Goal: Transaction & Acquisition: Purchase product/service

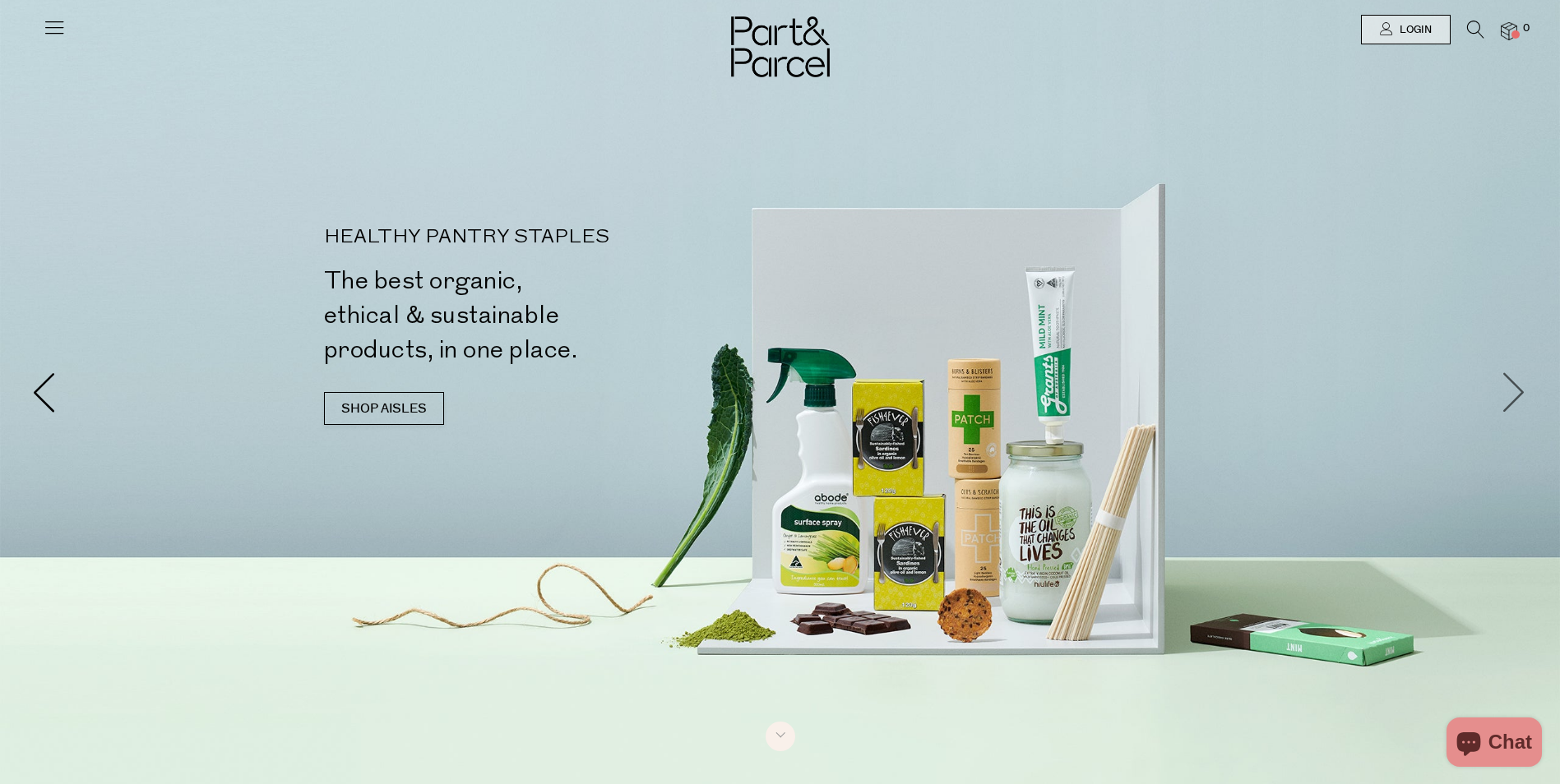
click at [1508, 384] on span at bounding box center [1515, 392] width 41 height 41
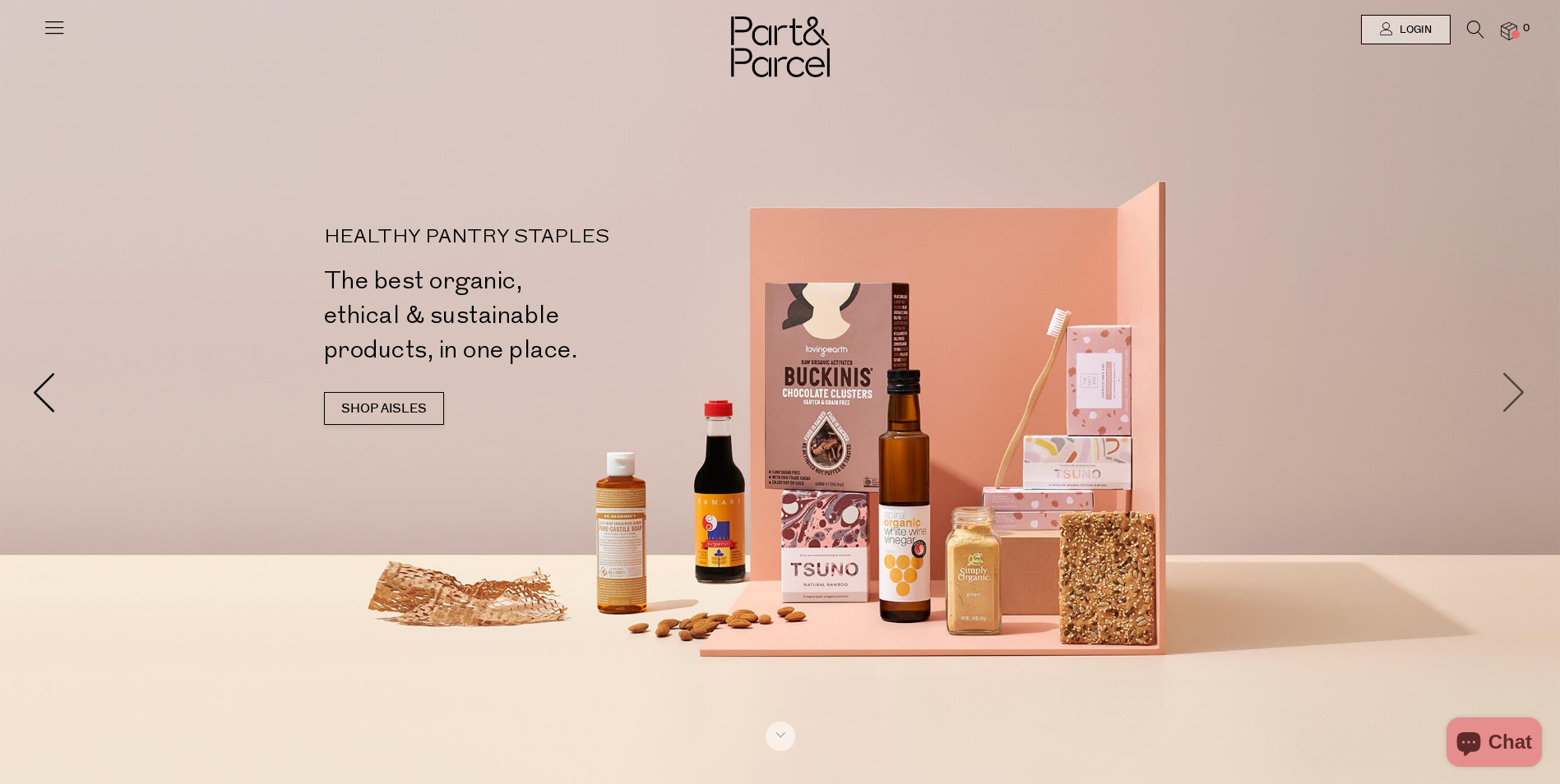
click at [1508, 384] on span at bounding box center [1515, 392] width 41 height 41
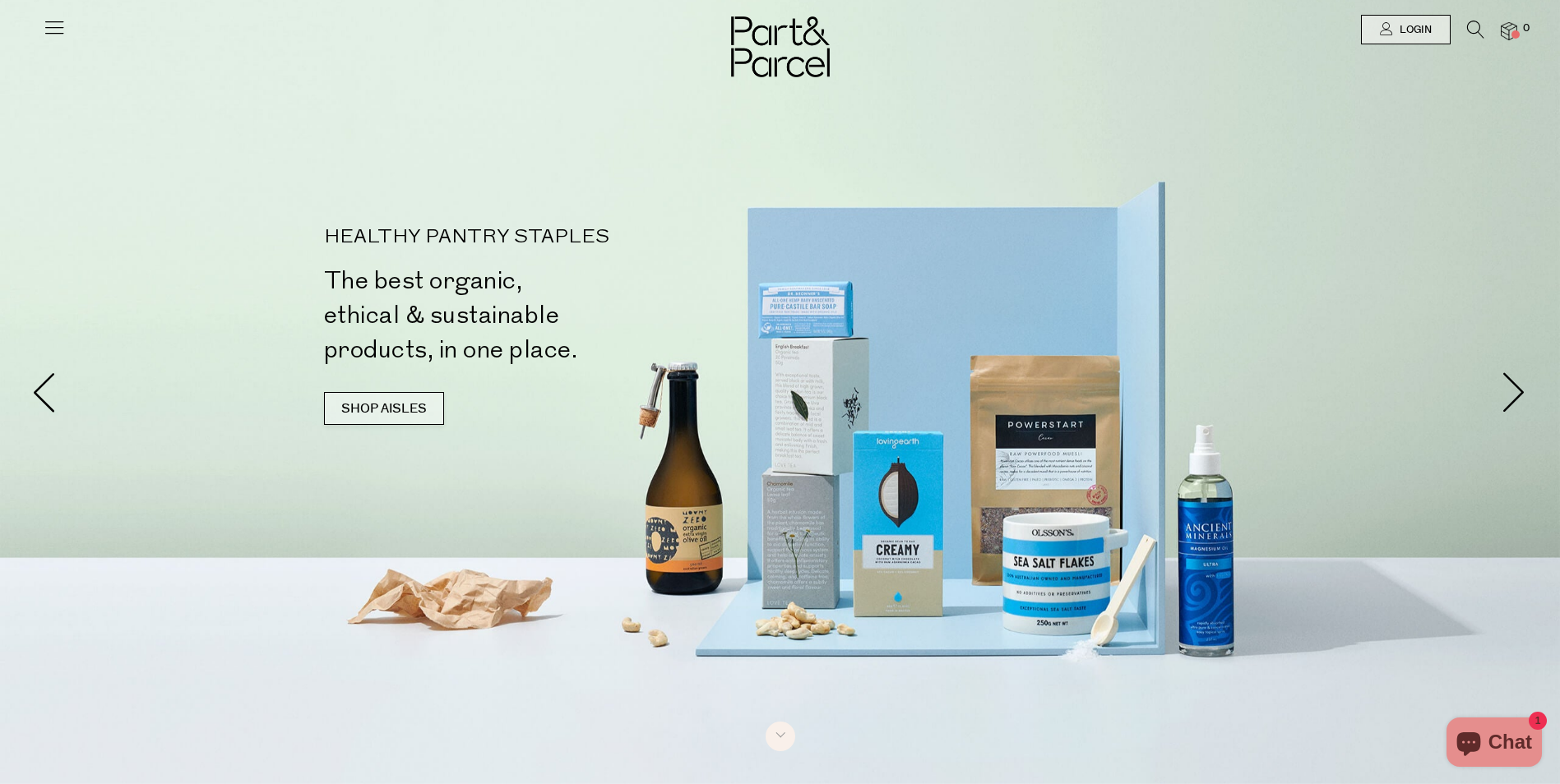
click at [393, 400] on link "SHOP AISLES" at bounding box center [384, 408] width 120 height 33
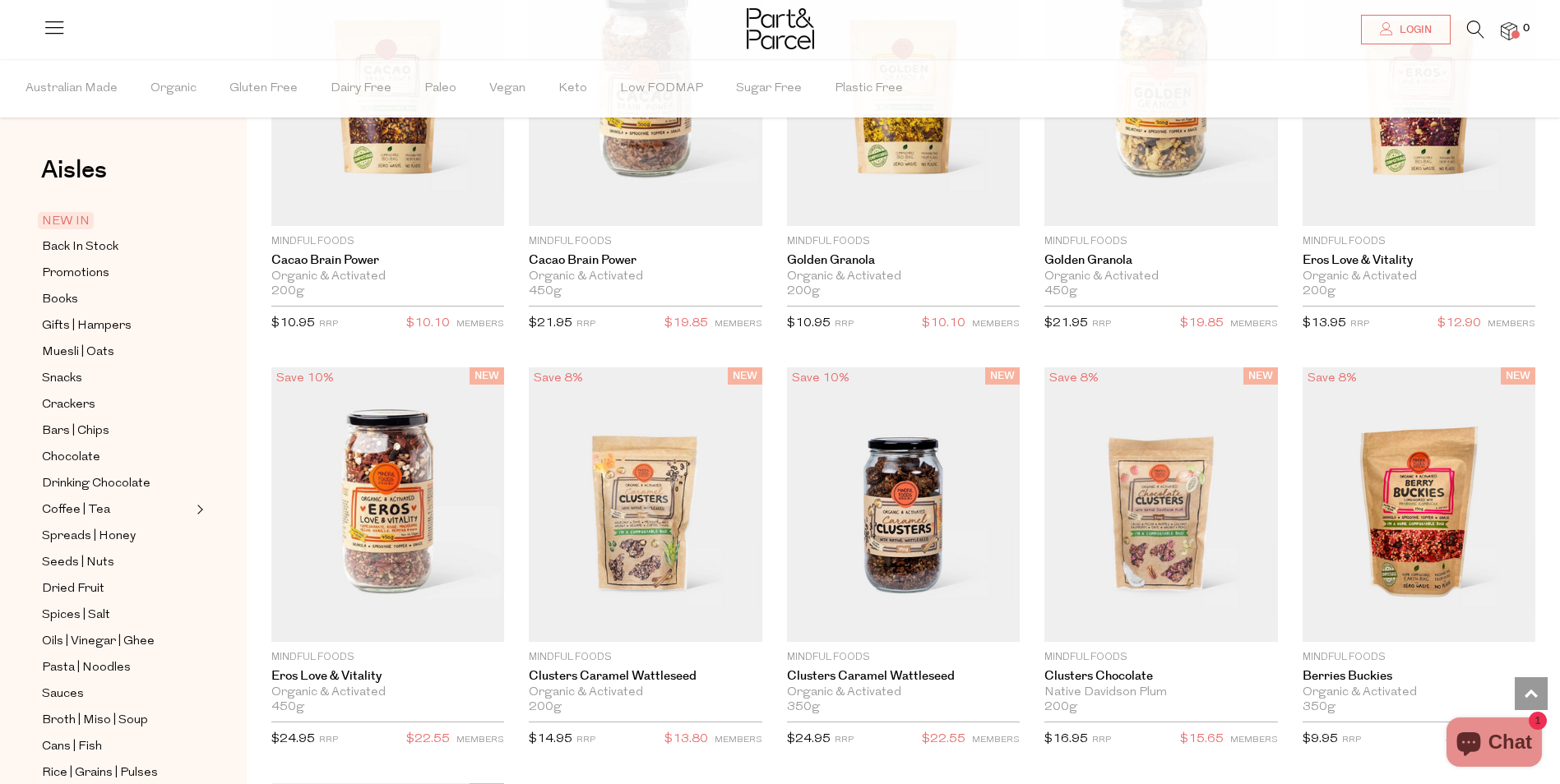
click at [83, 312] on ul "NEW IN Back In Stock Promotions Books Gifts | Hampers Muesli | Oats Snacks Crac…" at bounding box center [124, 628] width 176 height 836
click at [80, 319] on span "Gifts | Hampers" at bounding box center [86, 327] width 90 height 20
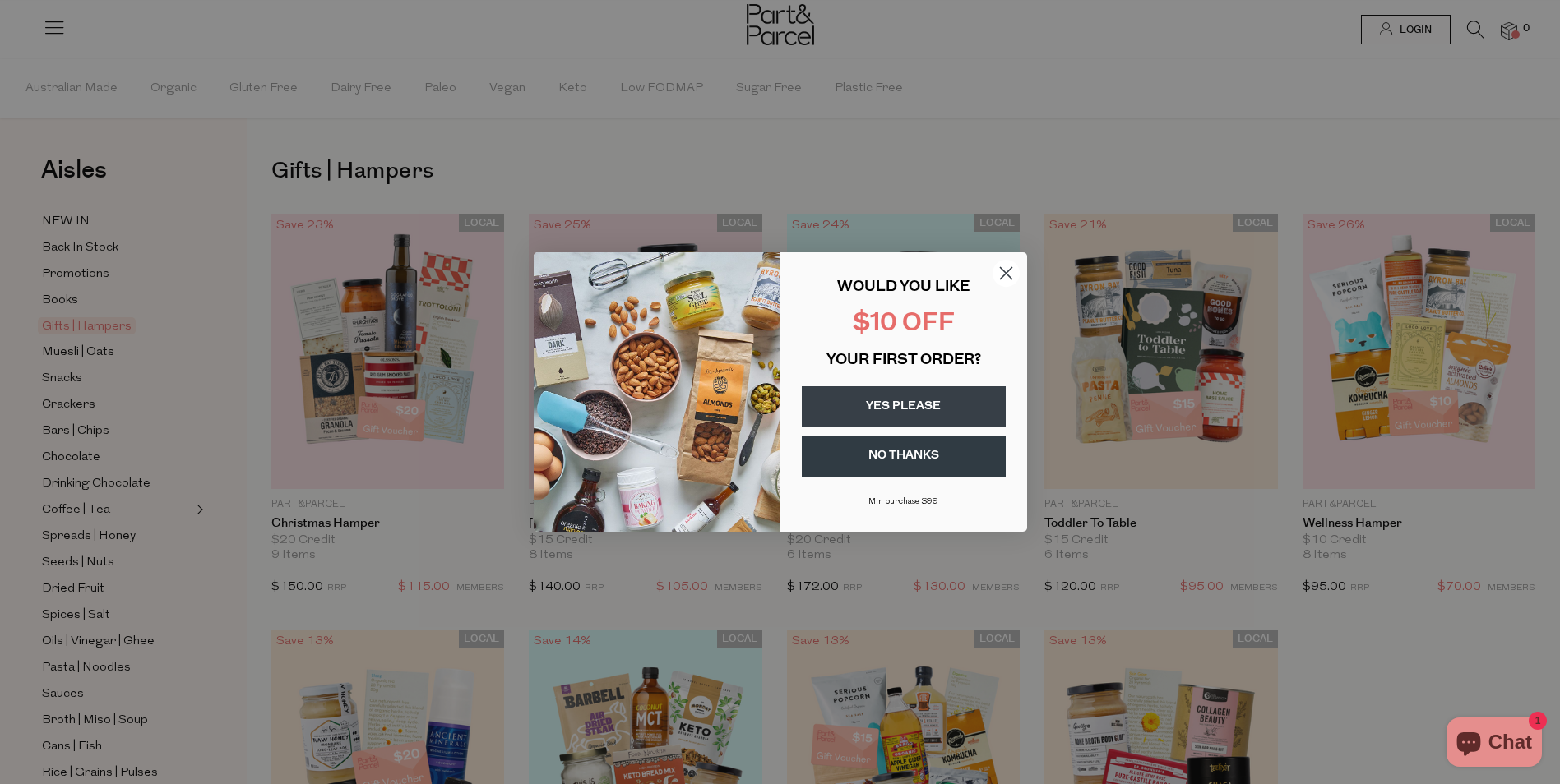
click at [1006, 264] on circle "Close dialog" at bounding box center [1005, 273] width 27 height 27
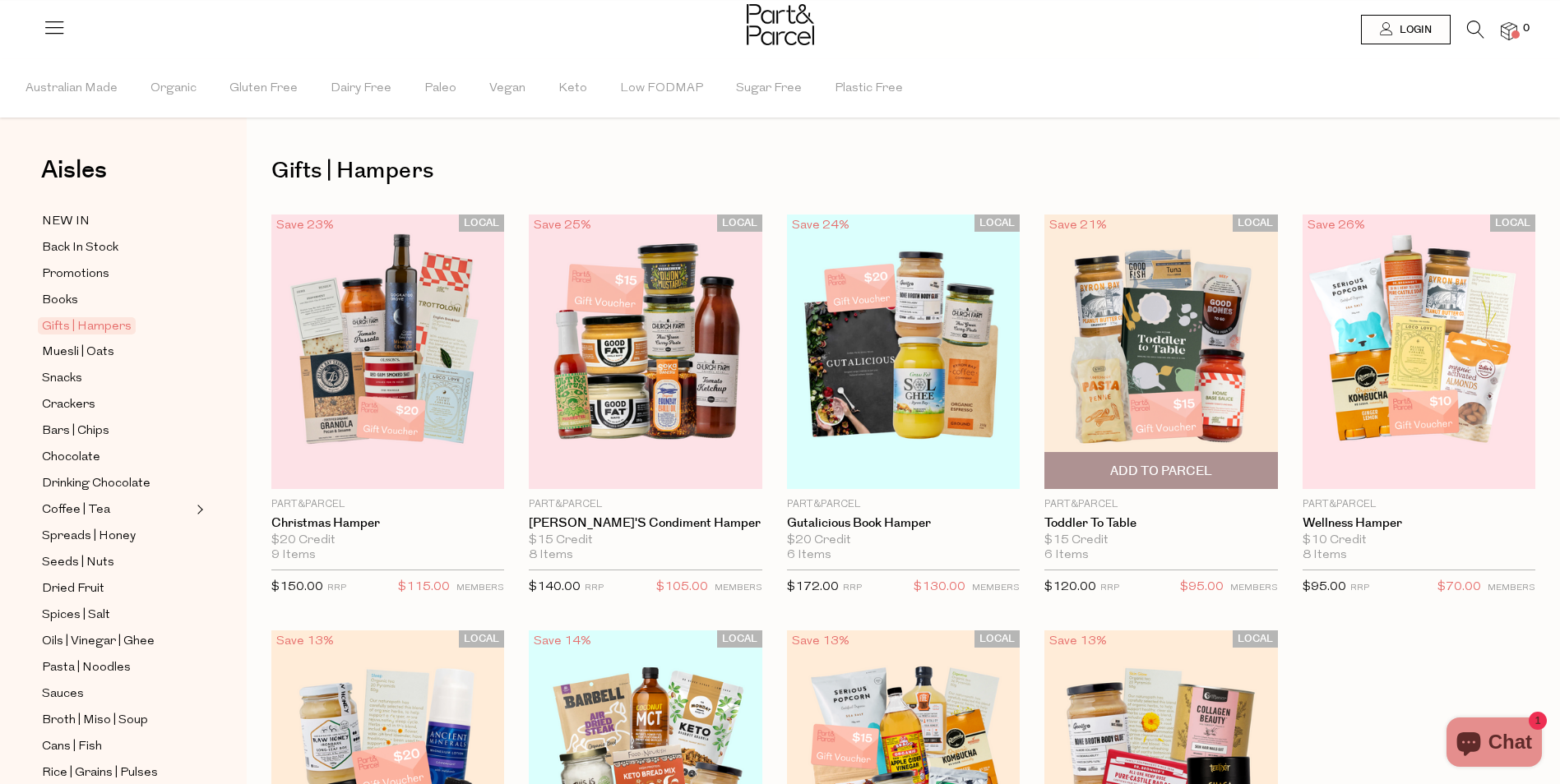
click at [1195, 314] on img at bounding box center [1160, 352] width 232 height 276
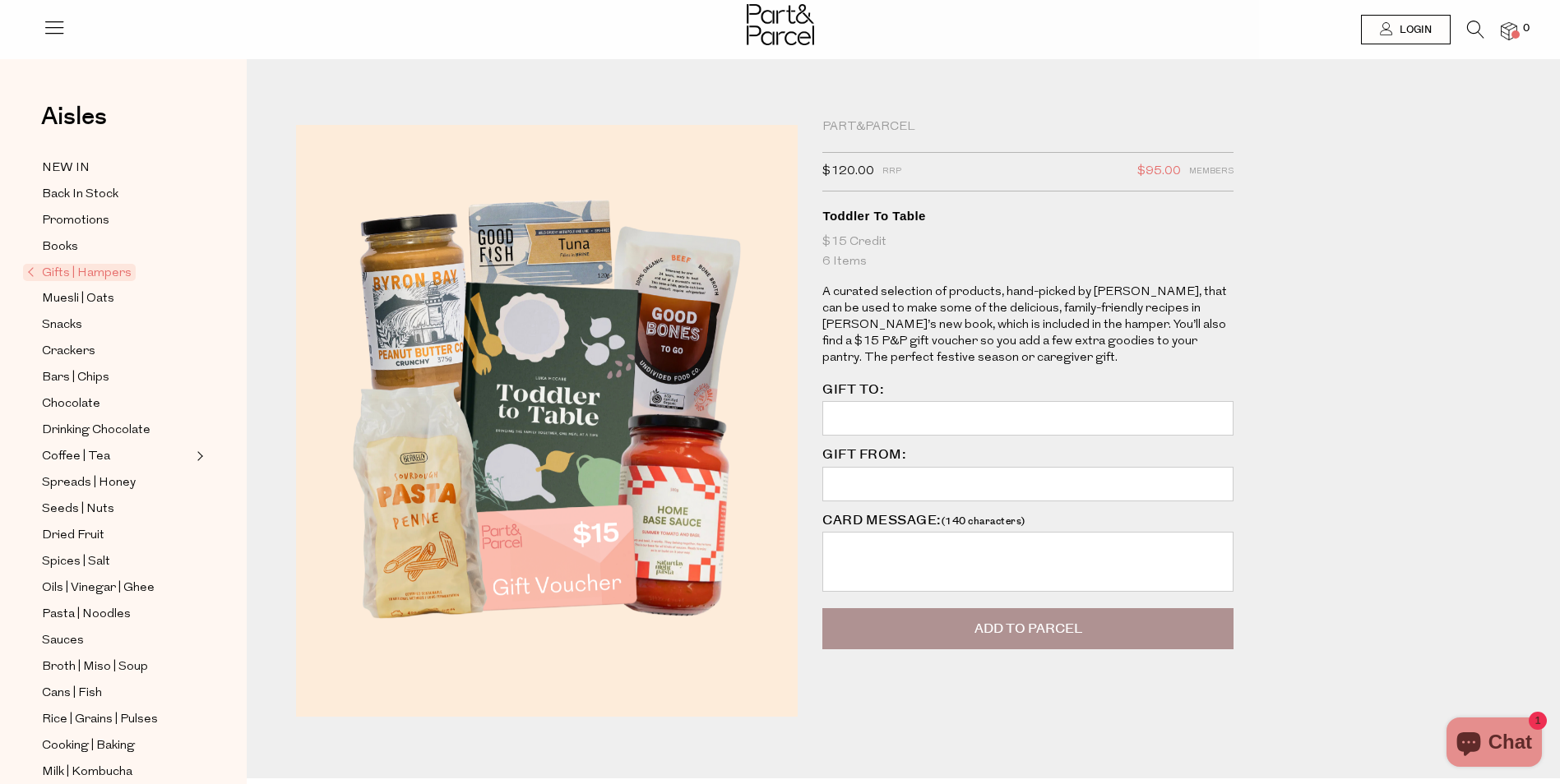
click at [1452, 213] on div "Part&Parcel $120.00 RRP $95.00 Members Available: In Stock Toddler To Table $15…" at bounding box center [916, 443] width 1264 height 670
click at [85, 224] on span "Promotions" at bounding box center [76, 221] width 68 height 20
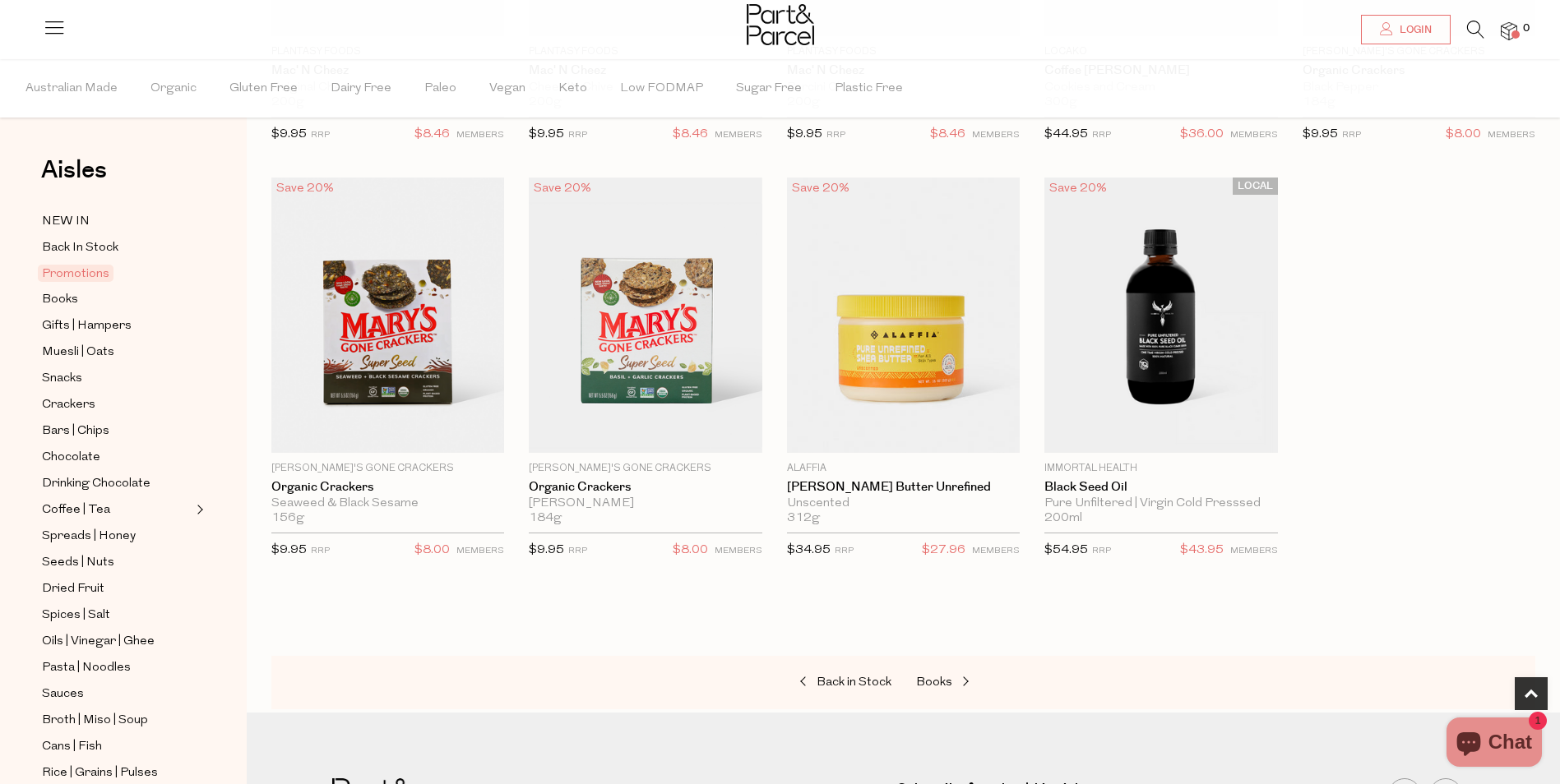
scroll to position [247, 0]
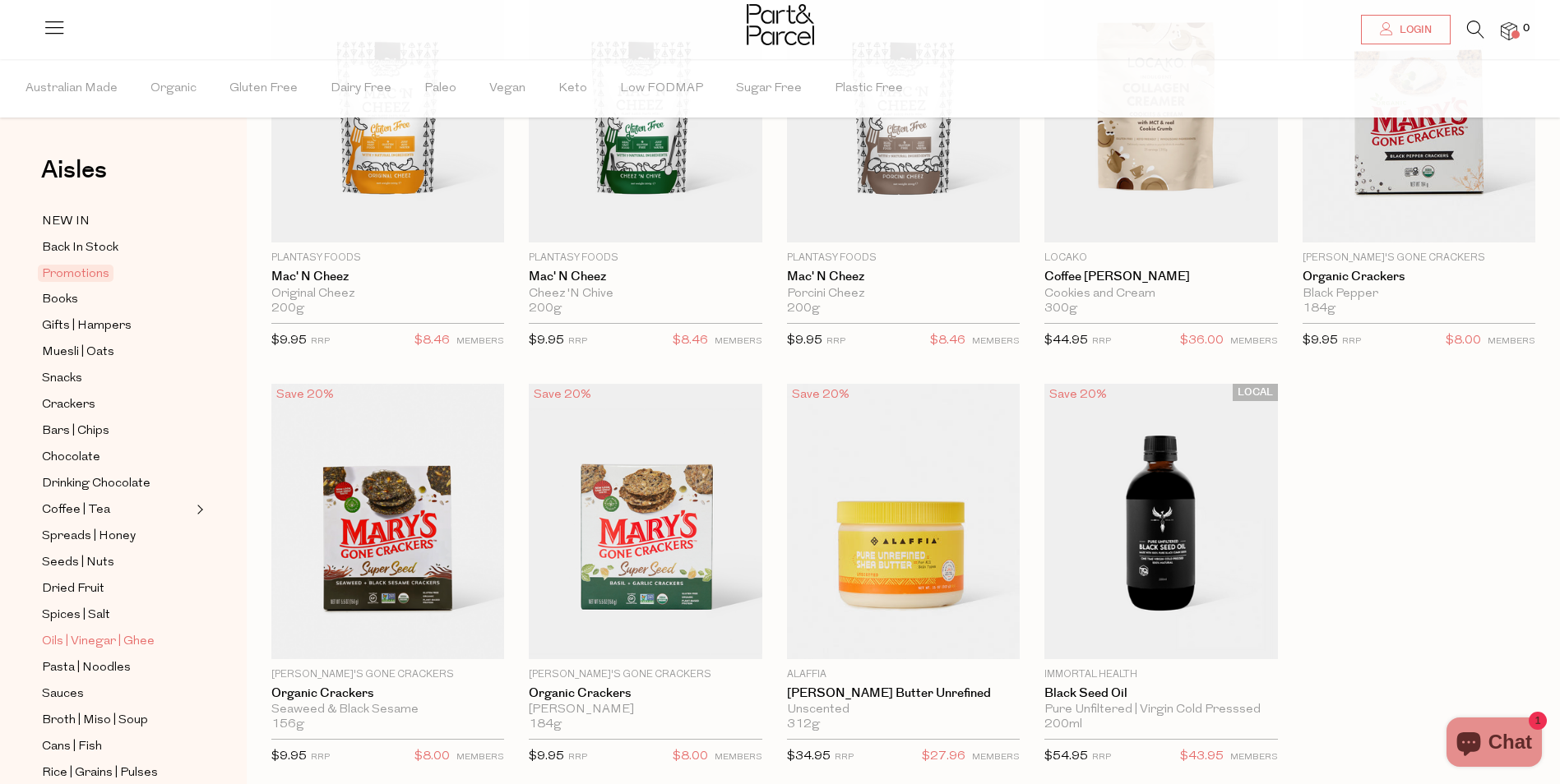
click at [72, 633] on span "Oils | Vinegar | Ghee" at bounding box center [98, 643] width 113 height 20
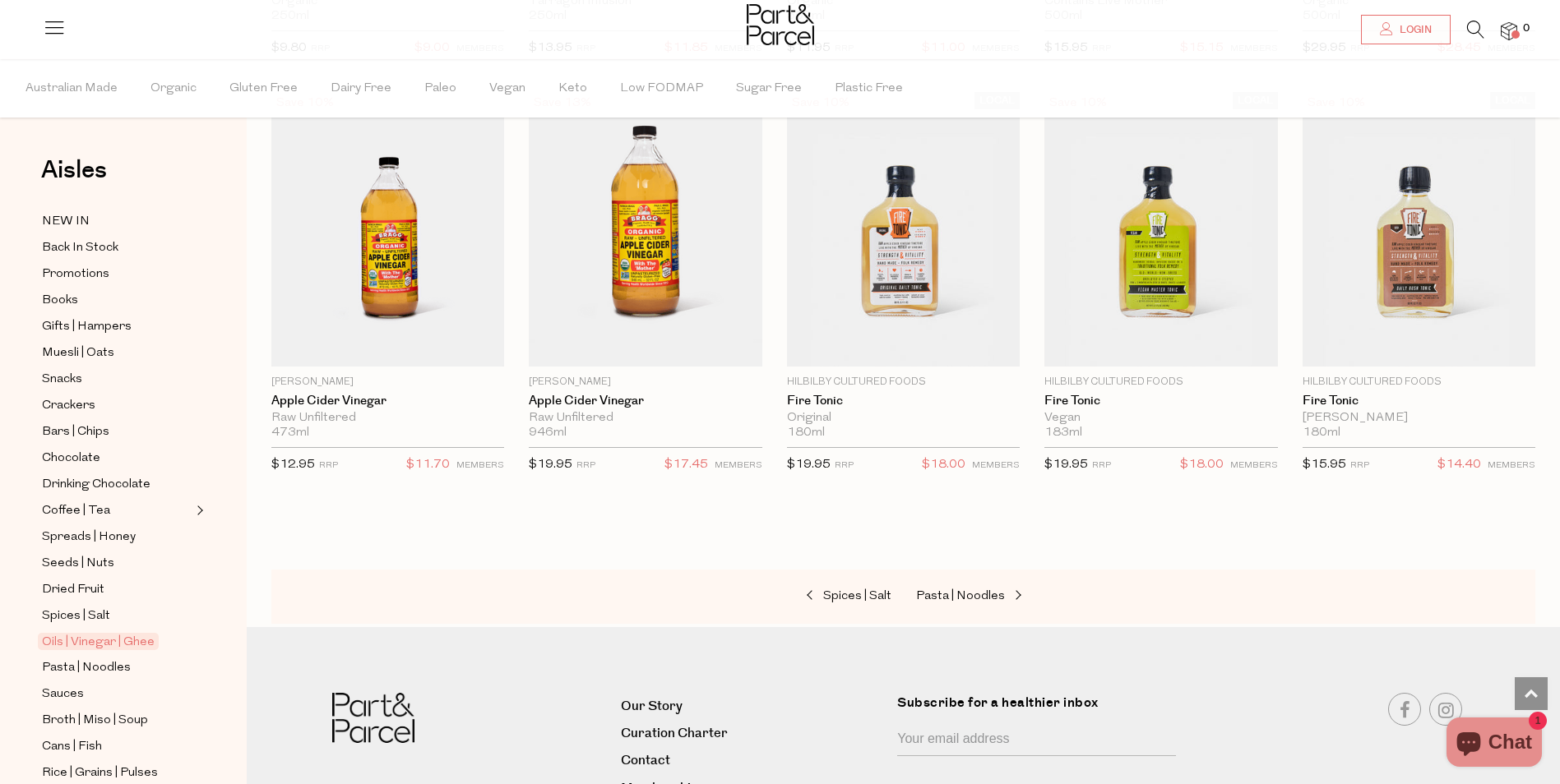
scroll to position [165, 0]
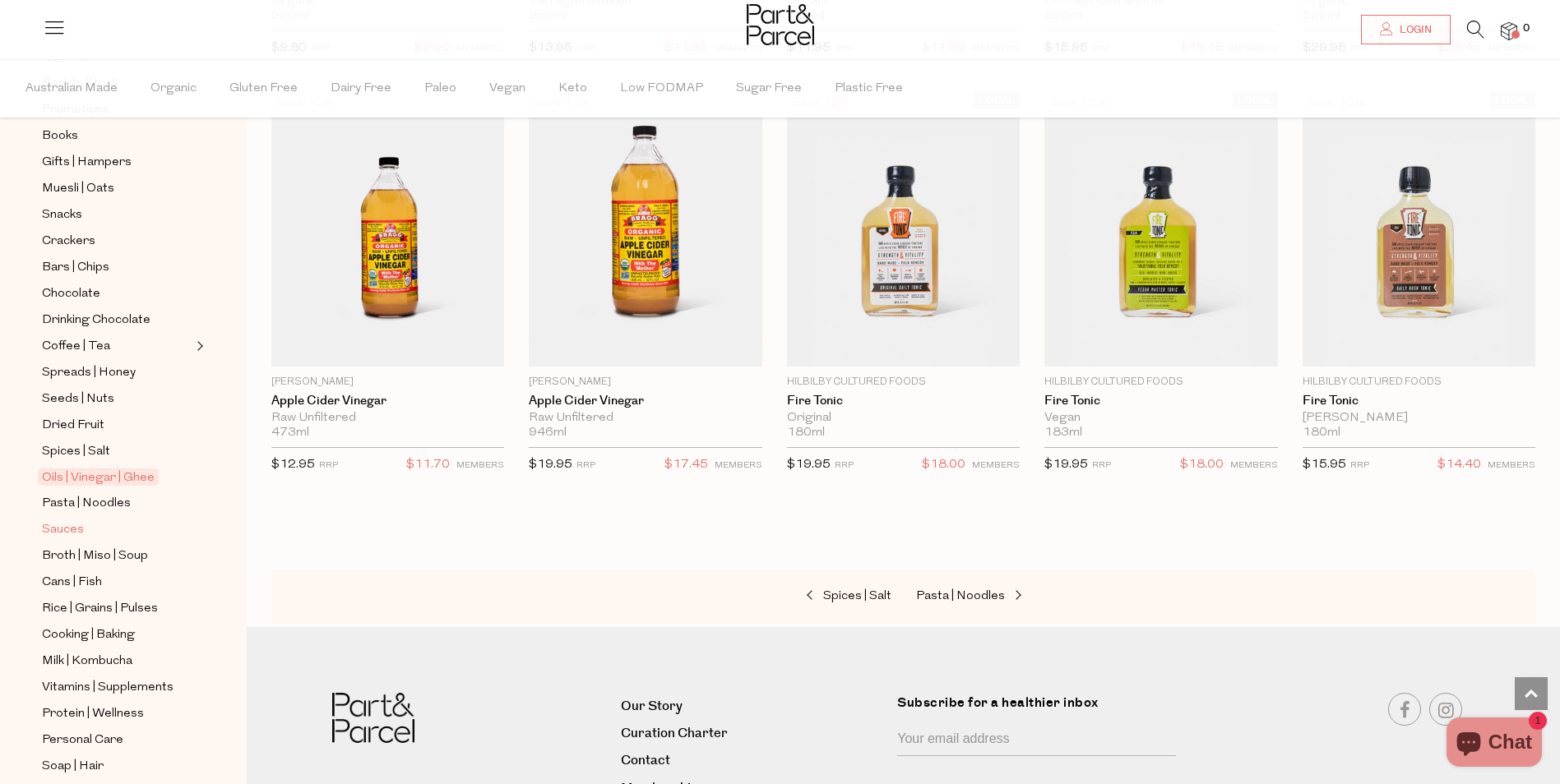
click at [69, 521] on span "Sauces" at bounding box center [62, 530] width 42 height 20
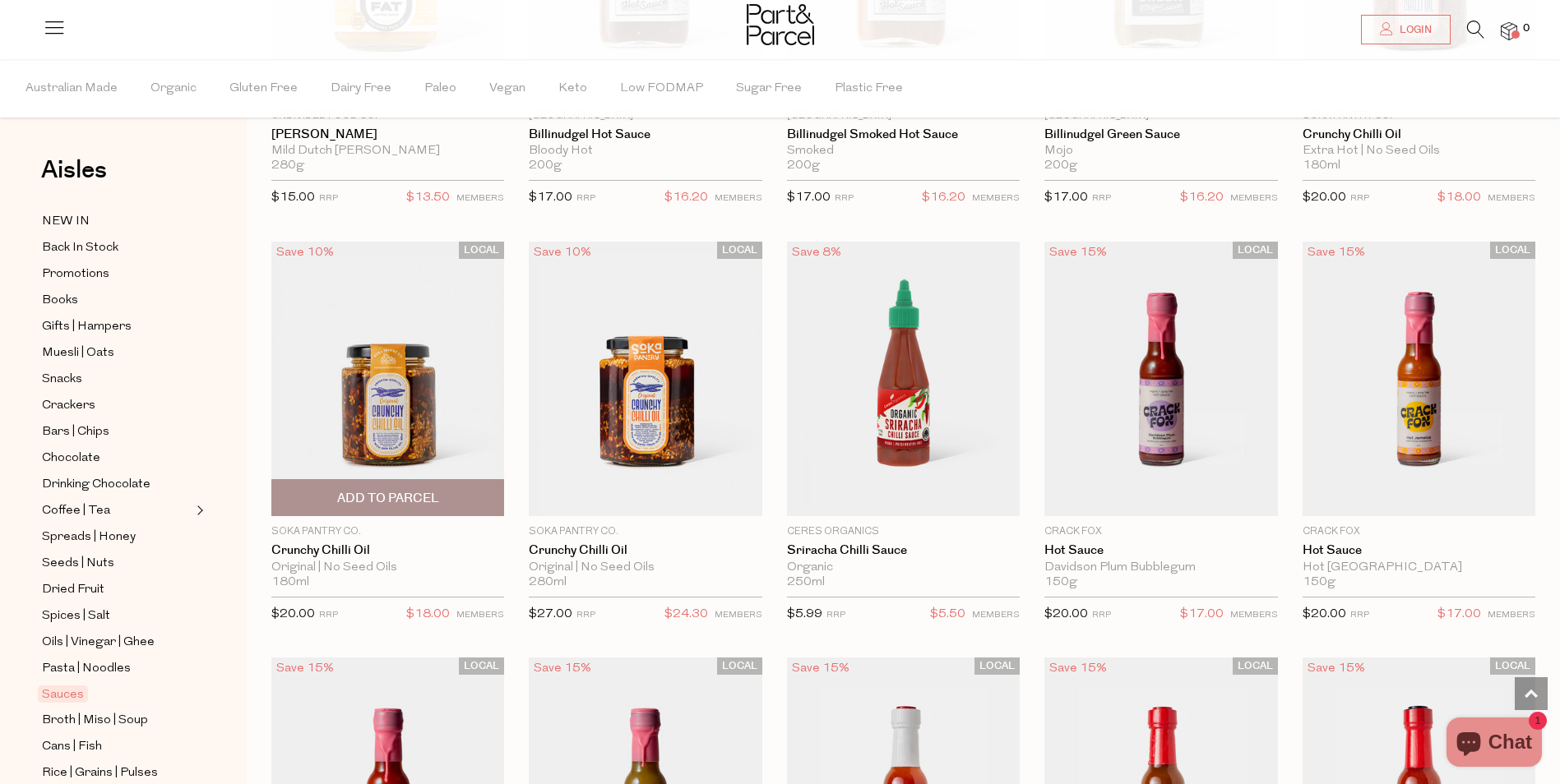
scroll to position [2056, 0]
click at [395, 492] on span "Add To Parcel" at bounding box center [388, 497] width 102 height 17
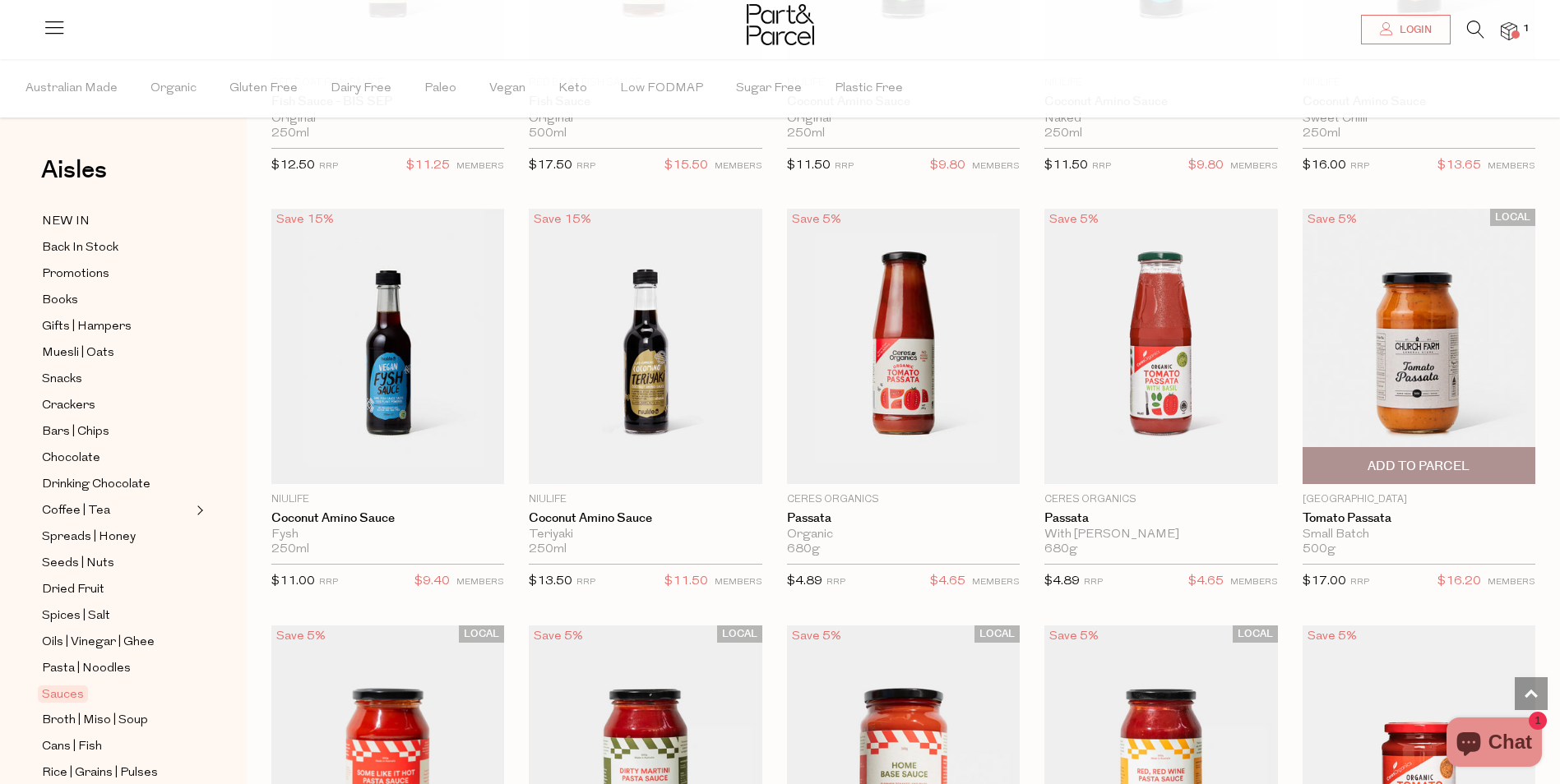
scroll to position [4580, 0]
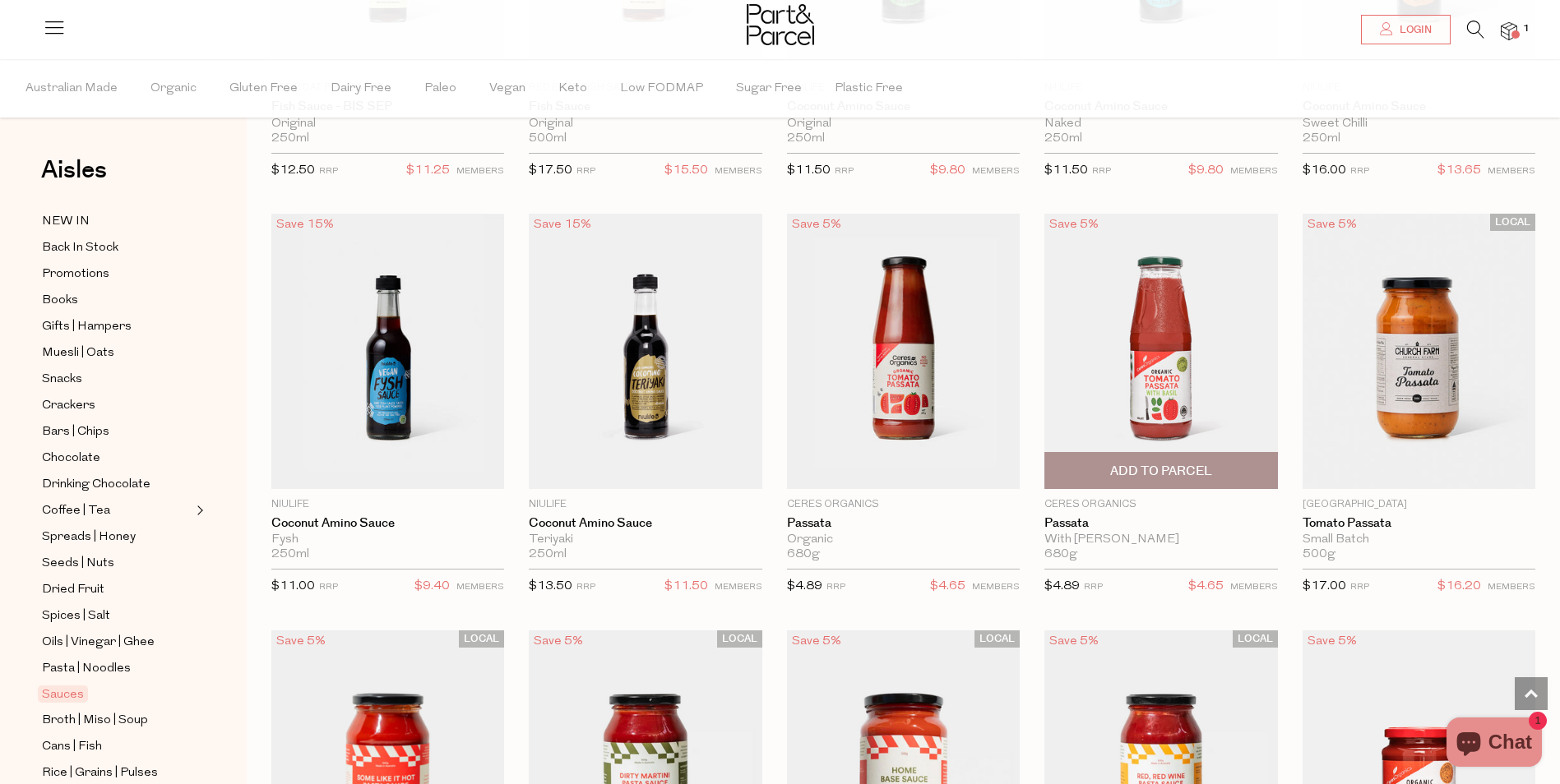
click at [1178, 463] on span "Add To Parcel" at bounding box center [1160, 471] width 102 height 17
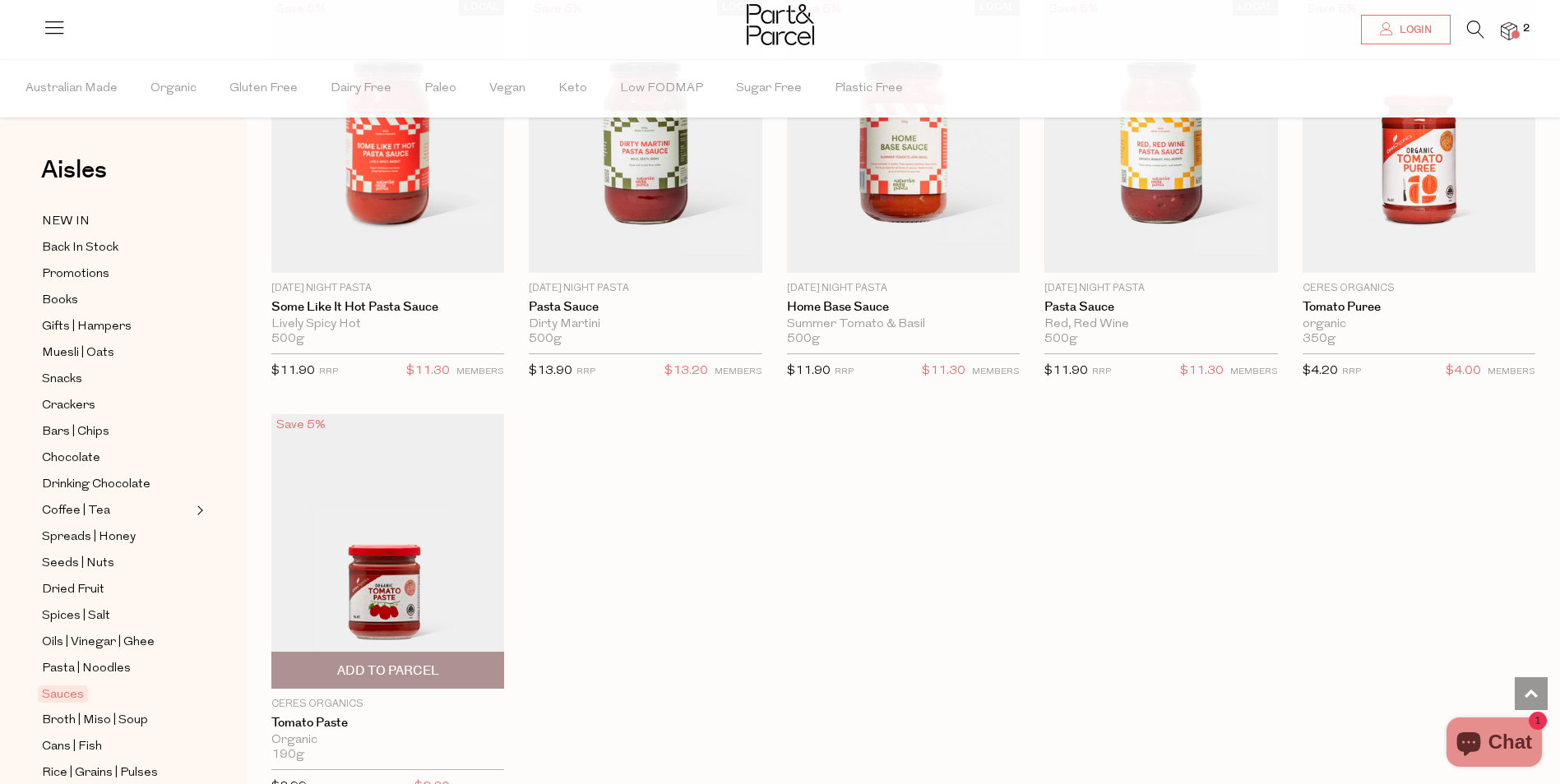
scroll to position [5239, 0]
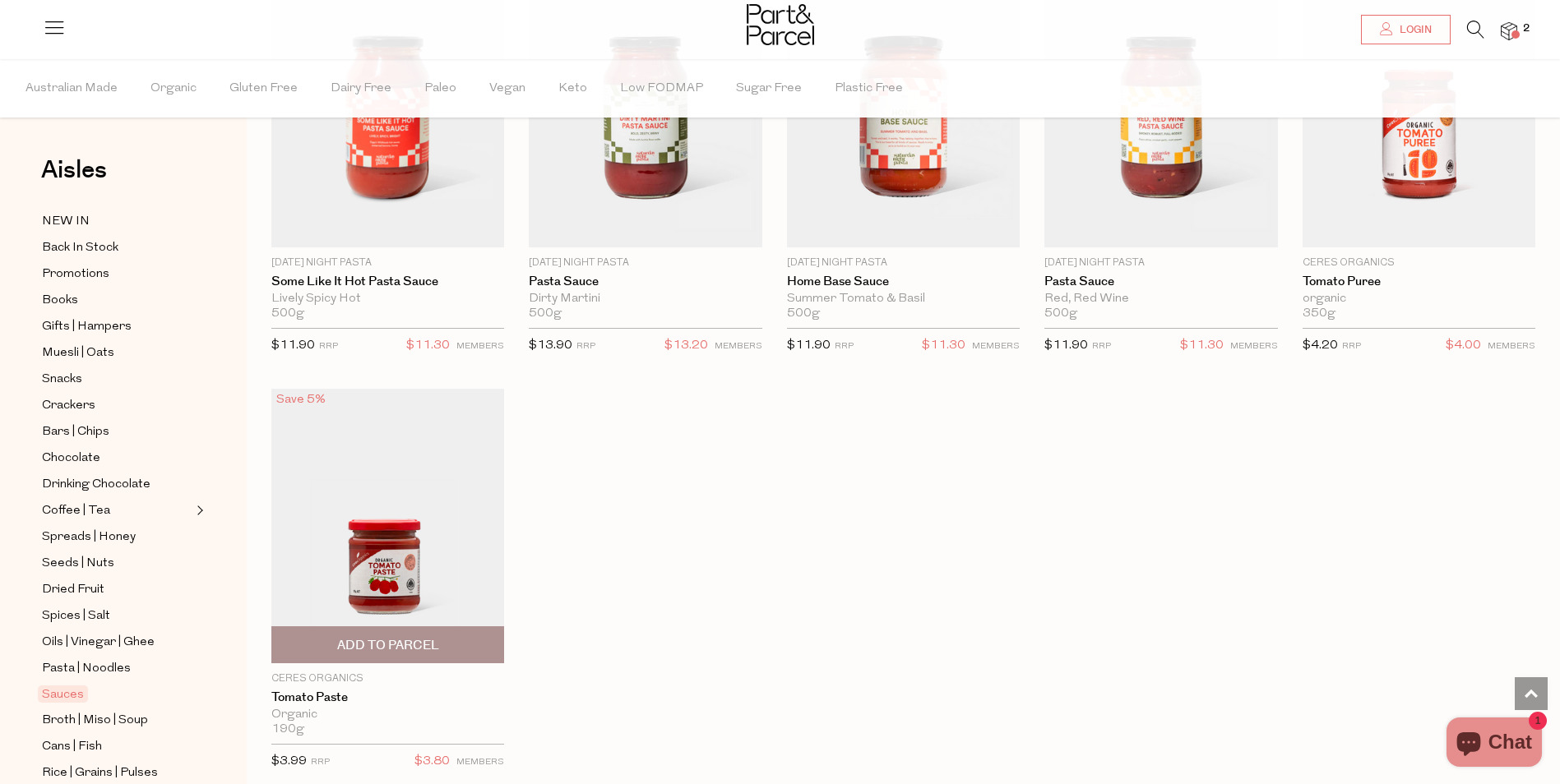
click at [377, 637] on span "Add To Parcel" at bounding box center [388, 645] width 102 height 17
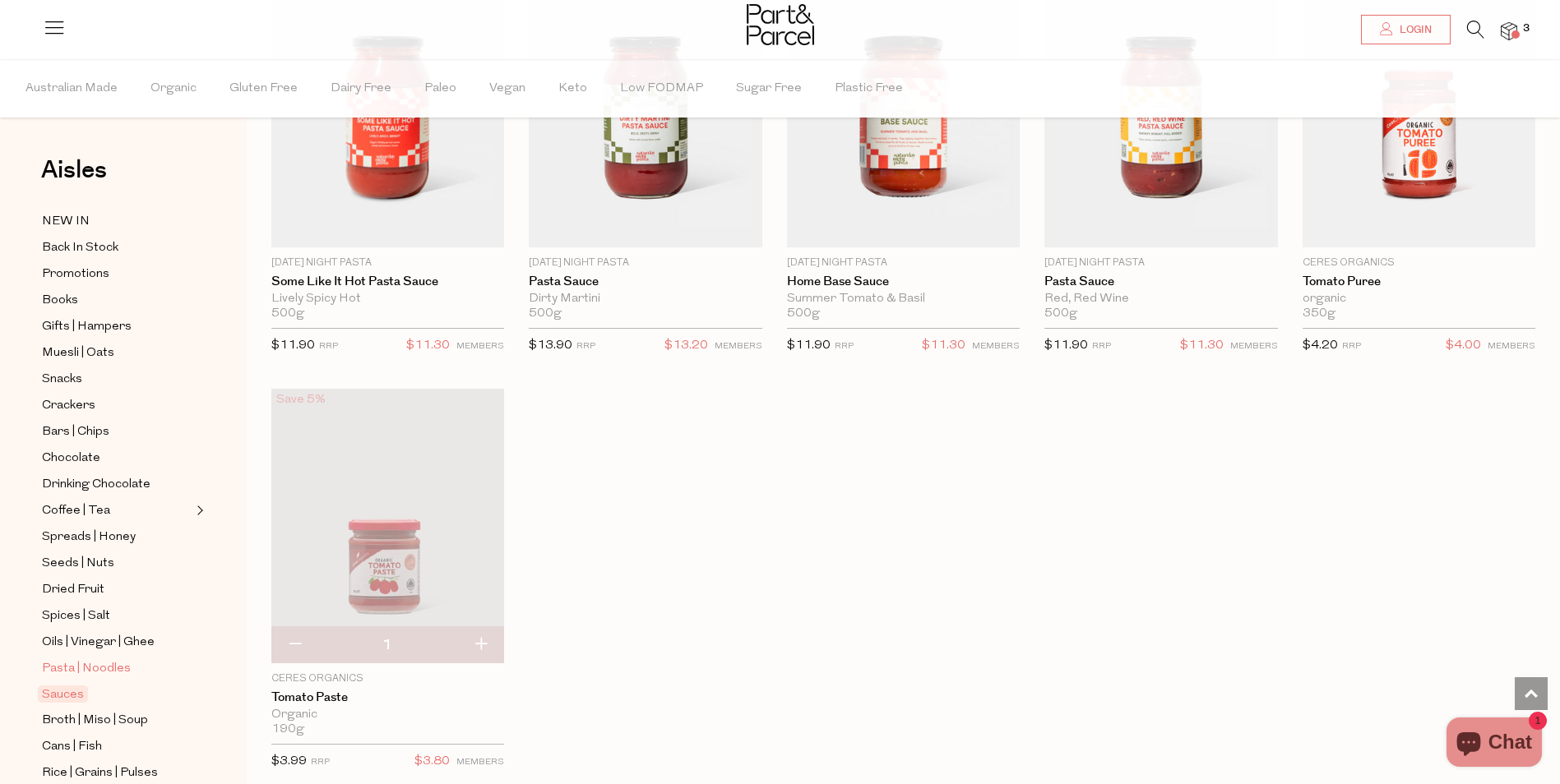
click at [84, 659] on span "Pasta | Noodles" at bounding box center [86, 669] width 89 height 20
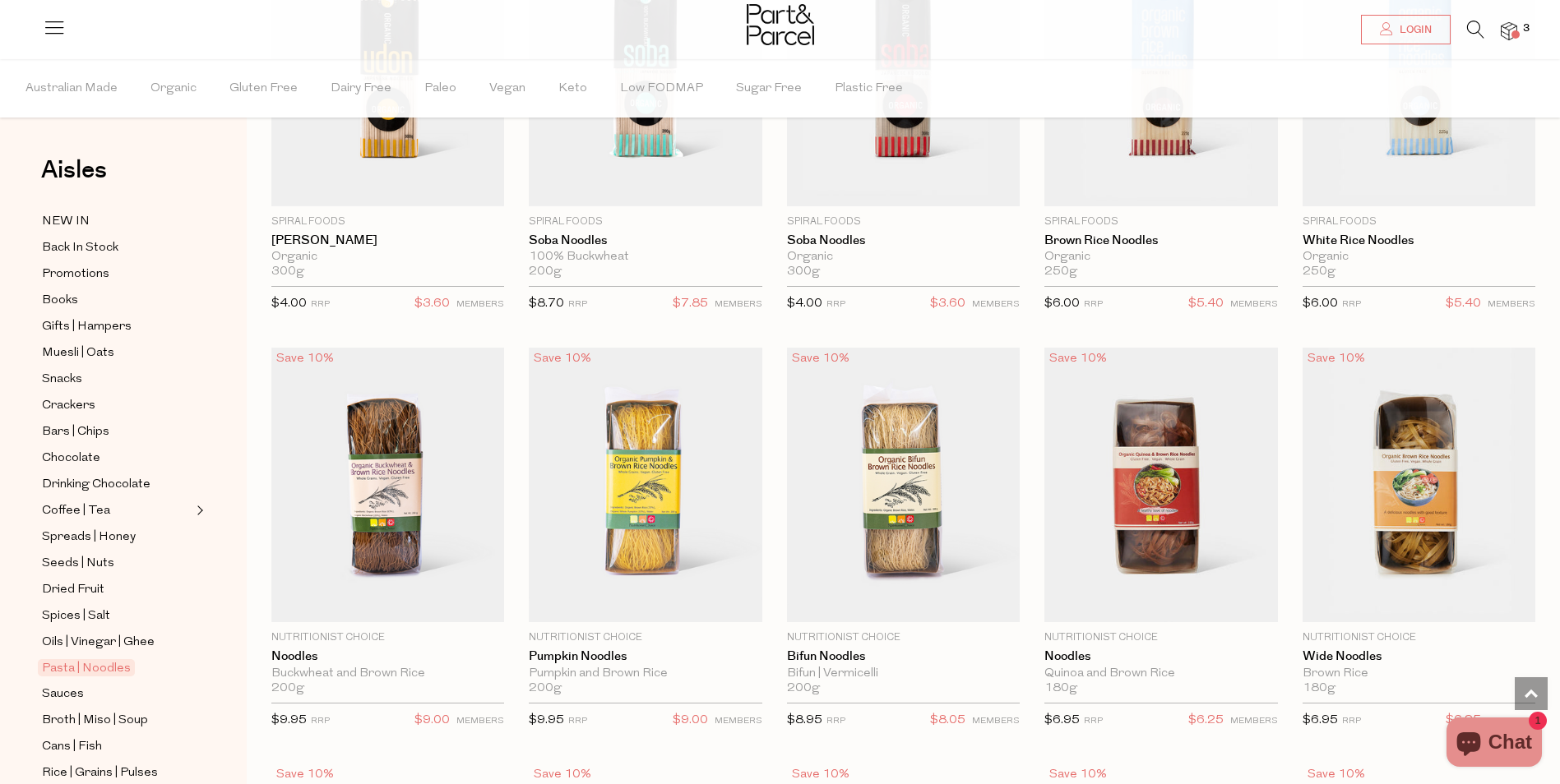
scroll to position [3206, 0]
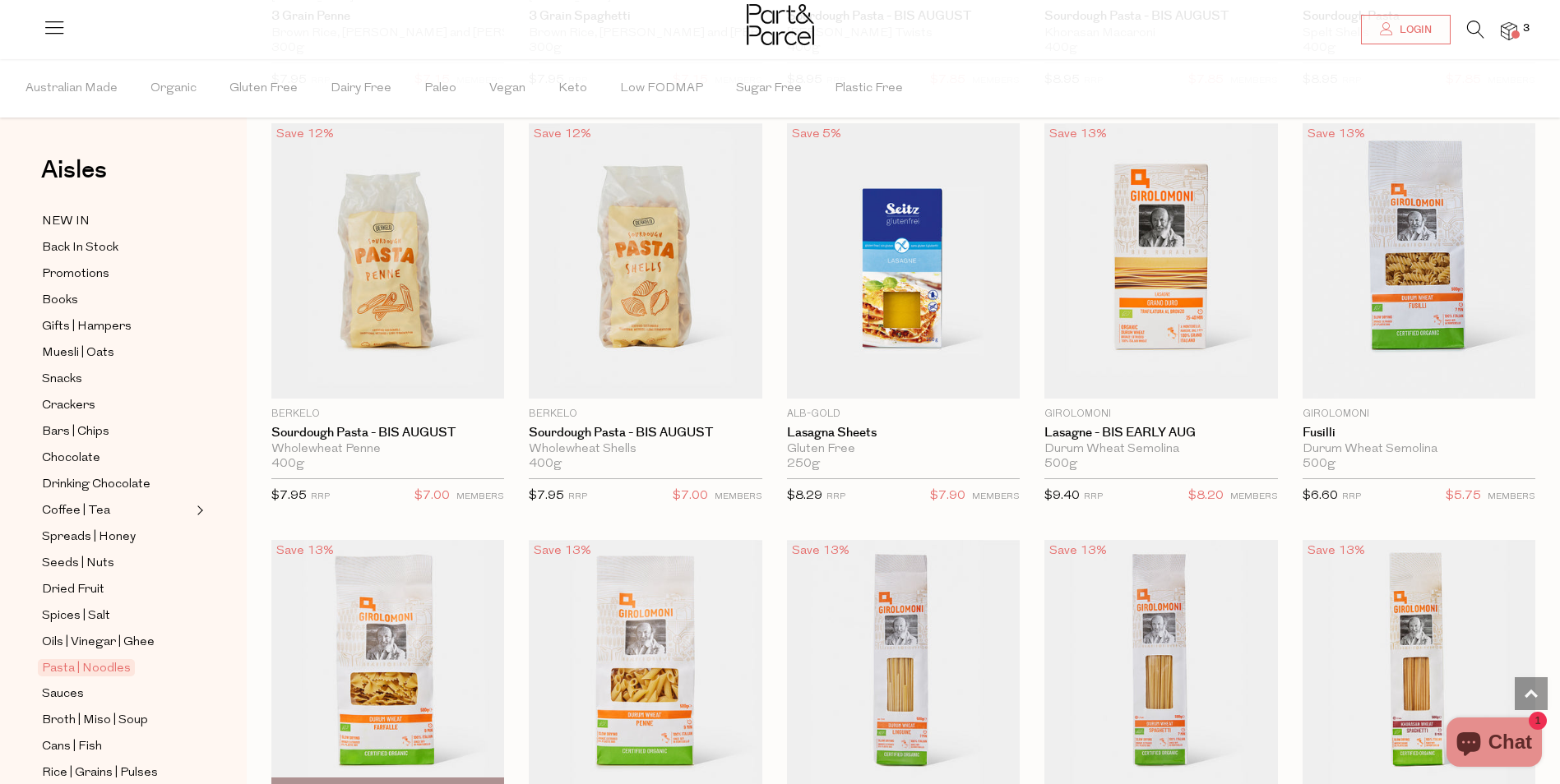
scroll to position [1726, 0]
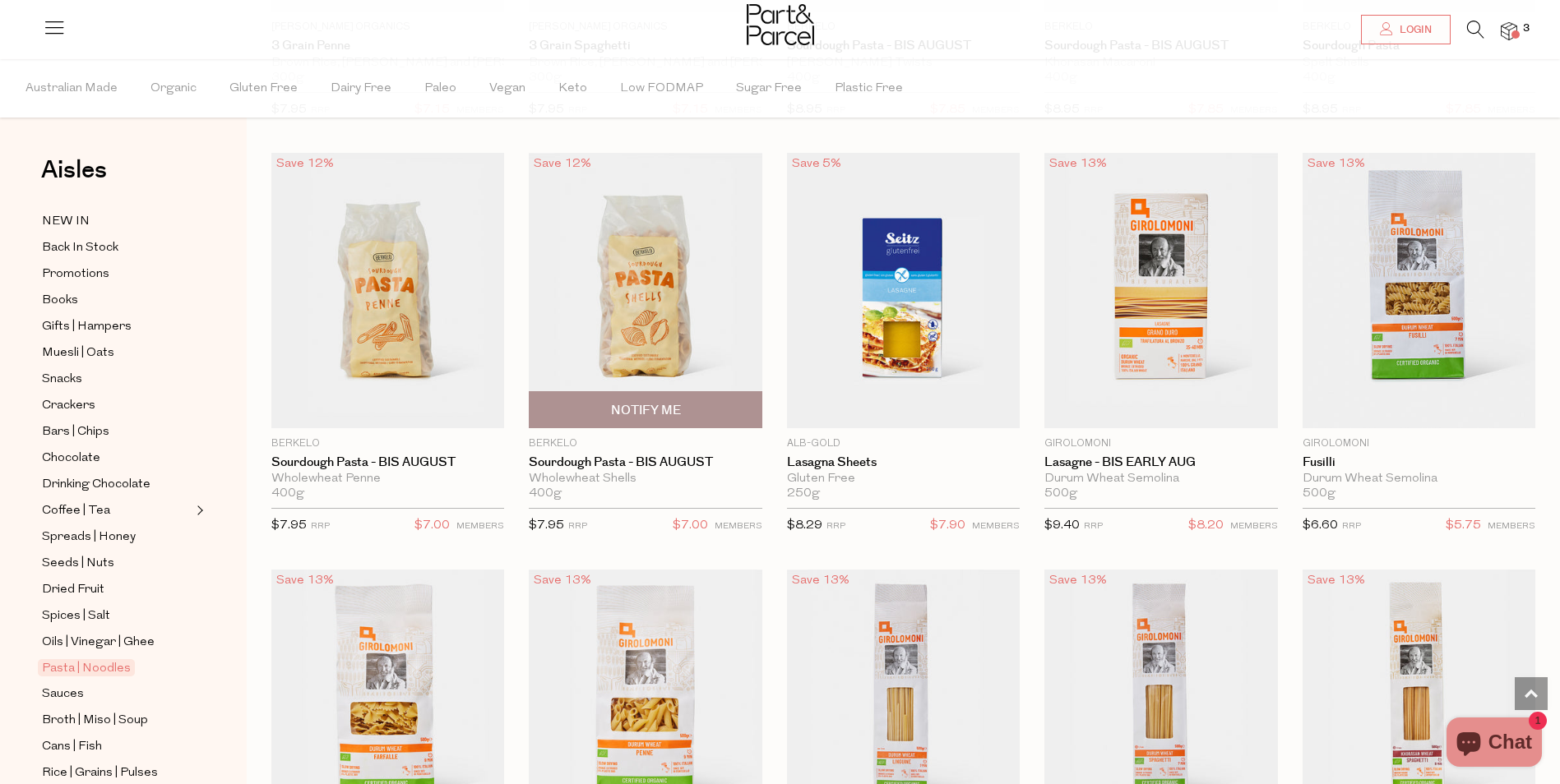
click at [644, 402] on span "Notify Me" at bounding box center [646, 410] width 70 height 17
type input "Notify when available"
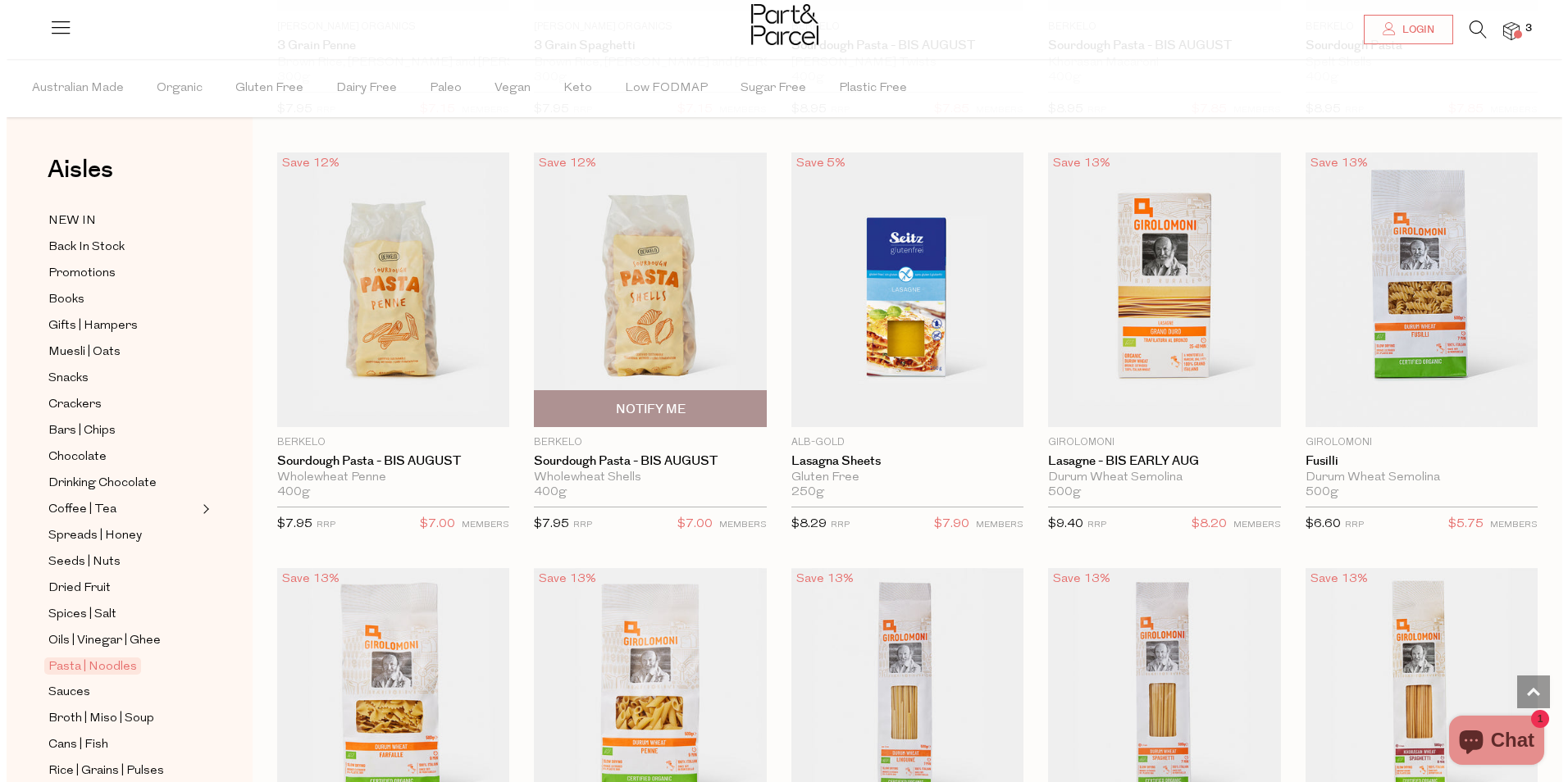
scroll to position [1731, 0]
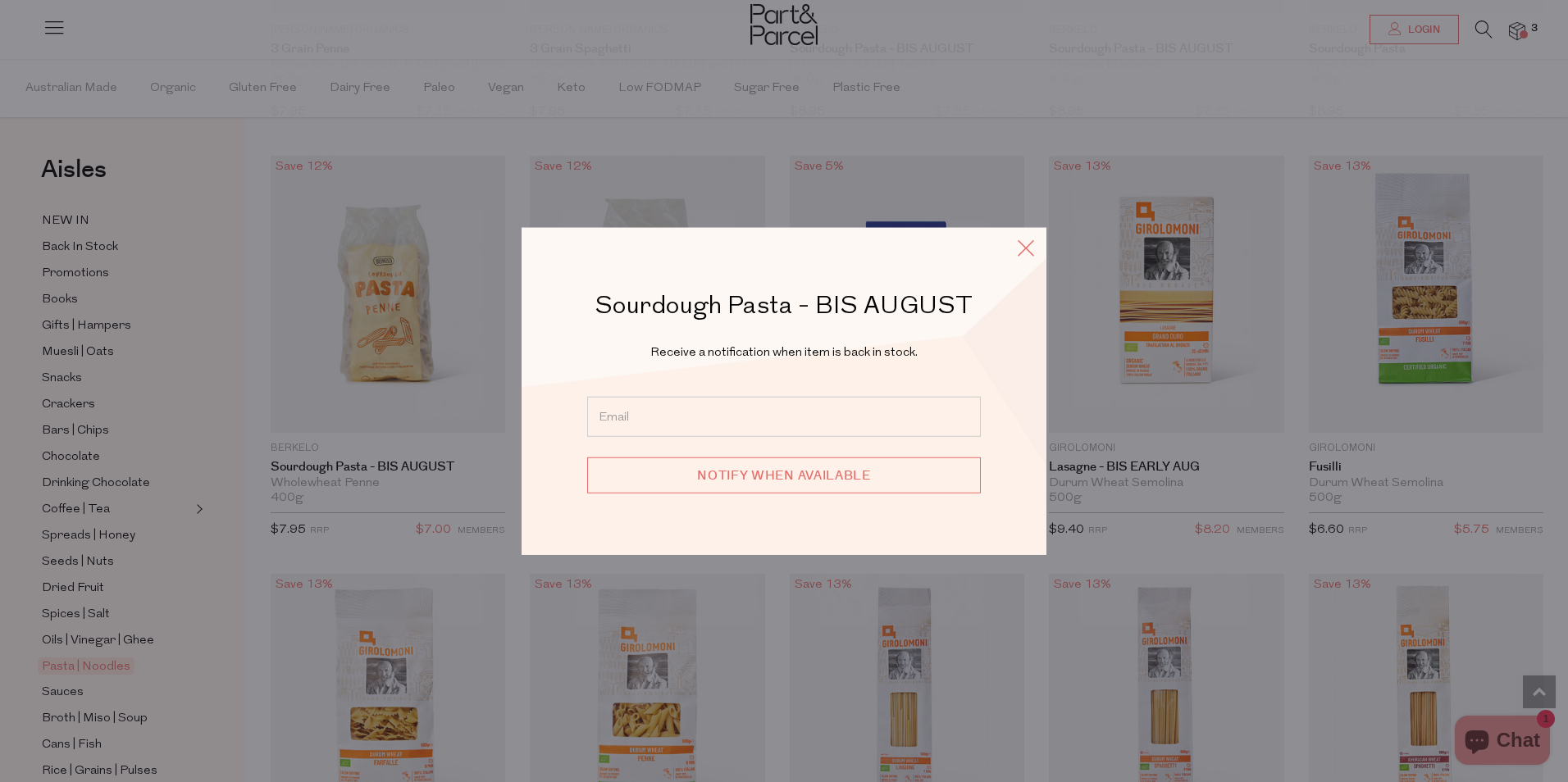
click at [1028, 244] on icon at bounding box center [1026, 248] width 25 height 24
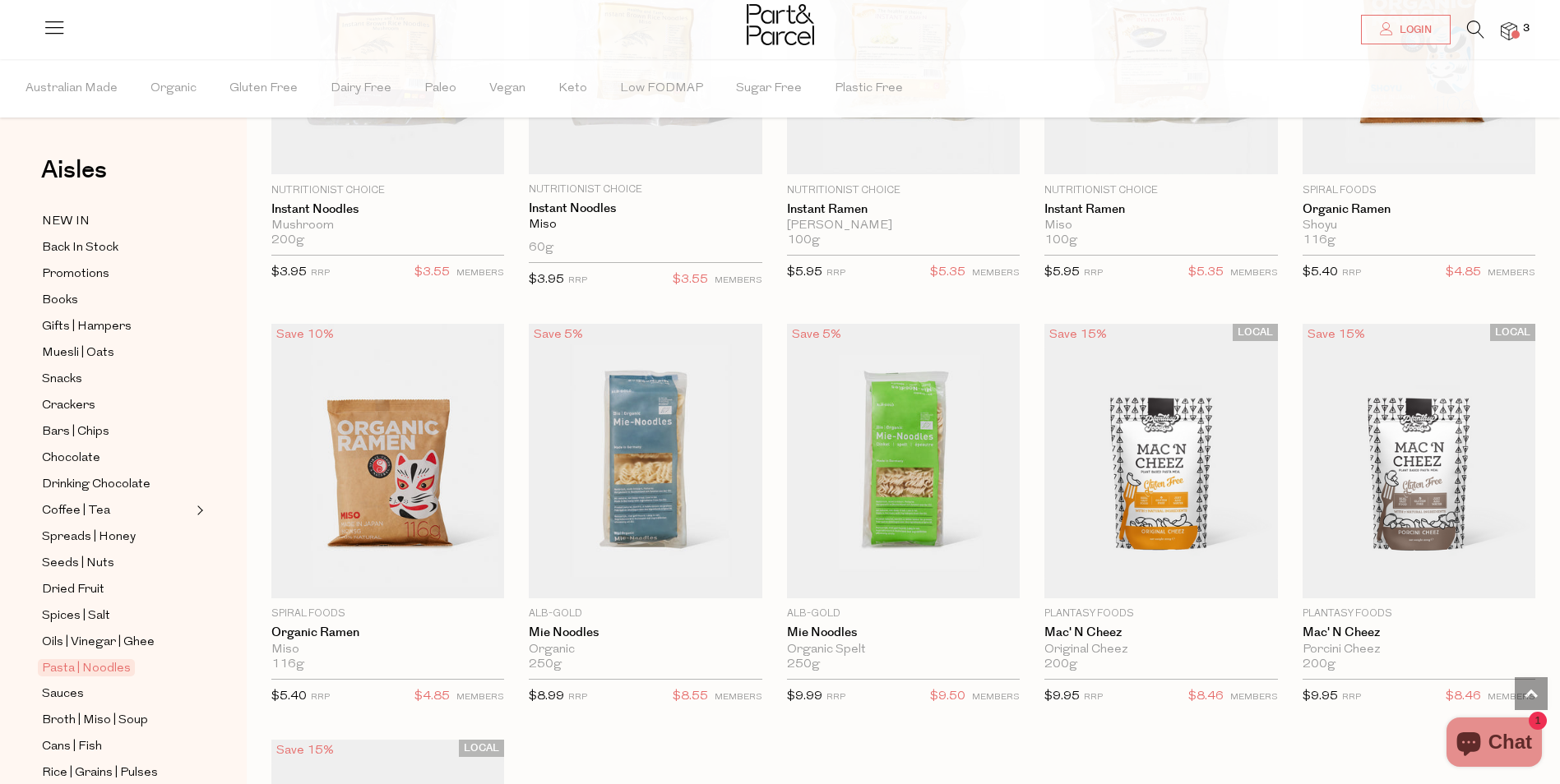
scroll to position [4111, 0]
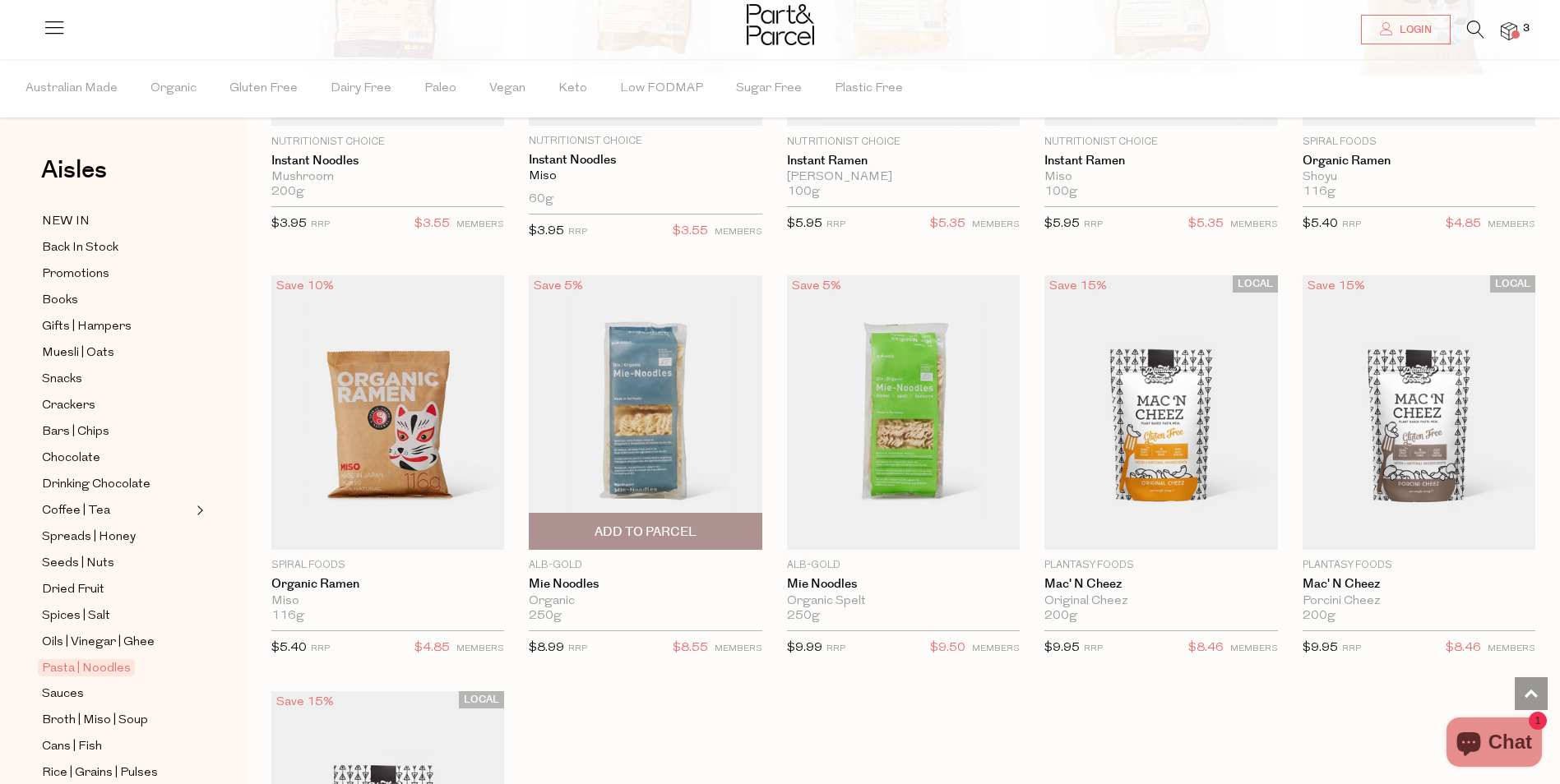
click at [654, 388] on img at bounding box center [644, 414] width 232 height 276
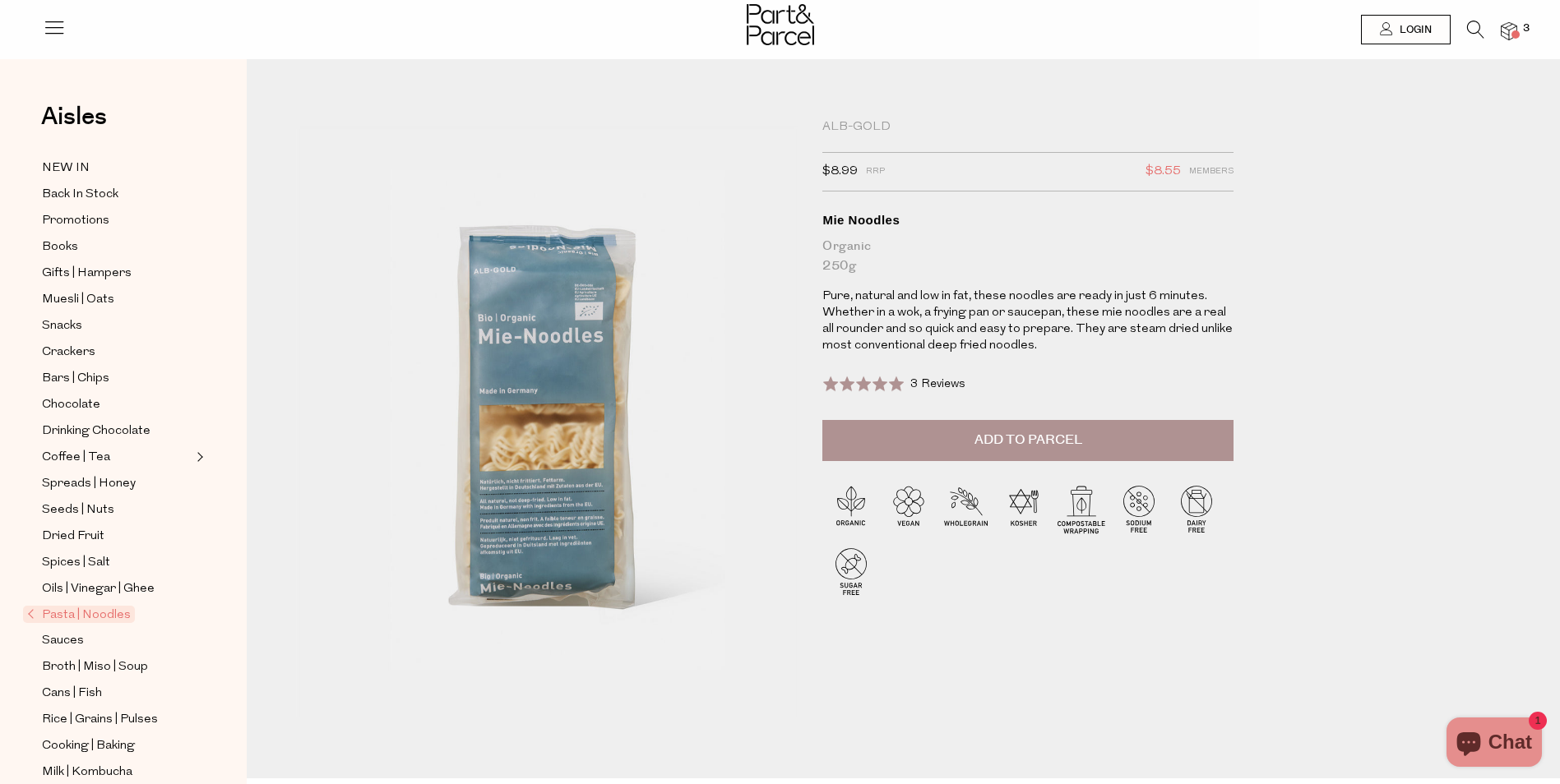
click at [1010, 433] on span "Add to Parcel" at bounding box center [1028, 440] width 108 height 19
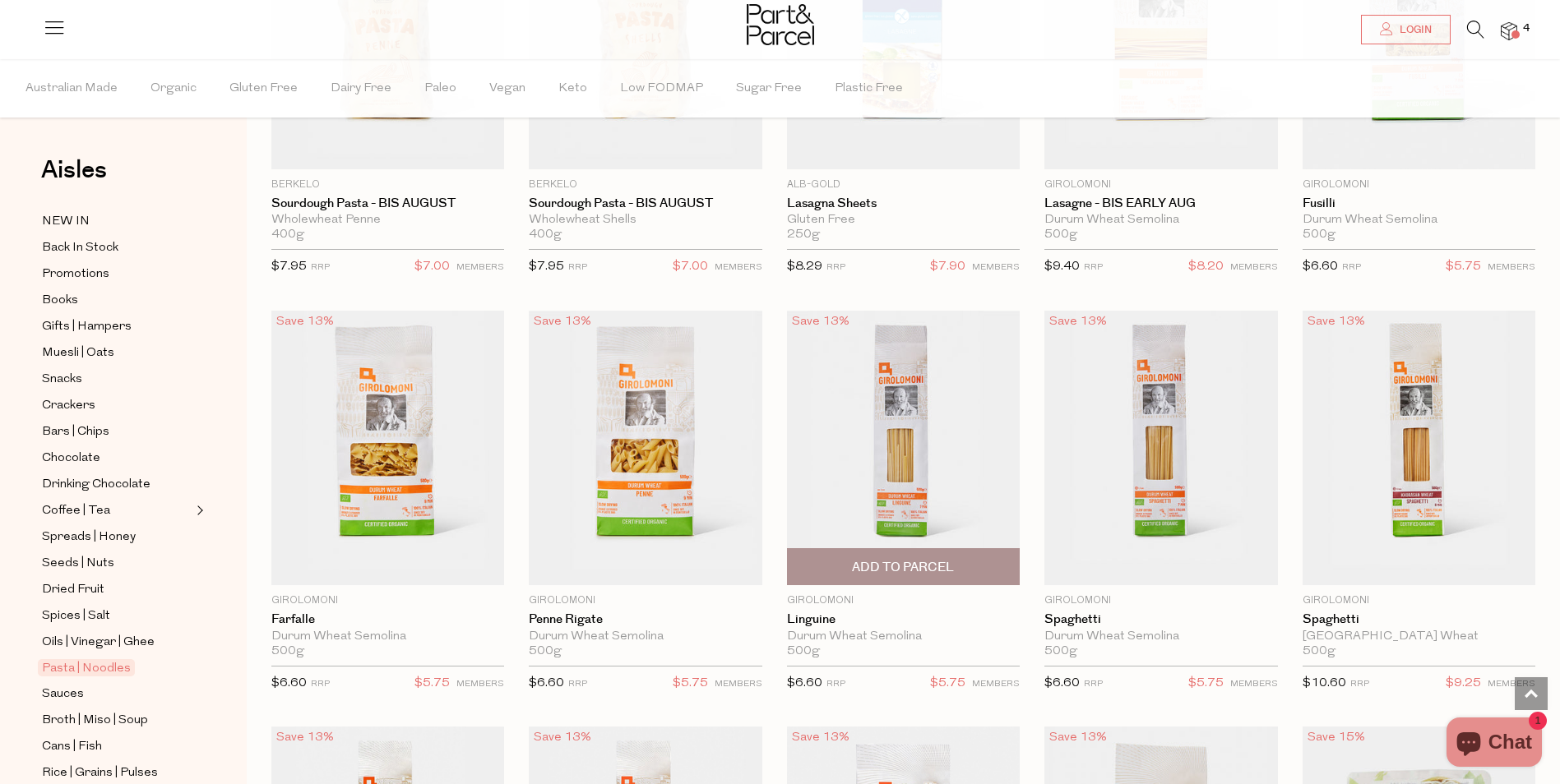
scroll to position [1989, 0]
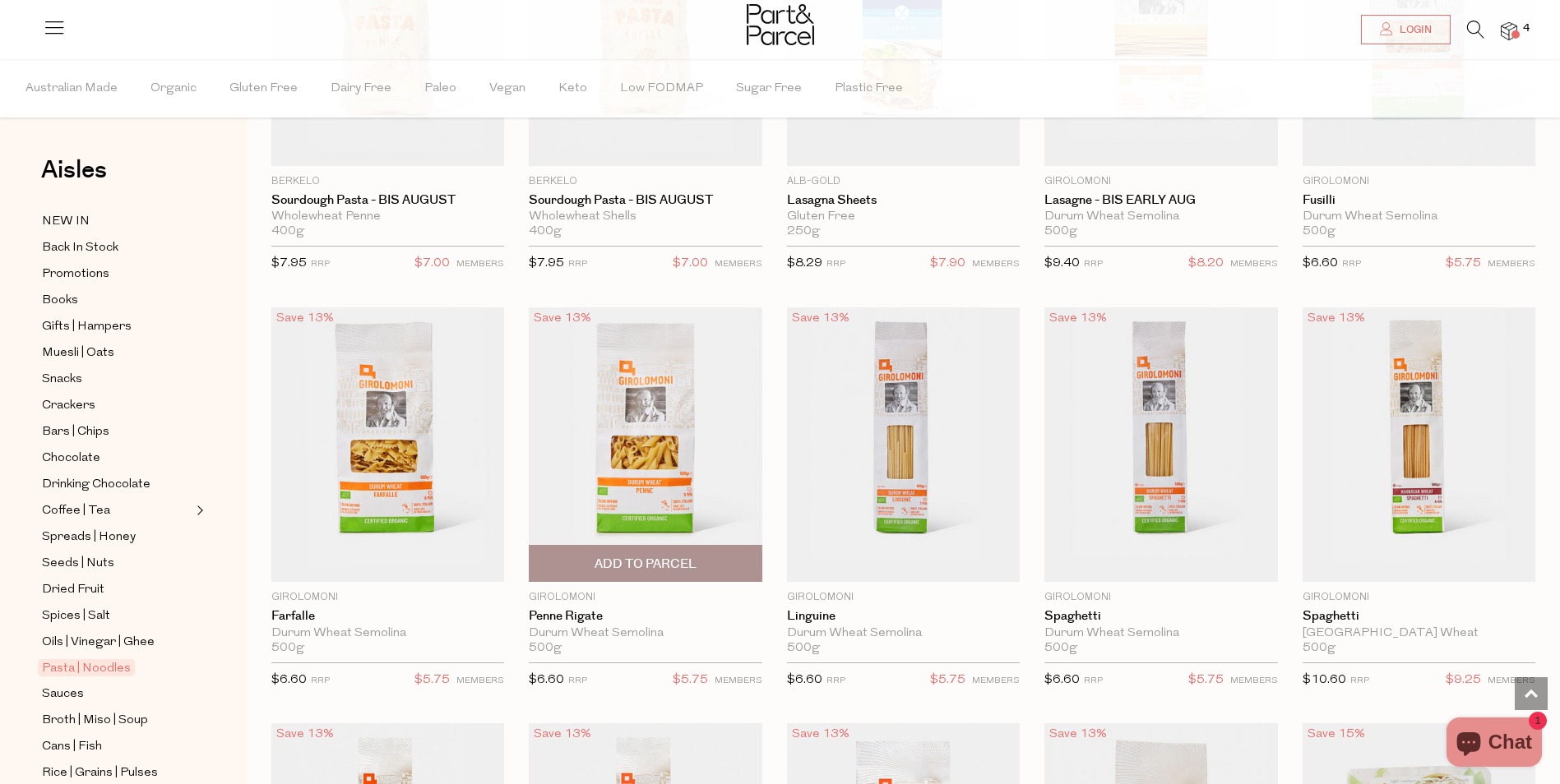
click at [654, 549] on span "Add To Parcel" at bounding box center [645, 564] width 222 height 36
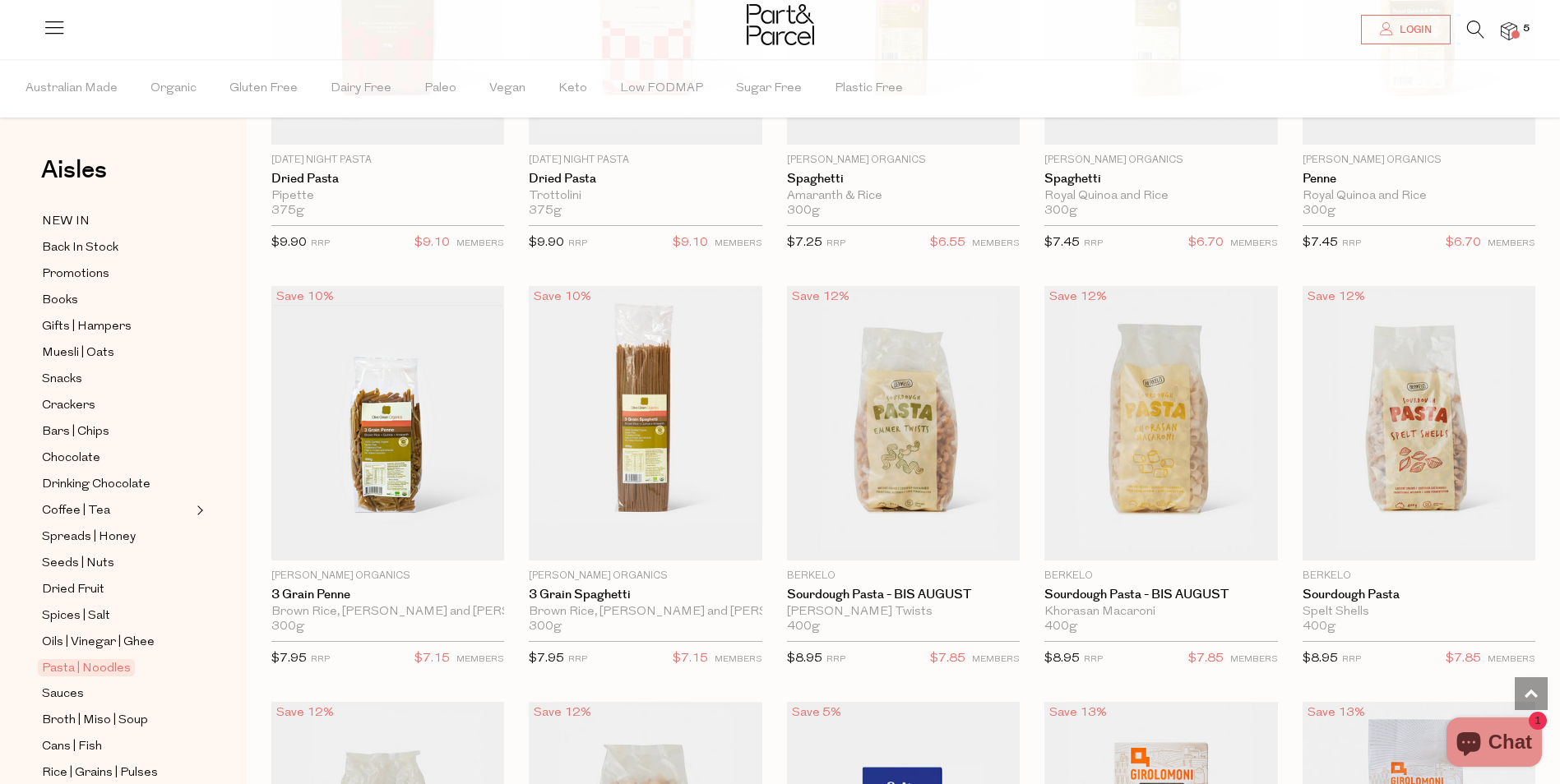
scroll to position [1002, 0]
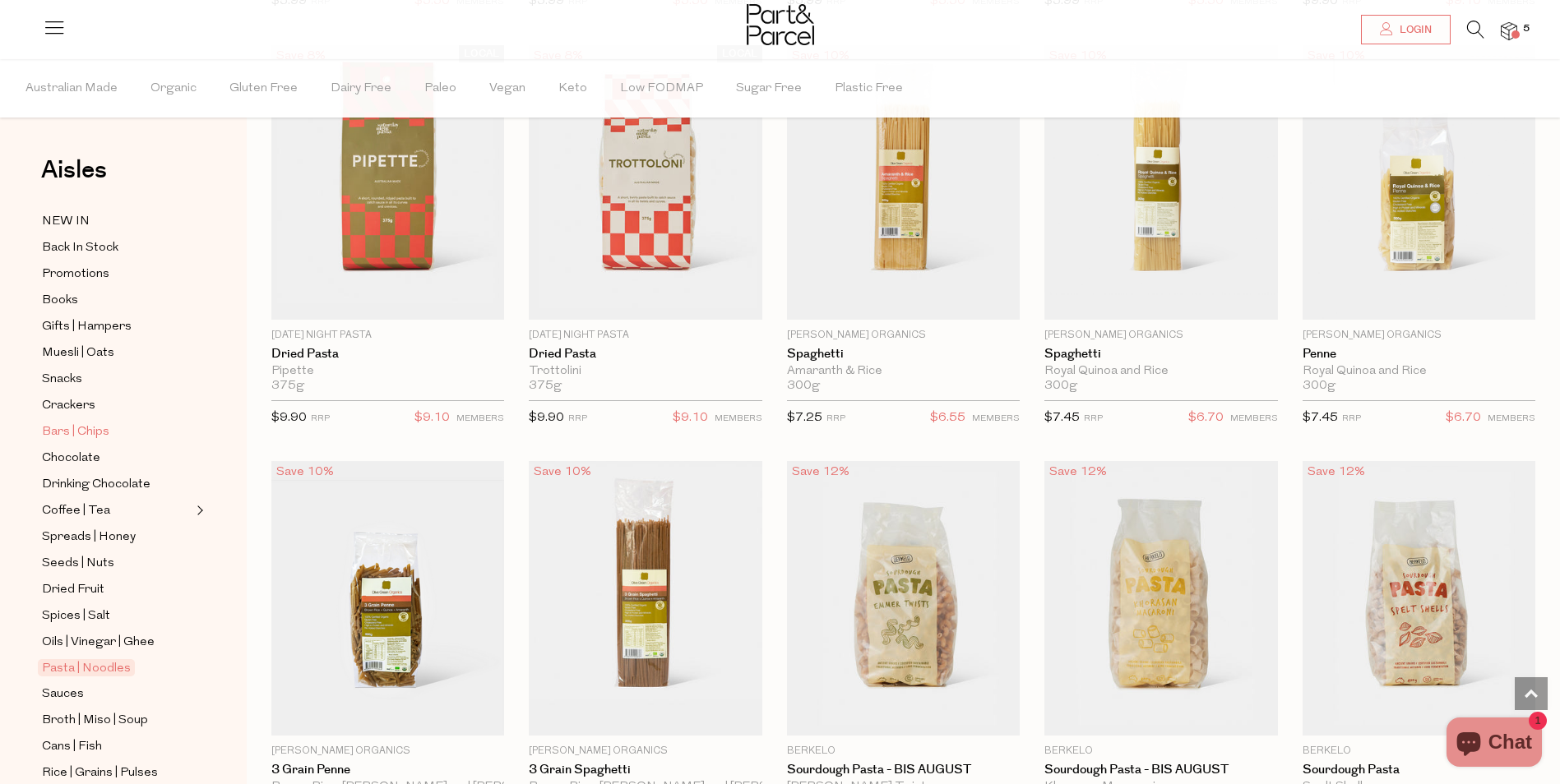
click at [103, 423] on span "Bars | Chips" at bounding box center [76, 432] width 68 height 20
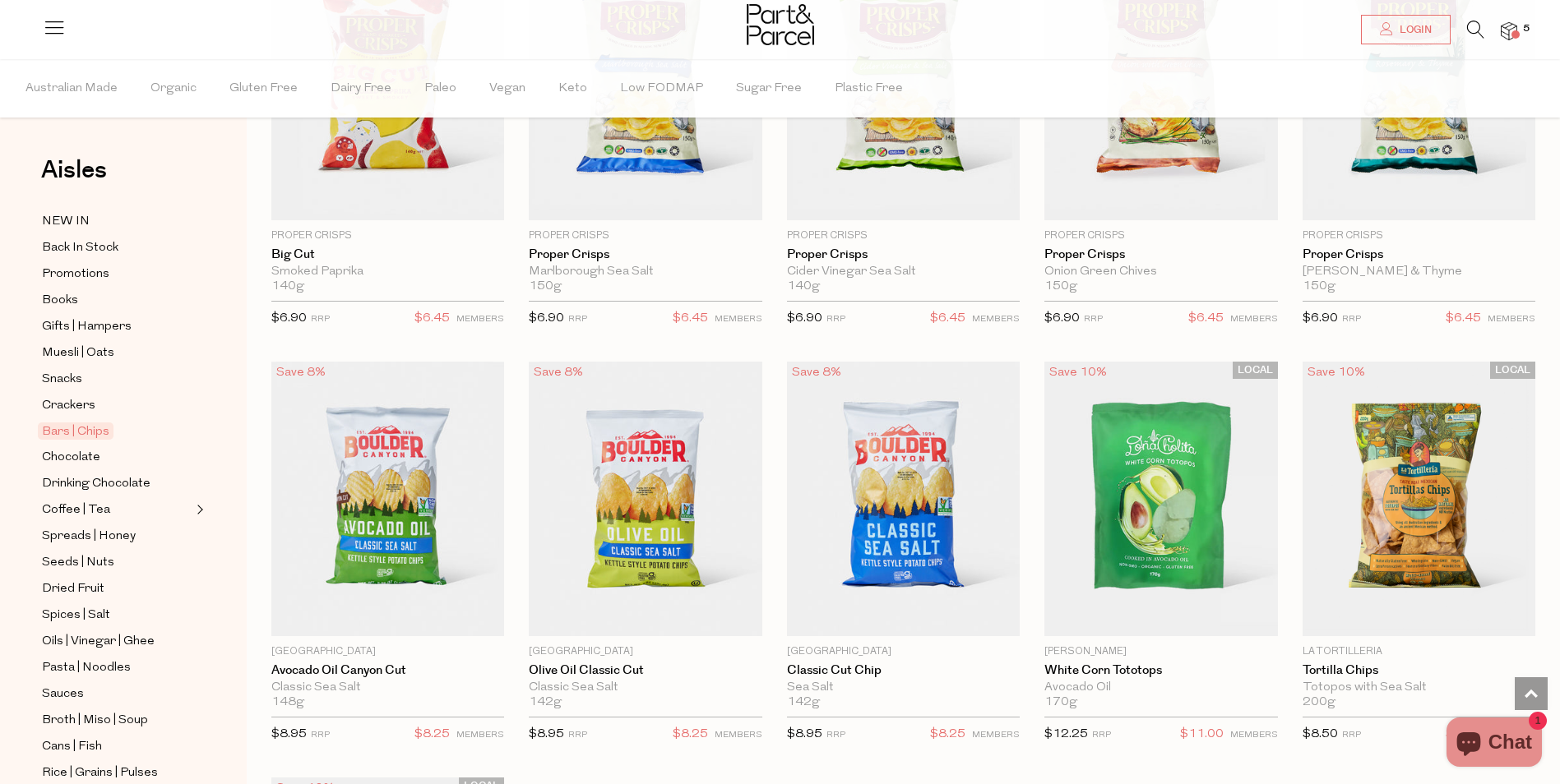
scroll to position [5677, 0]
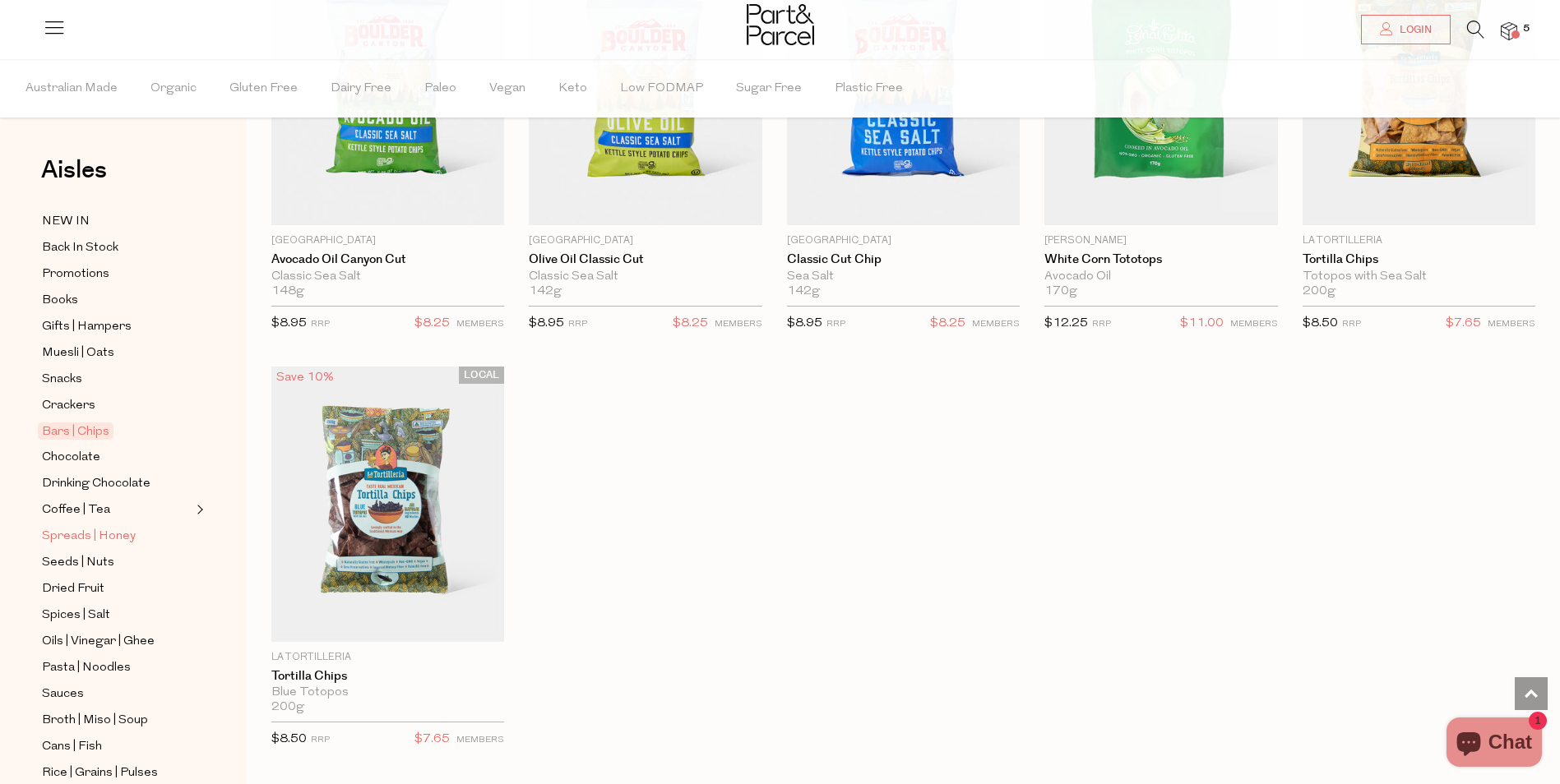
click at [81, 527] on span "Spreads | Honey" at bounding box center [88, 537] width 93 height 20
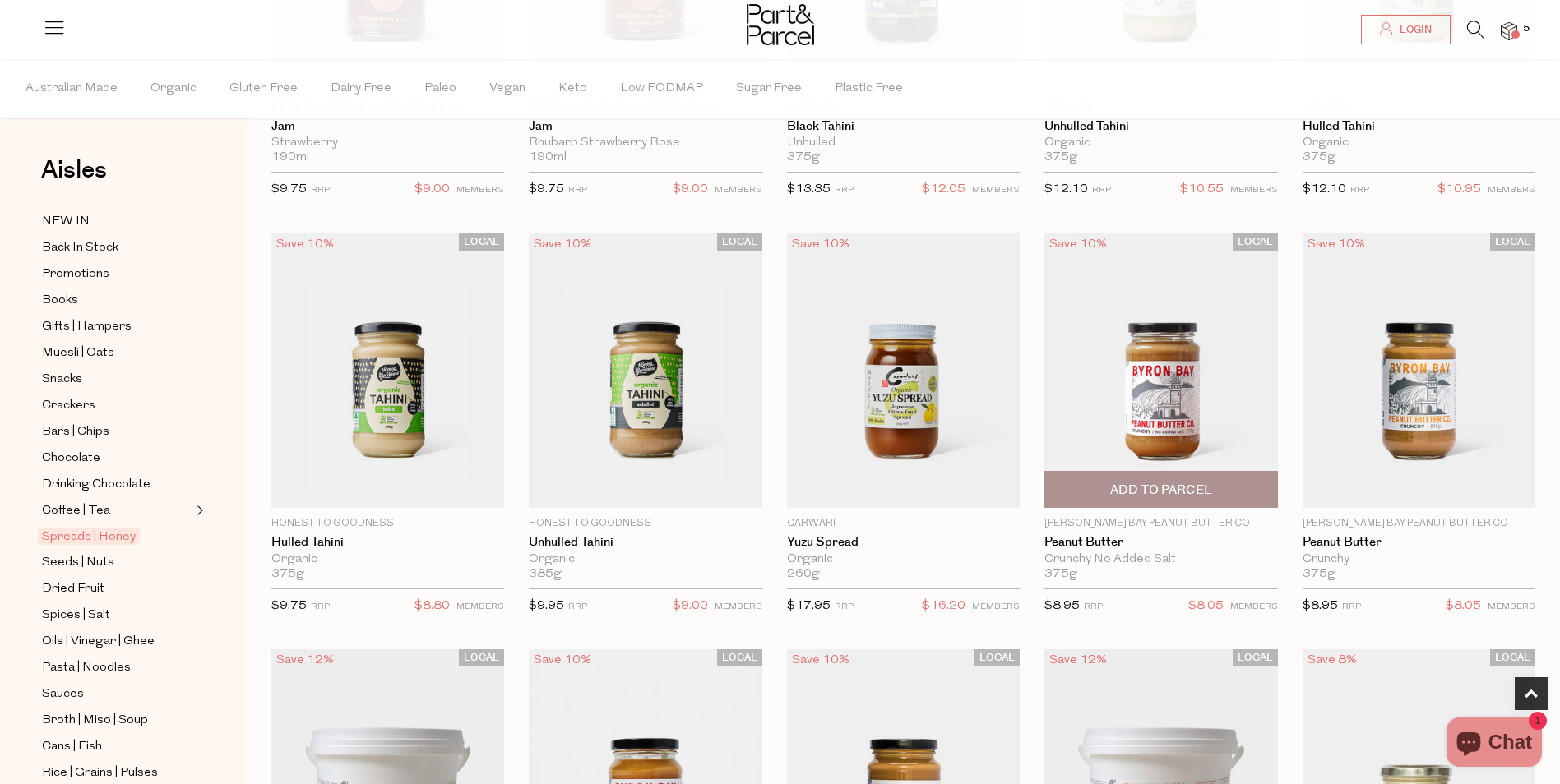
scroll to position [822, 0]
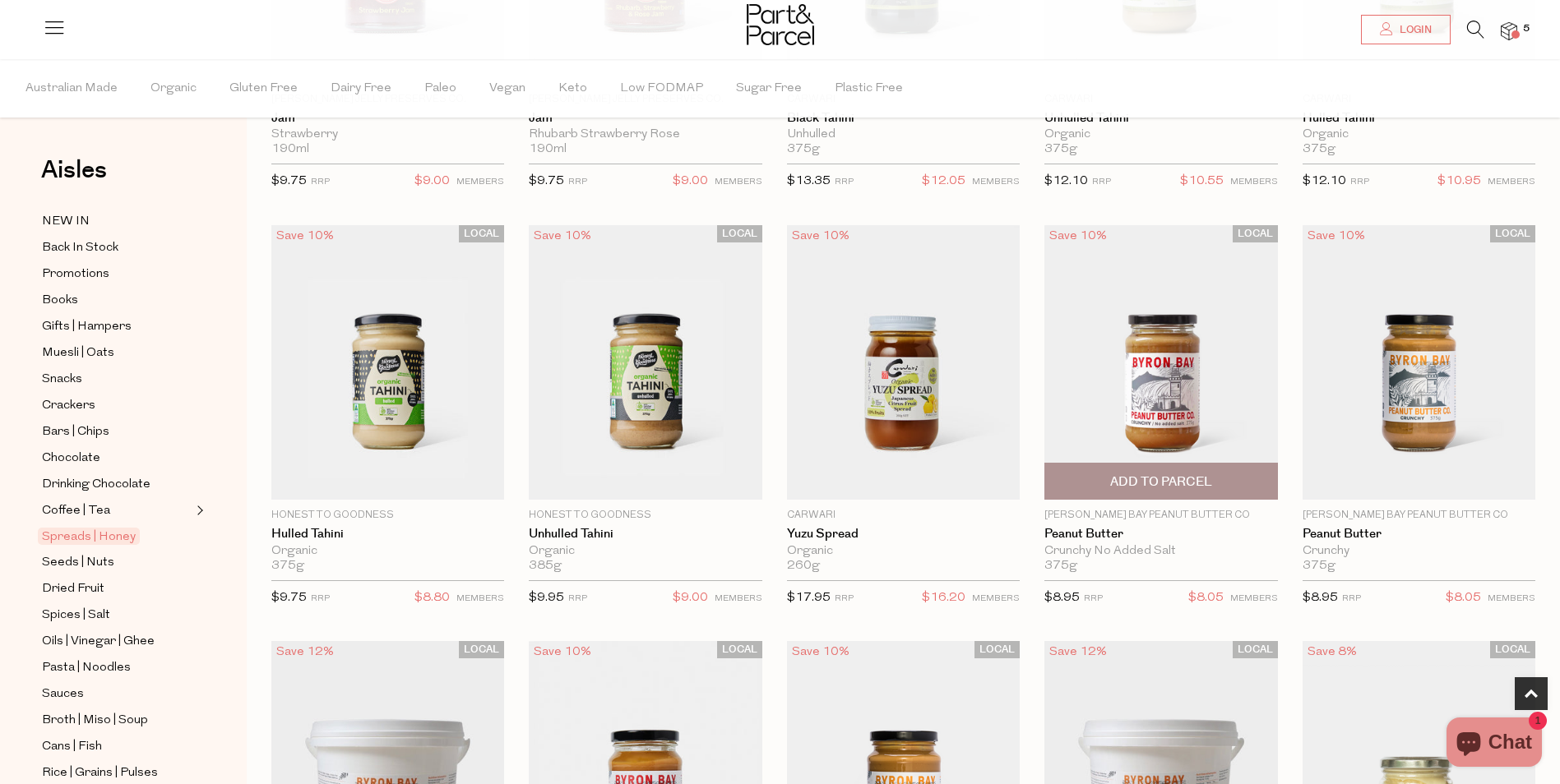
click at [1141, 477] on span "Add To Parcel" at bounding box center [1160, 481] width 102 height 17
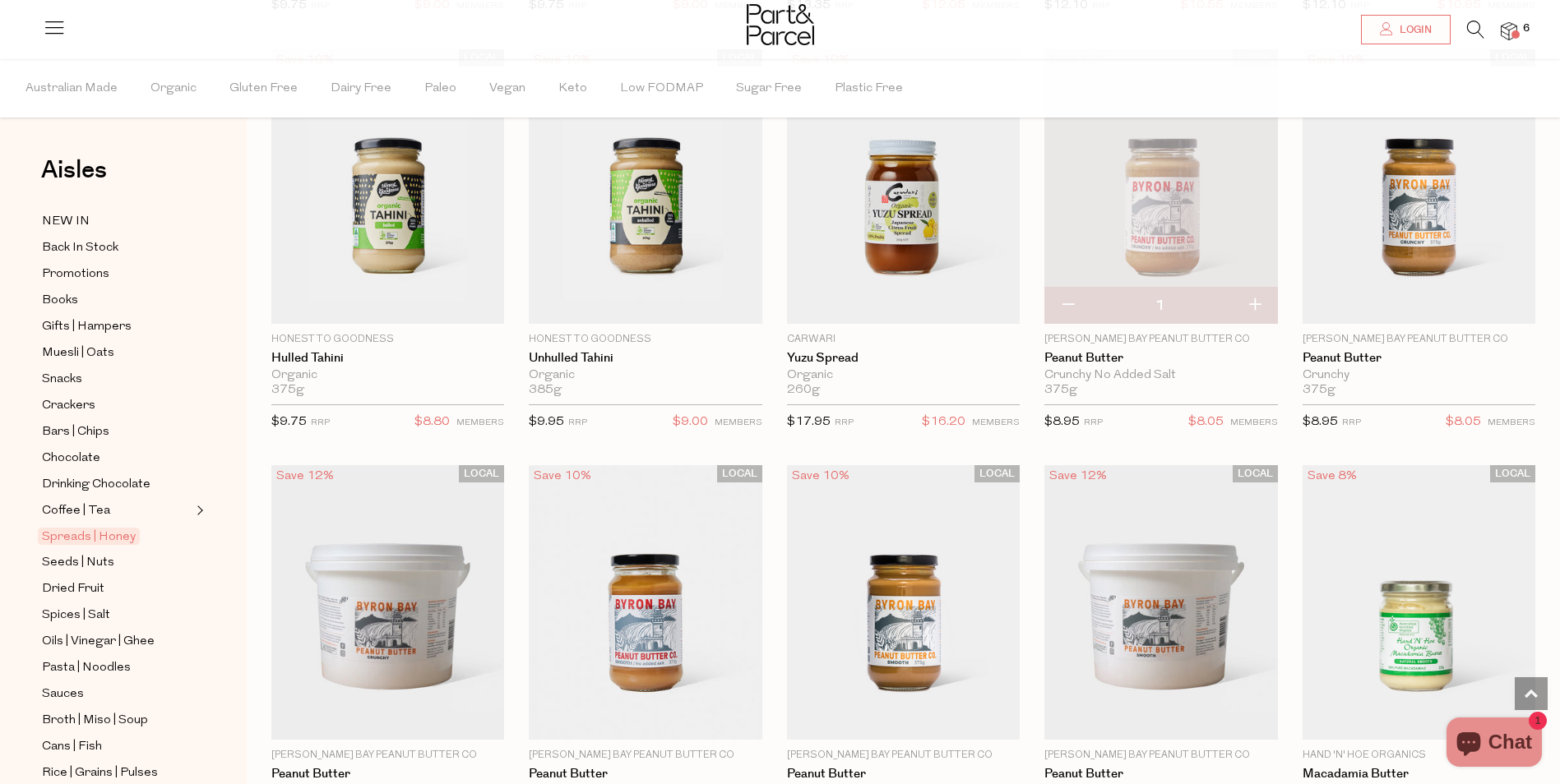
scroll to position [904, 0]
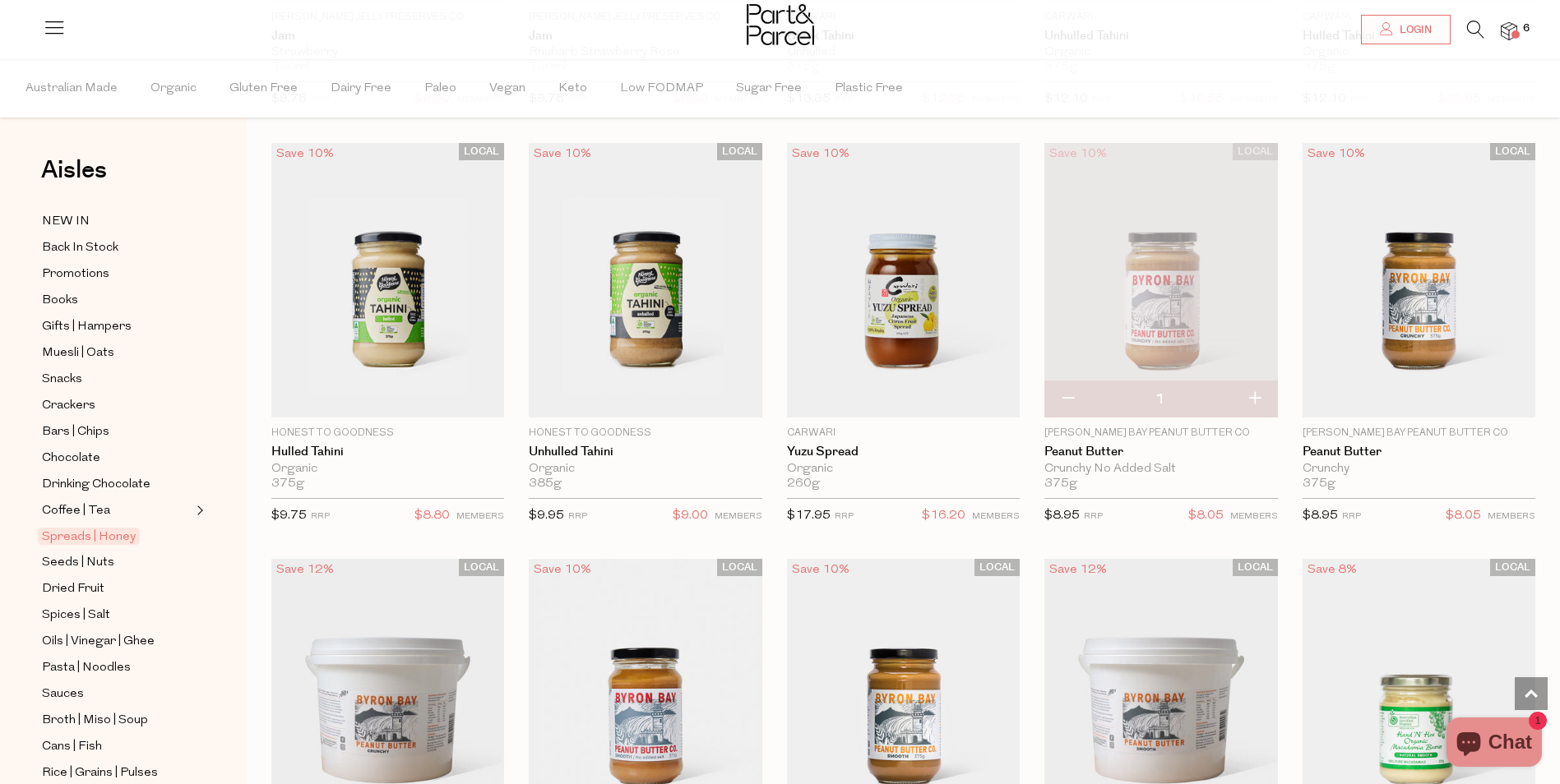
click at [1079, 402] on button "button" at bounding box center [1067, 400] width 47 height 36
type input "0"
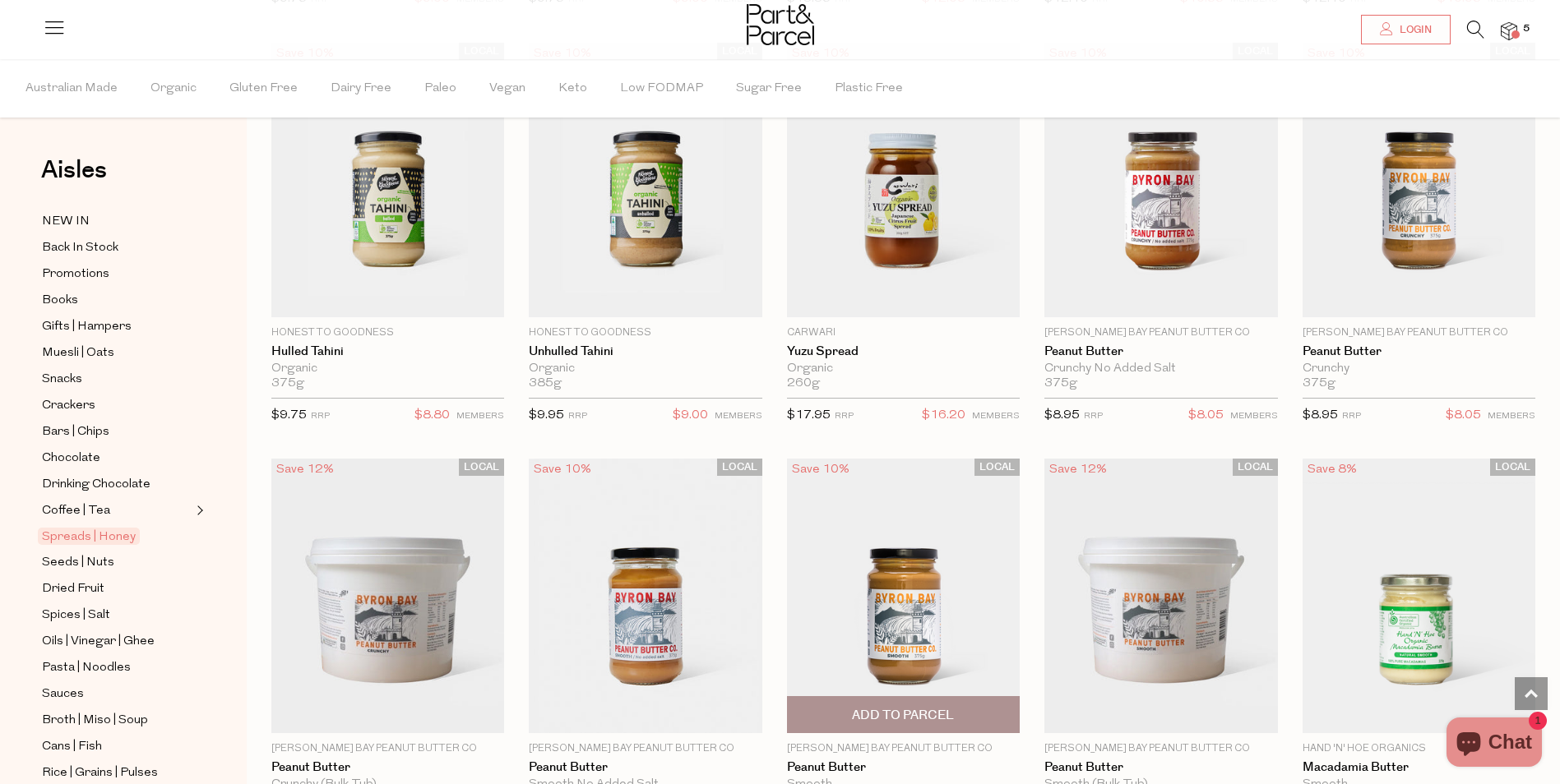
scroll to position [1152, 0]
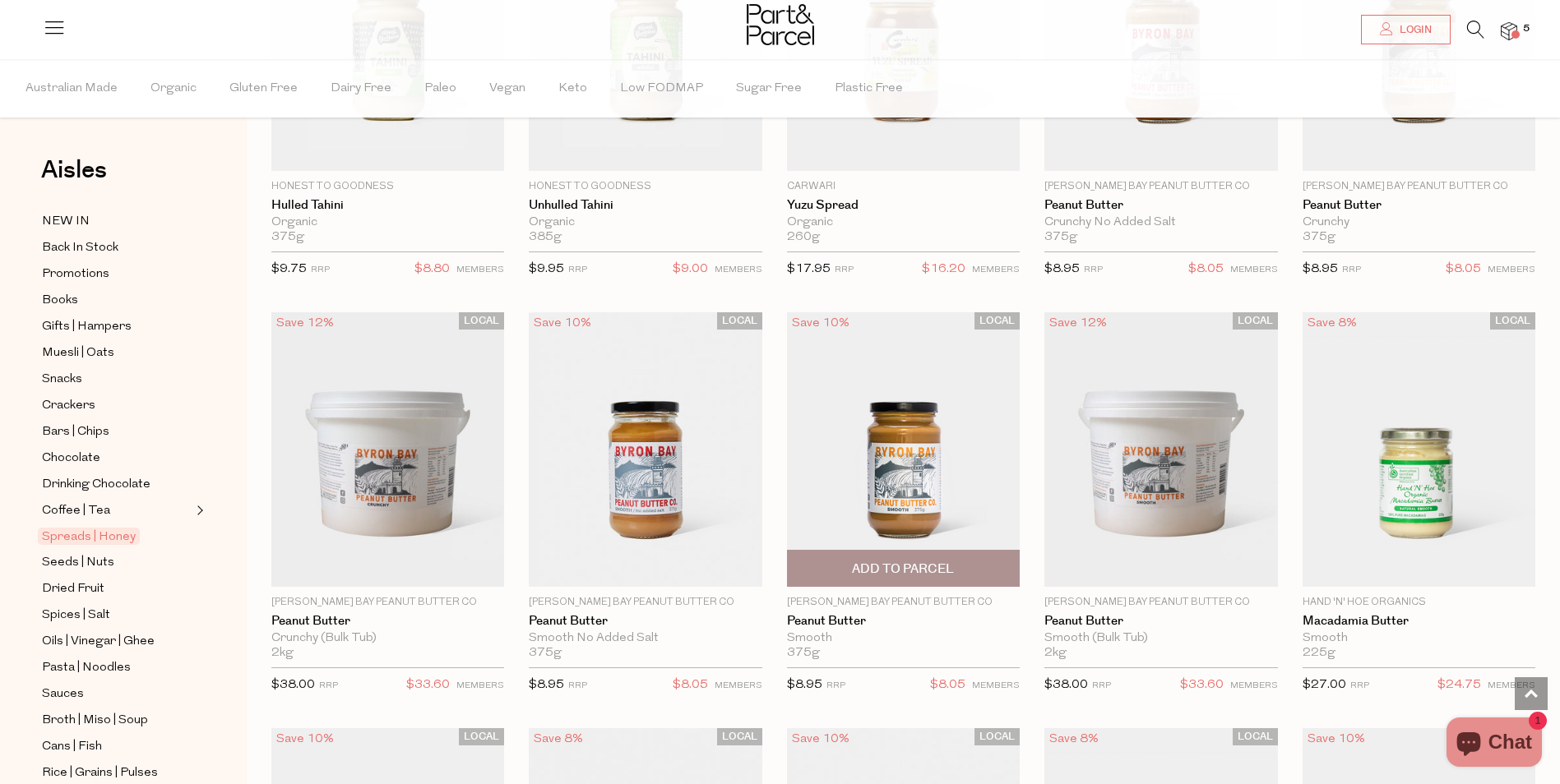
click at [893, 565] on span "Add To Parcel" at bounding box center [902, 569] width 102 height 17
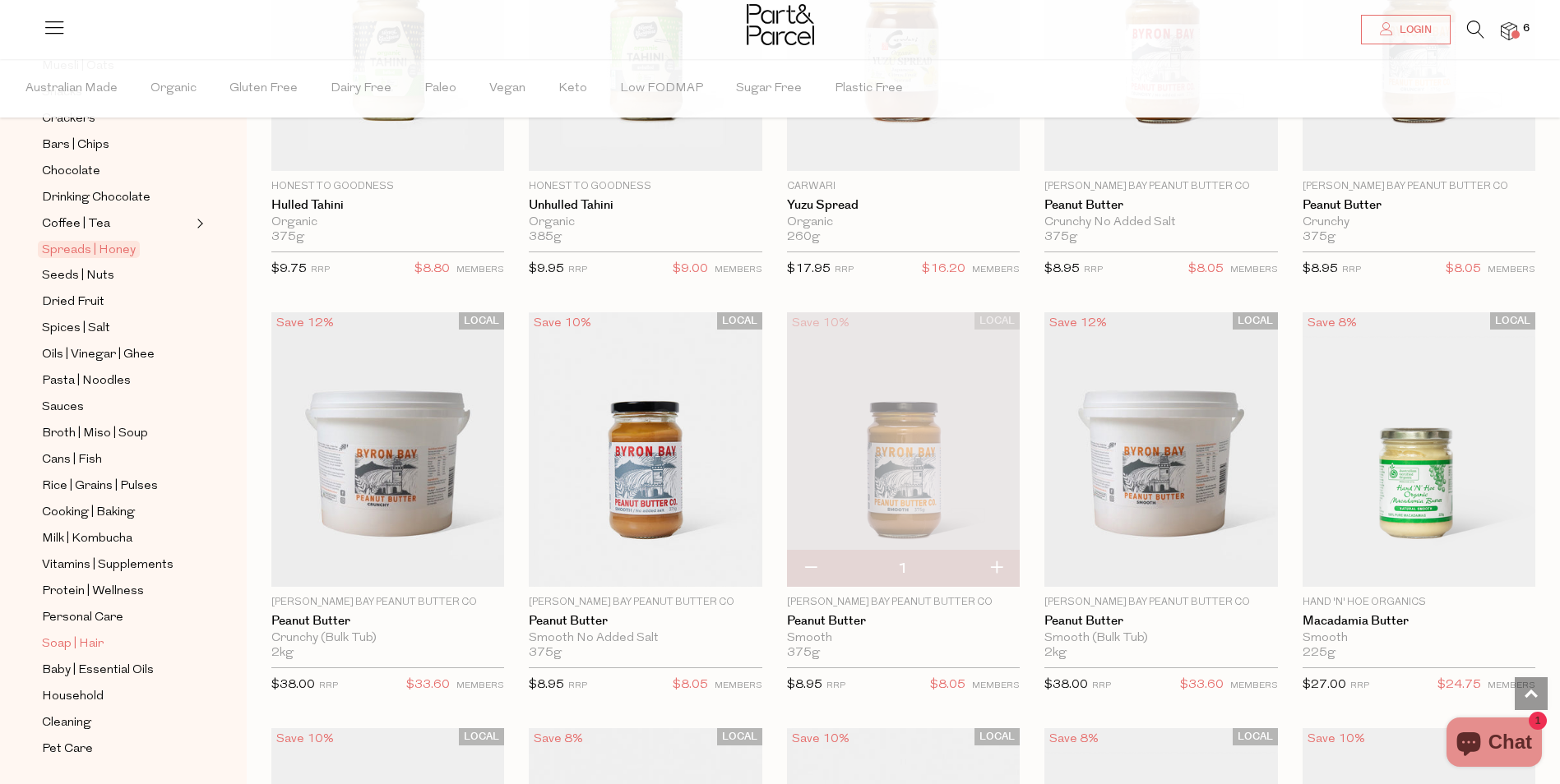
scroll to position [308, 0]
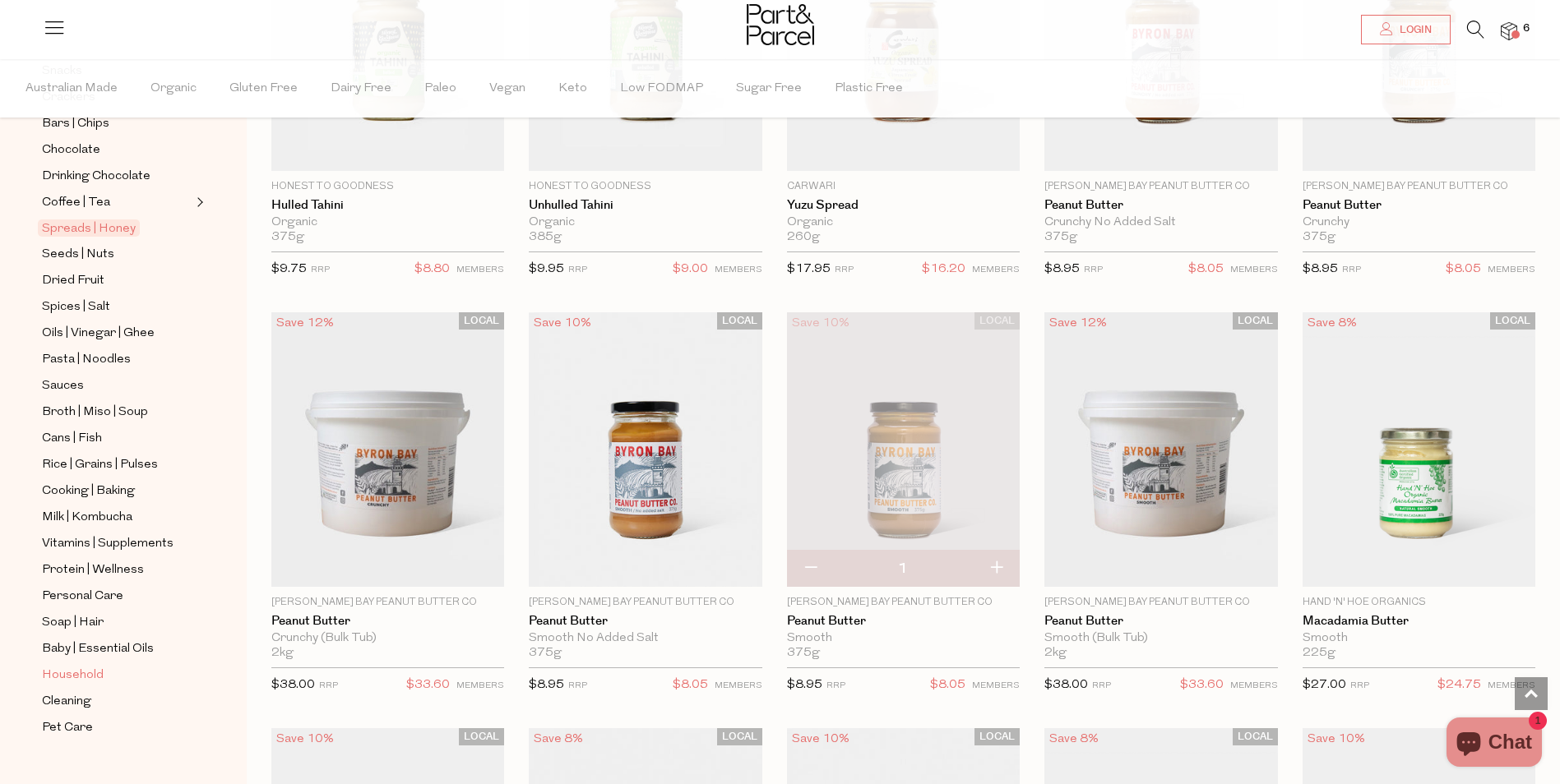
click at [72, 666] on span "Household" at bounding box center [72, 675] width 61 height 20
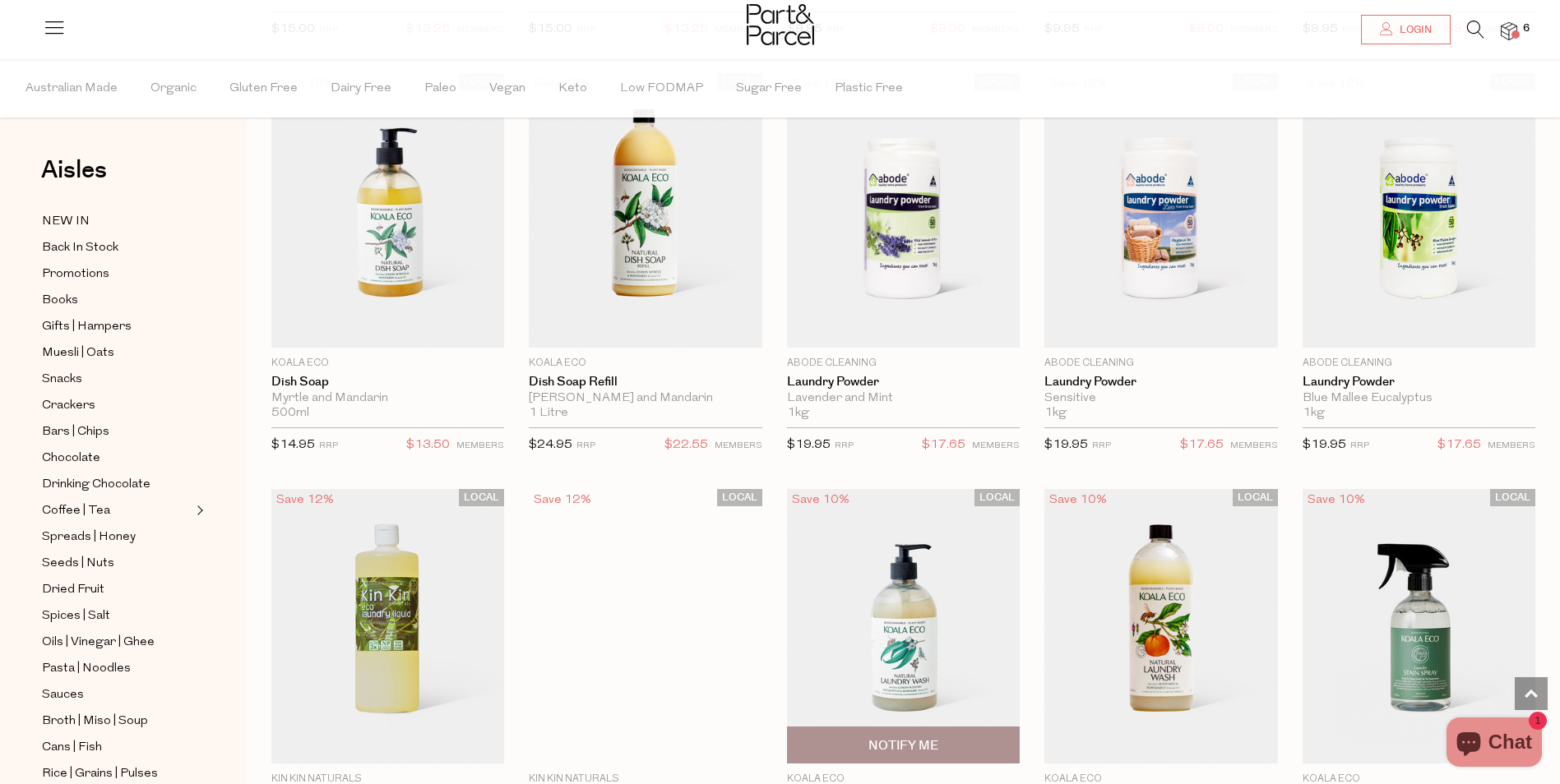
scroll to position [3371, 0]
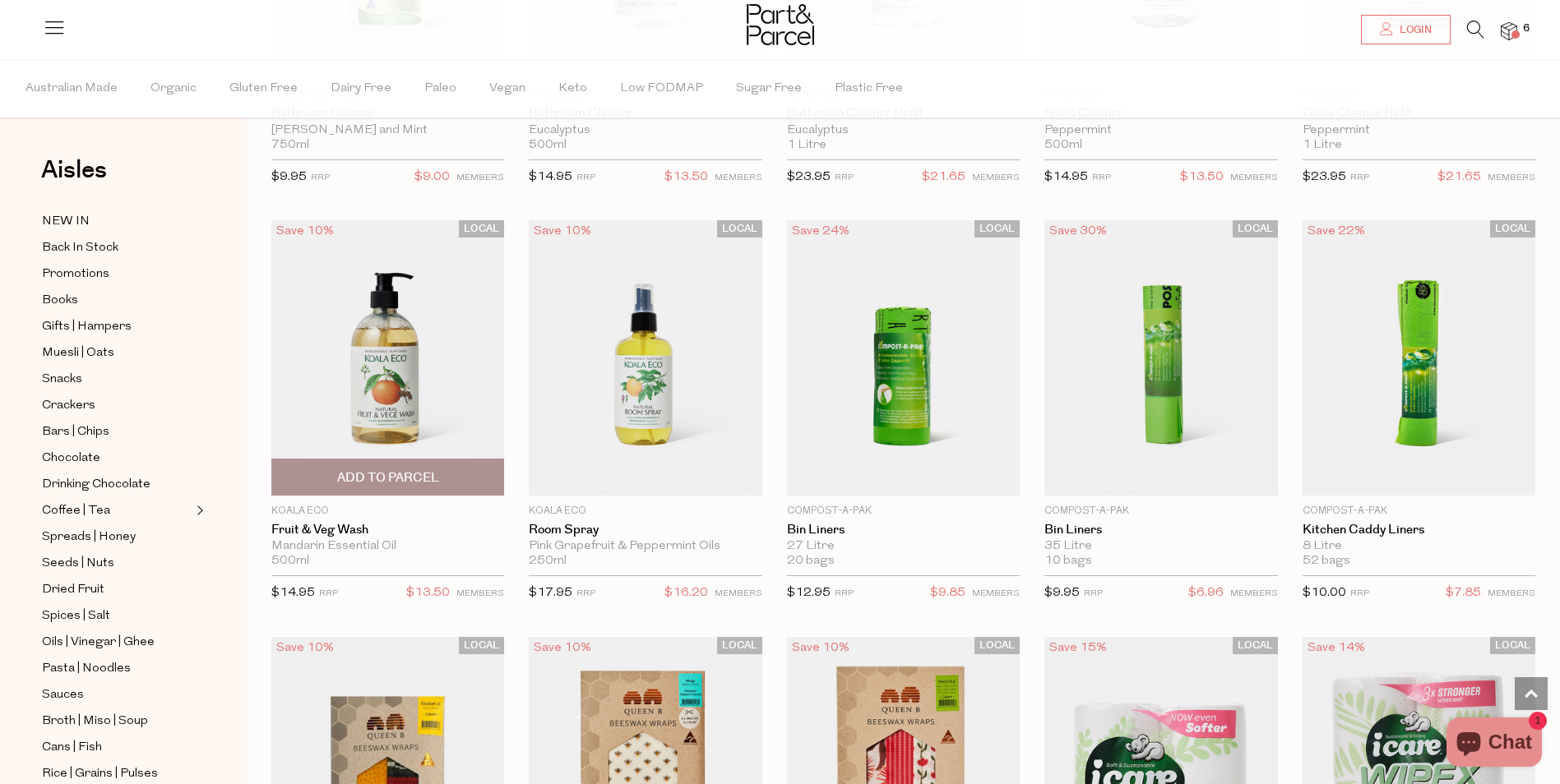
scroll to position [5838, 0]
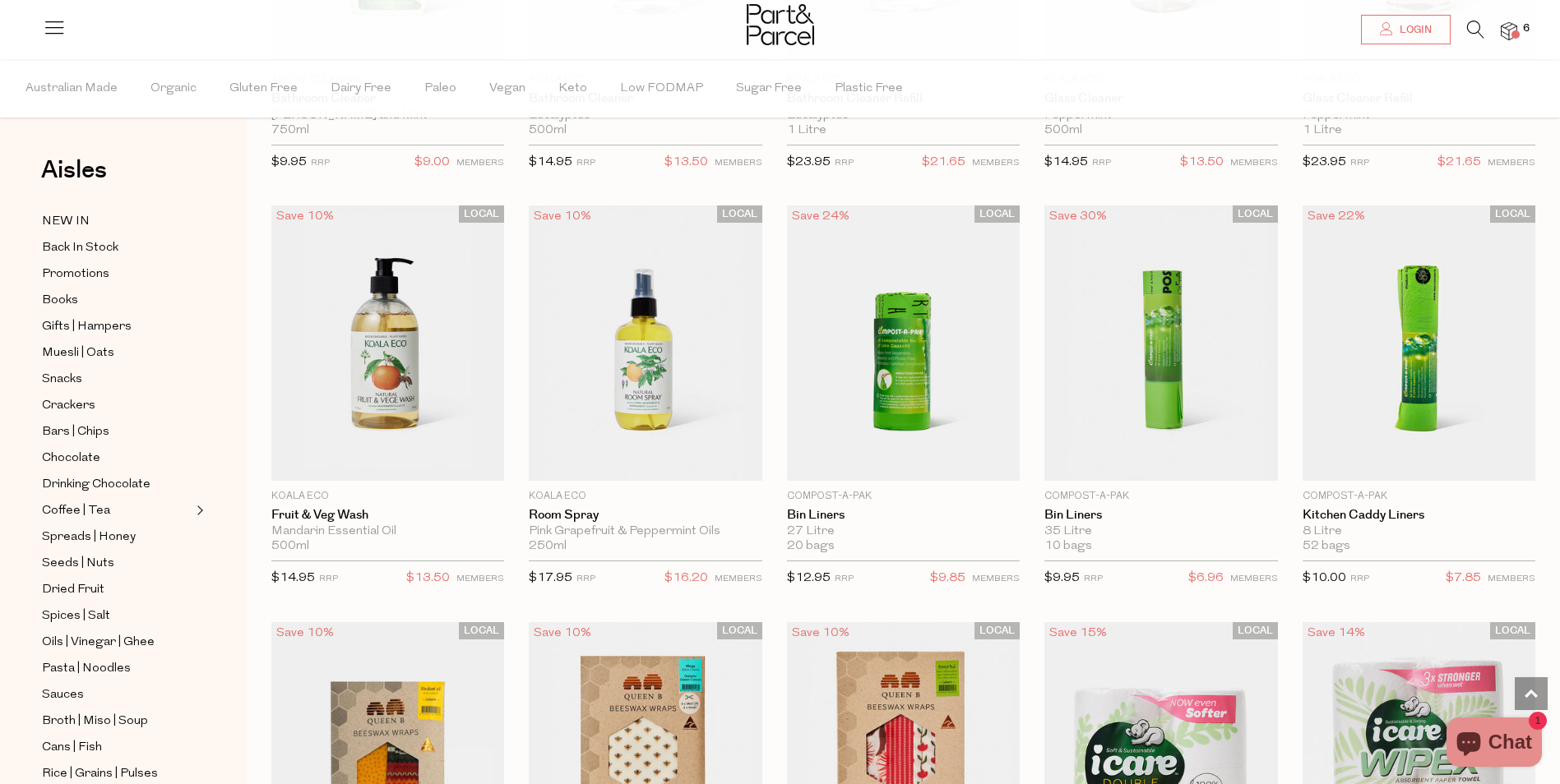
click at [1498, 35] on li "6" at bounding box center [1500, 31] width 33 height 22
click at [1507, 29] on img at bounding box center [1508, 31] width 16 height 19
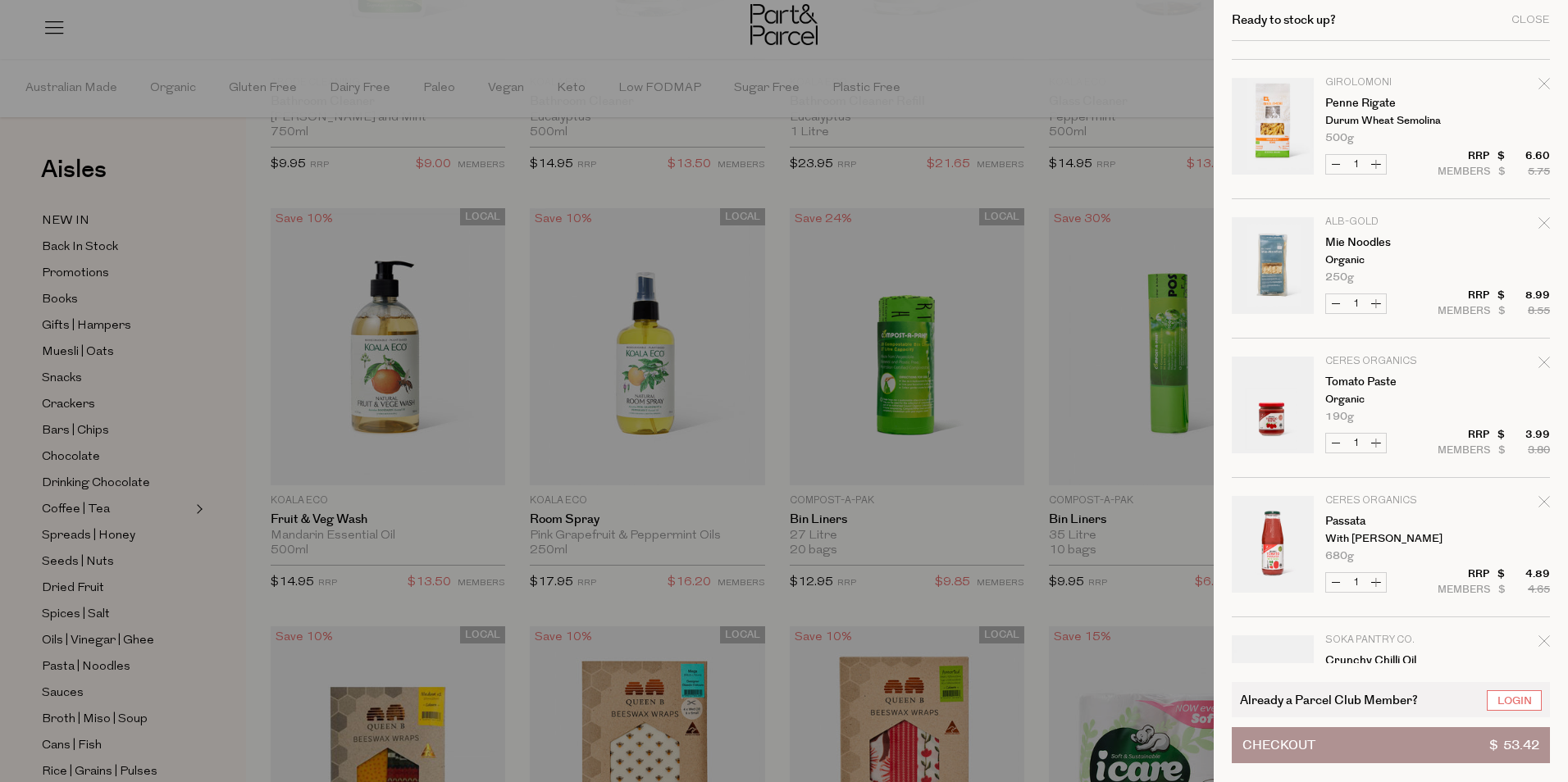
scroll to position [164, 0]
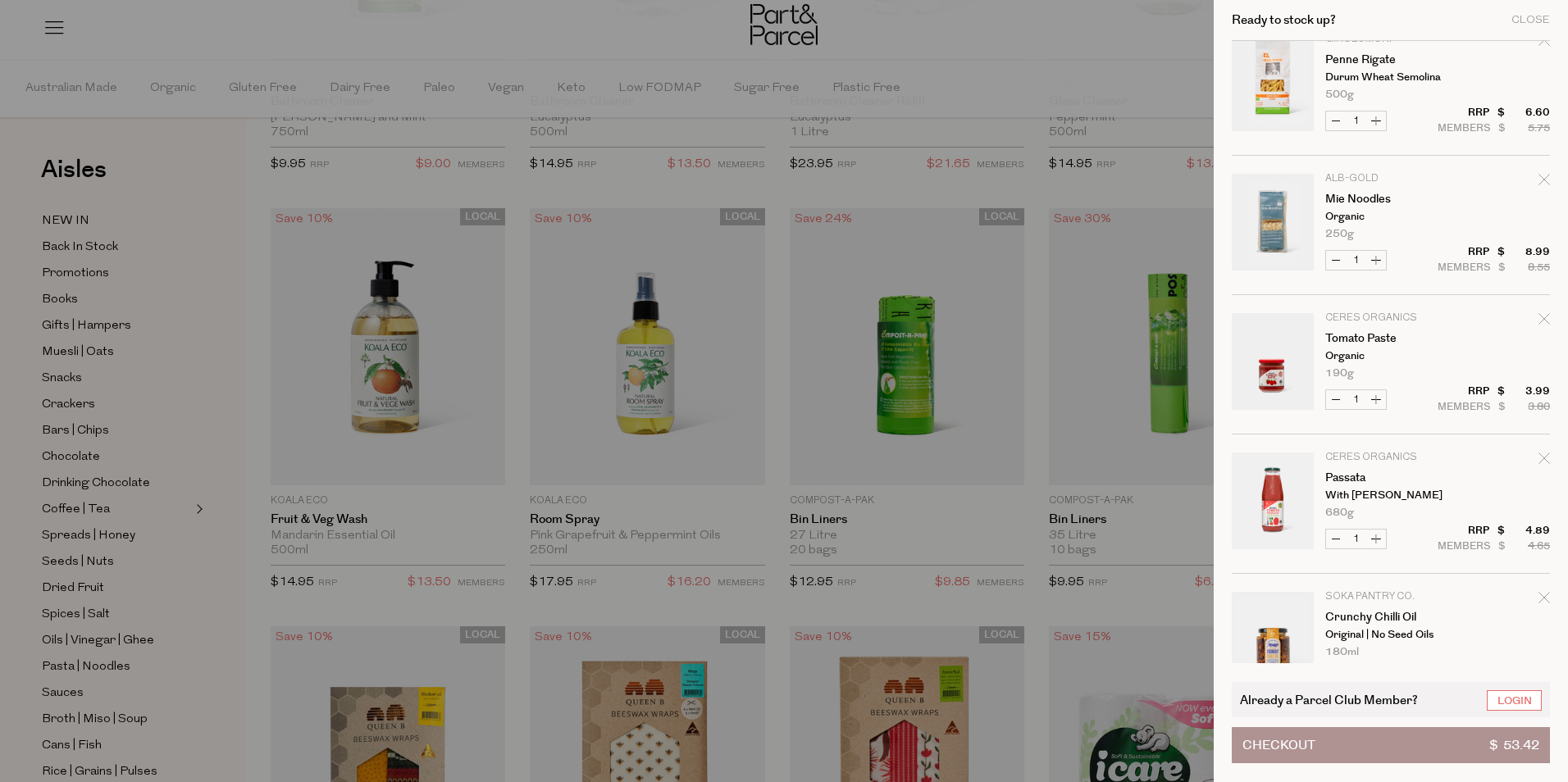
click at [1545, 313] on icon "Remove Tomato Paste" at bounding box center [1543, 319] width 12 height 12
type input "Add Membership"
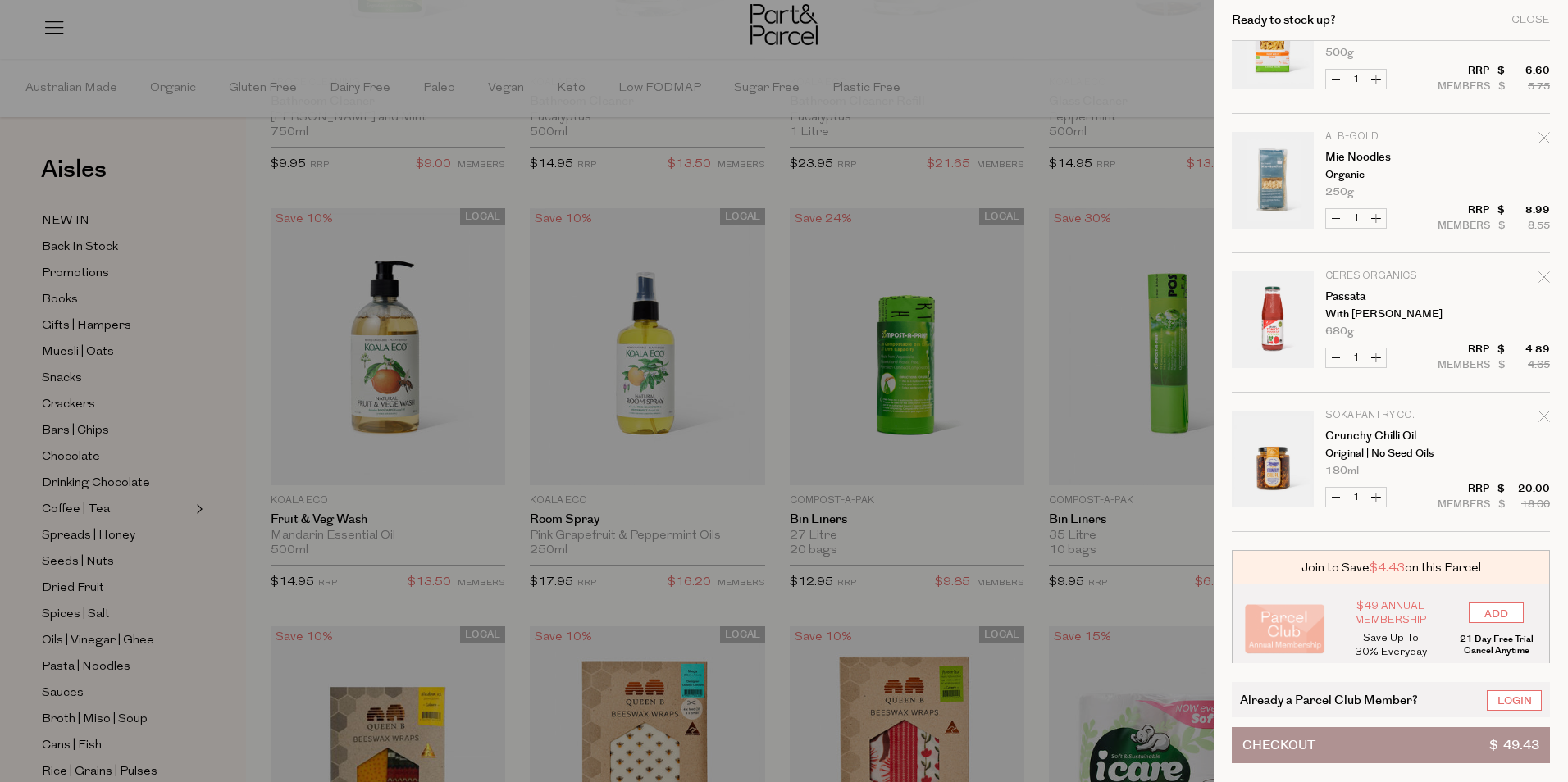
scroll to position [217, 0]
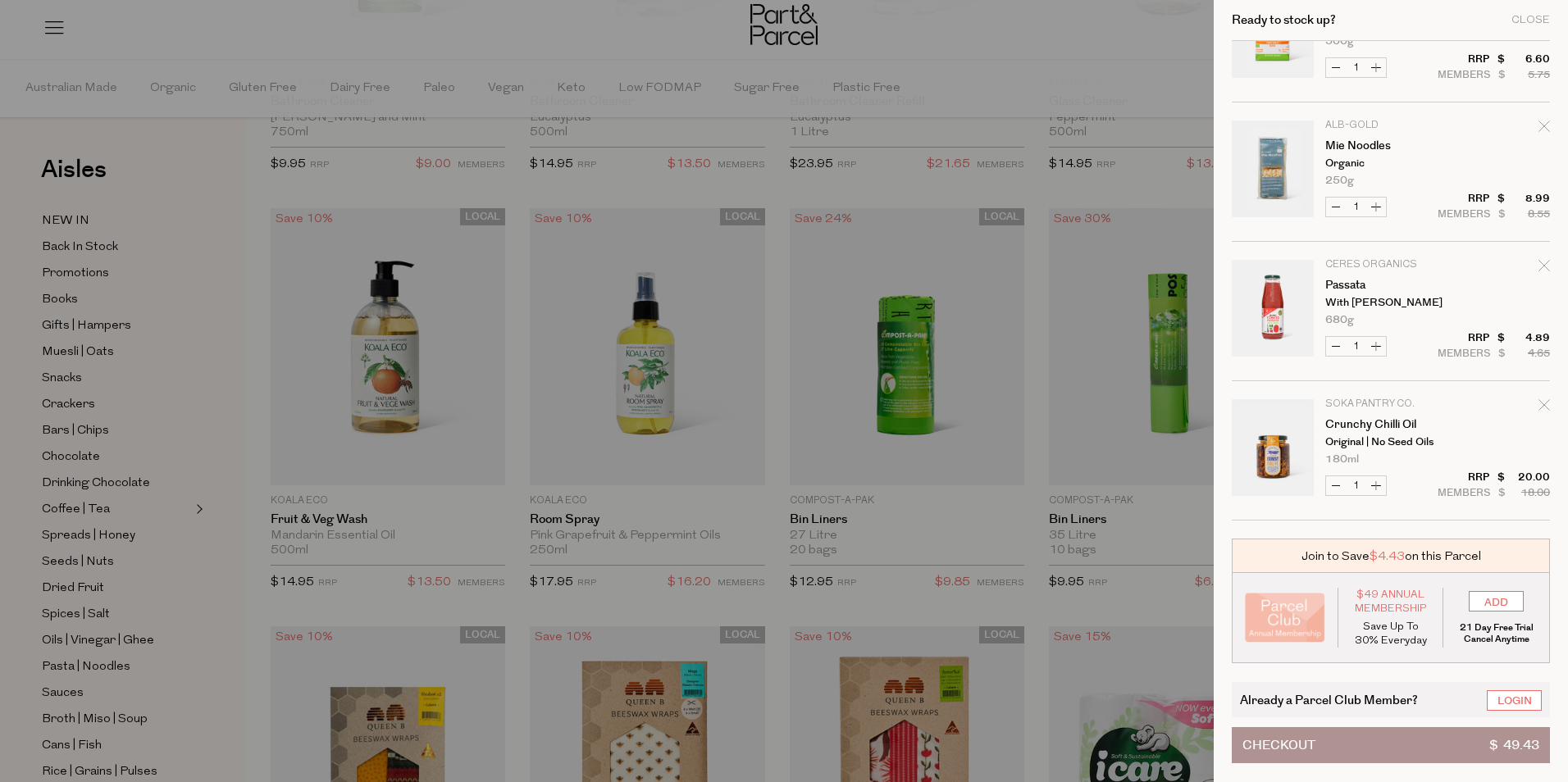
click at [91, 439] on div at bounding box center [784, 391] width 1568 height 782
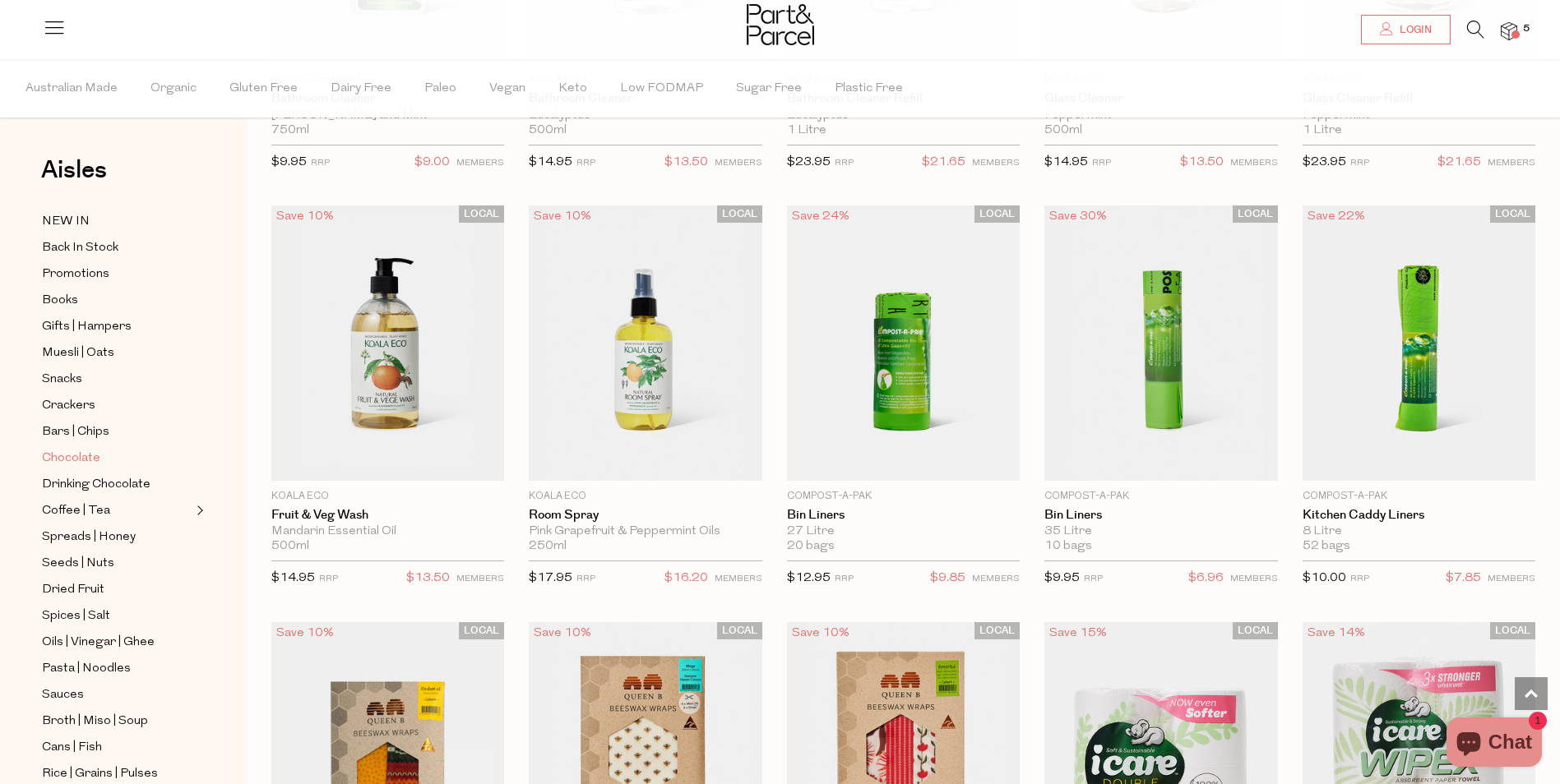
click at [86, 449] on span "Chocolate" at bounding box center [71, 458] width 59 height 20
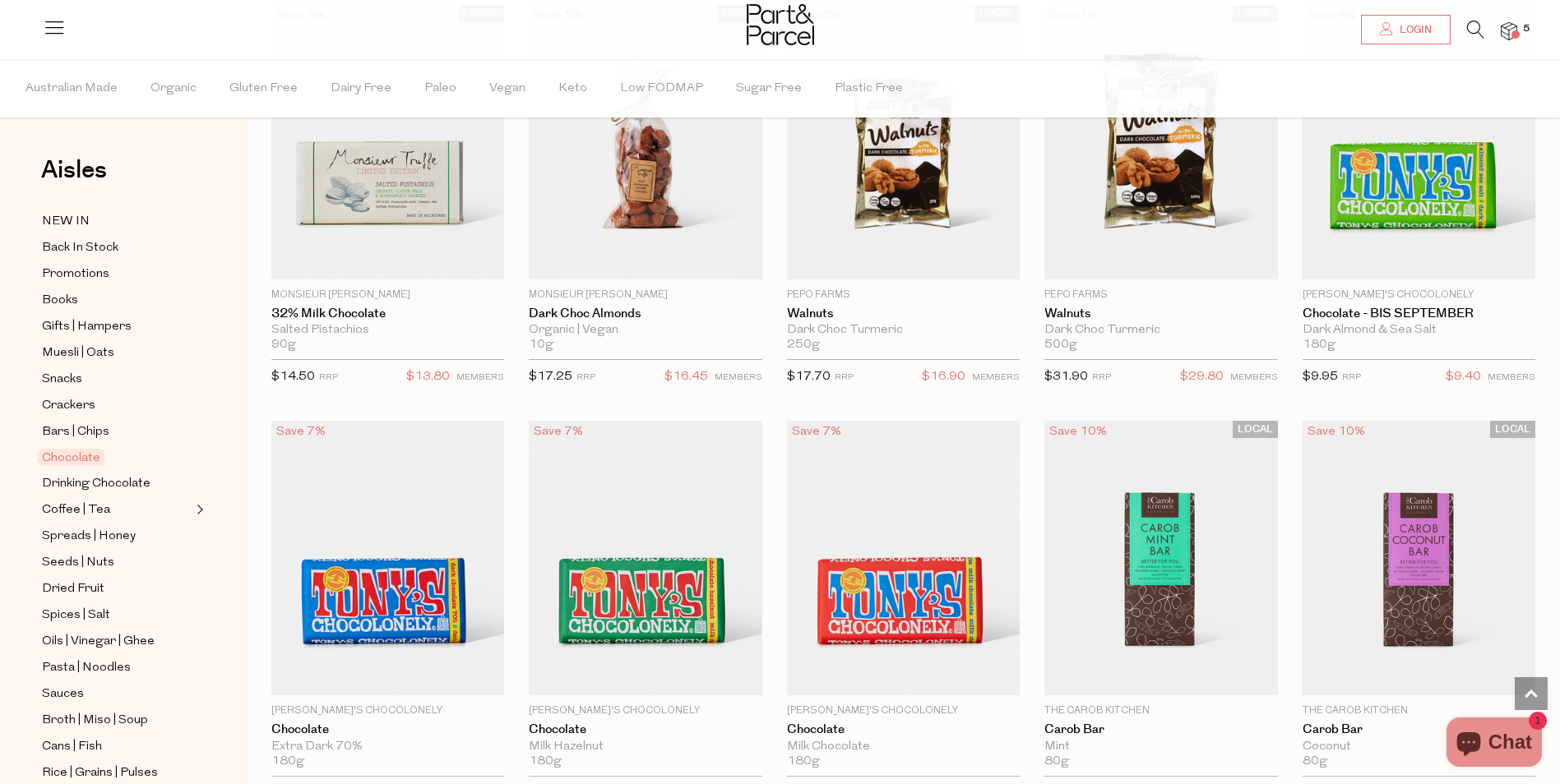
scroll to position [2878, 0]
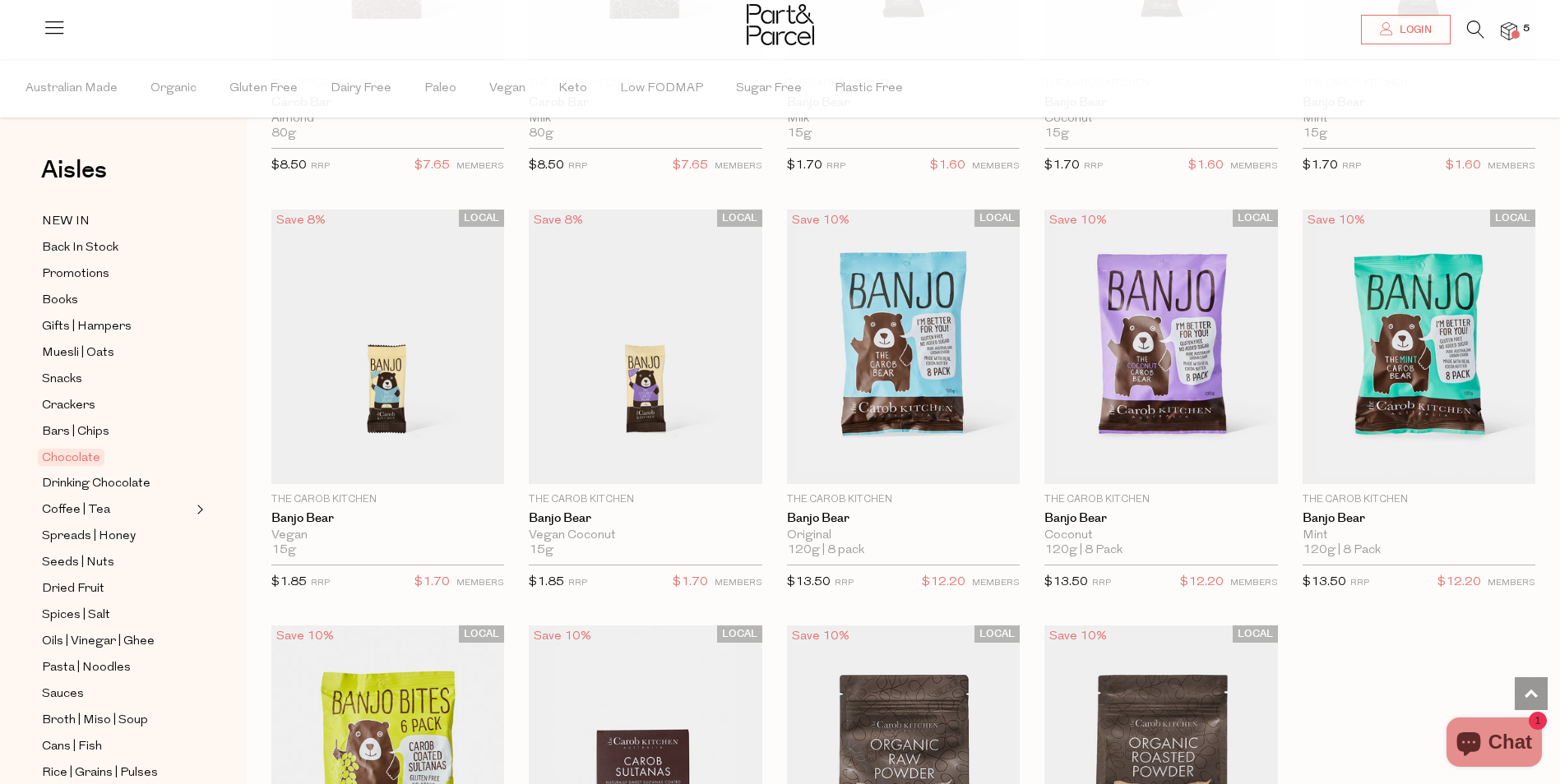
scroll to position [4169, 0]
click at [913, 457] on span "Add To Parcel" at bounding box center [902, 465] width 102 height 17
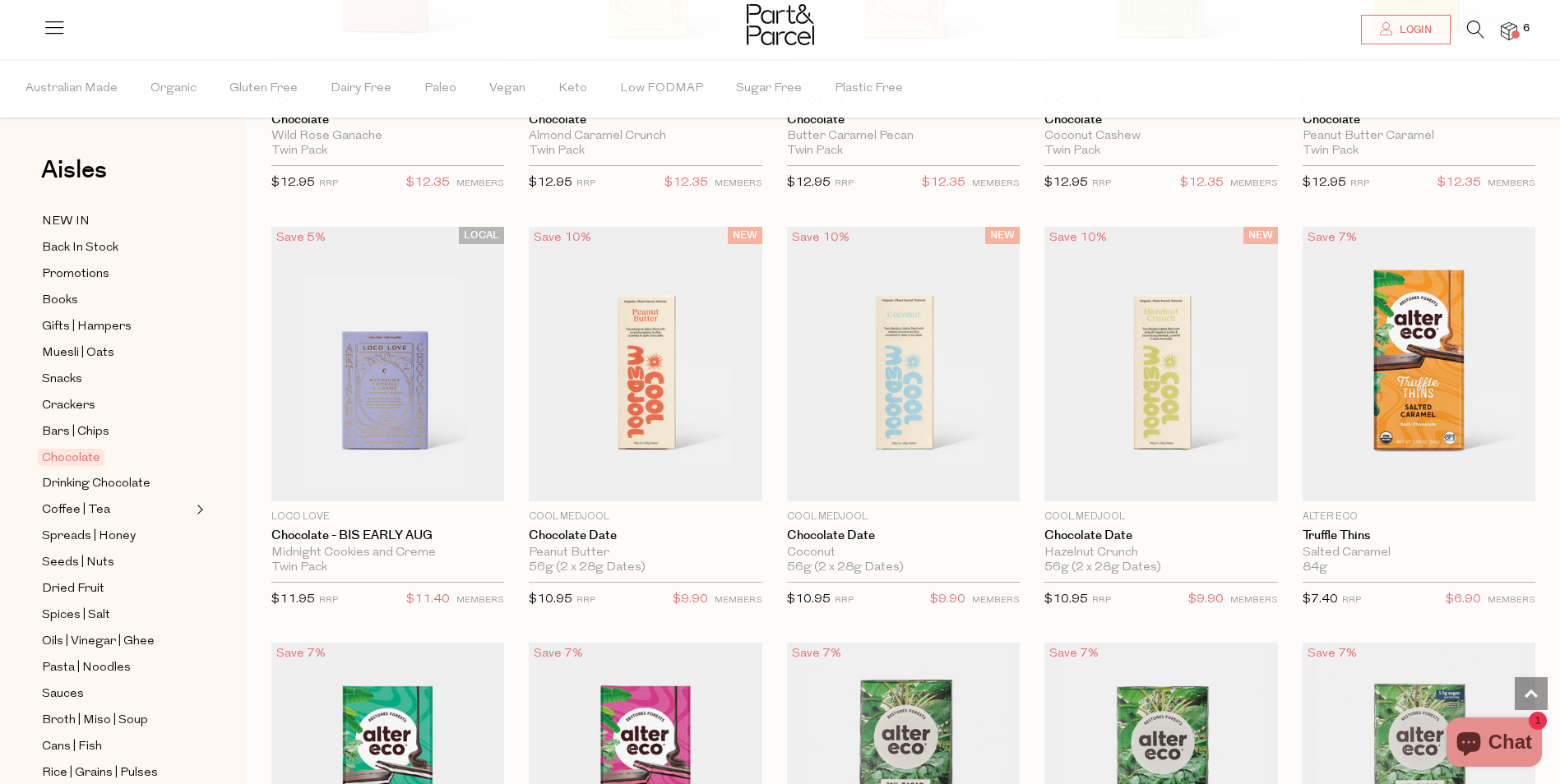
scroll to position [634, 0]
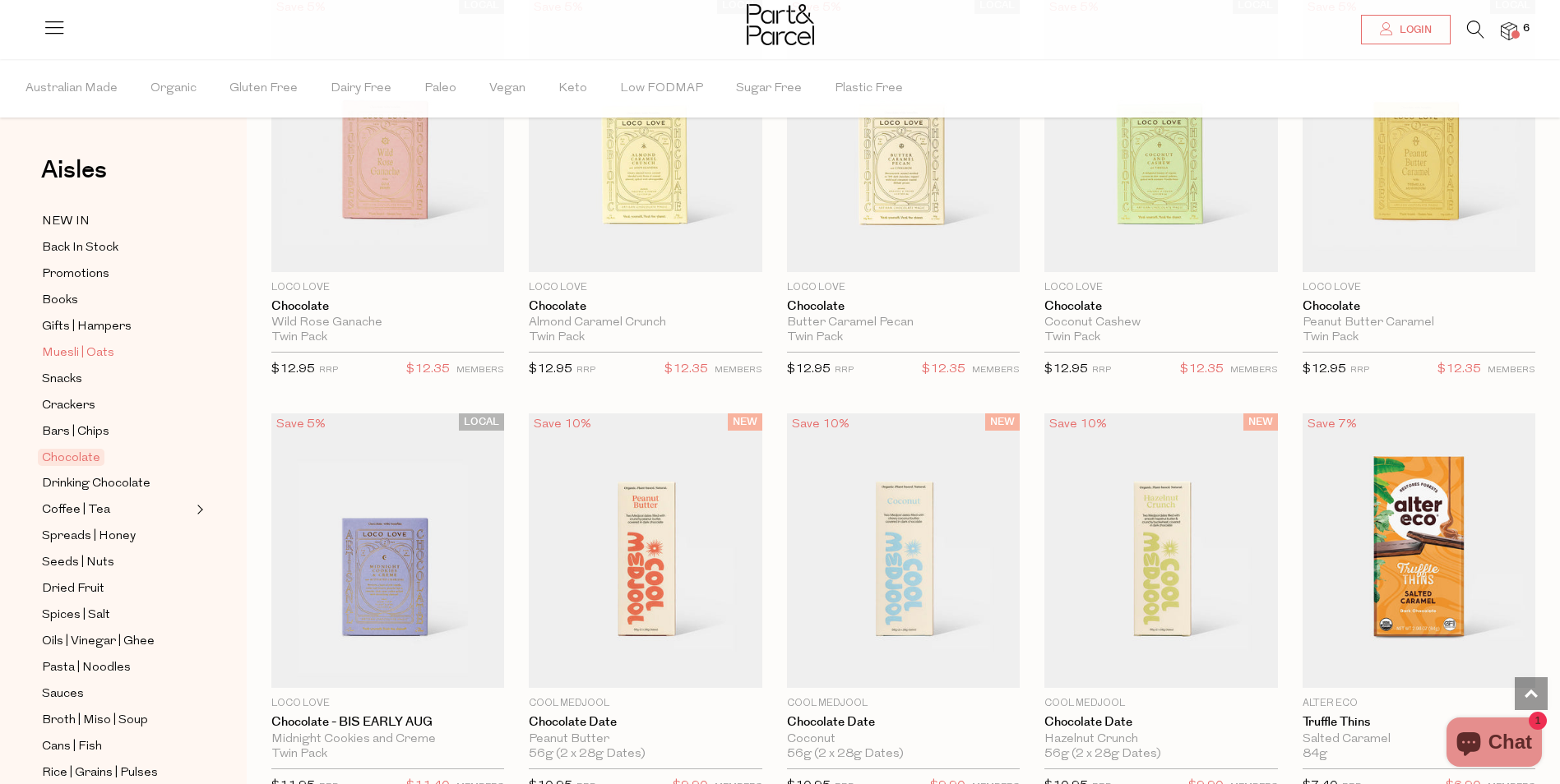
click at [44, 346] on span "Muesli | Oats" at bounding box center [77, 353] width 72 height 20
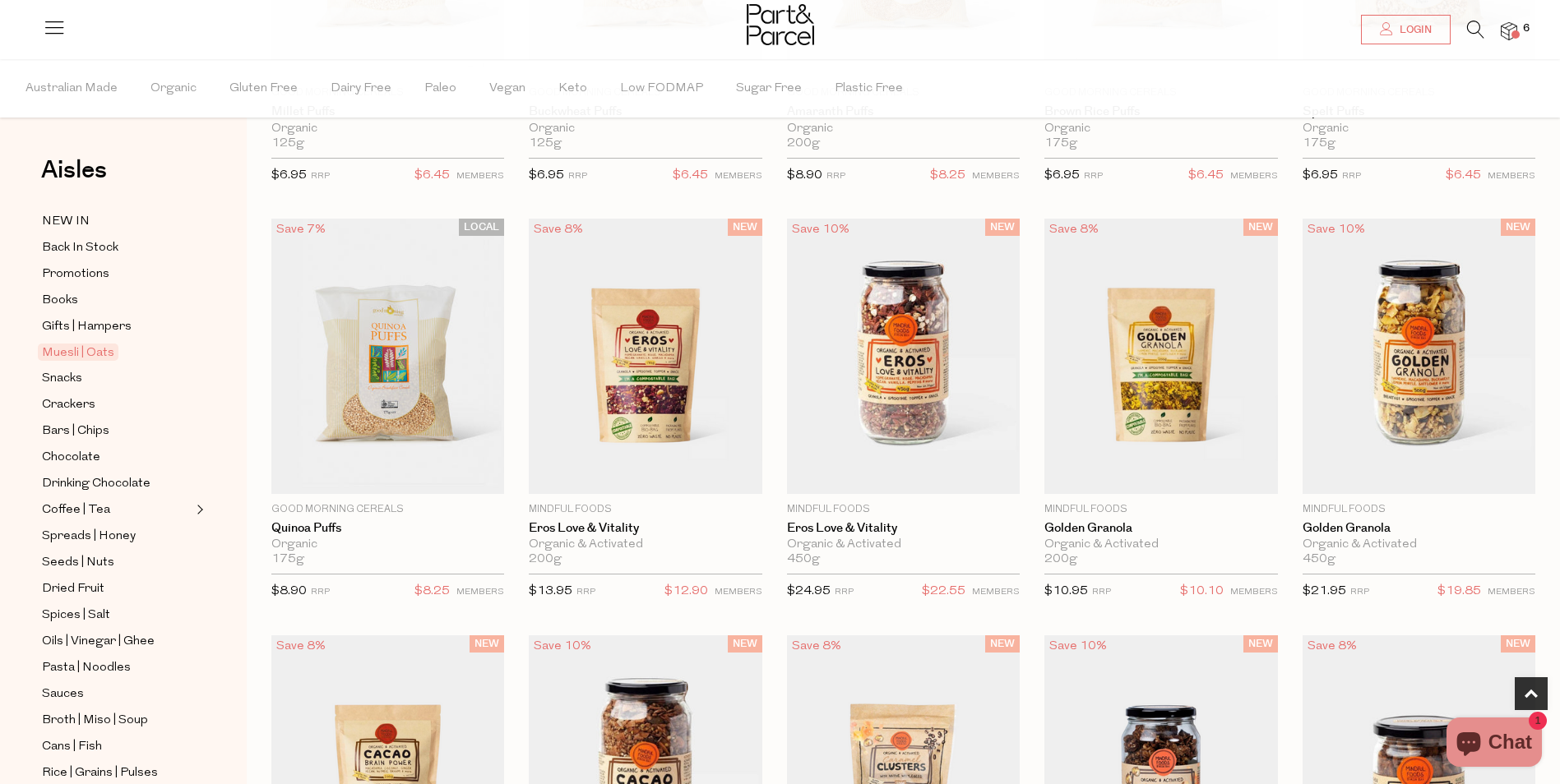
scroll to position [411, 0]
click at [79, 422] on span "Bars | Chips" at bounding box center [76, 432] width 68 height 20
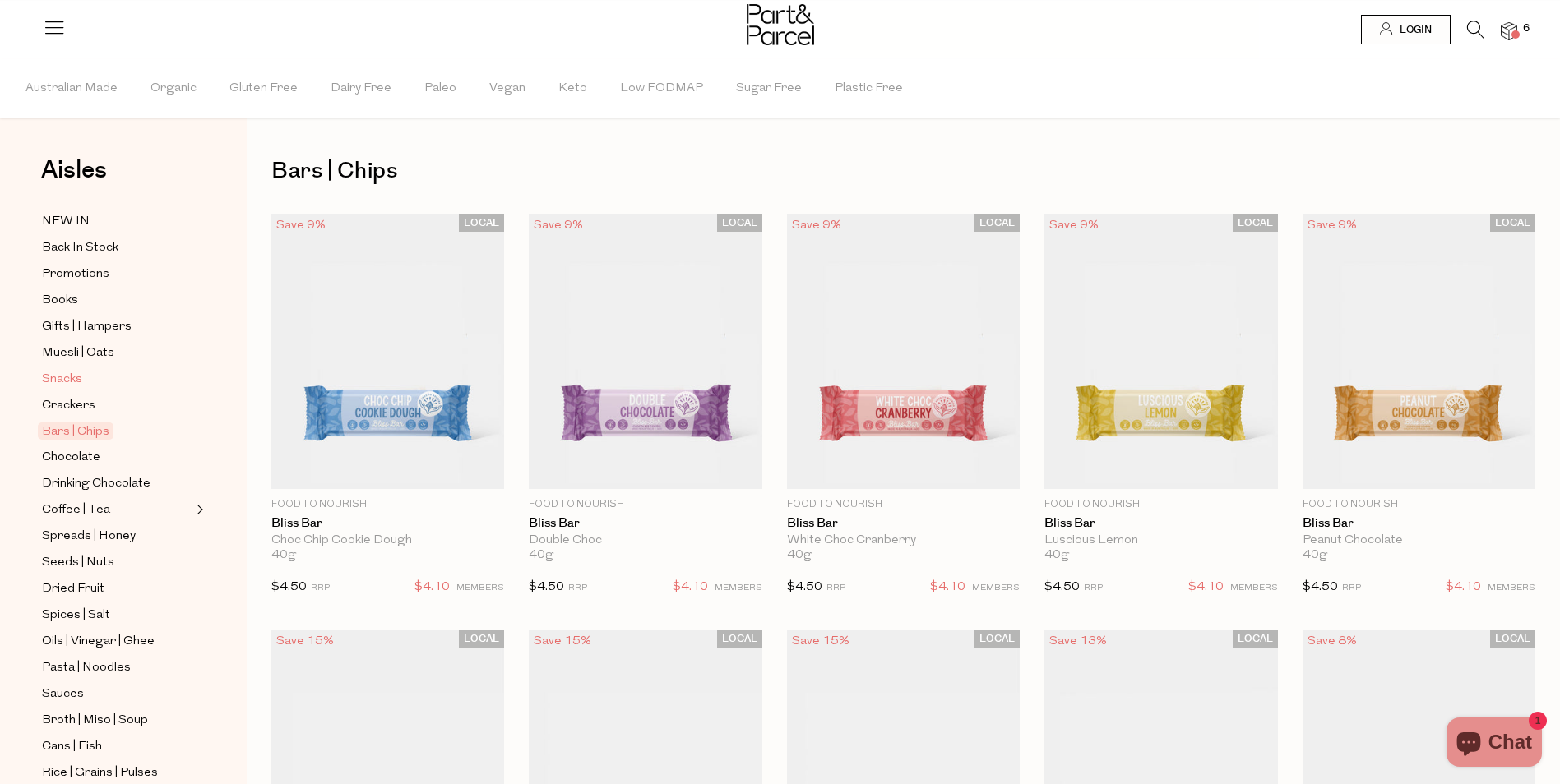
click at [70, 370] on span "Snacks" at bounding box center [61, 380] width 40 height 20
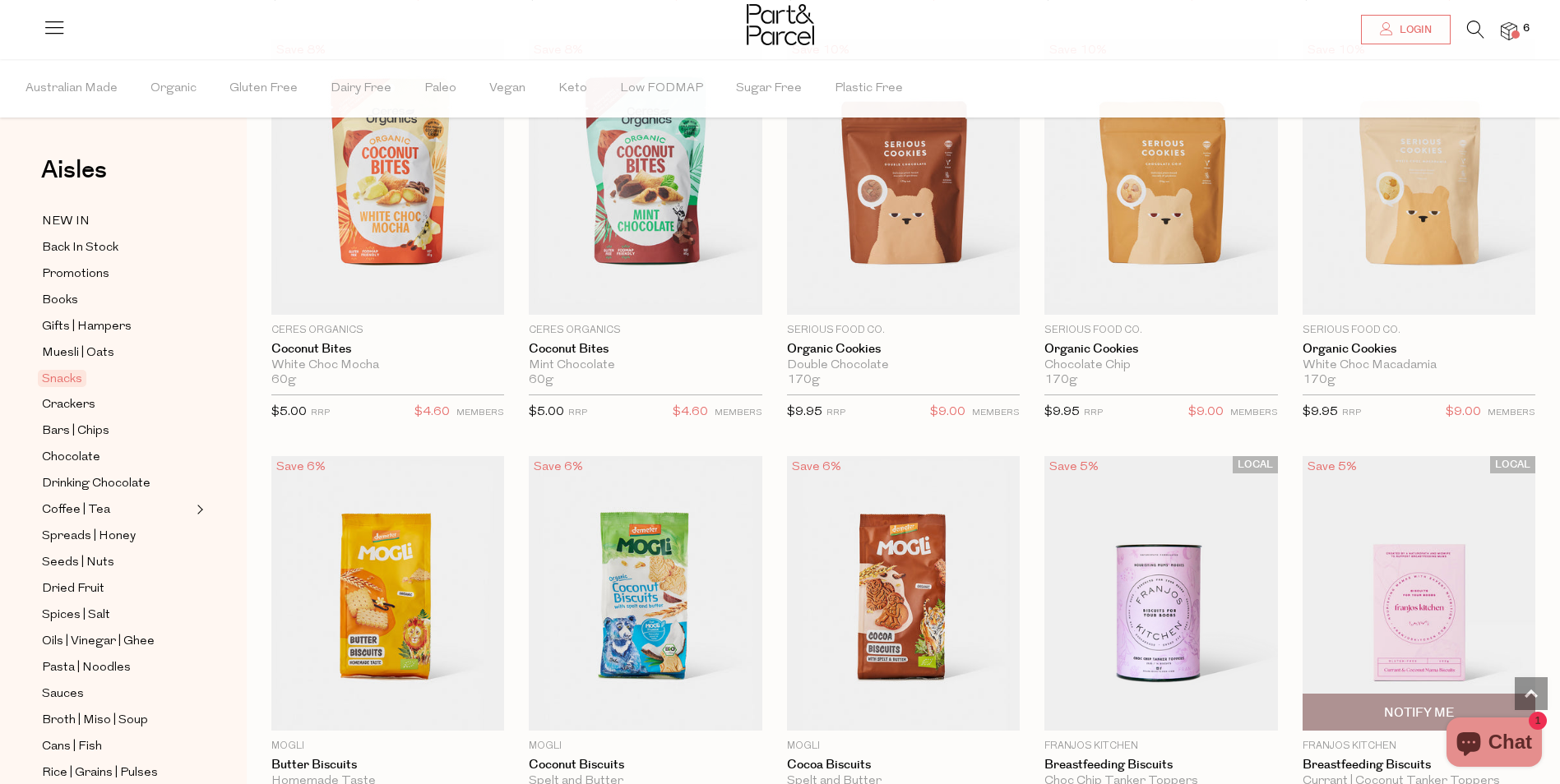
scroll to position [2960, 0]
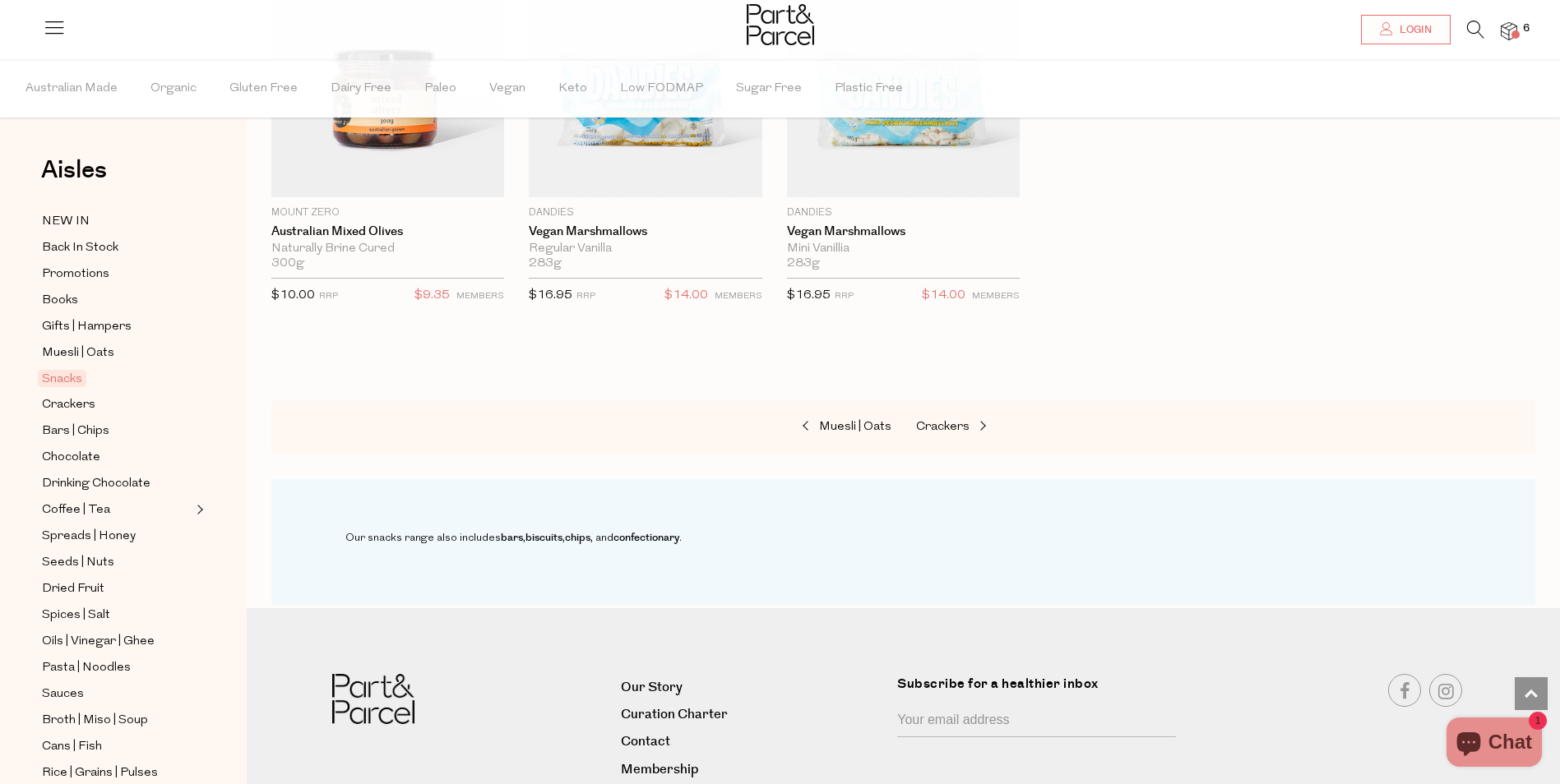
scroll to position [5571, 0]
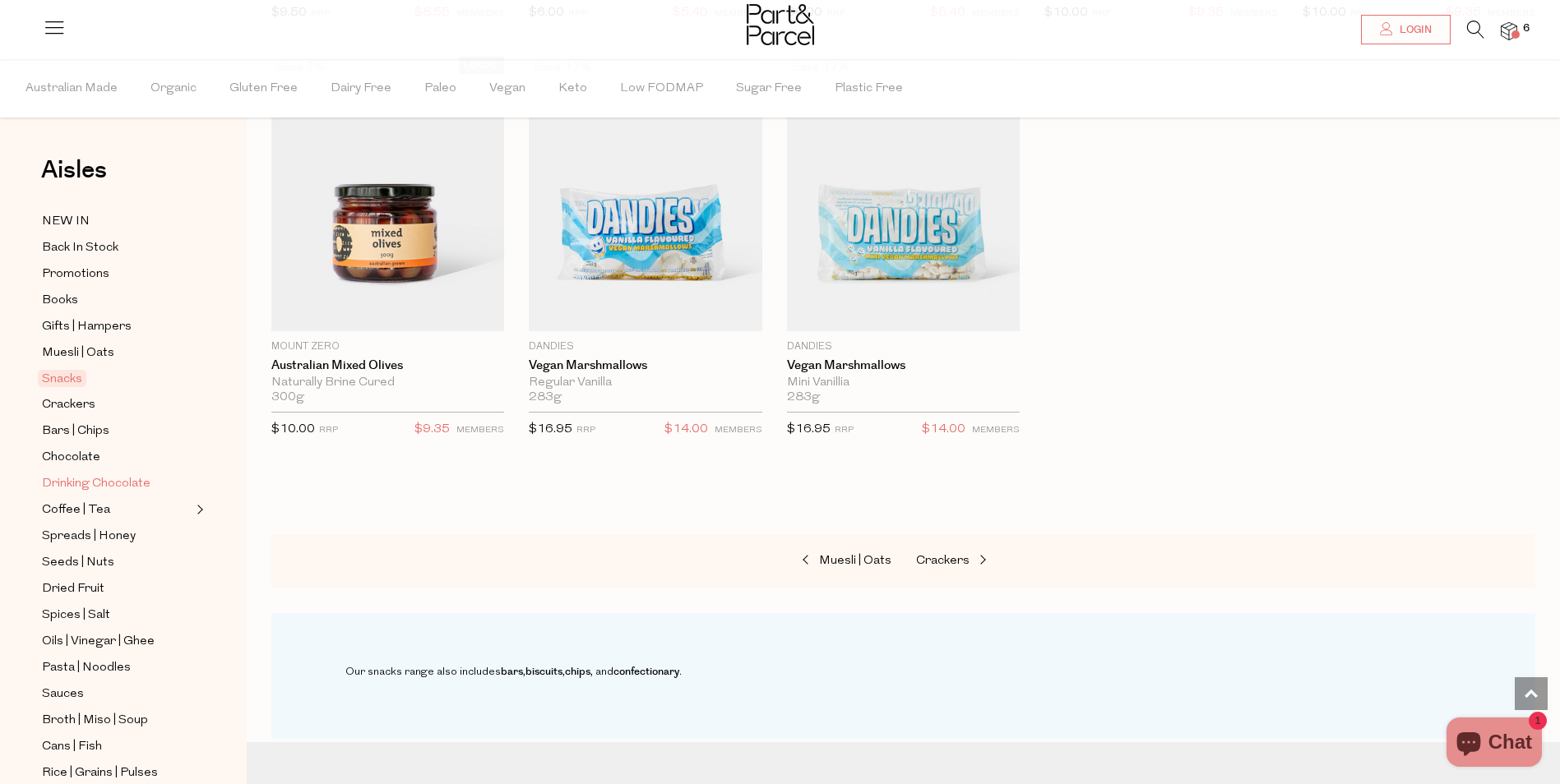
click at [89, 474] on span "Drinking Chocolate" at bounding box center [96, 484] width 109 height 20
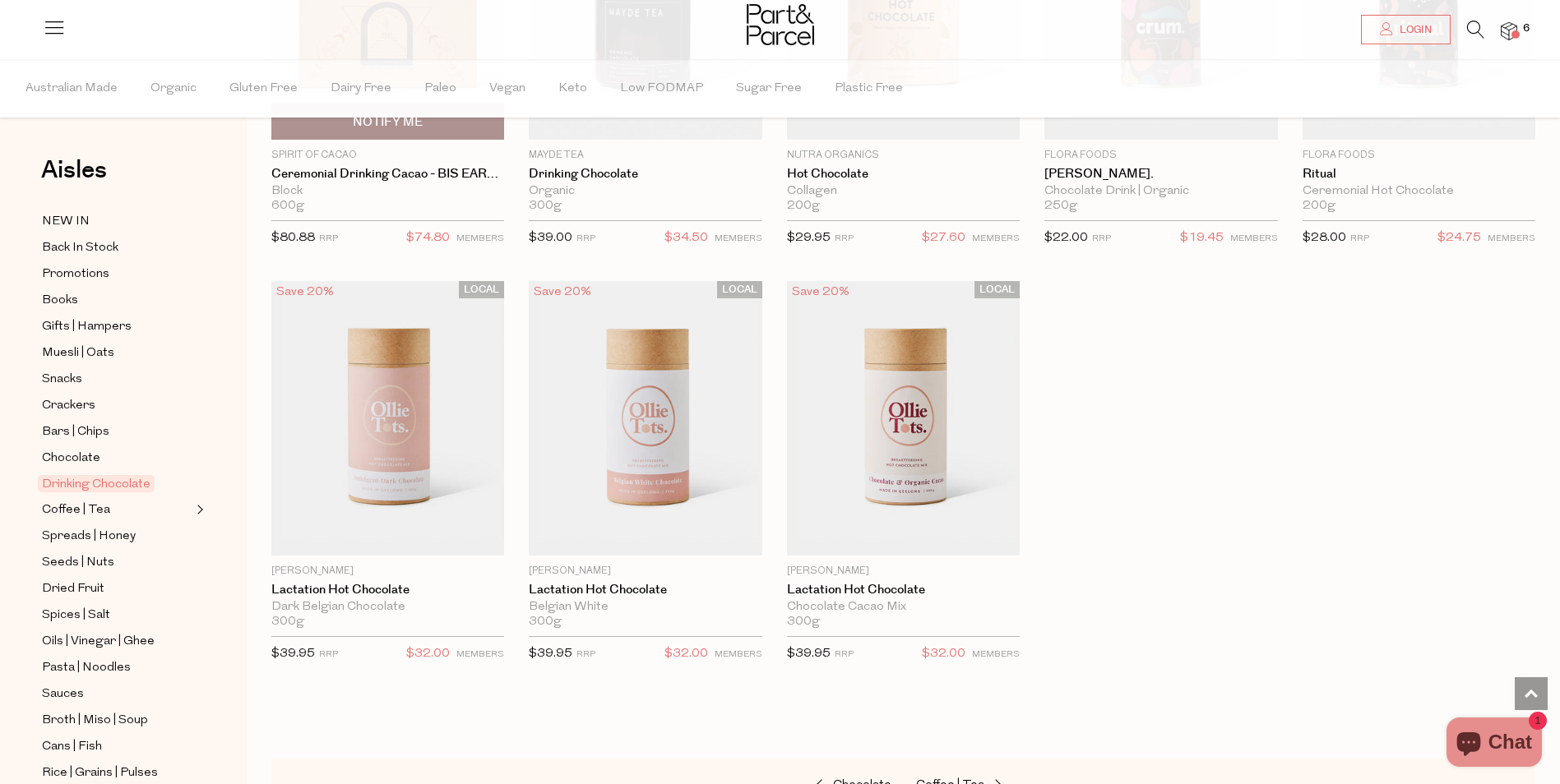
scroll to position [1233, 0]
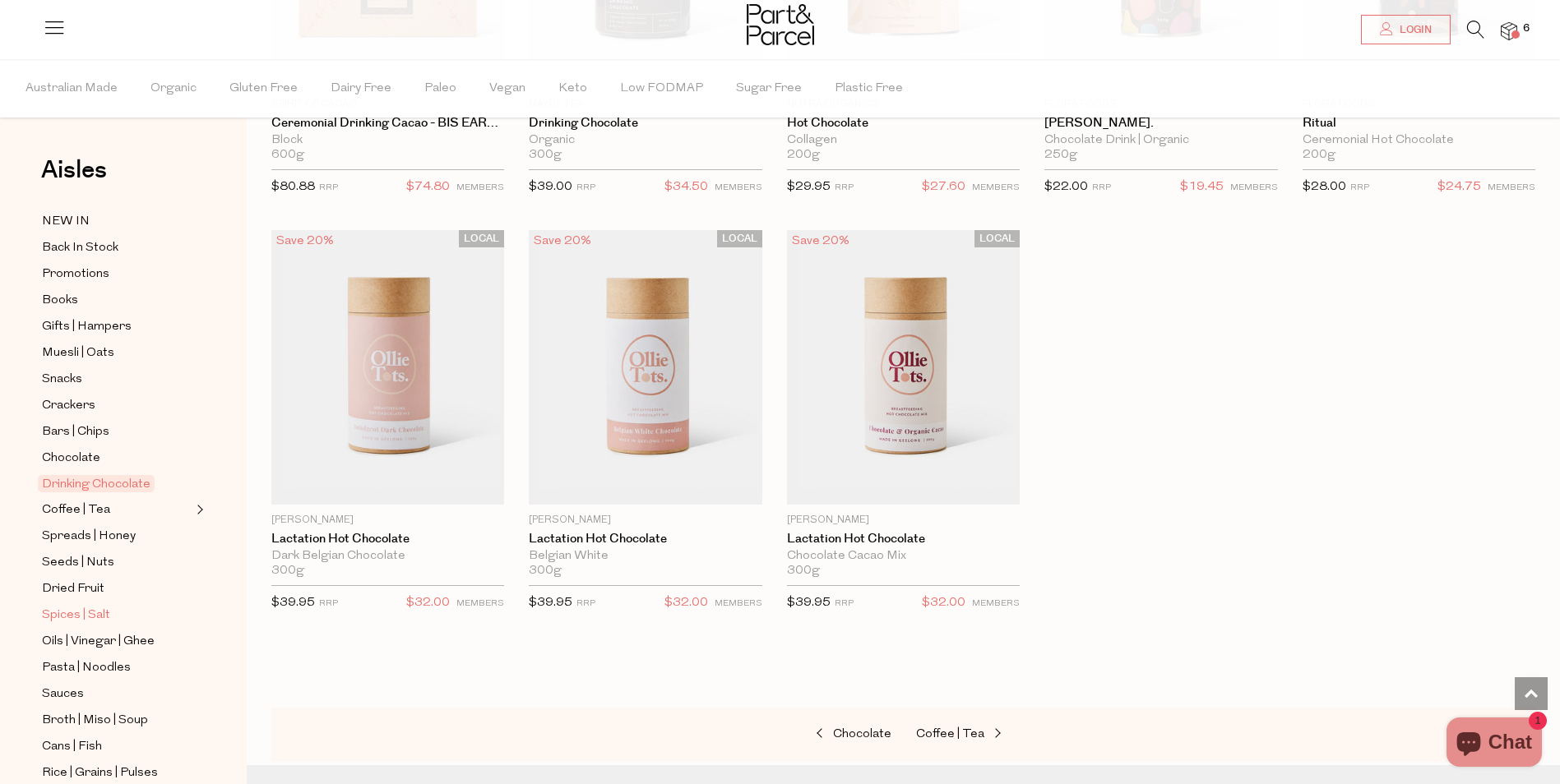
click at [62, 606] on span "Spices | Salt" at bounding box center [76, 616] width 69 height 20
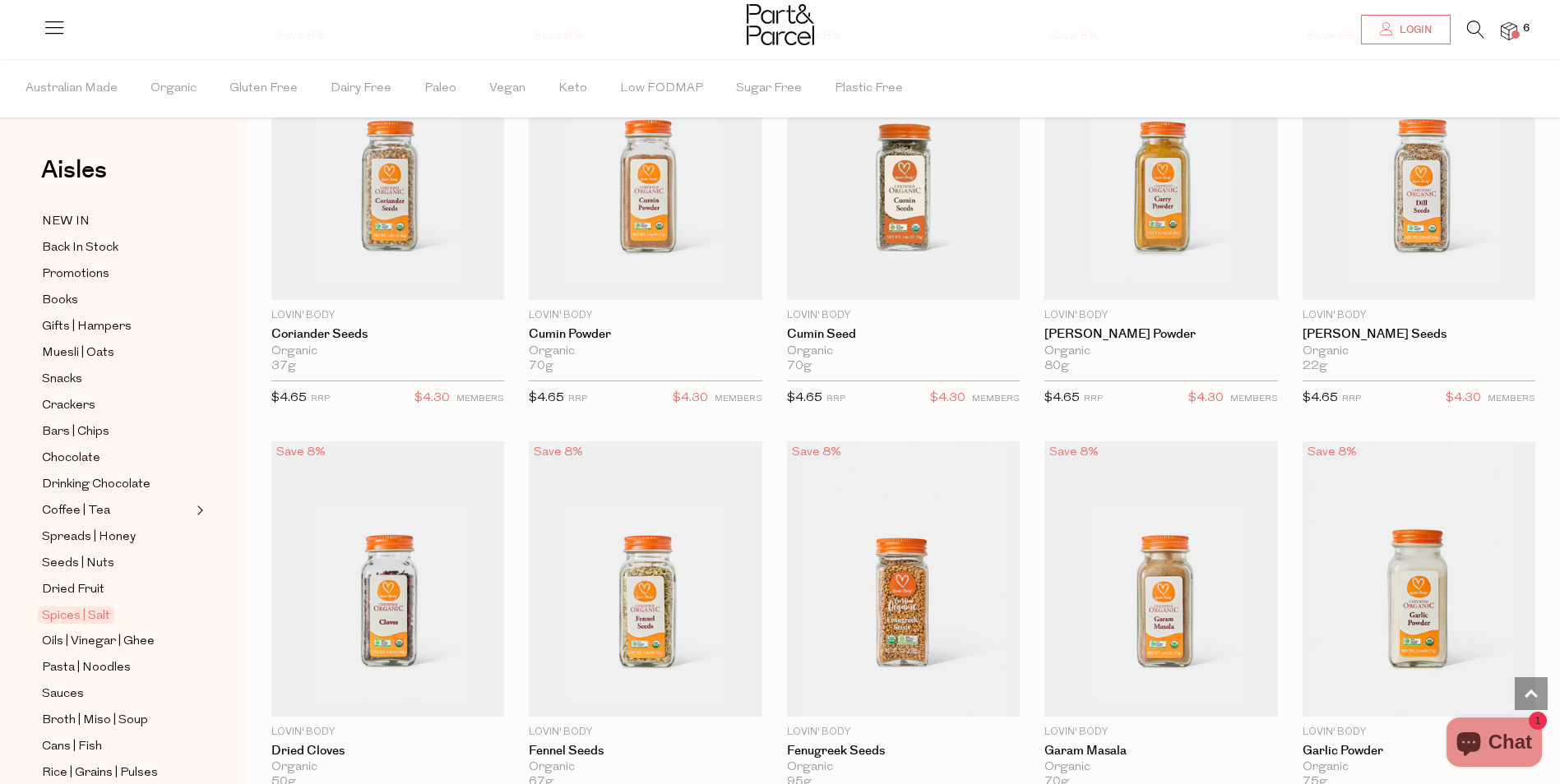
scroll to position [247, 0]
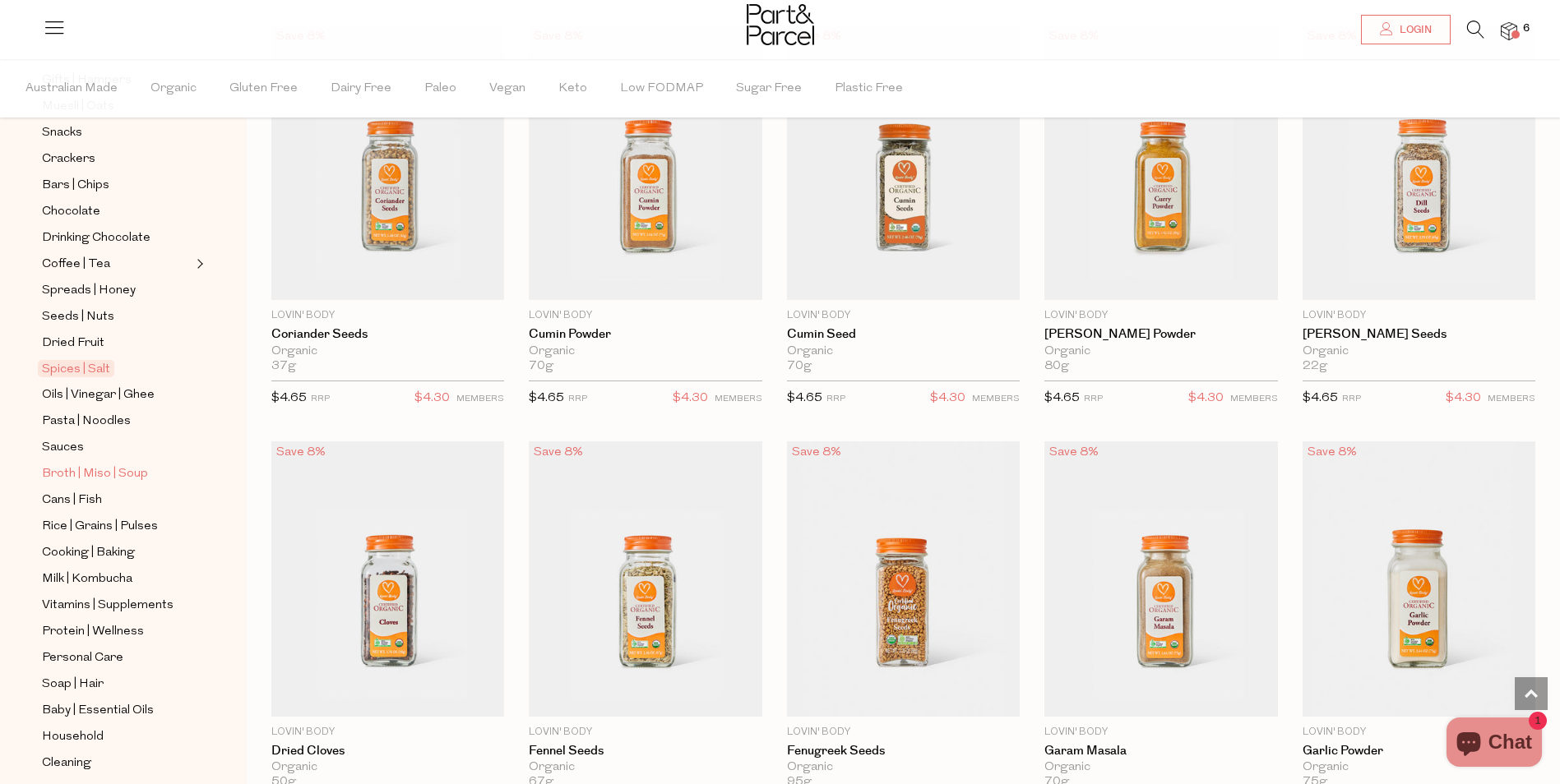
click at [85, 465] on span "Broth | Miso | Soup" at bounding box center [94, 474] width 106 height 20
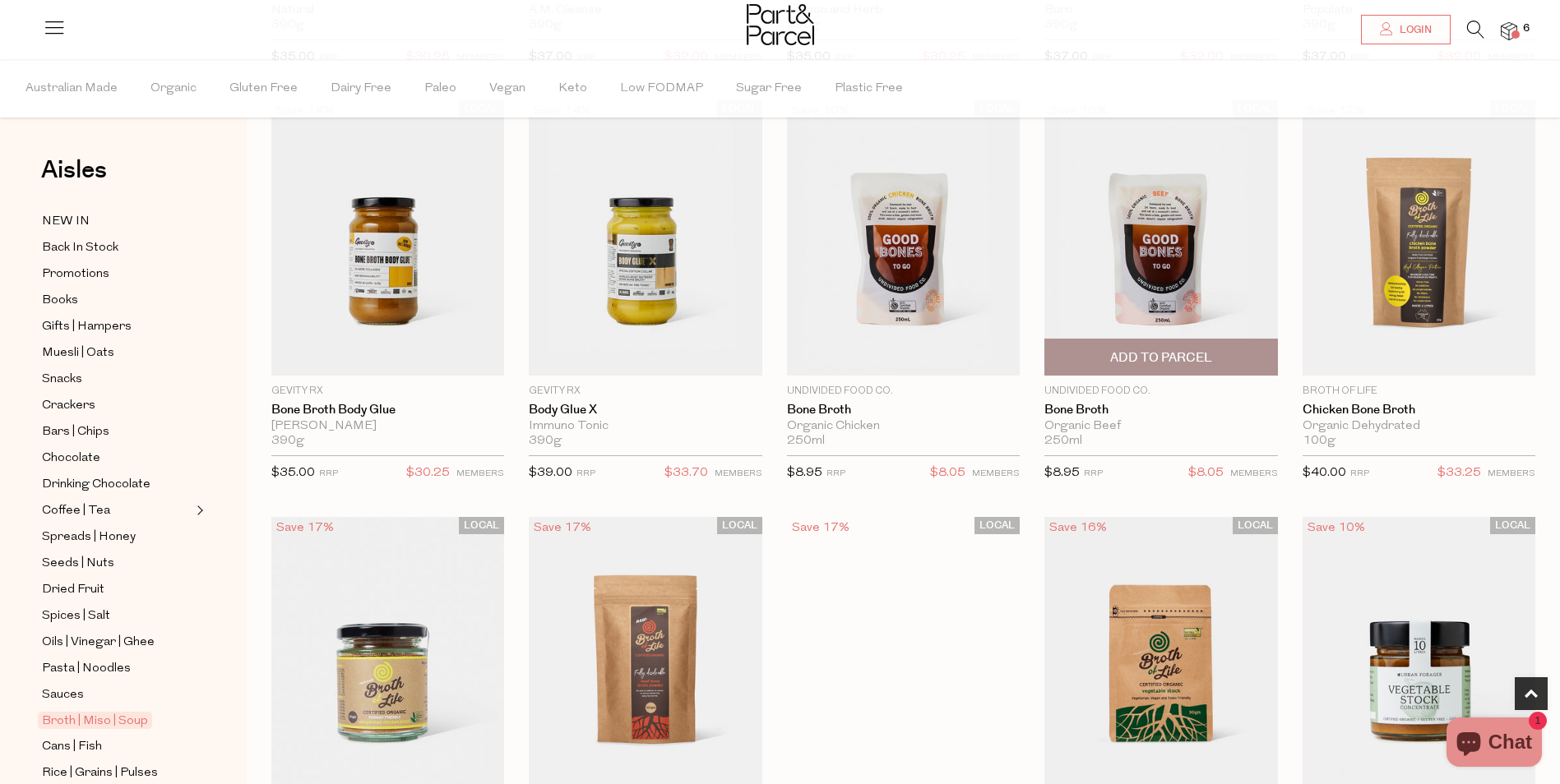
scroll to position [503, 0]
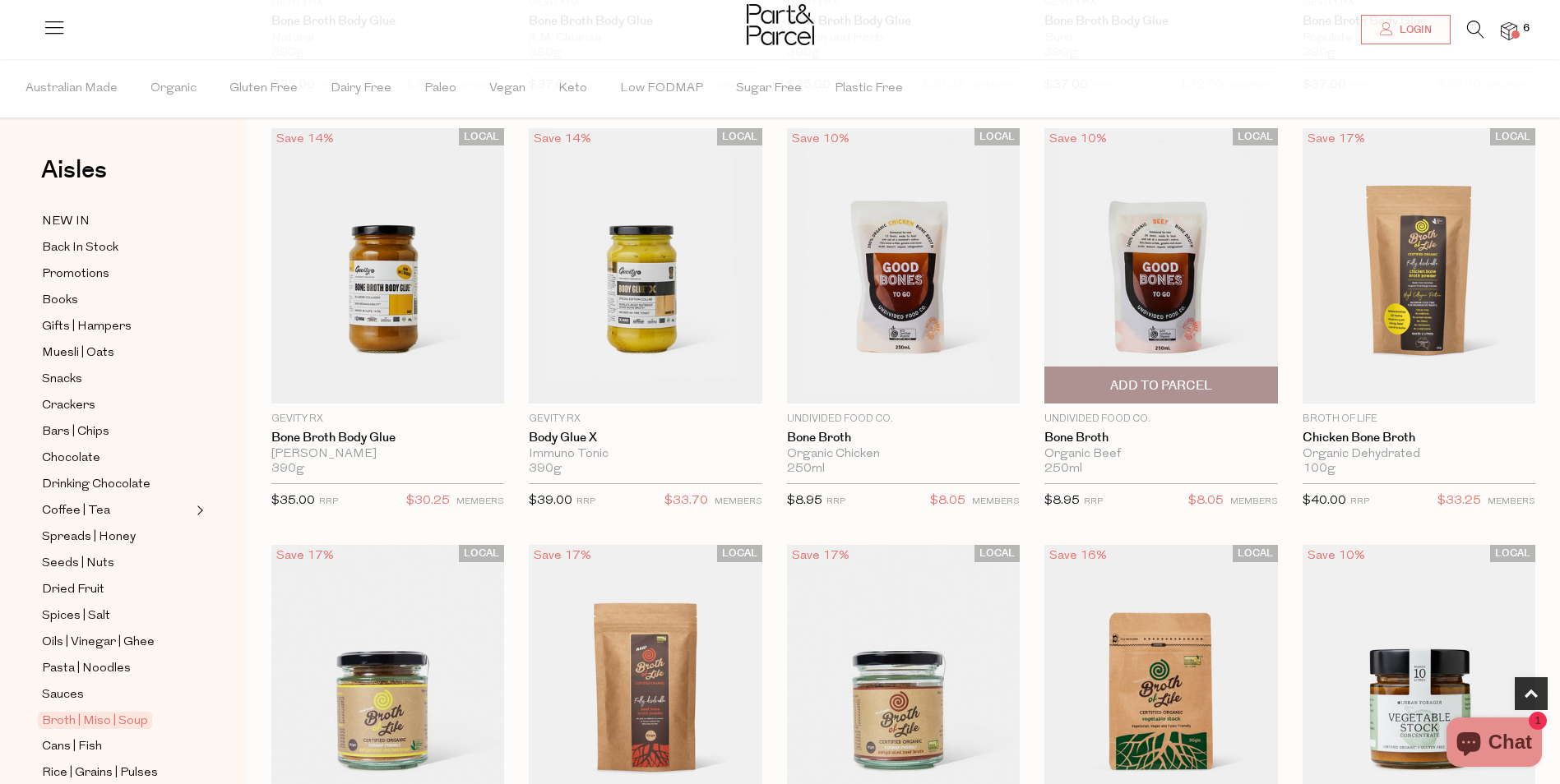
click at [1184, 377] on span "Add To Parcel" at bounding box center [1160, 385] width 102 height 17
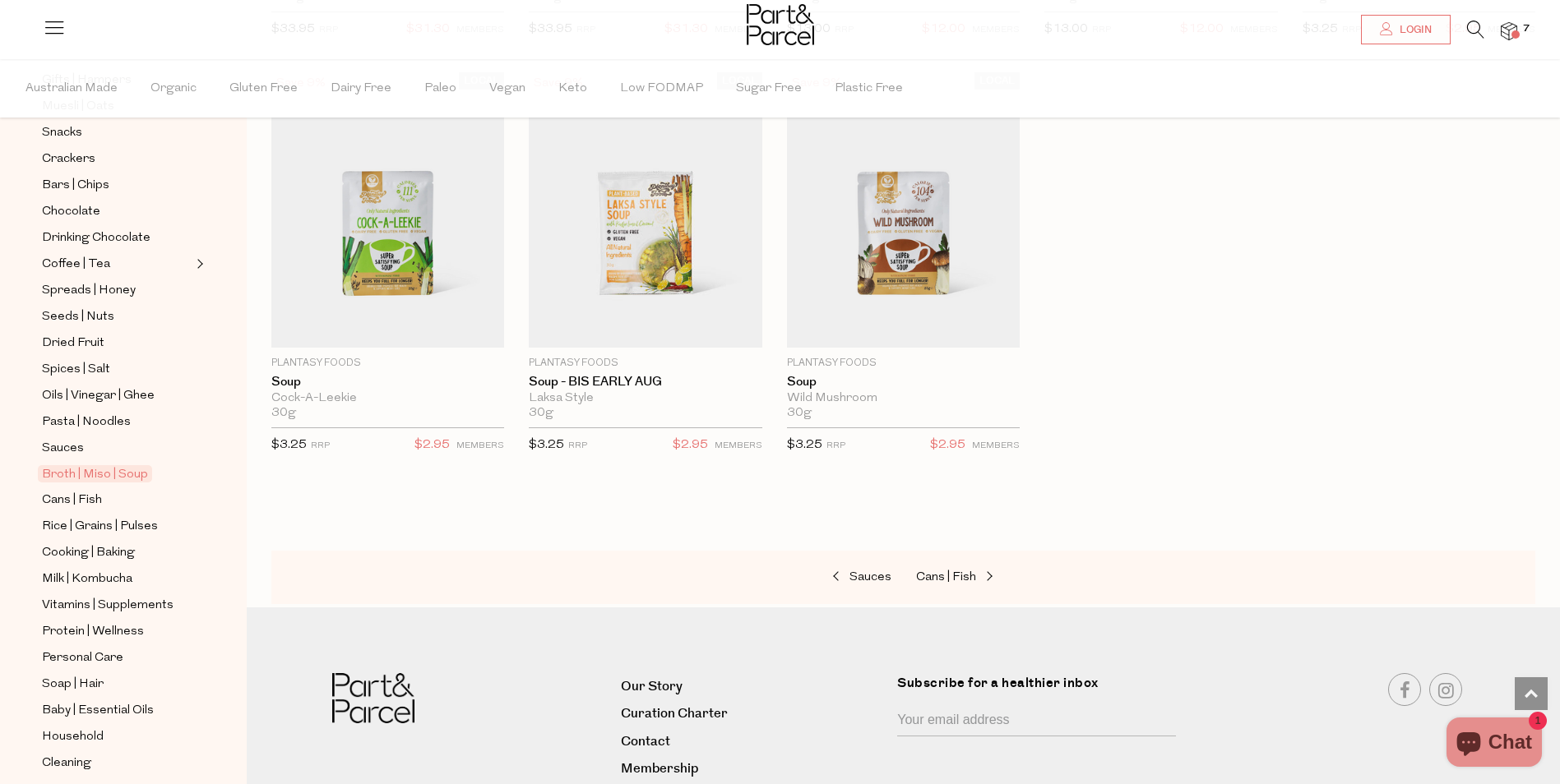
scroll to position [308, 0]
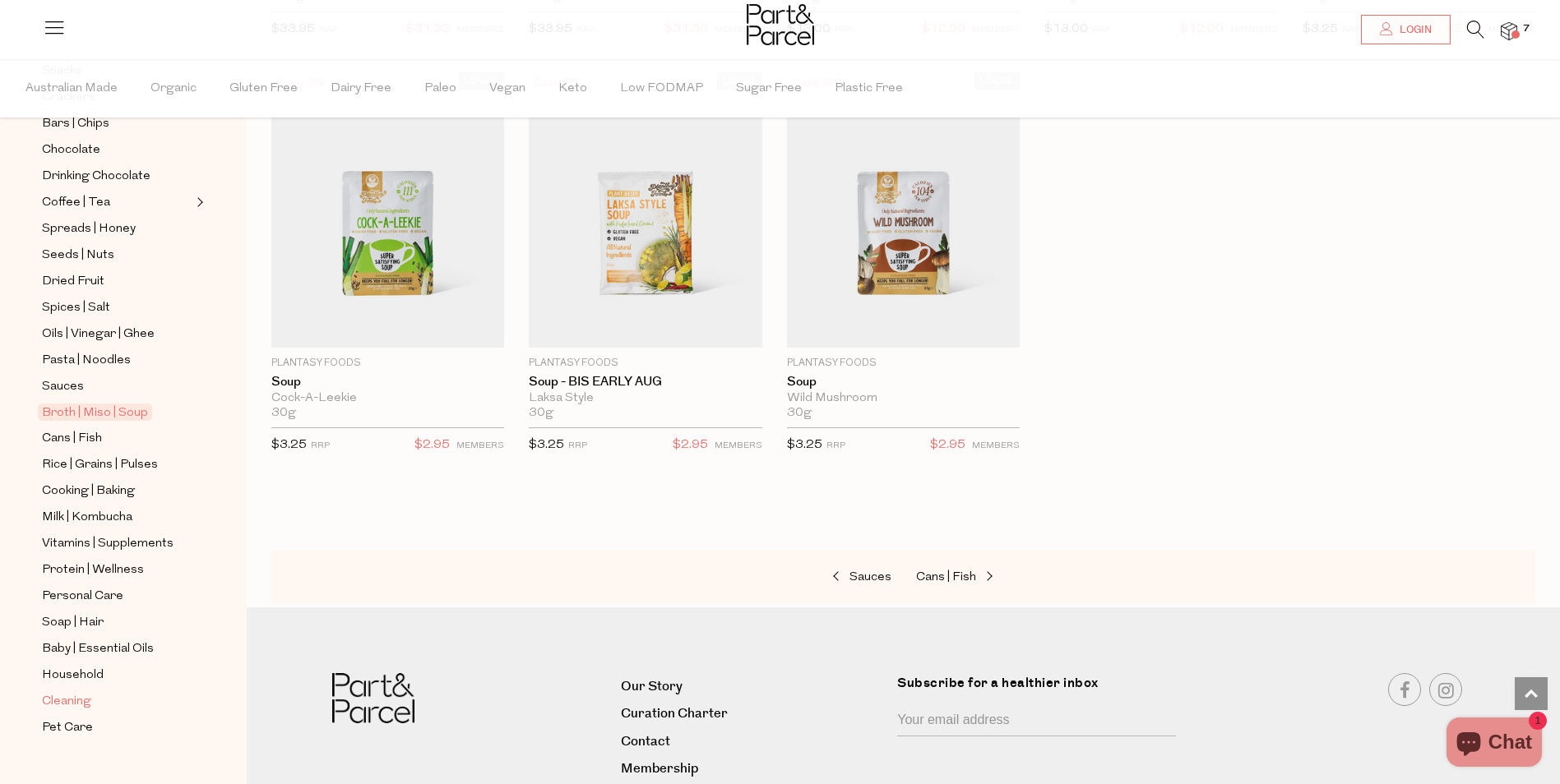
click at [64, 692] on span "Cleaning" at bounding box center [66, 702] width 49 height 20
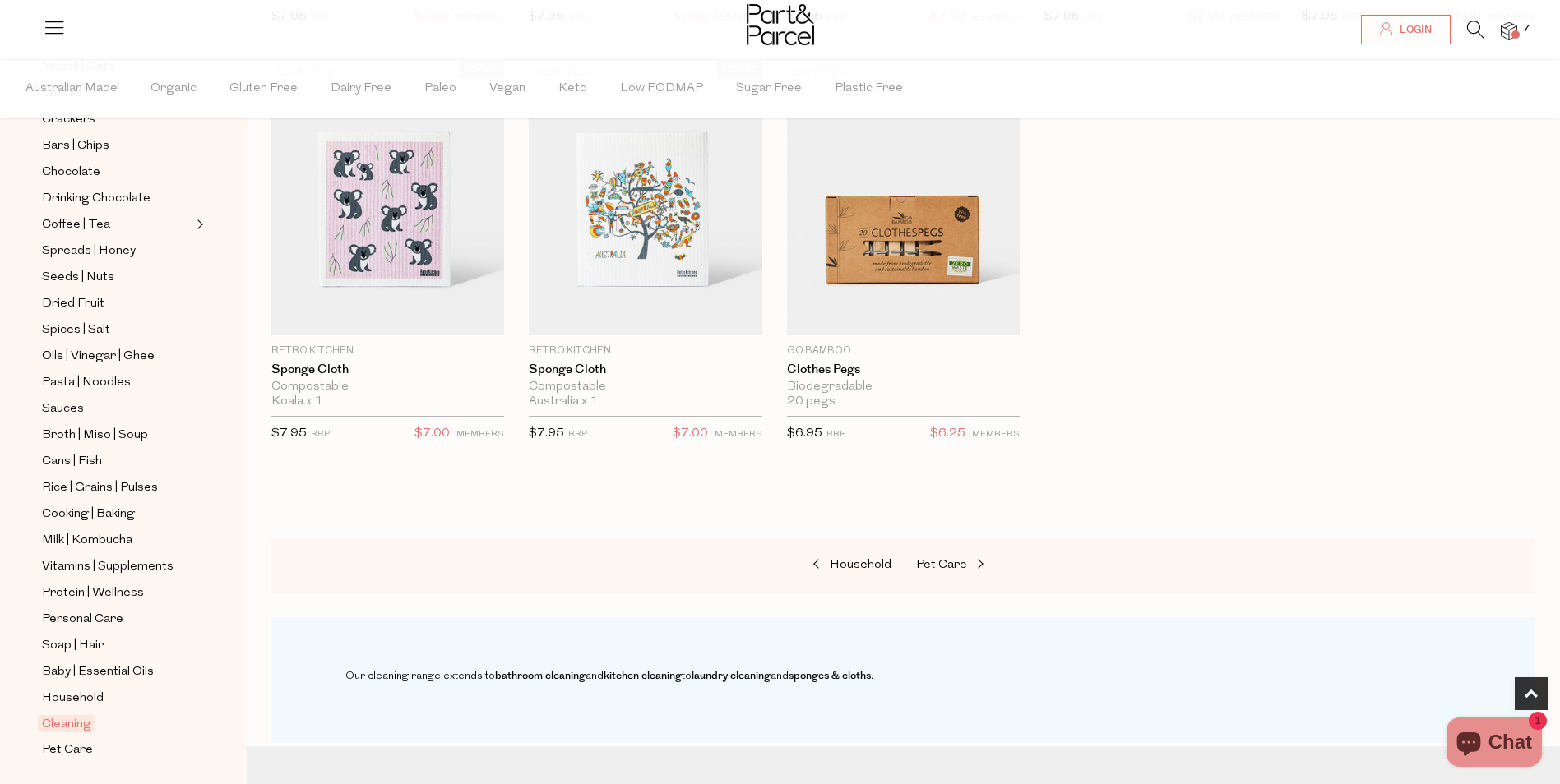
scroll to position [308, 0]
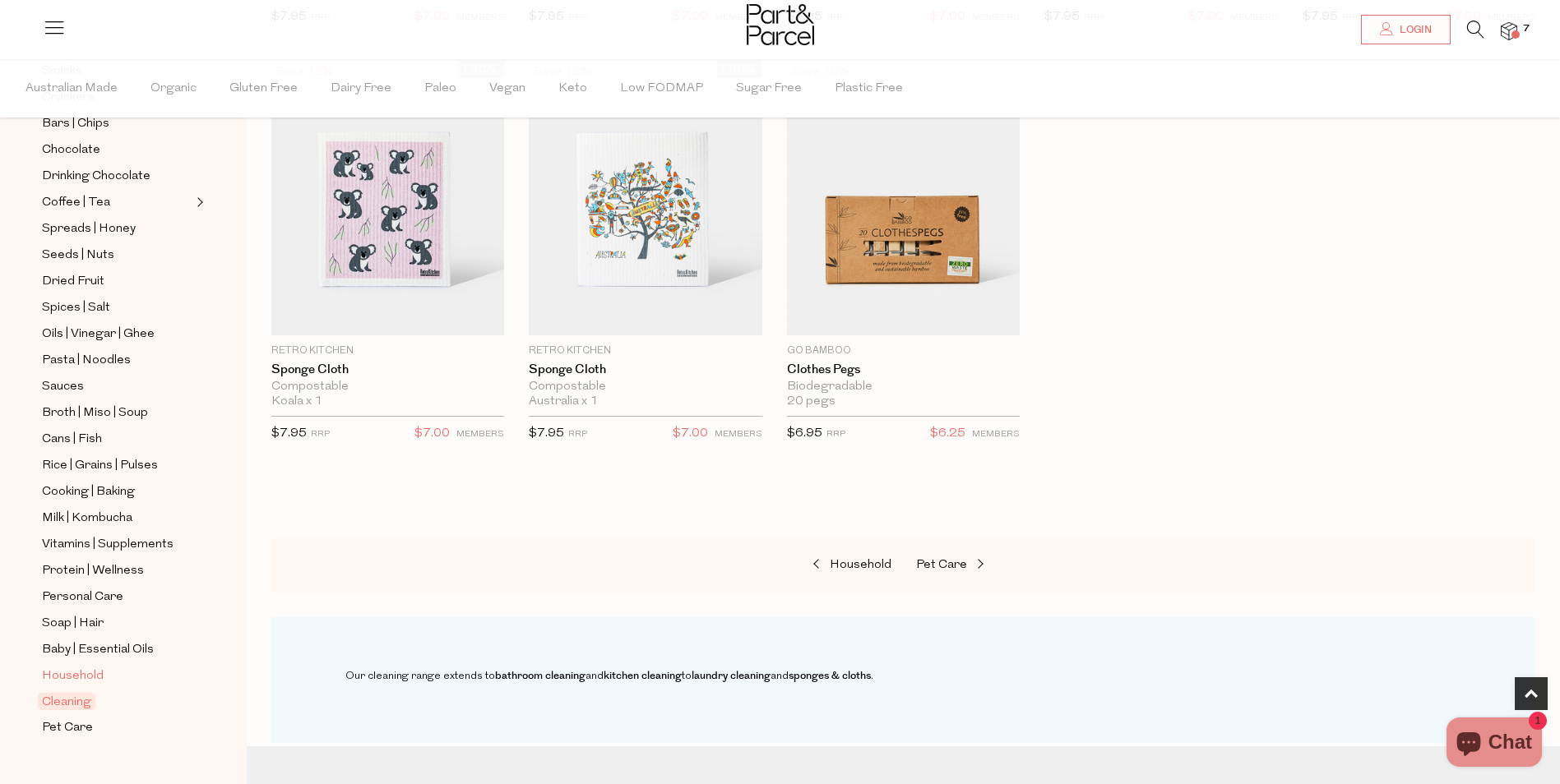
click at [74, 667] on span "Household" at bounding box center [72, 676] width 61 height 20
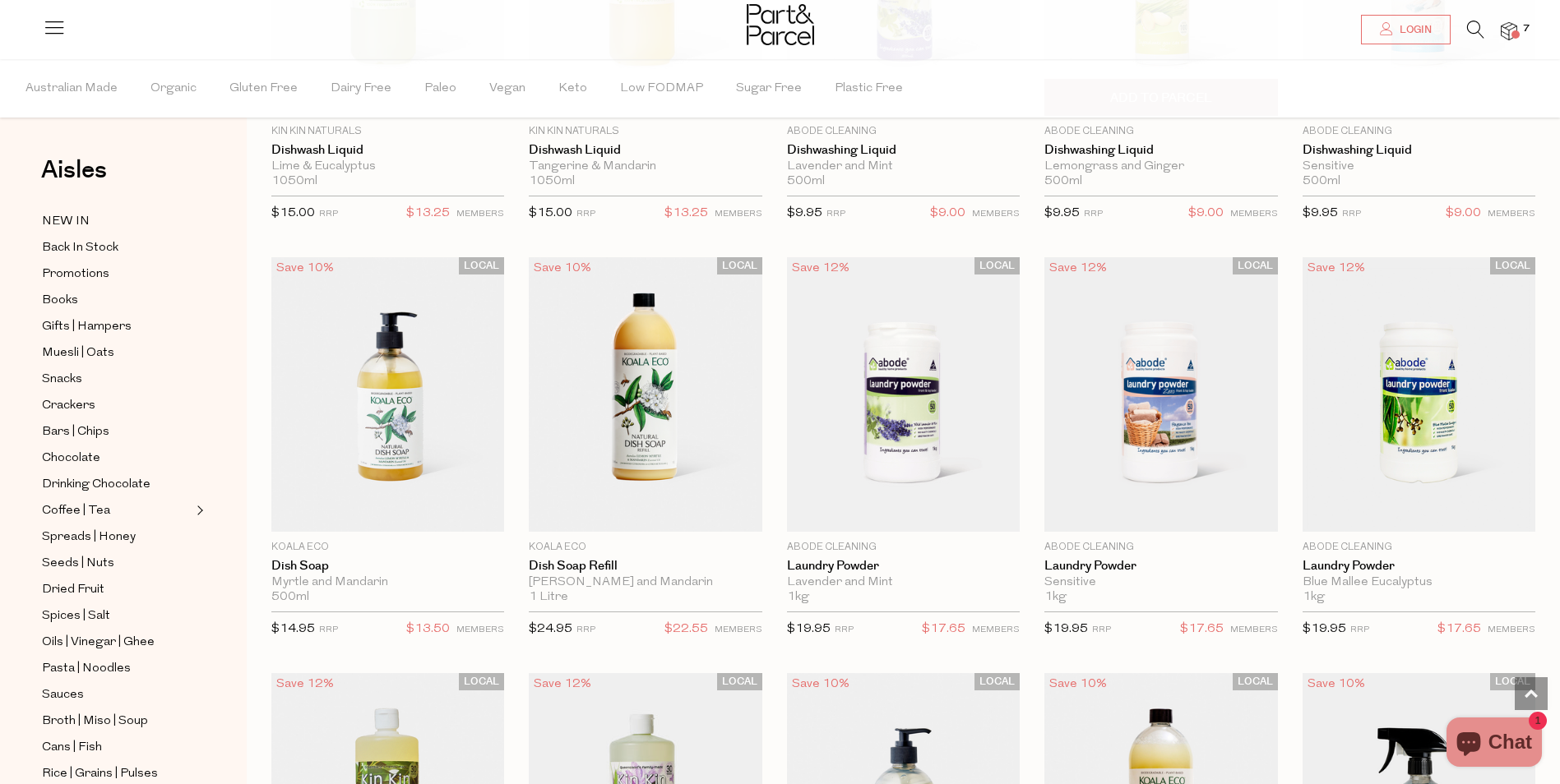
scroll to position [2960, 0]
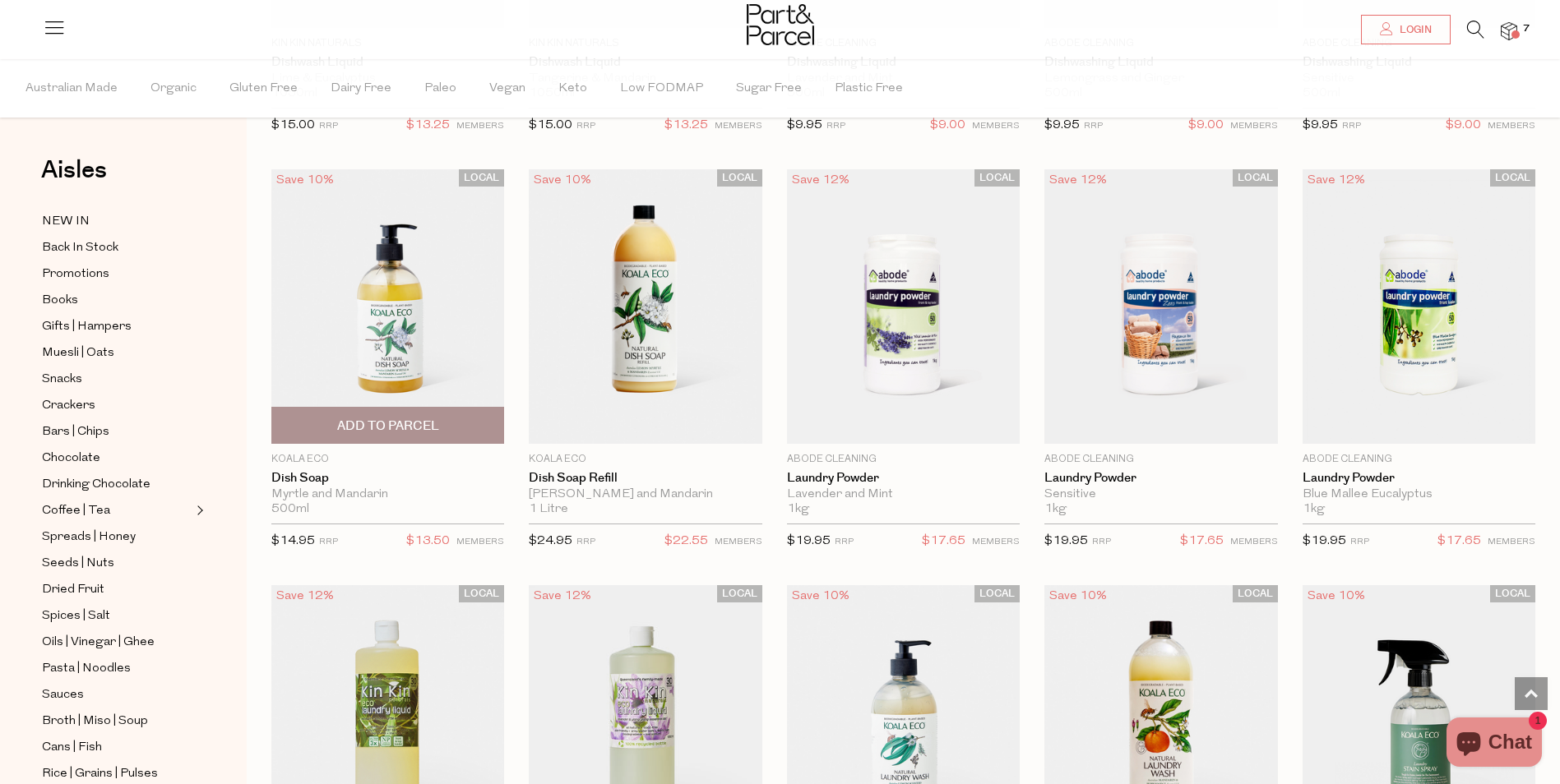
click at [394, 410] on span "Add To Parcel" at bounding box center [387, 425] width 222 height 36
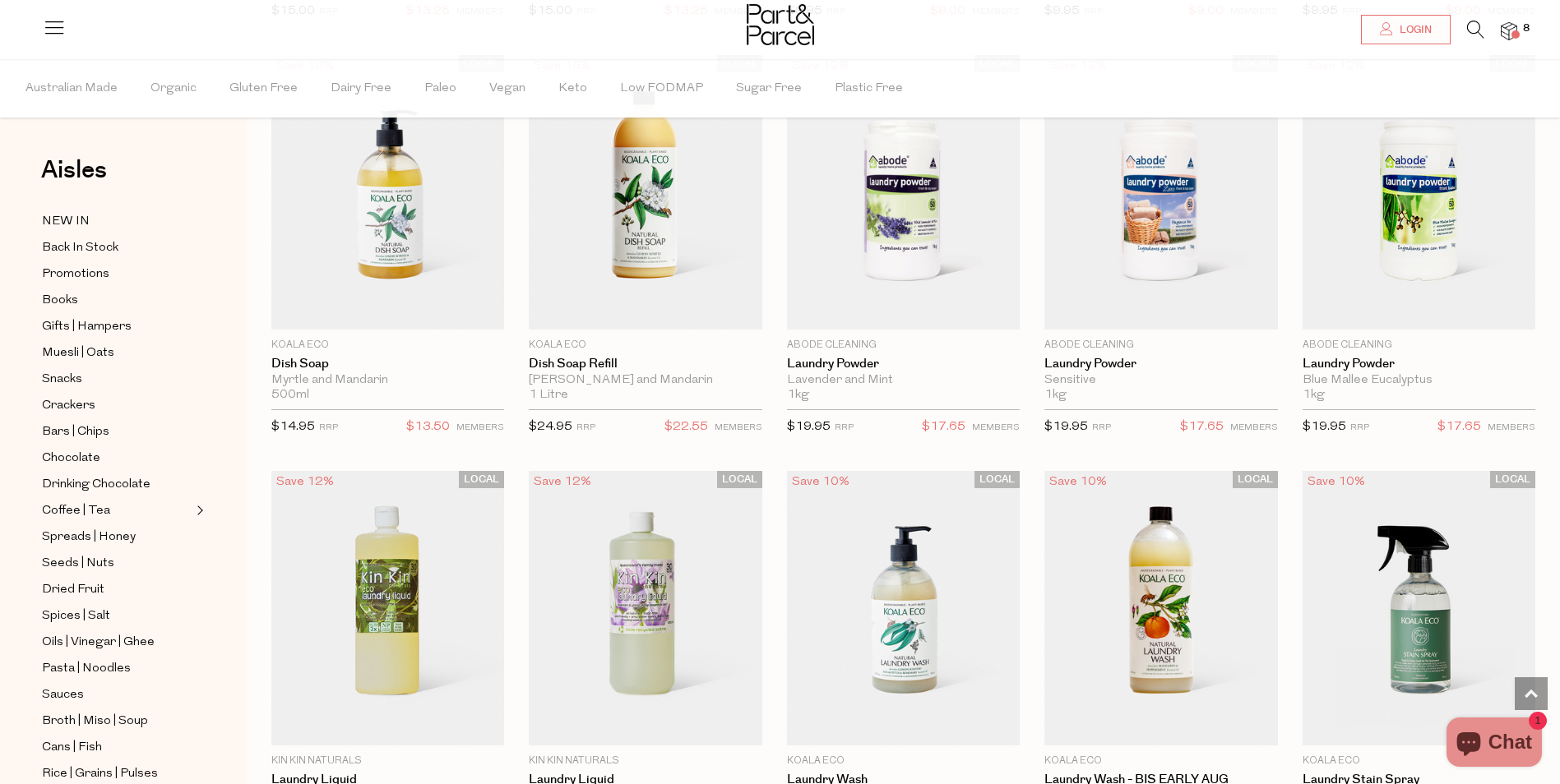
scroll to position [3371, 0]
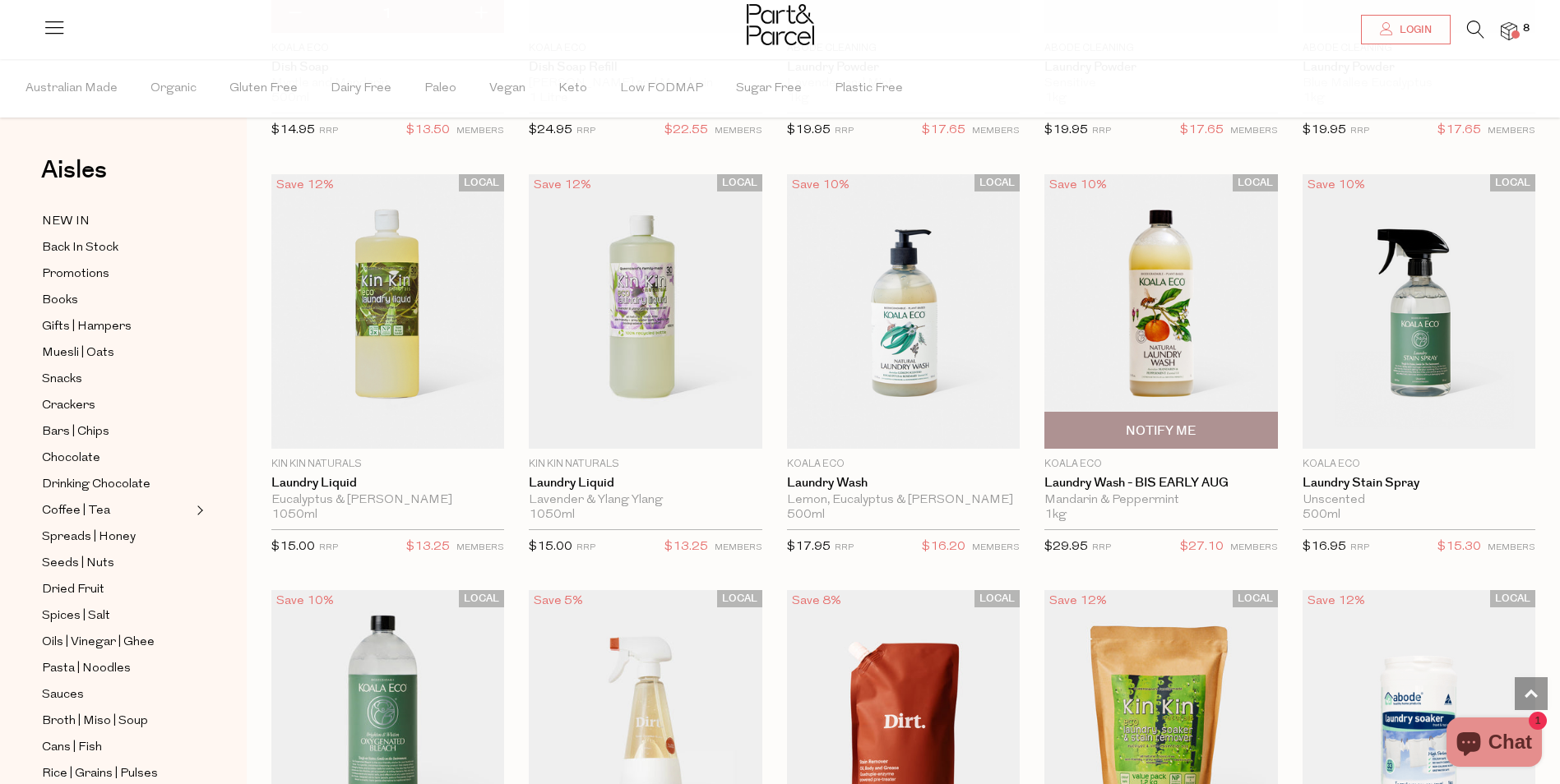
click at [1123, 424] on span "Notify Me" at bounding box center [1160, 431] width 222 height 36
type input "Notify when available"
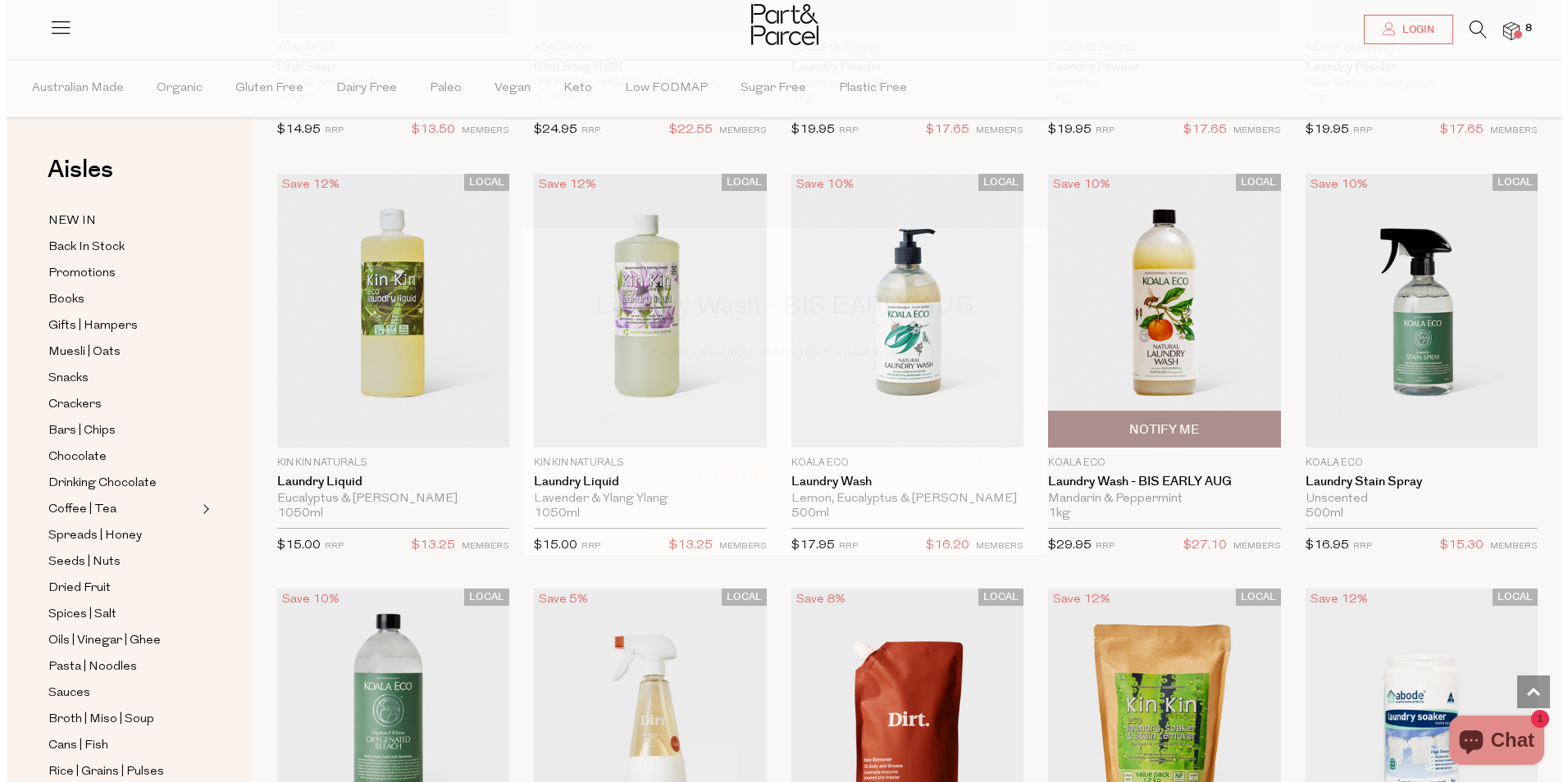
scroll to position [3383, 0]
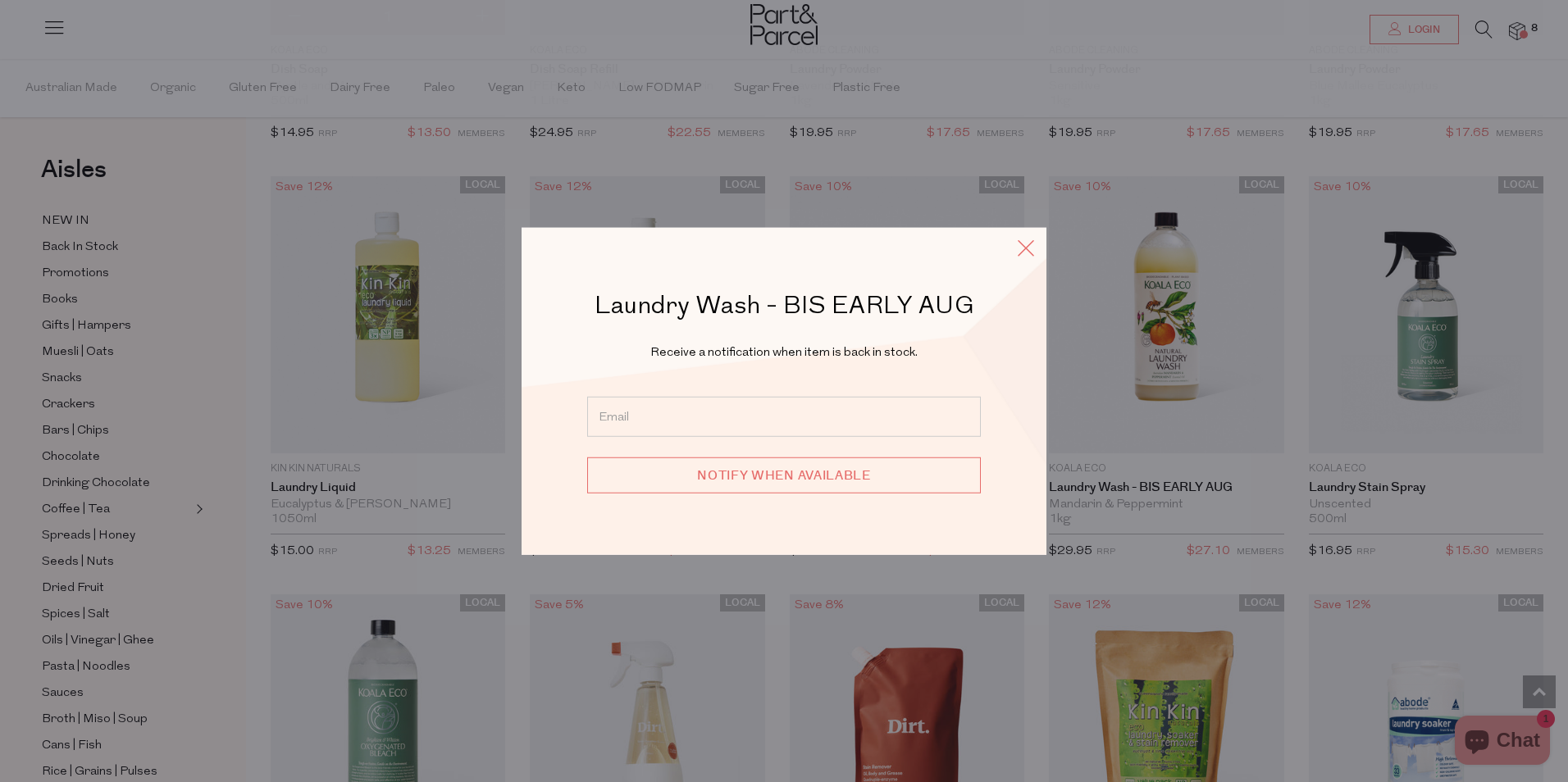
click at [1029, 249] on icon at bounding box center [1026, 248] width 25 height 24
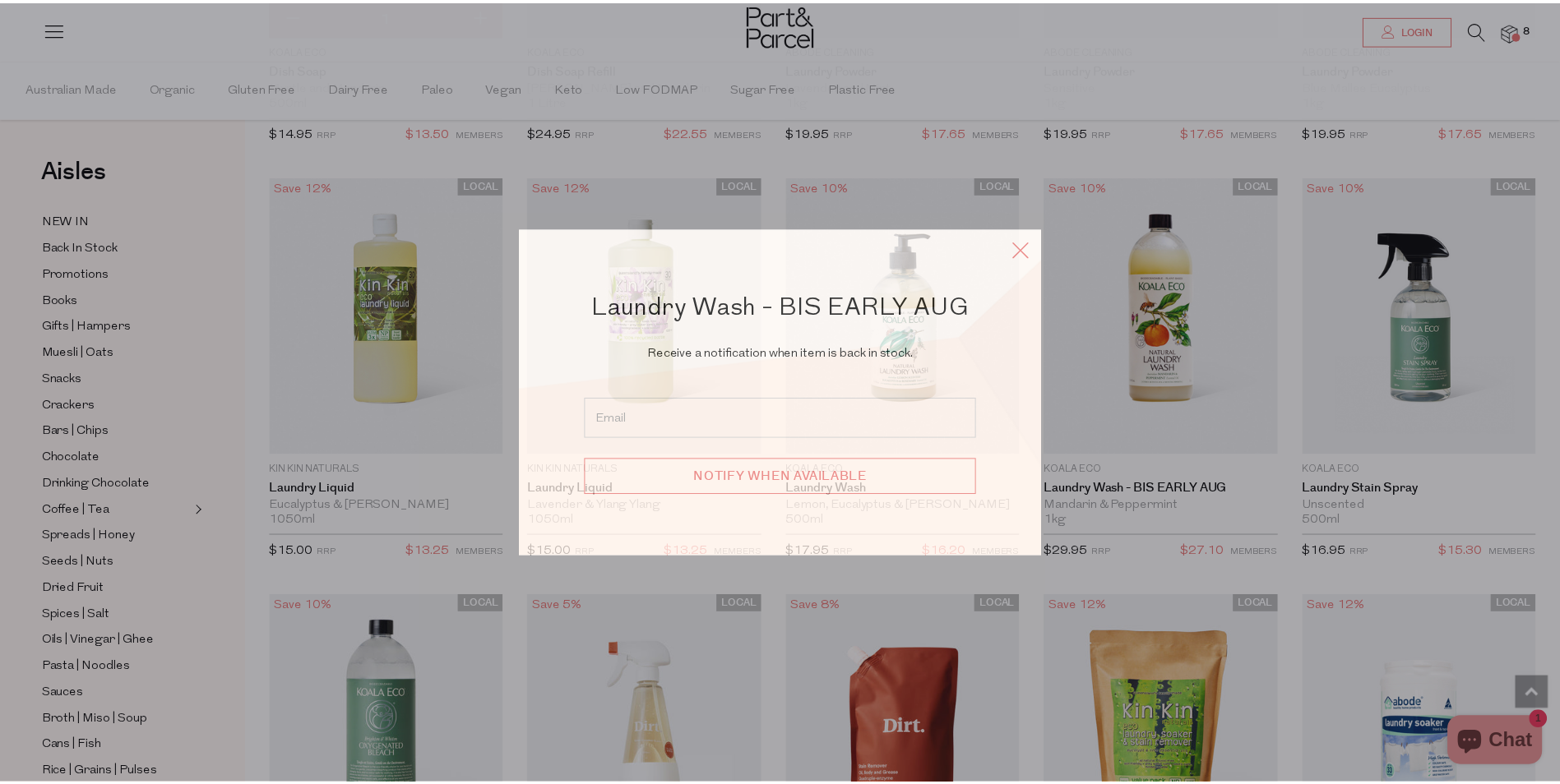
scroll to position [3371, 0]
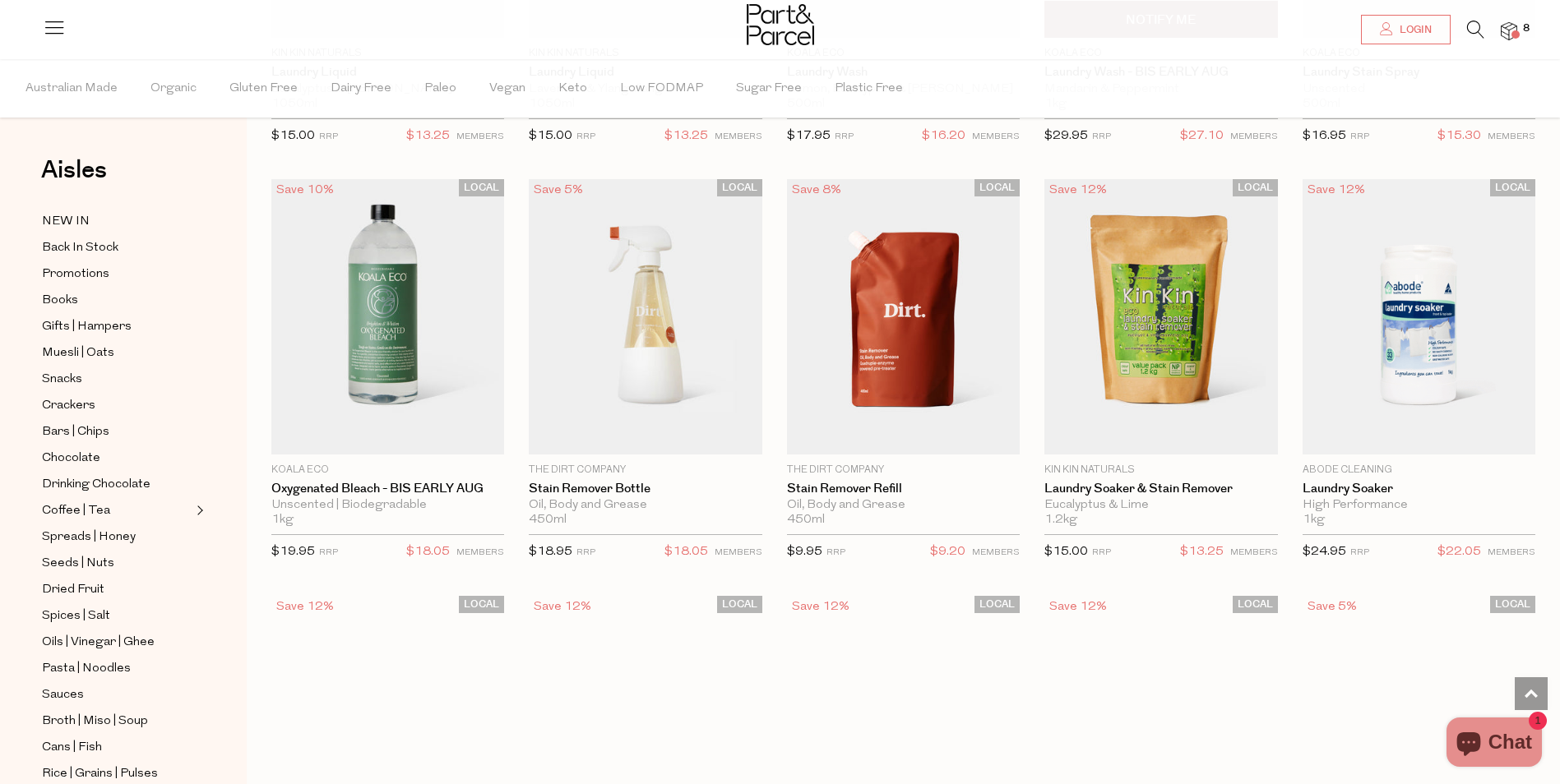
scroll to position [3206, 0]
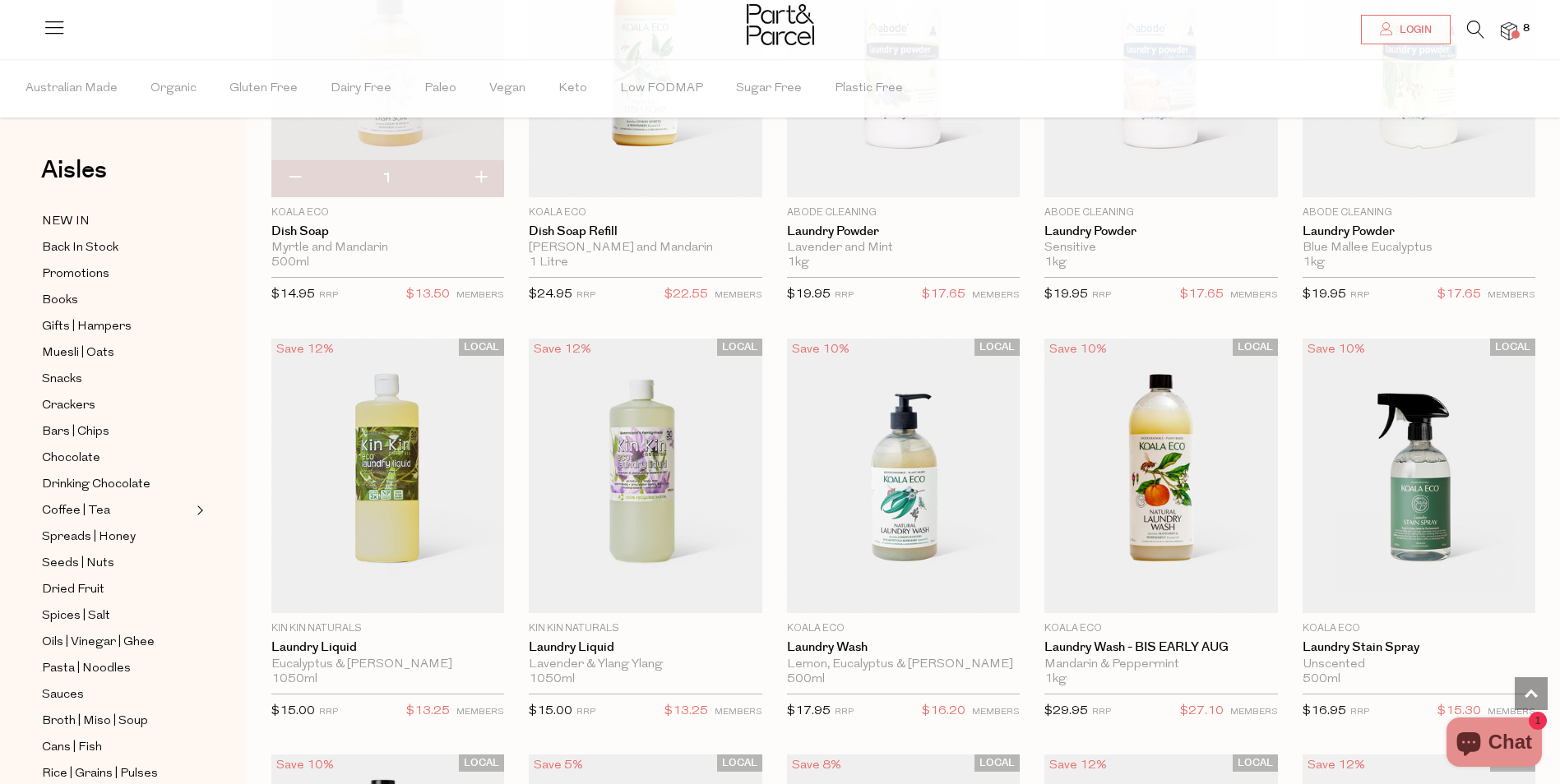
click at [1516, 30] on span at bounding box center [1515, 34] width 8 height 8
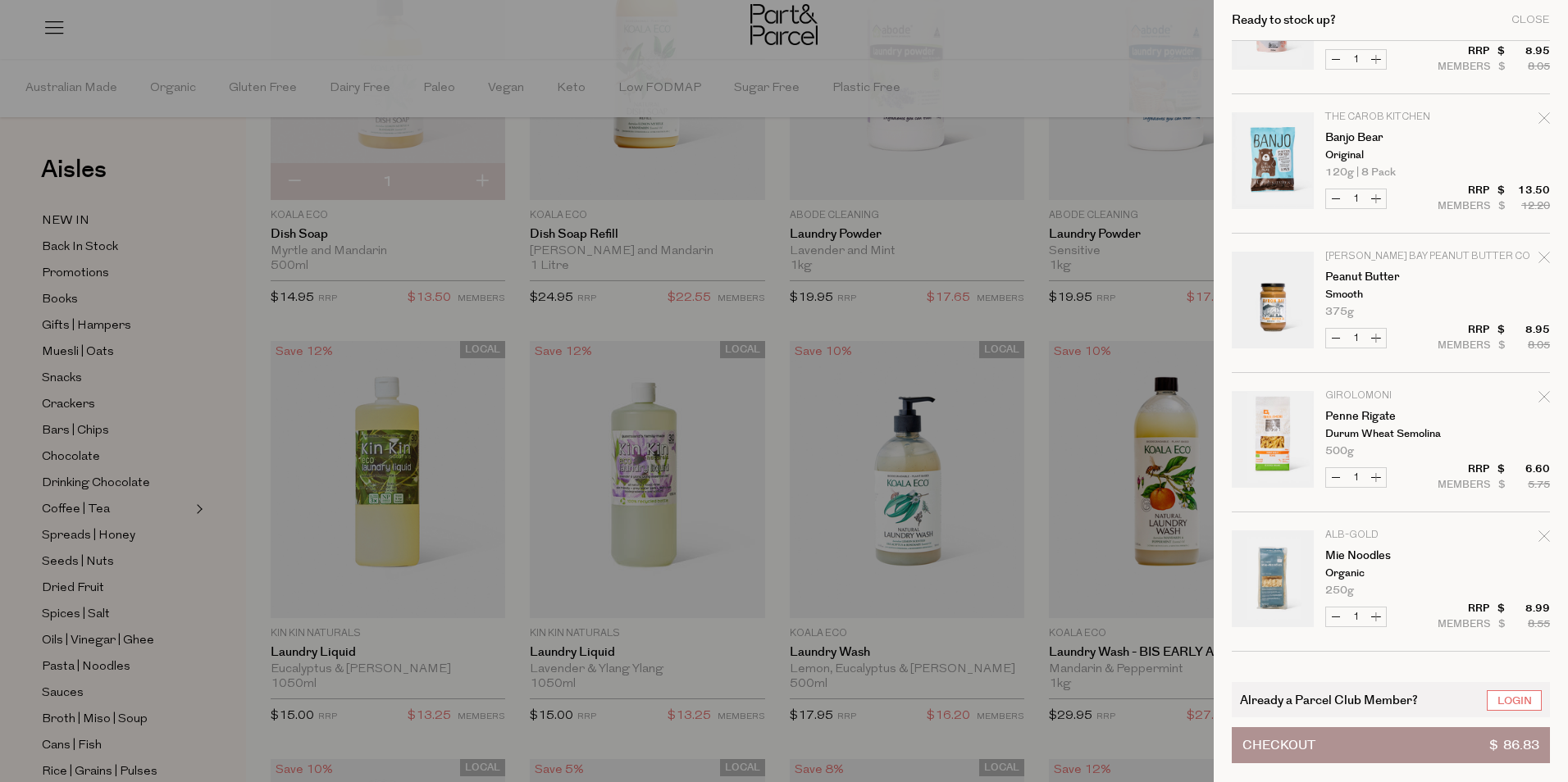
scroll to position [0, 0]
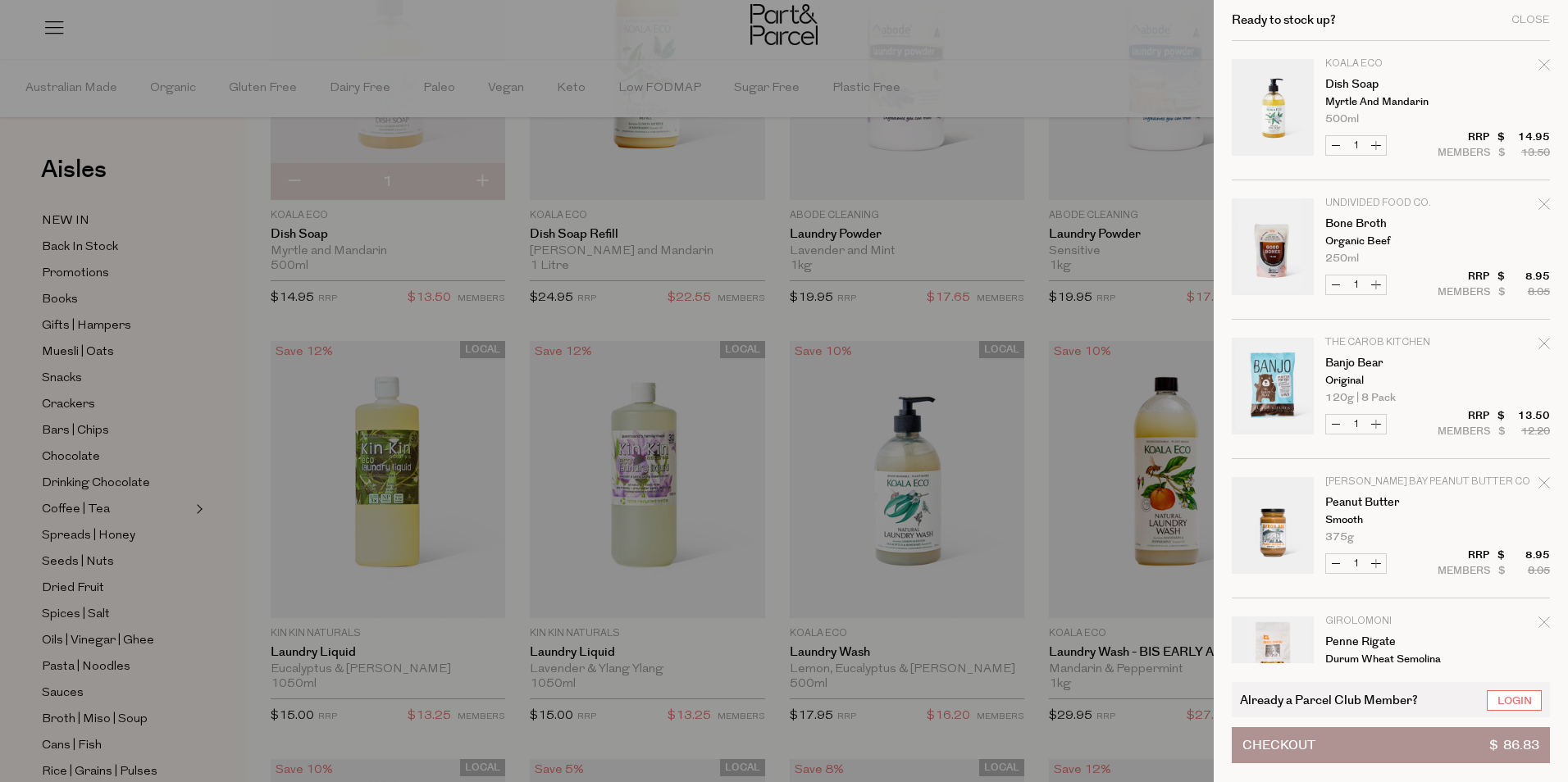
click at [836, 482] on div at bounding box center [784, 391] width 1568 height 782
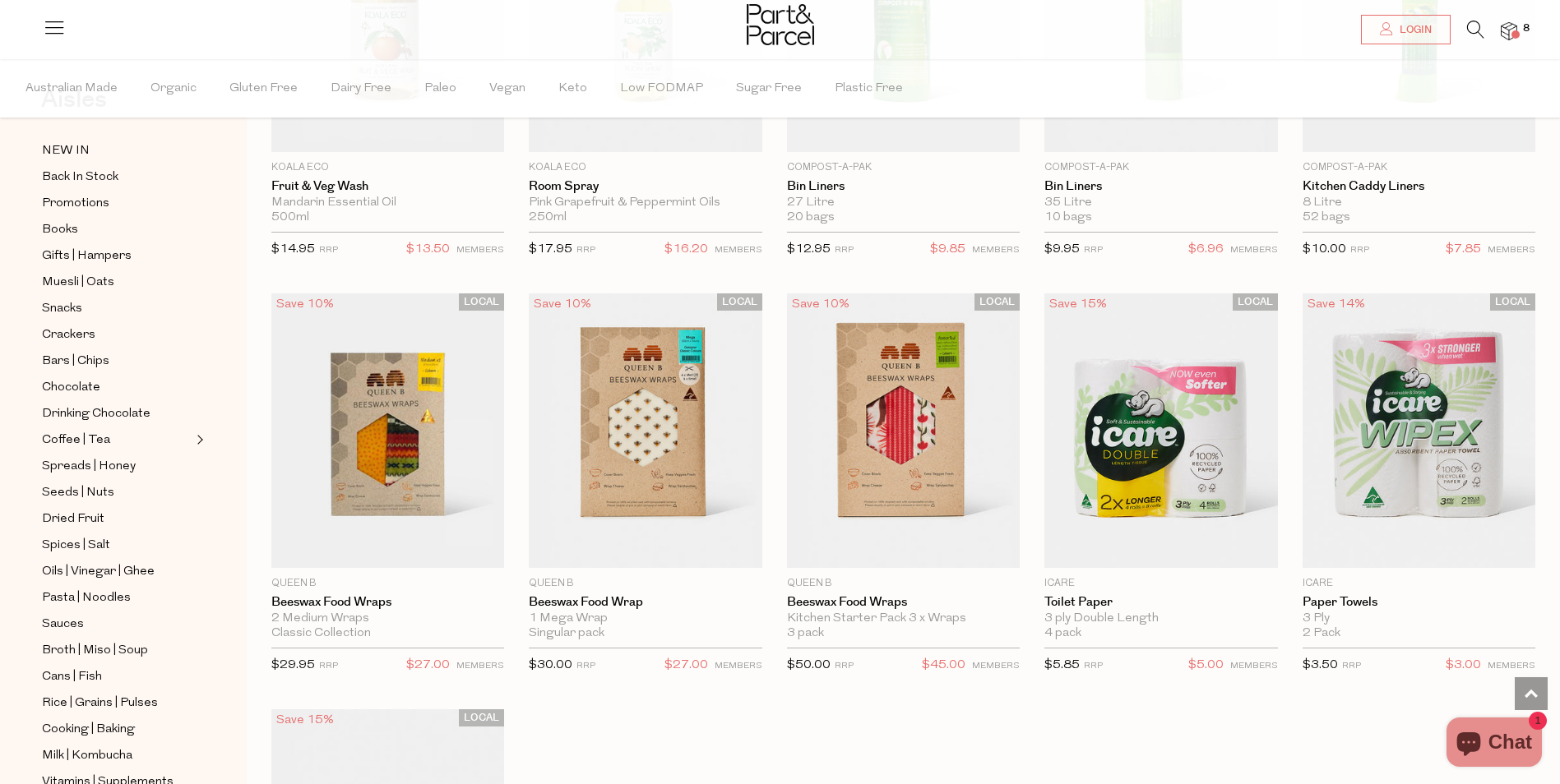
scroll to position [165, 0]
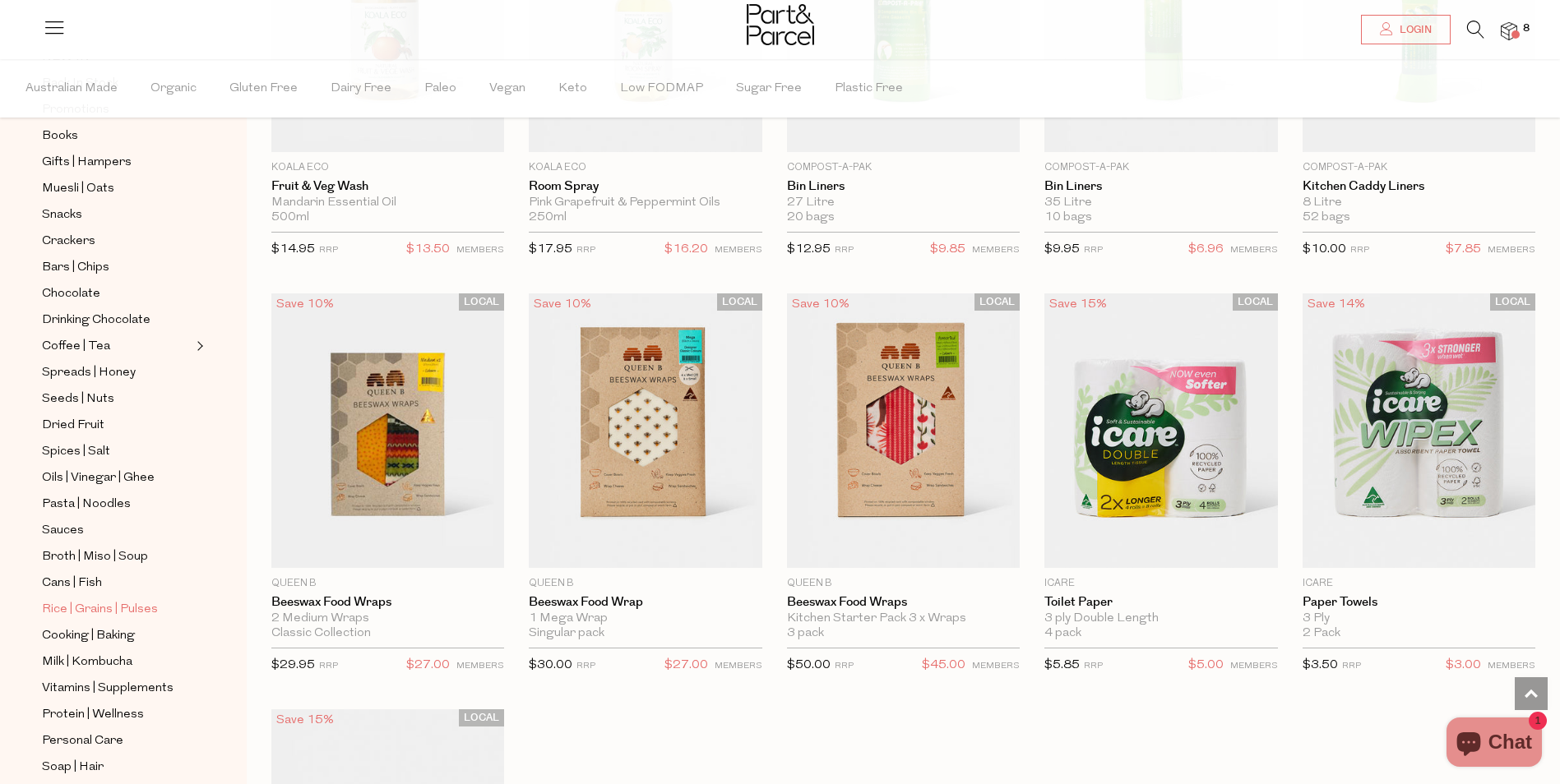
click at [83, 600] on span "Rice | Grains | Pulses" at bounding box center [100, 610] width 116 height 20
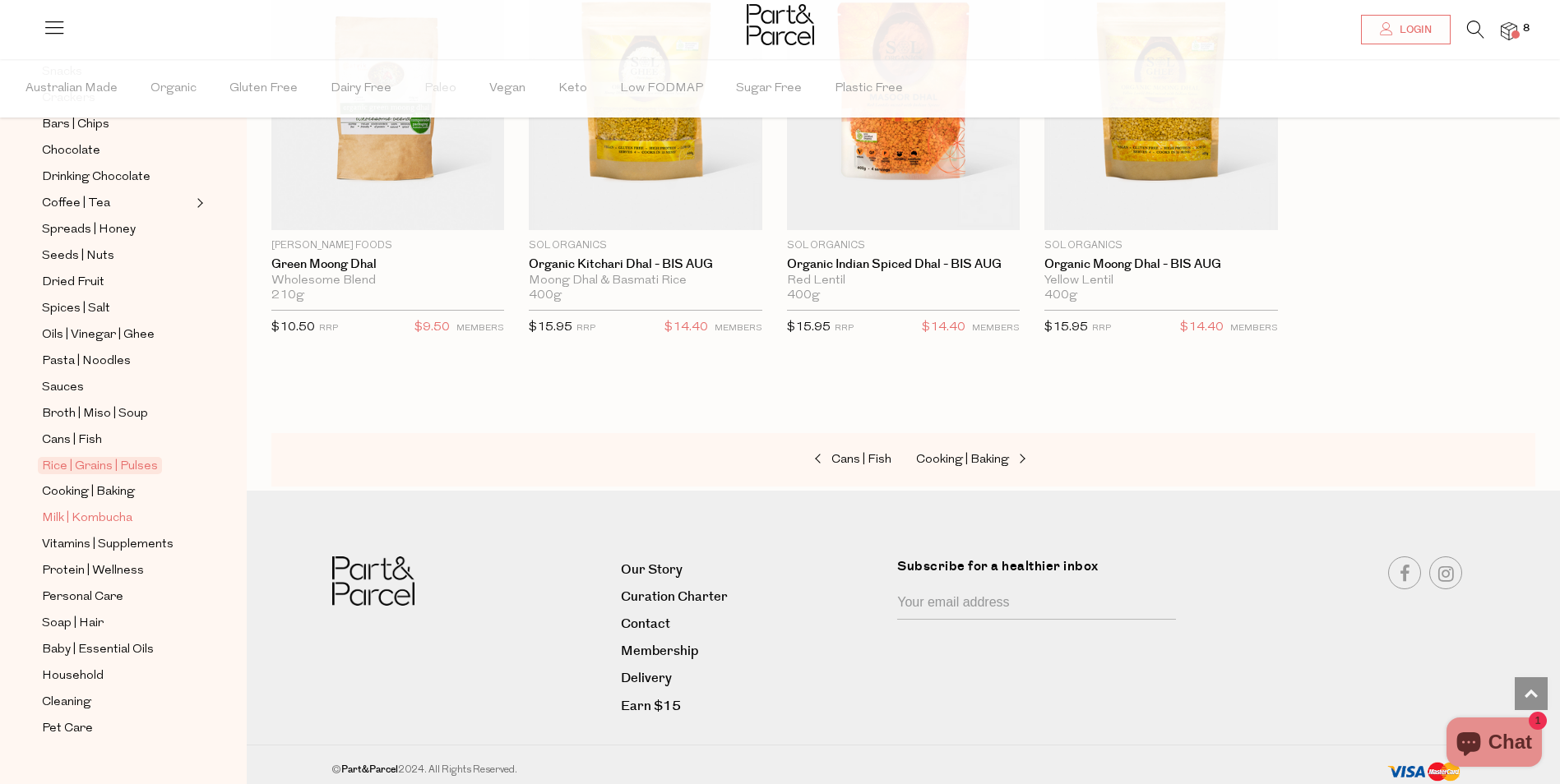
scroll to position [308, 0]
click at [82, 587] on span "Personal Care" at bounding box center [82, 597] width 81 height 20
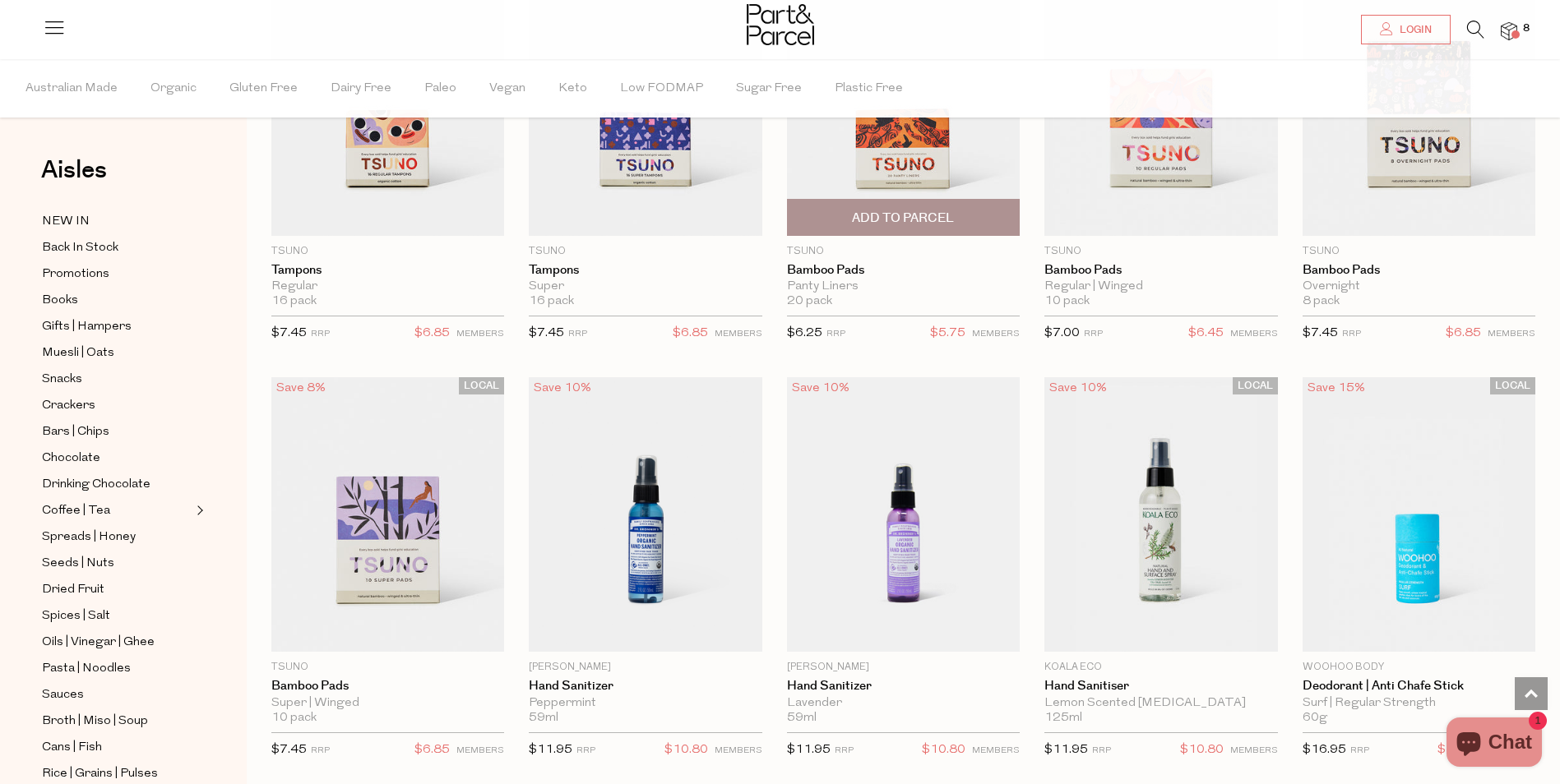
scroll to position [3371, 0]
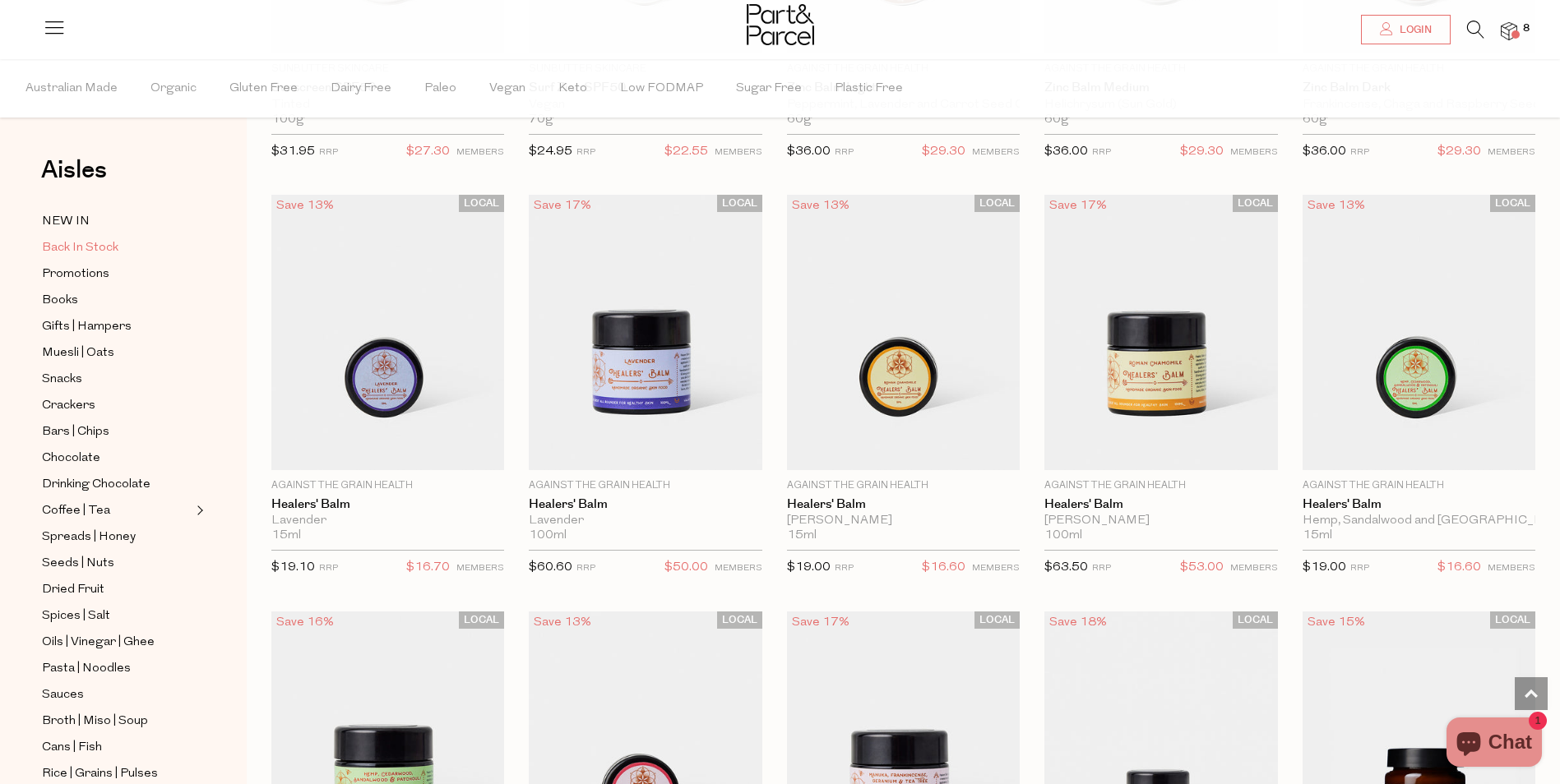
click at [91, 245] on span "Back In Stock" at bounding box center [80, 248] width 77 height 20
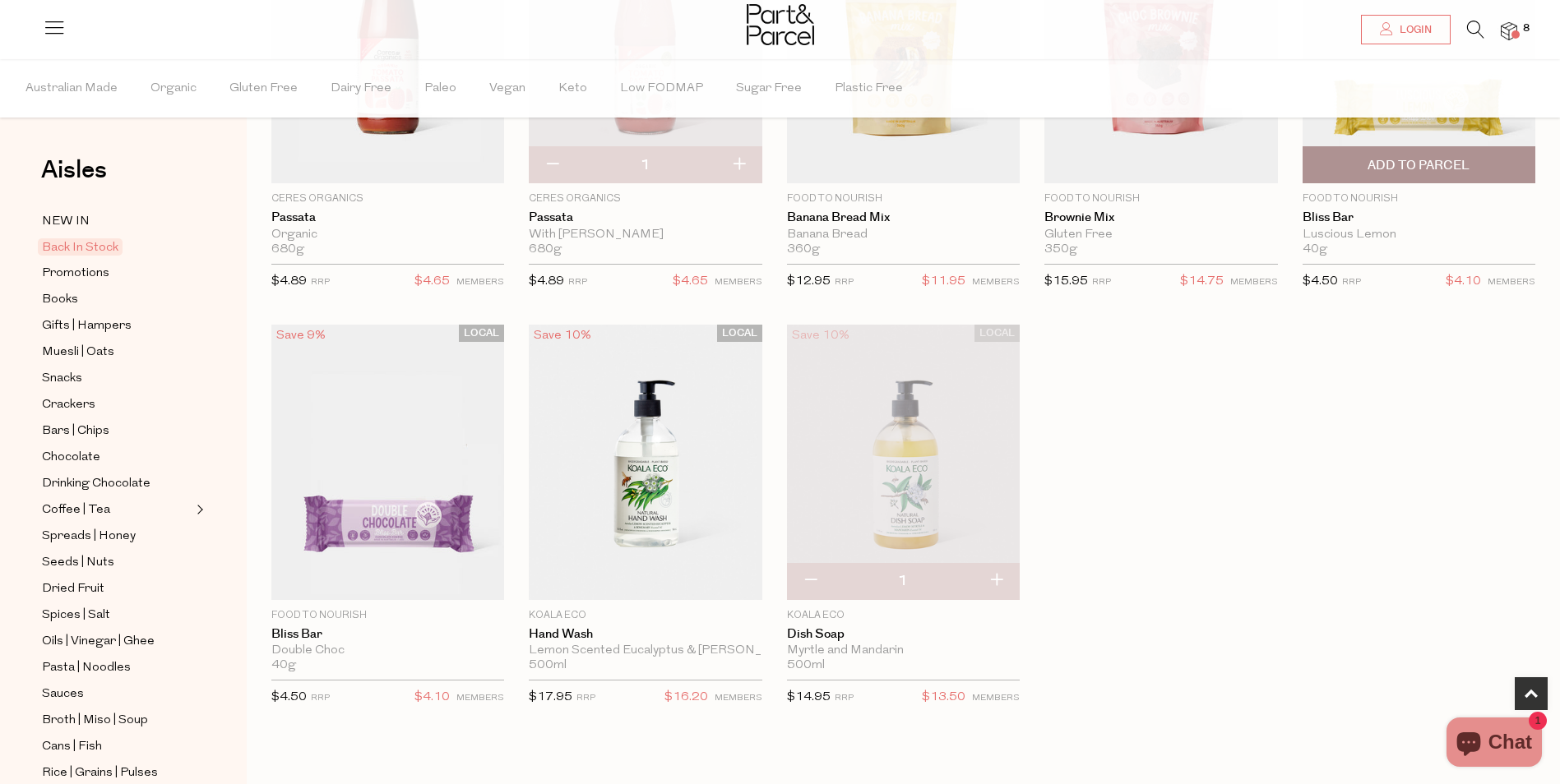
scroll to position [329, 0]
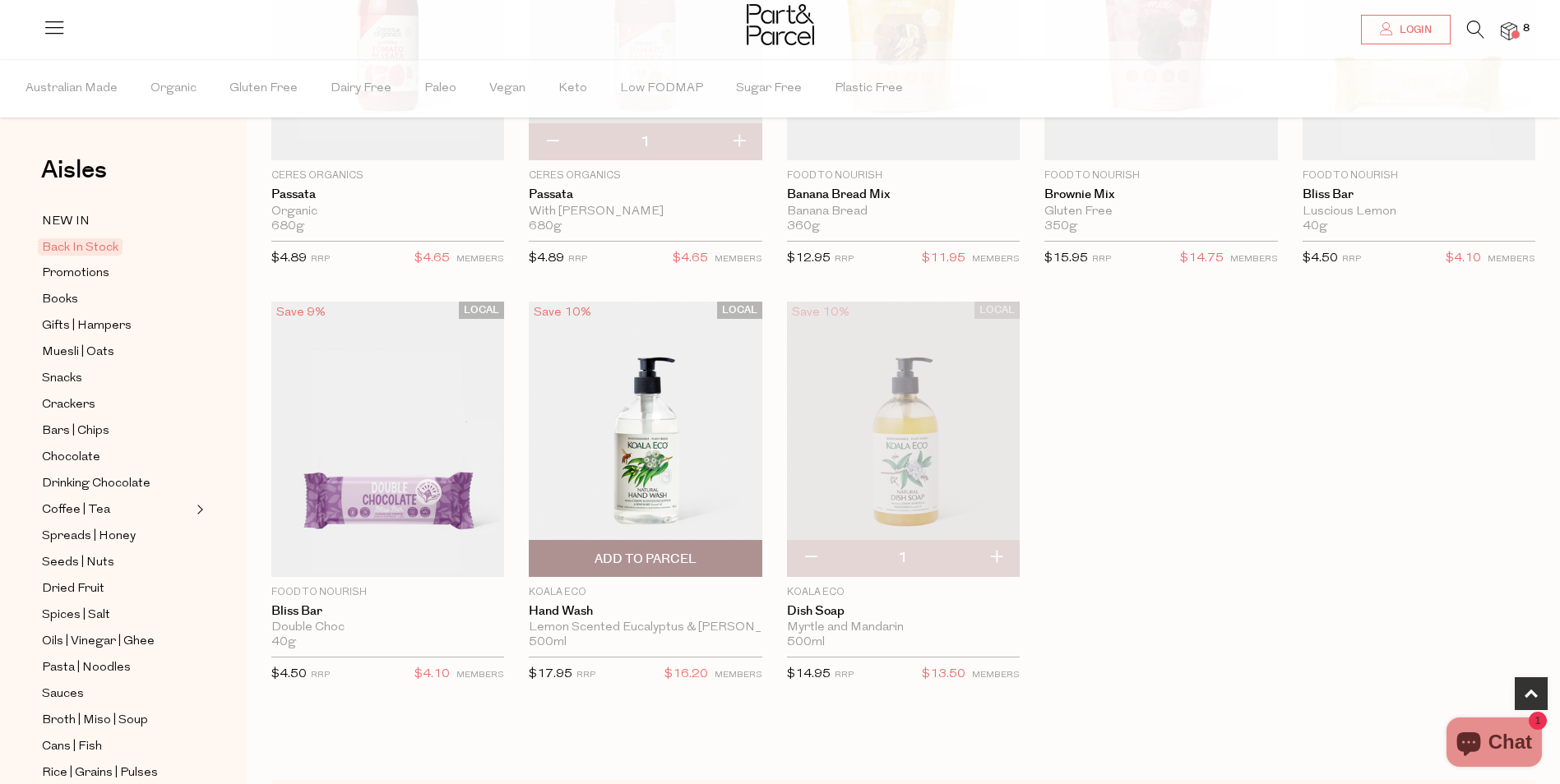
click at [638, 546] on span "Add To Parcel" at bounding box center [645, 559] width 222 height 36
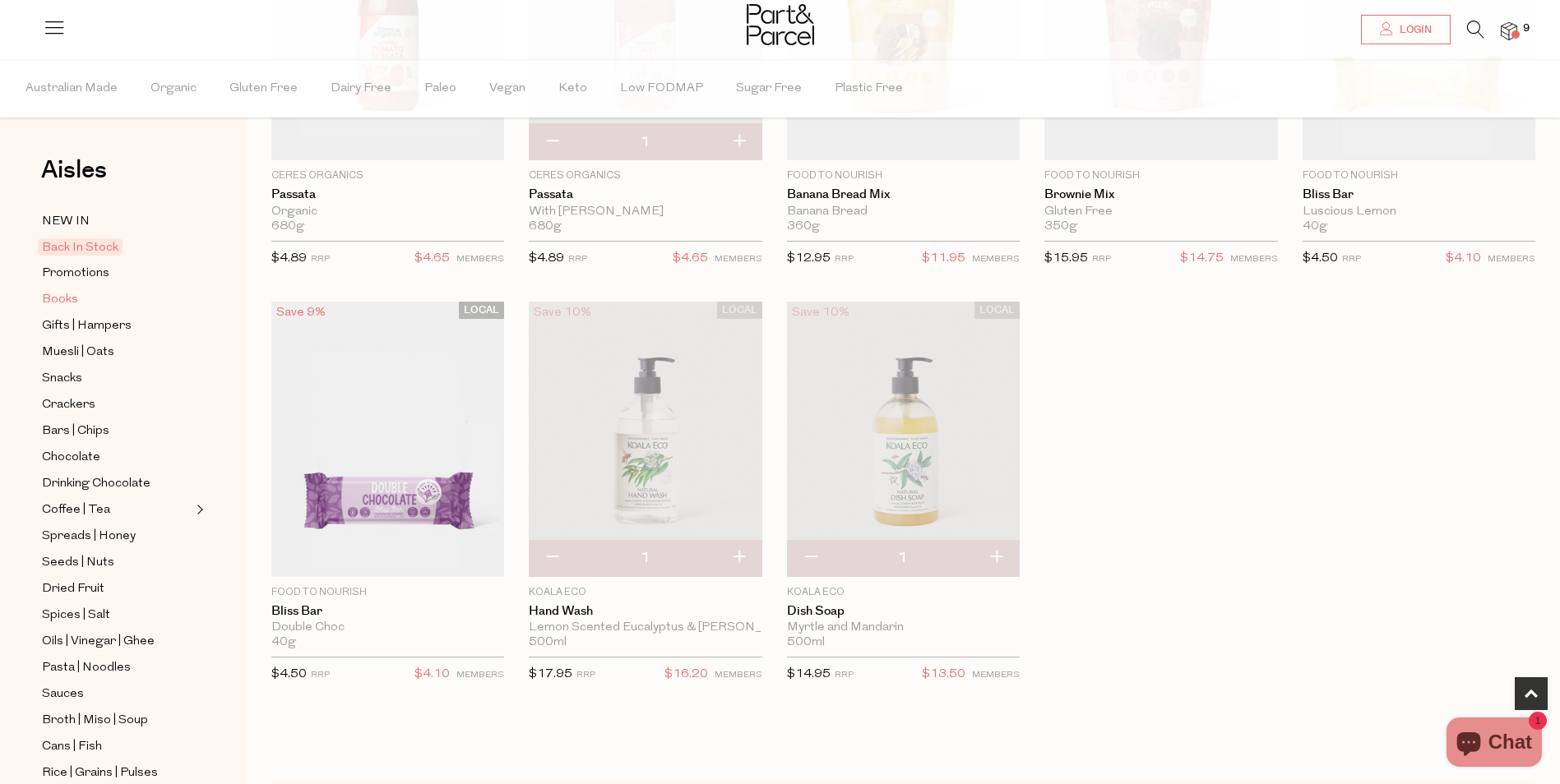
click at [62, 297] on span "Books" at bounding box center [60, 300] width 36 height 20
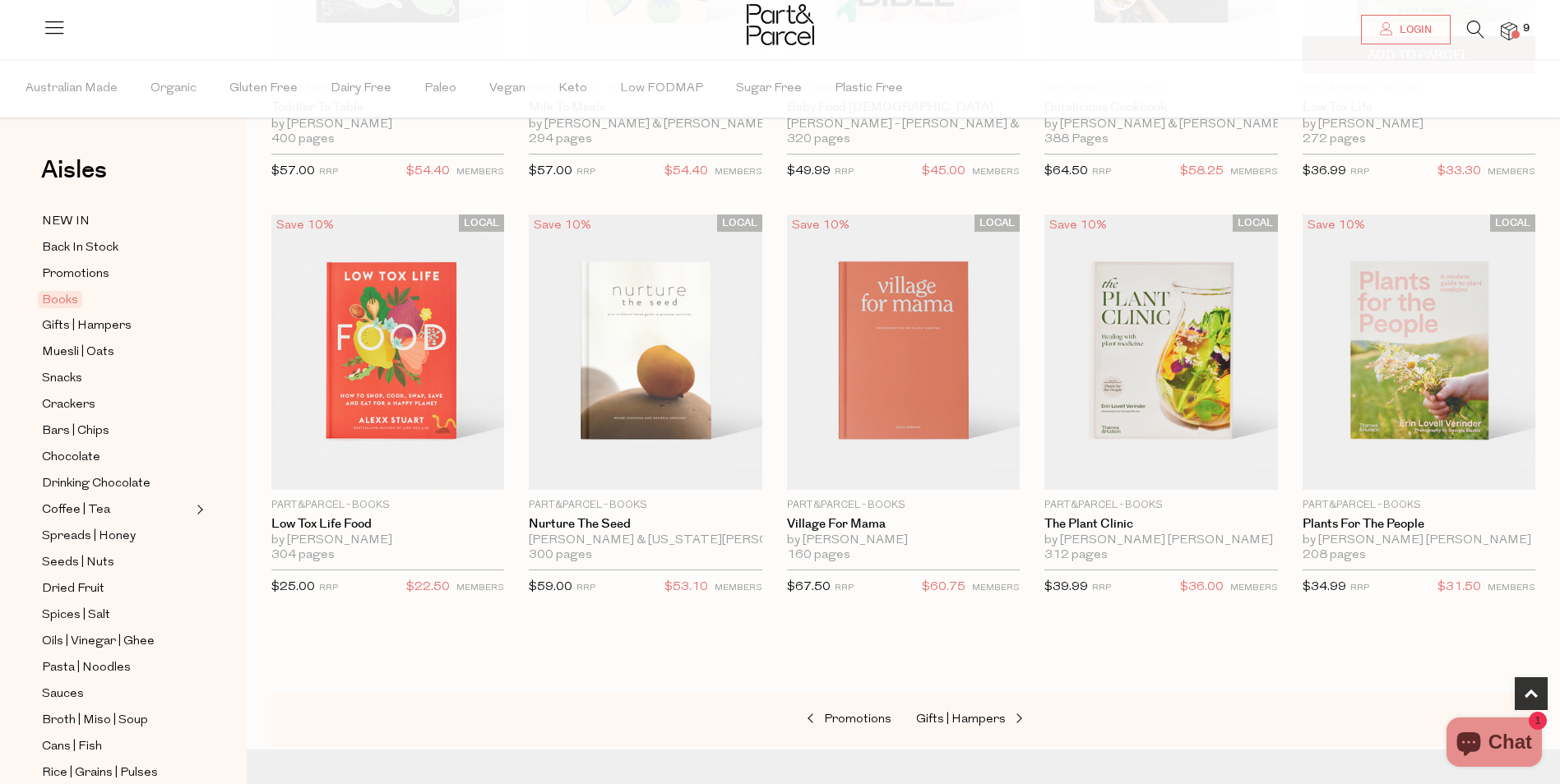
scroll to position [576, 0]
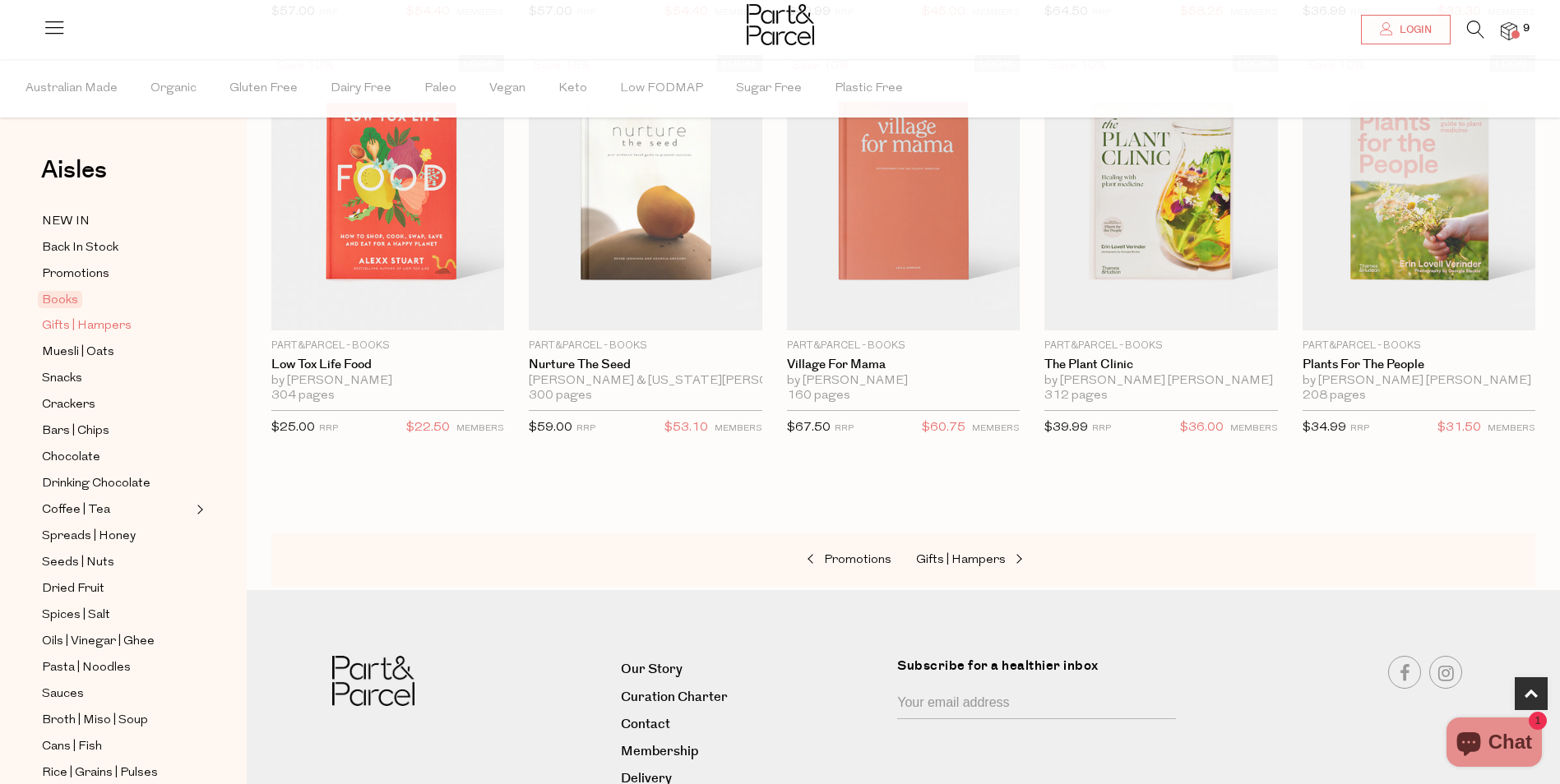
click at [121, 321] on span "Gifts | Hampers" at bounding box center [86, 327] width 90 height 20
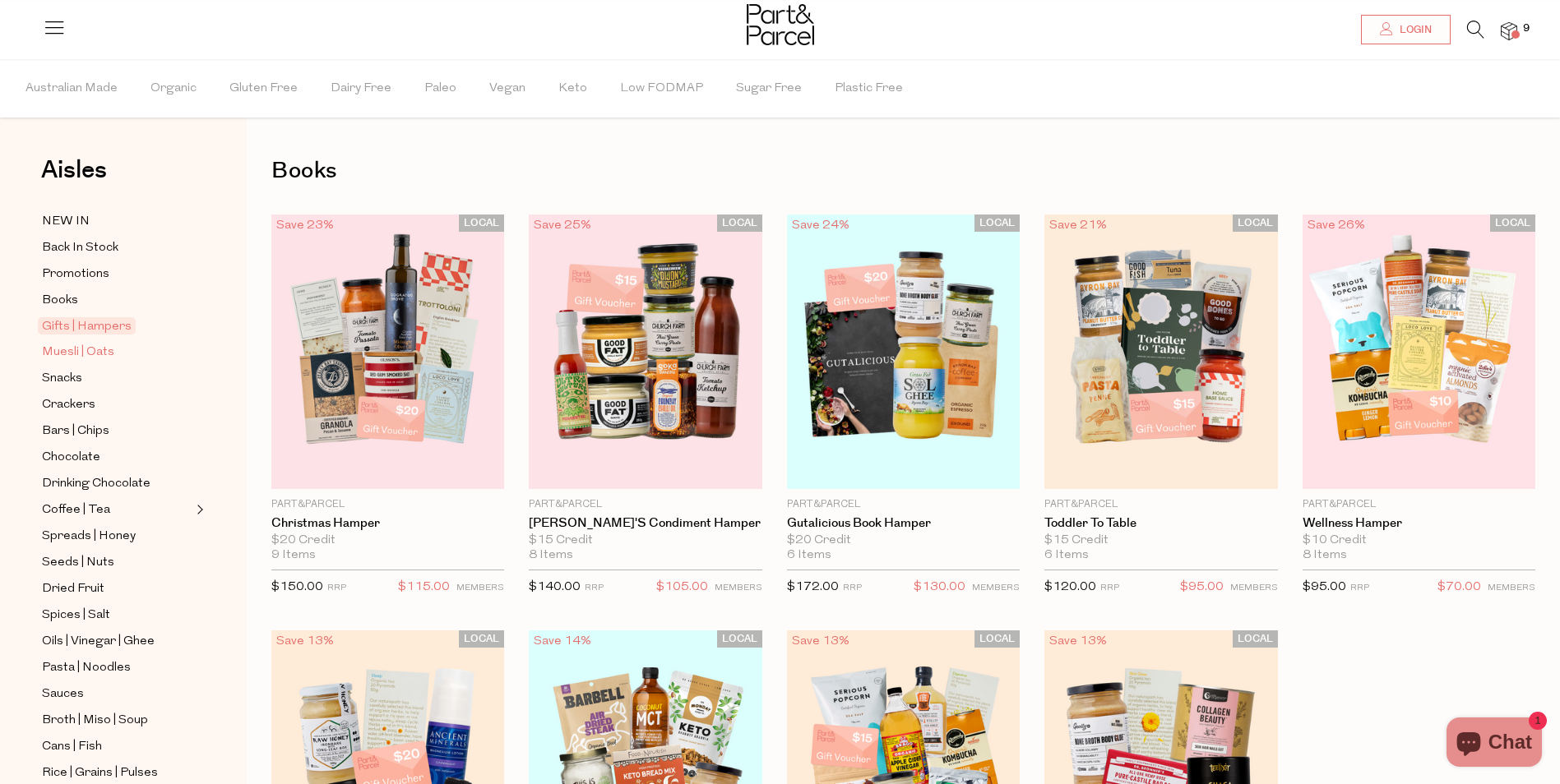
click at [90, 343] on span "Muesli | Oats" at bounding box center [77, 352] width 72 height 20
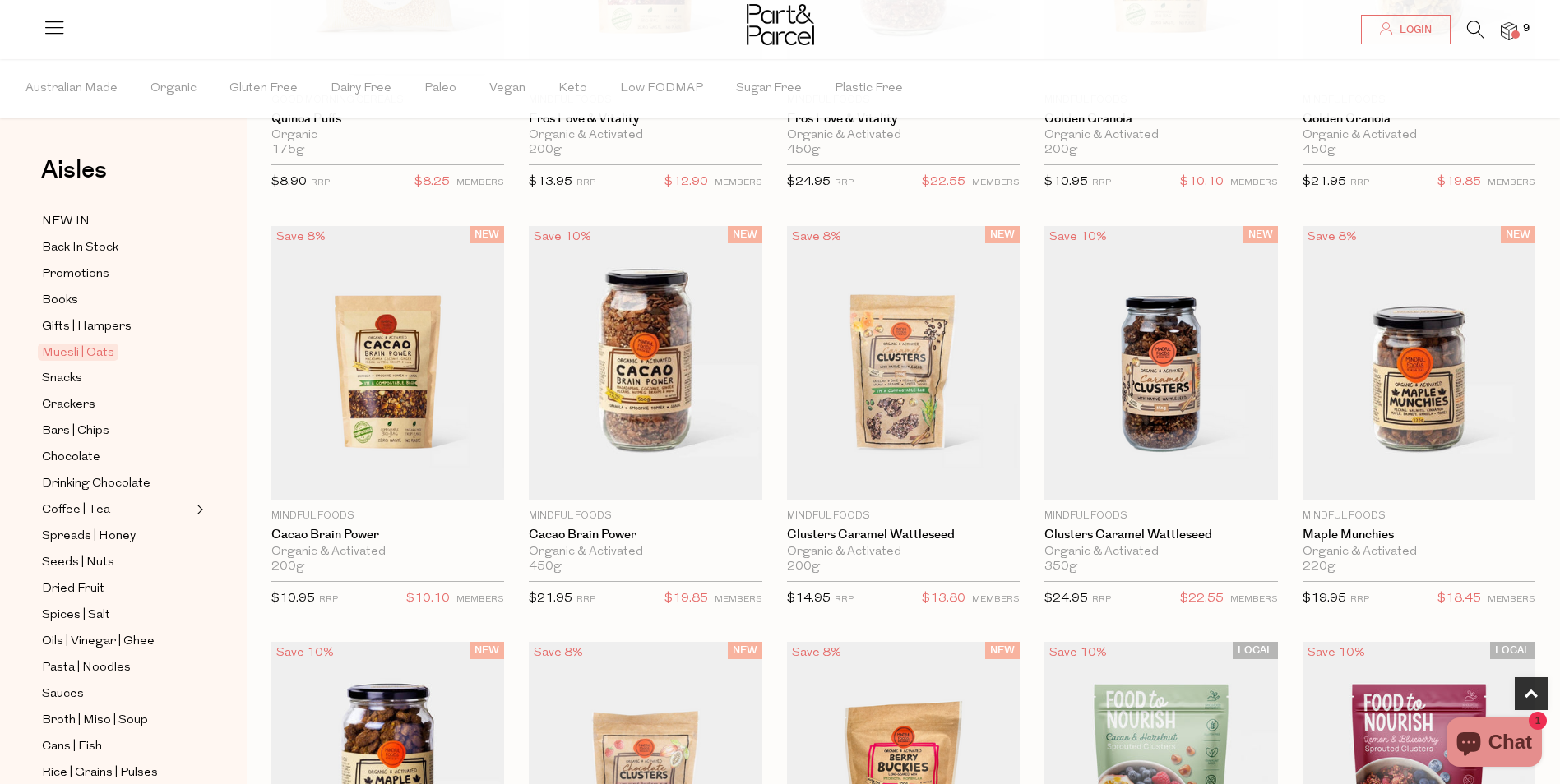
scroll to position [822, 0]
click at [393, 481] on span "Add To Parcel" at bounding box center [388, 481] width 102 height 17
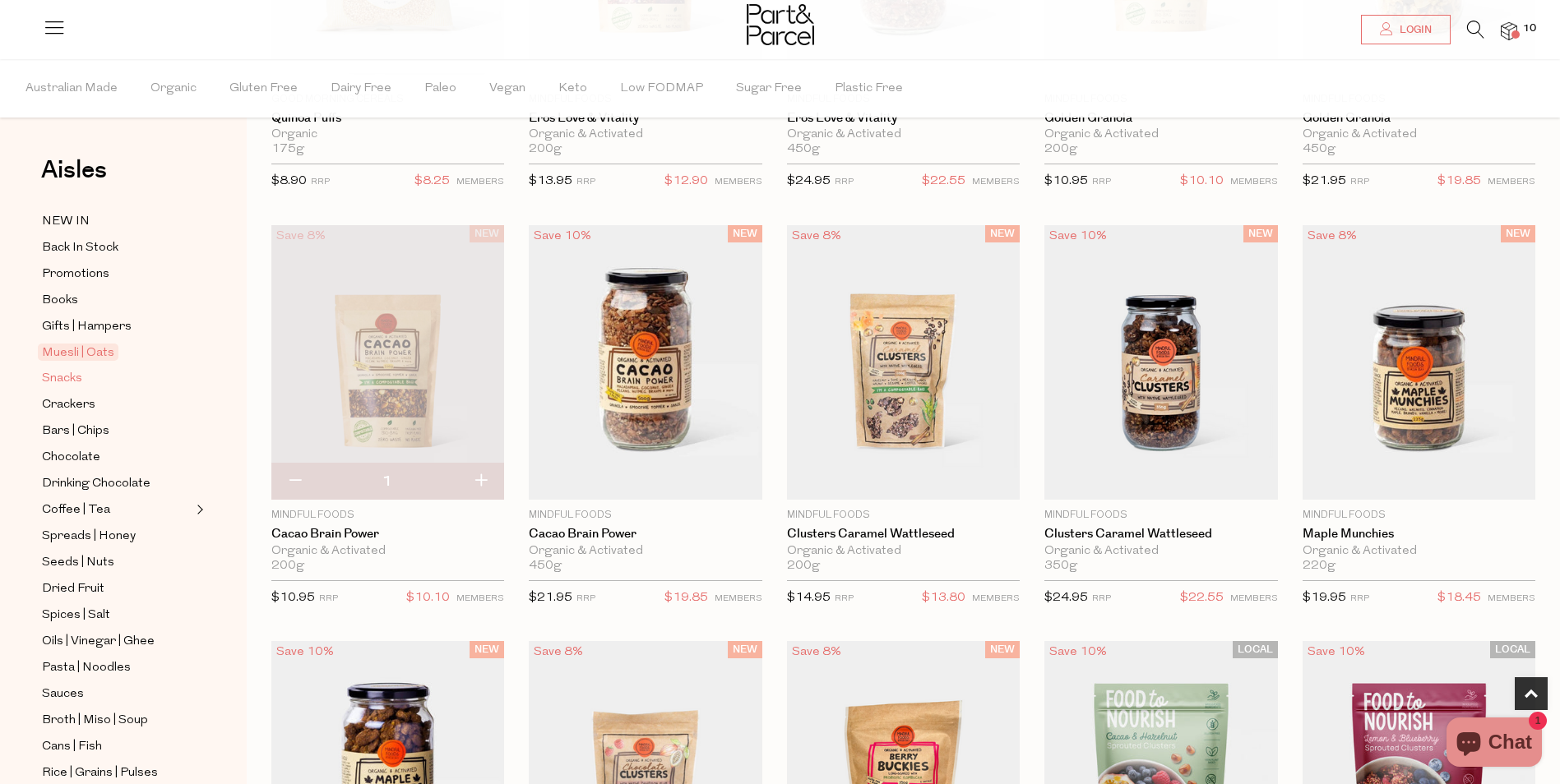
click at [77, 373] on span "Snacks" at bounding box center [61, 379] width 40 height 20
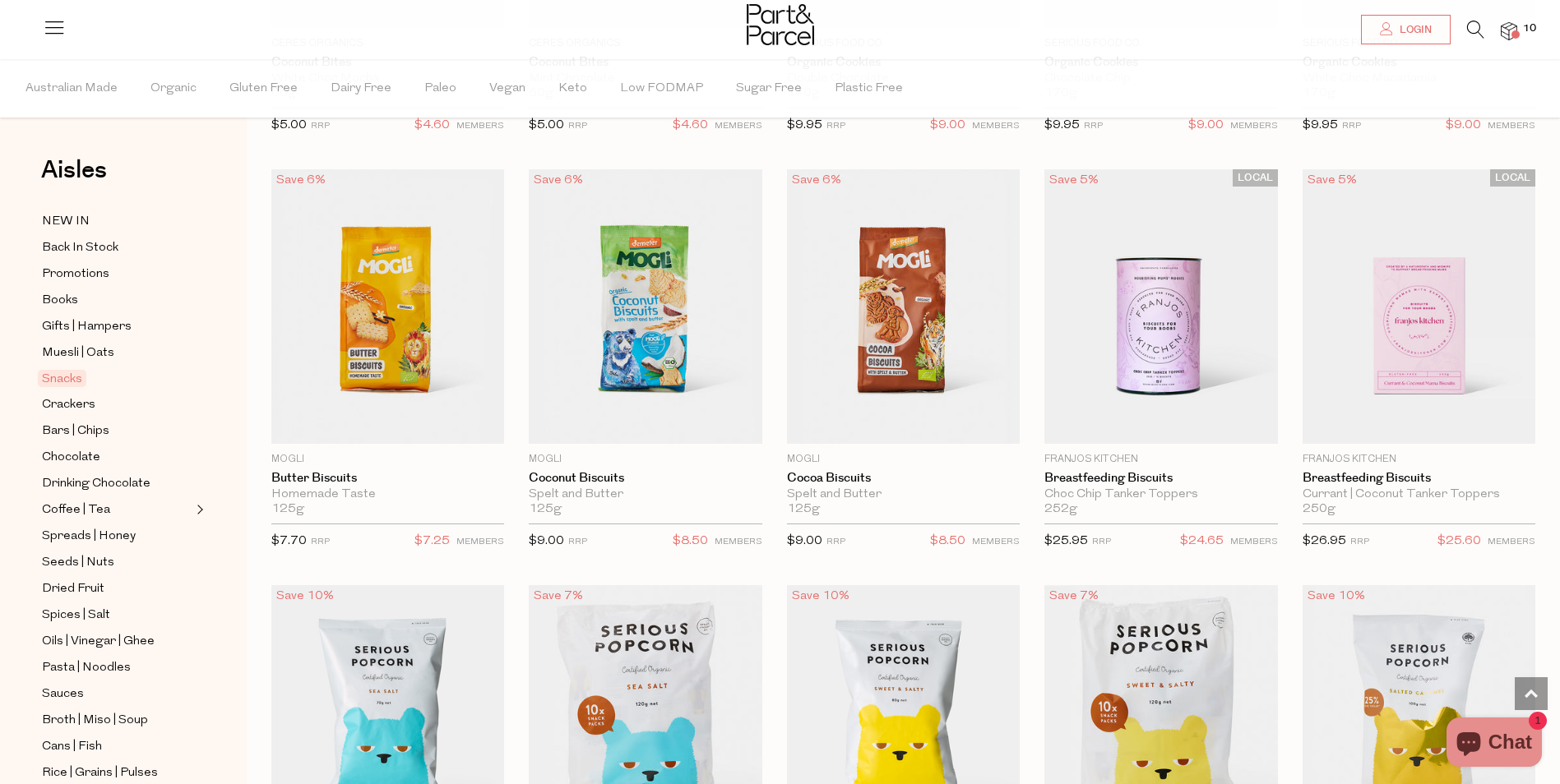
scroll to position [3617, 0]
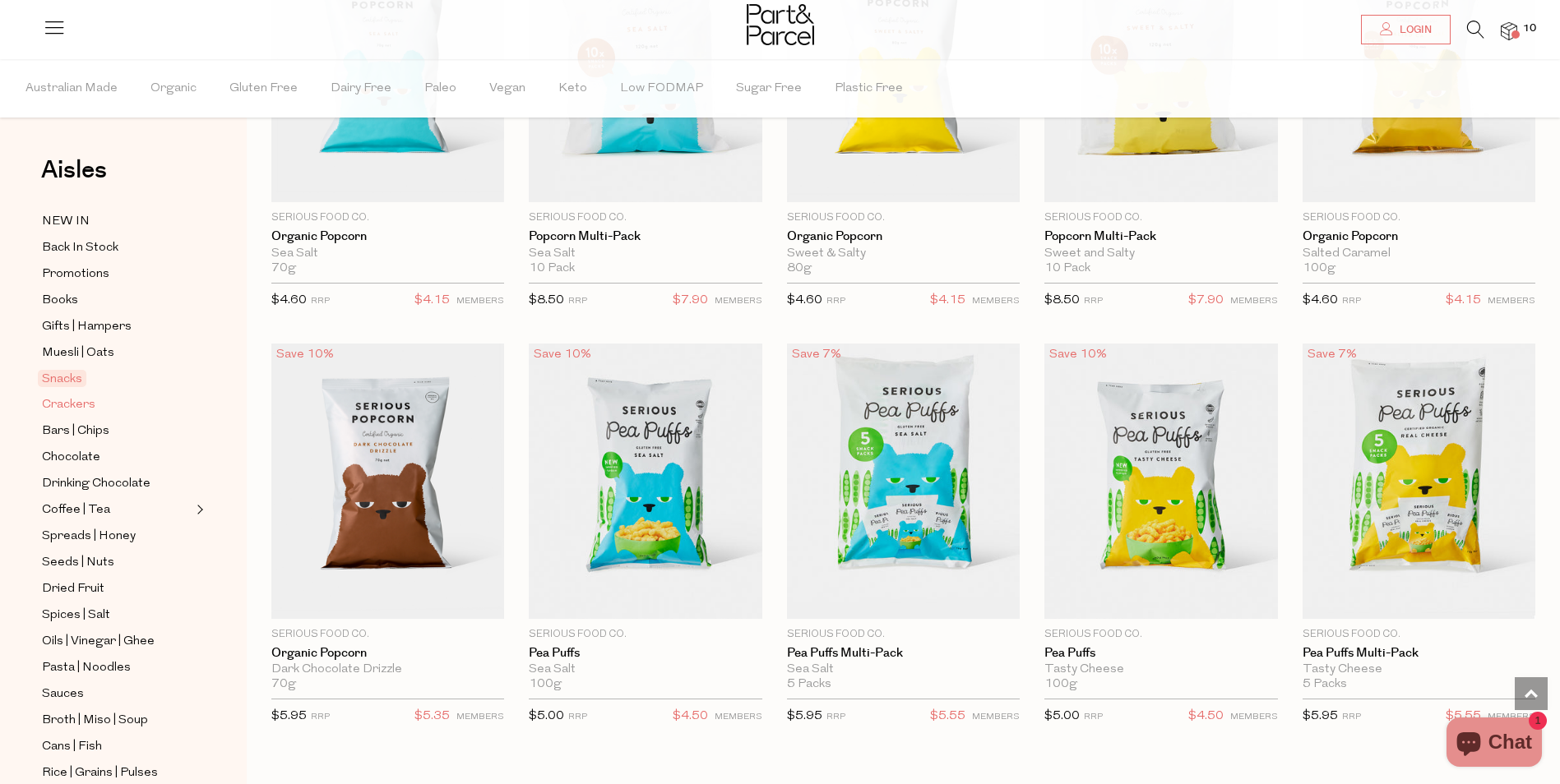
click at [78, 395] on span "Crackers" at bounding box center [69, 405] width 53 height 20
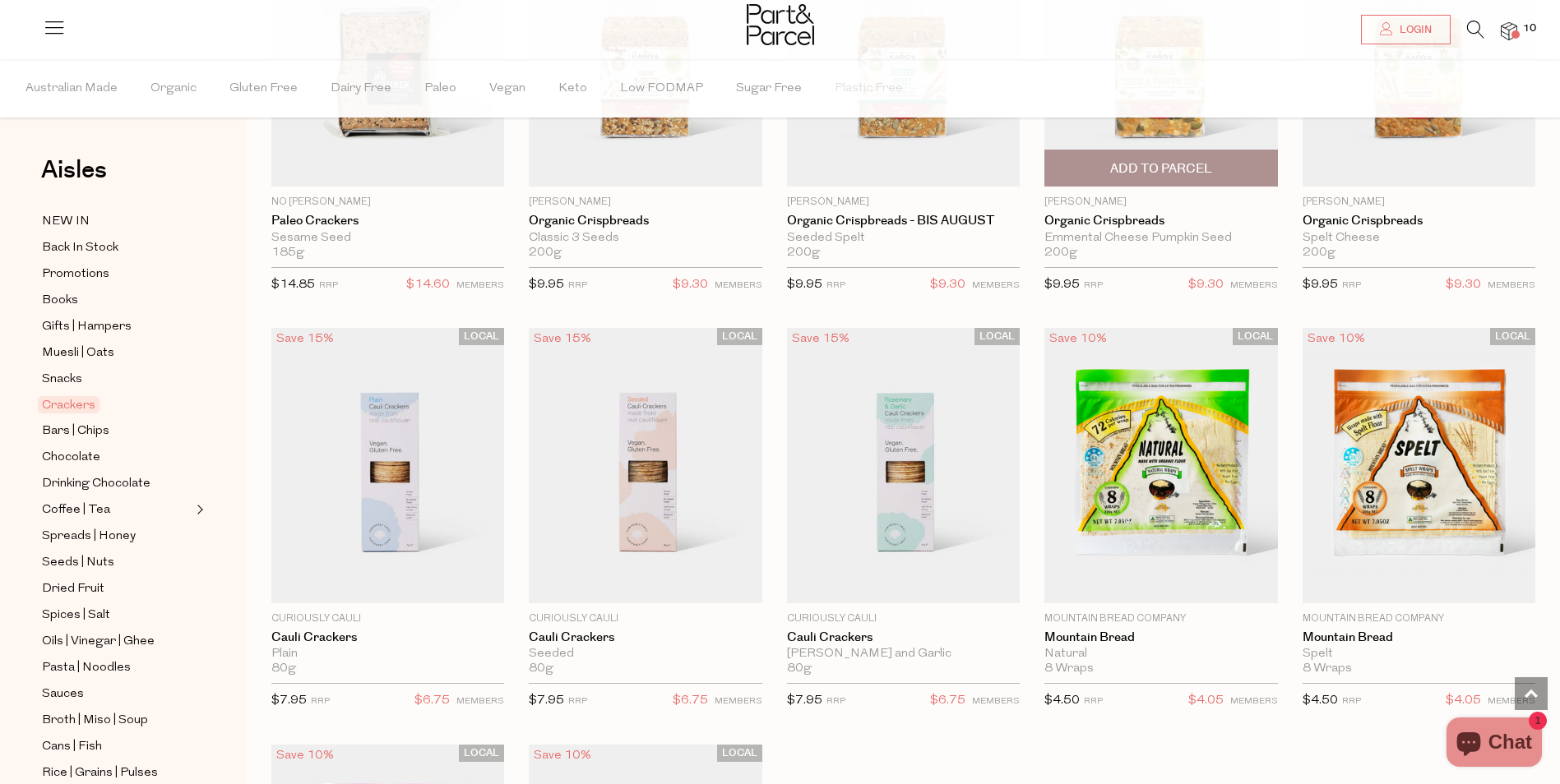
scroll to position [2795, 0]
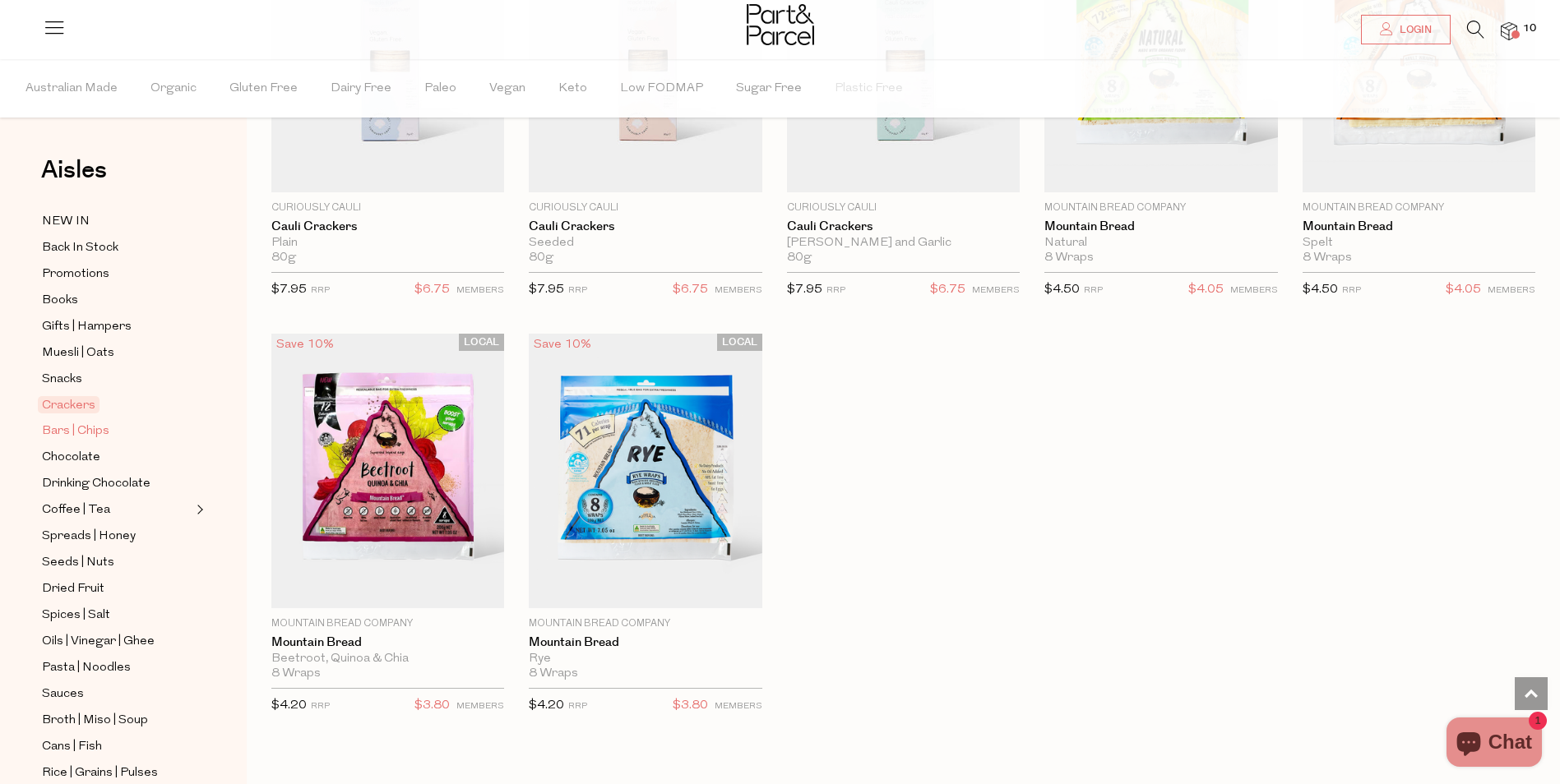
click at [105, 424] on span "Bars | Chips" at bounding box center [76, 432] width 68 height 20
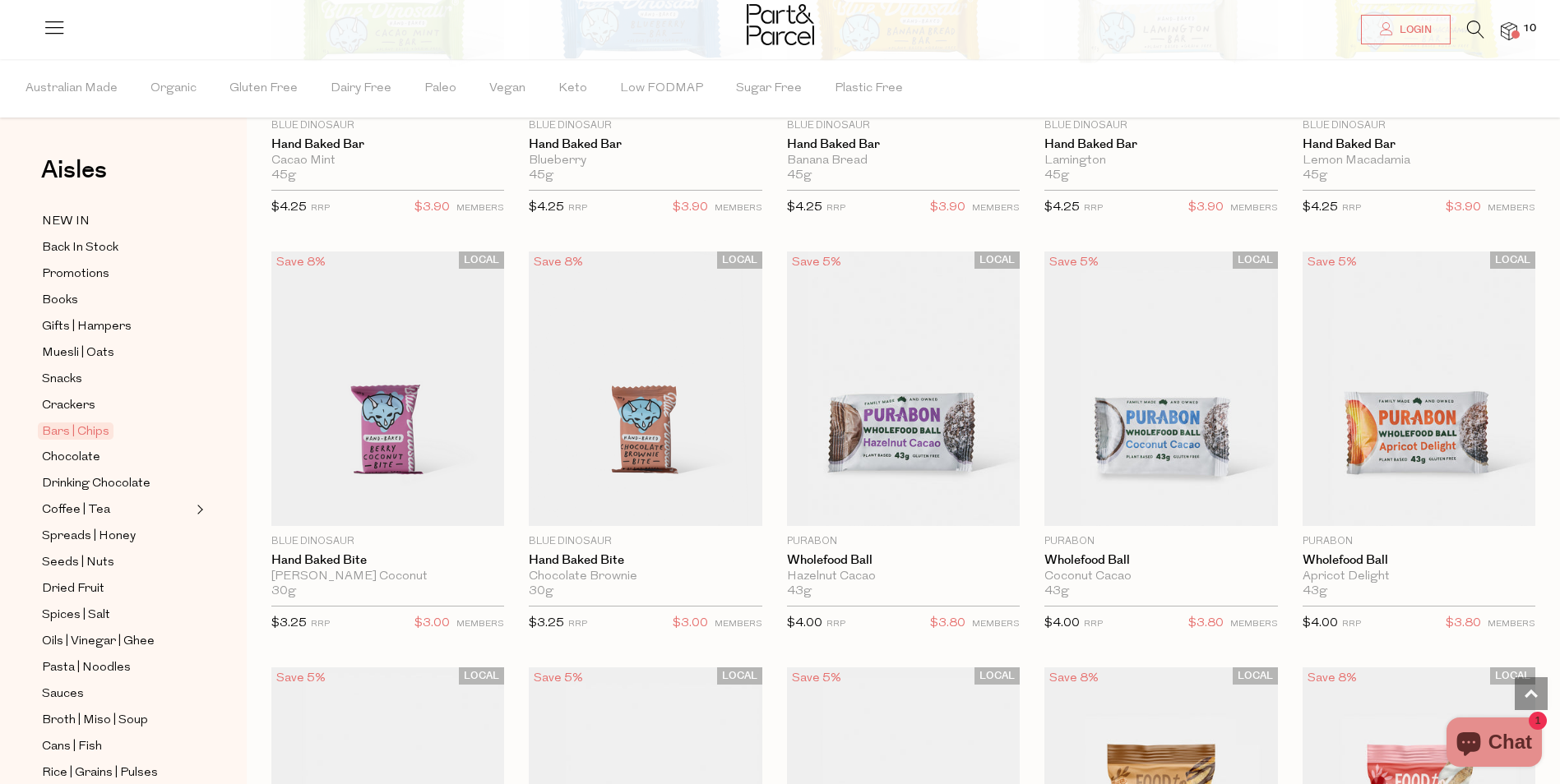
scroll to position [3371, 0]
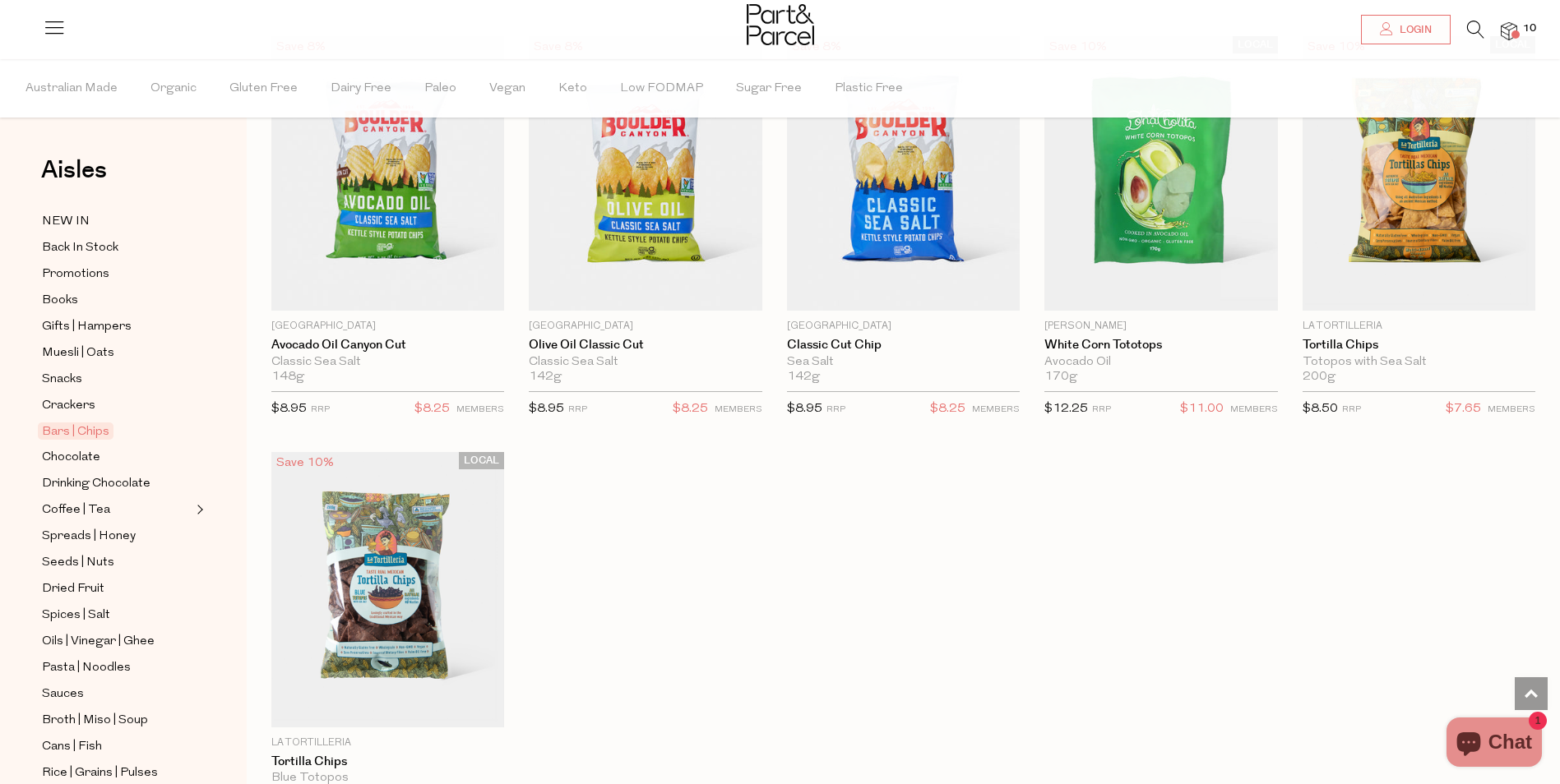
scroll to position [5509, 0]
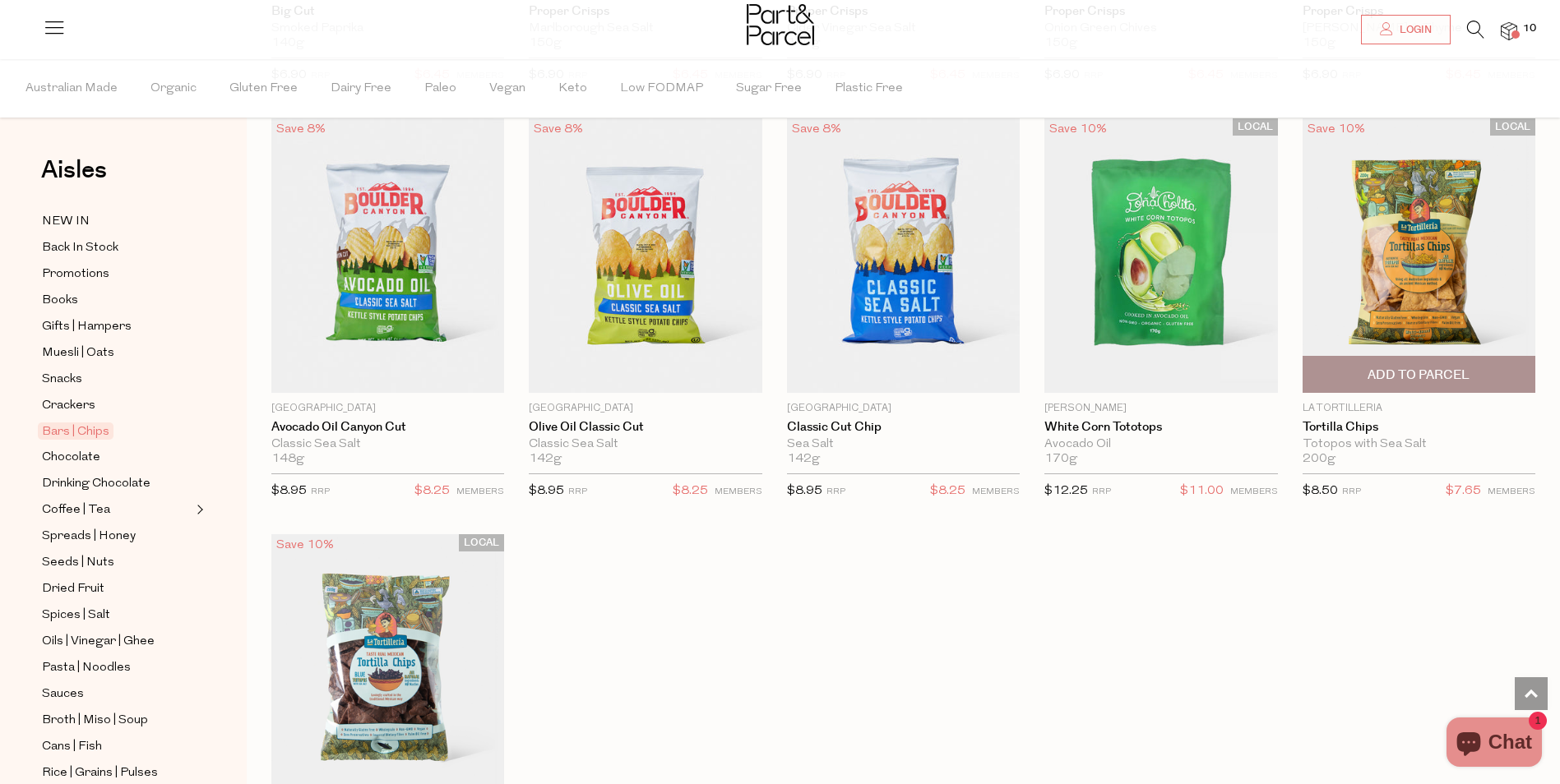
click at [1433, 357] on span "Add To Parcel" at bounding box center [1419, 375] width 222 height 36
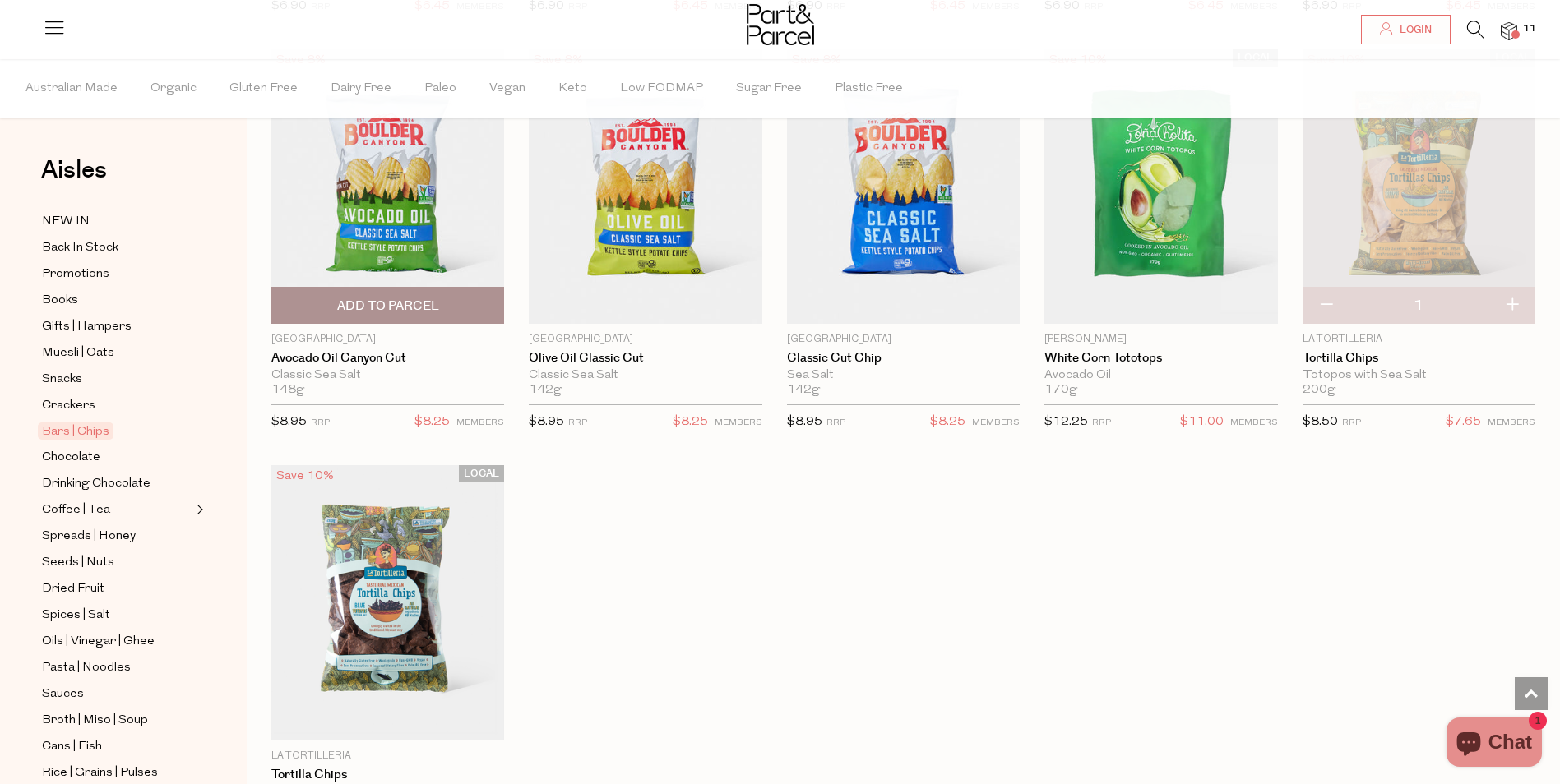
scroll to position [5673, 0]
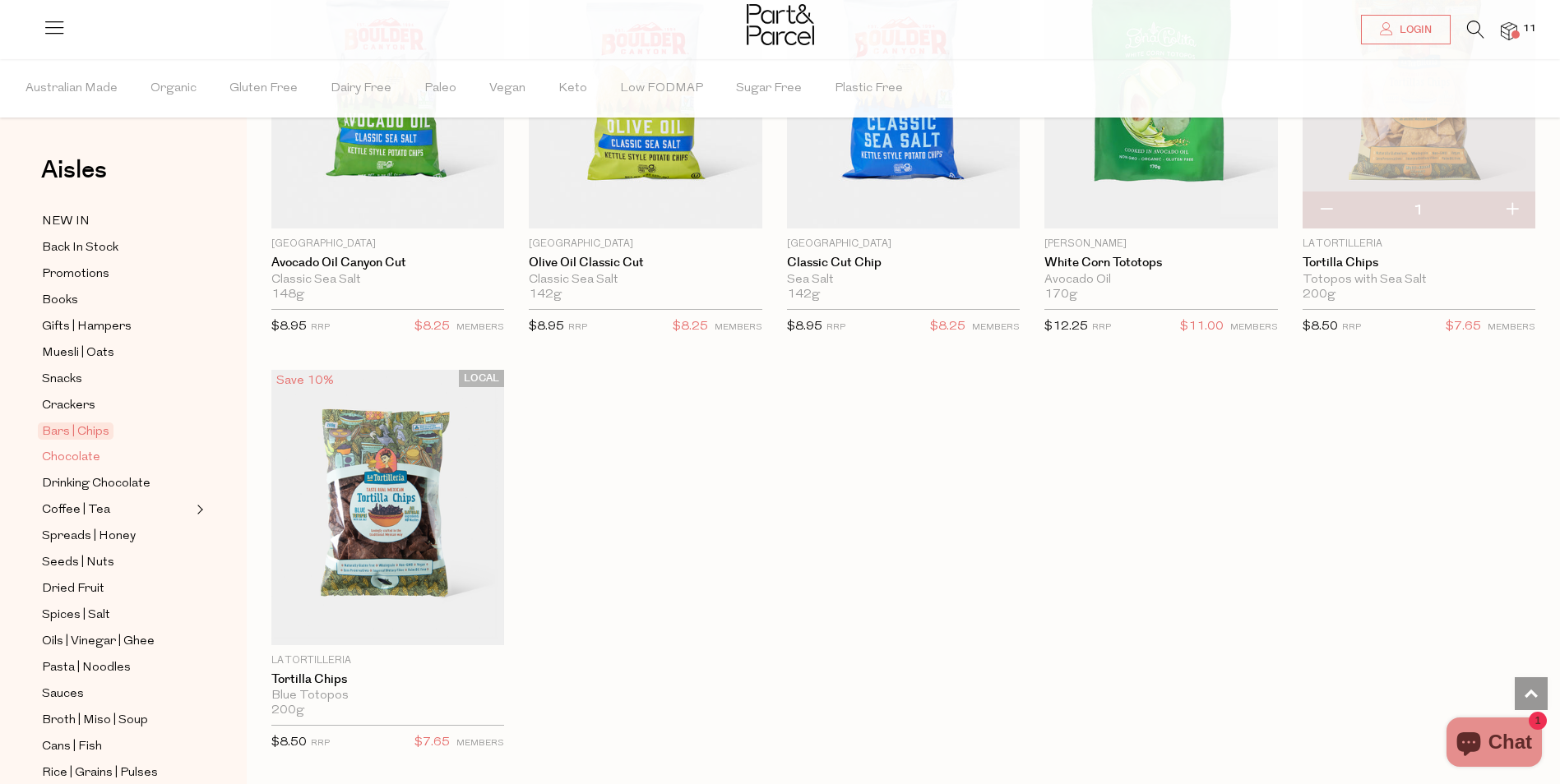
click at [78, 449] on span "Chocolate" at bounding box center [71, 458] width 59 height 20
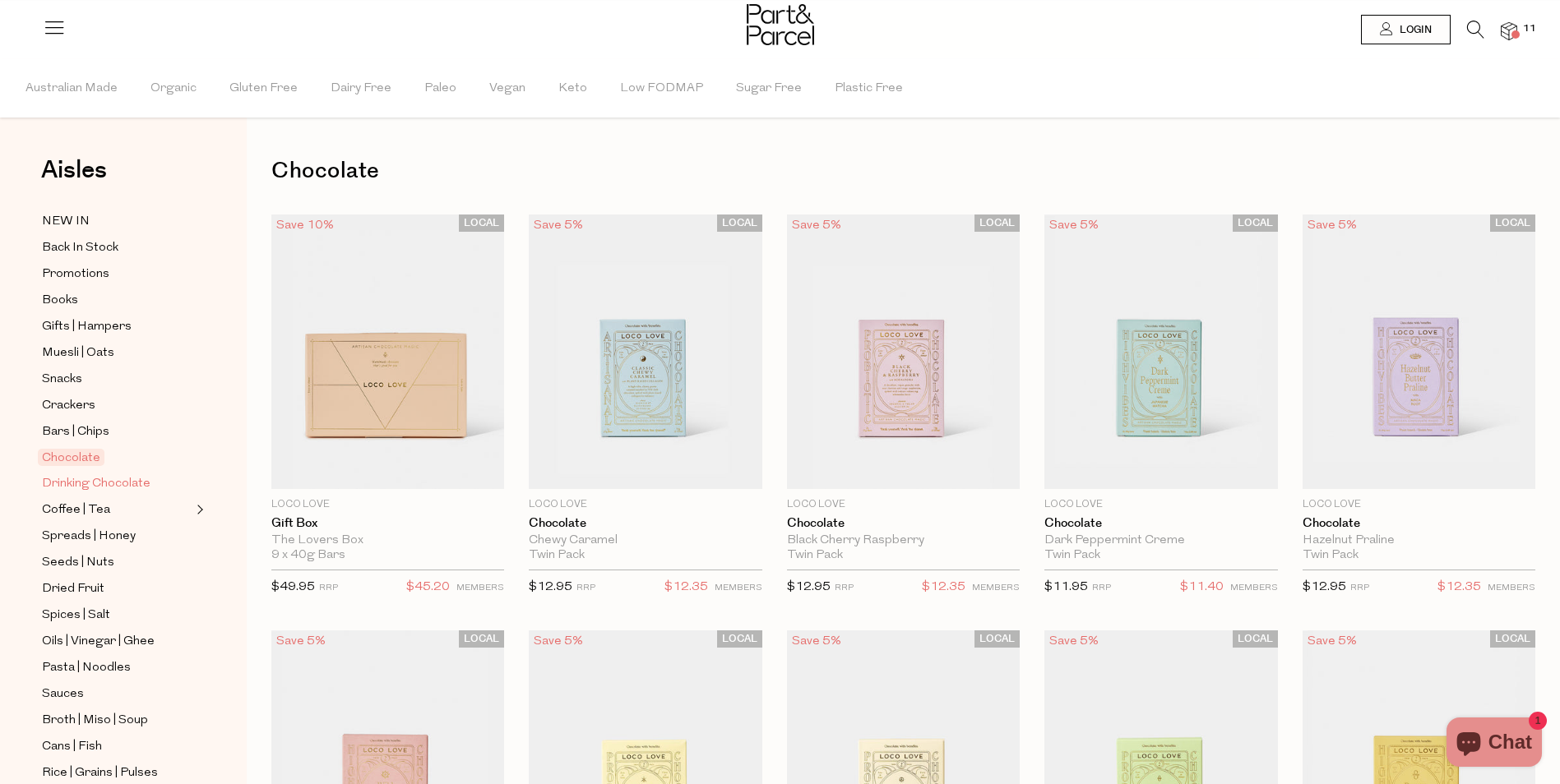
click at [91, 474] on span "Drinking Chocolate" at bounding box center [96, 484] width 109 height 20
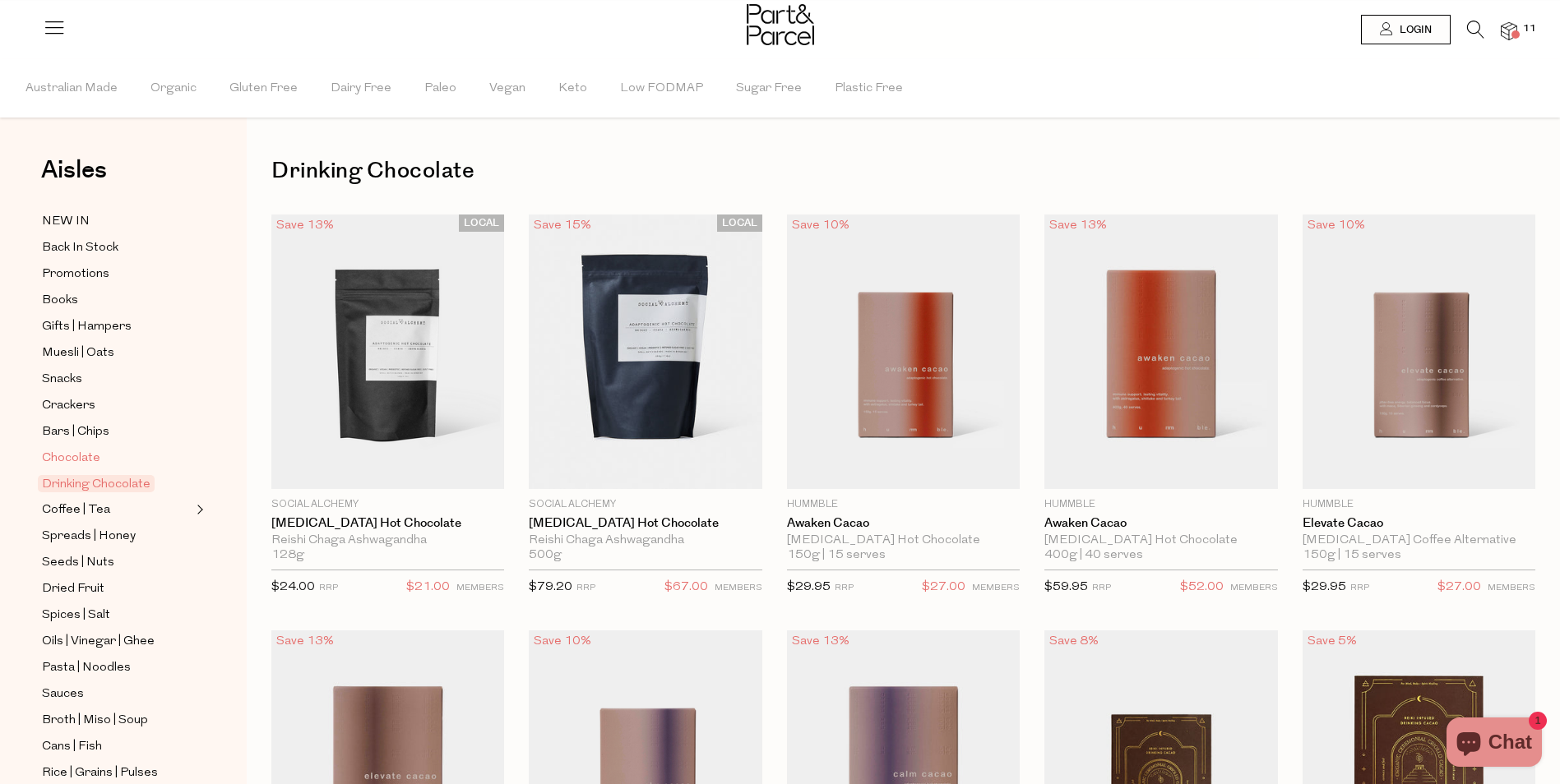
click at [70, 449] on span "Chocolate" at bounding box center [71, 458] width 59 height 20
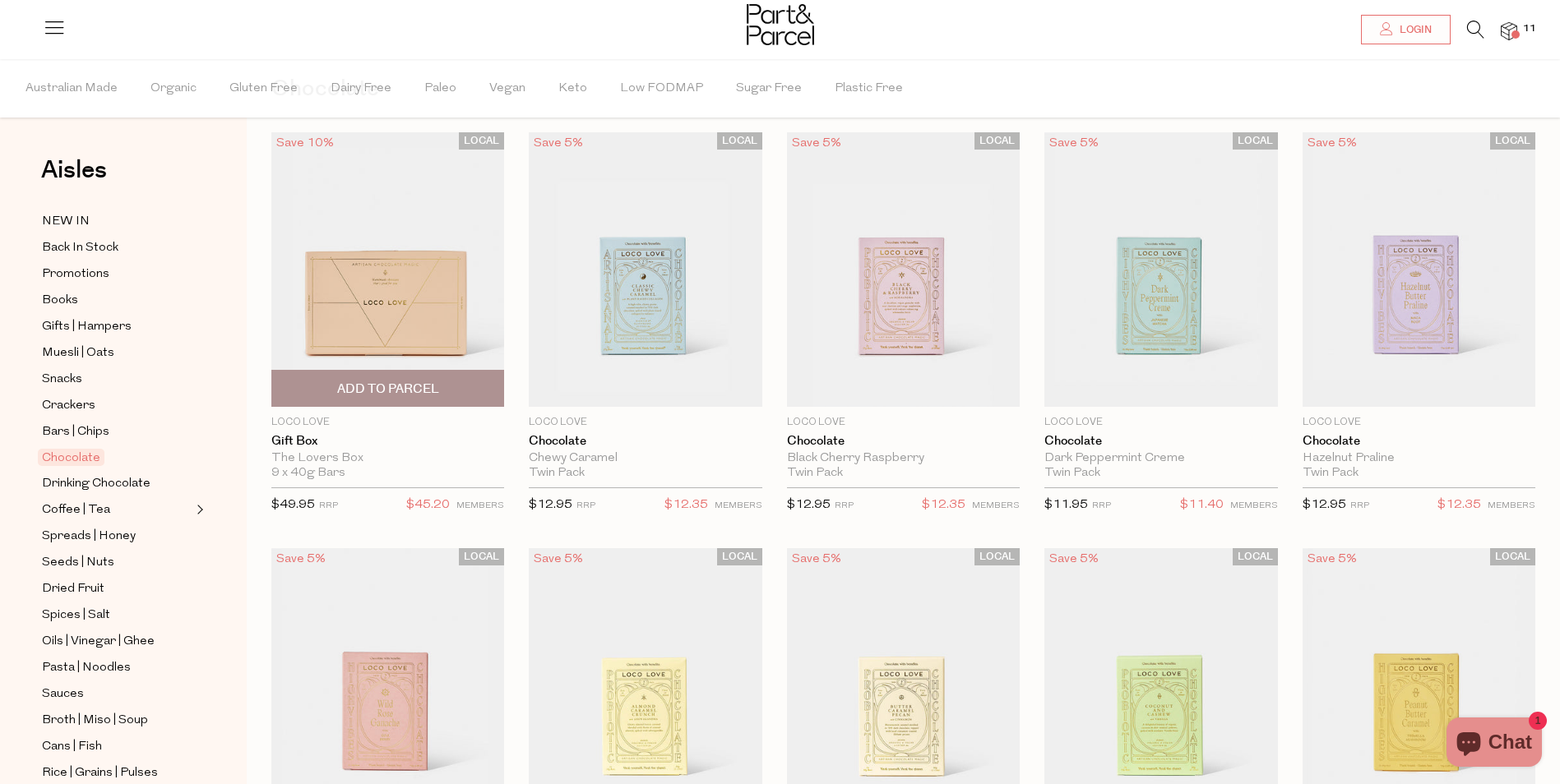
scroll to position [493, 0]
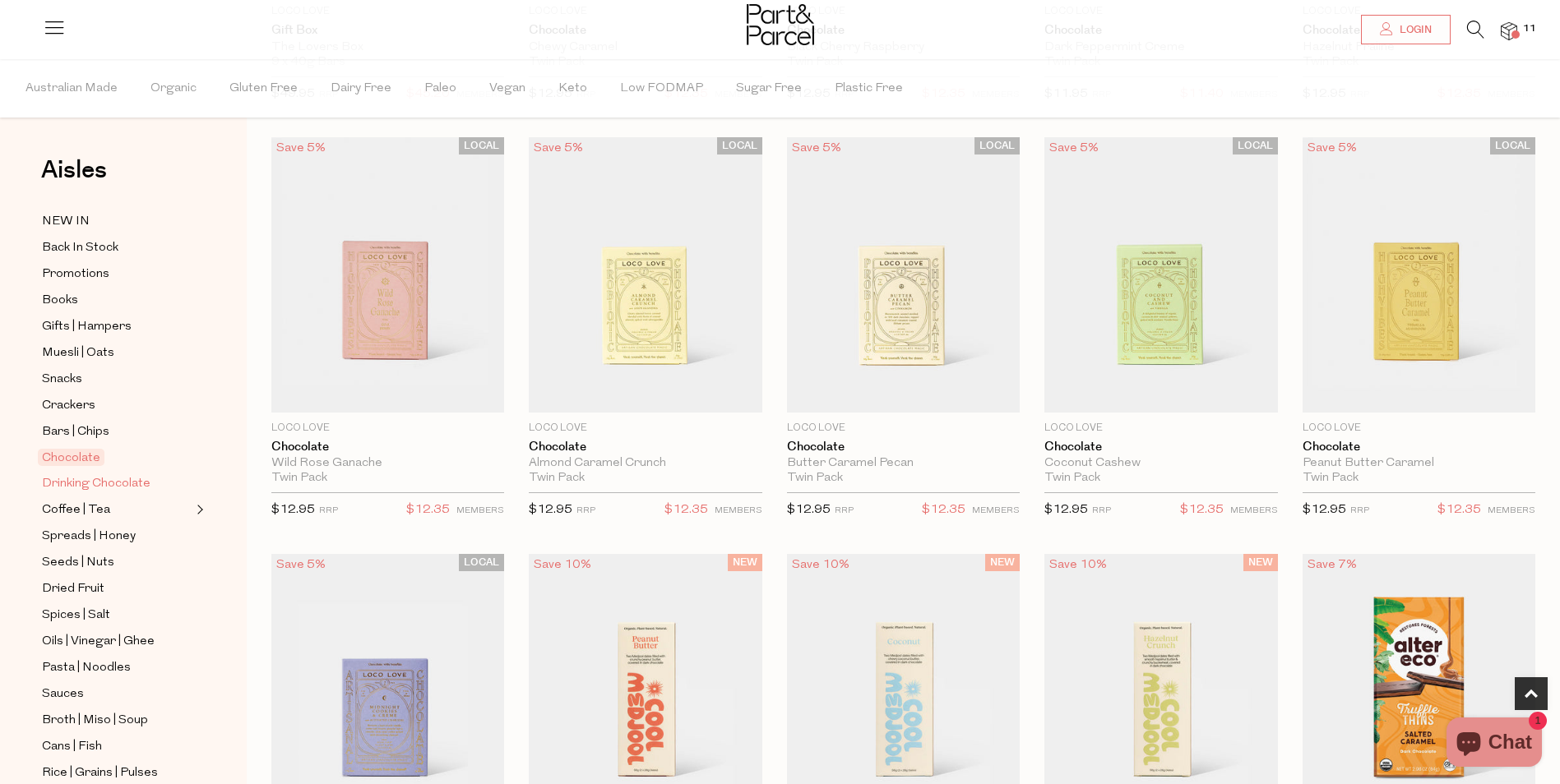
click at [68, 474] on span "Drinking Chocolate" at bounding box center [96, 484] width 109 height 20
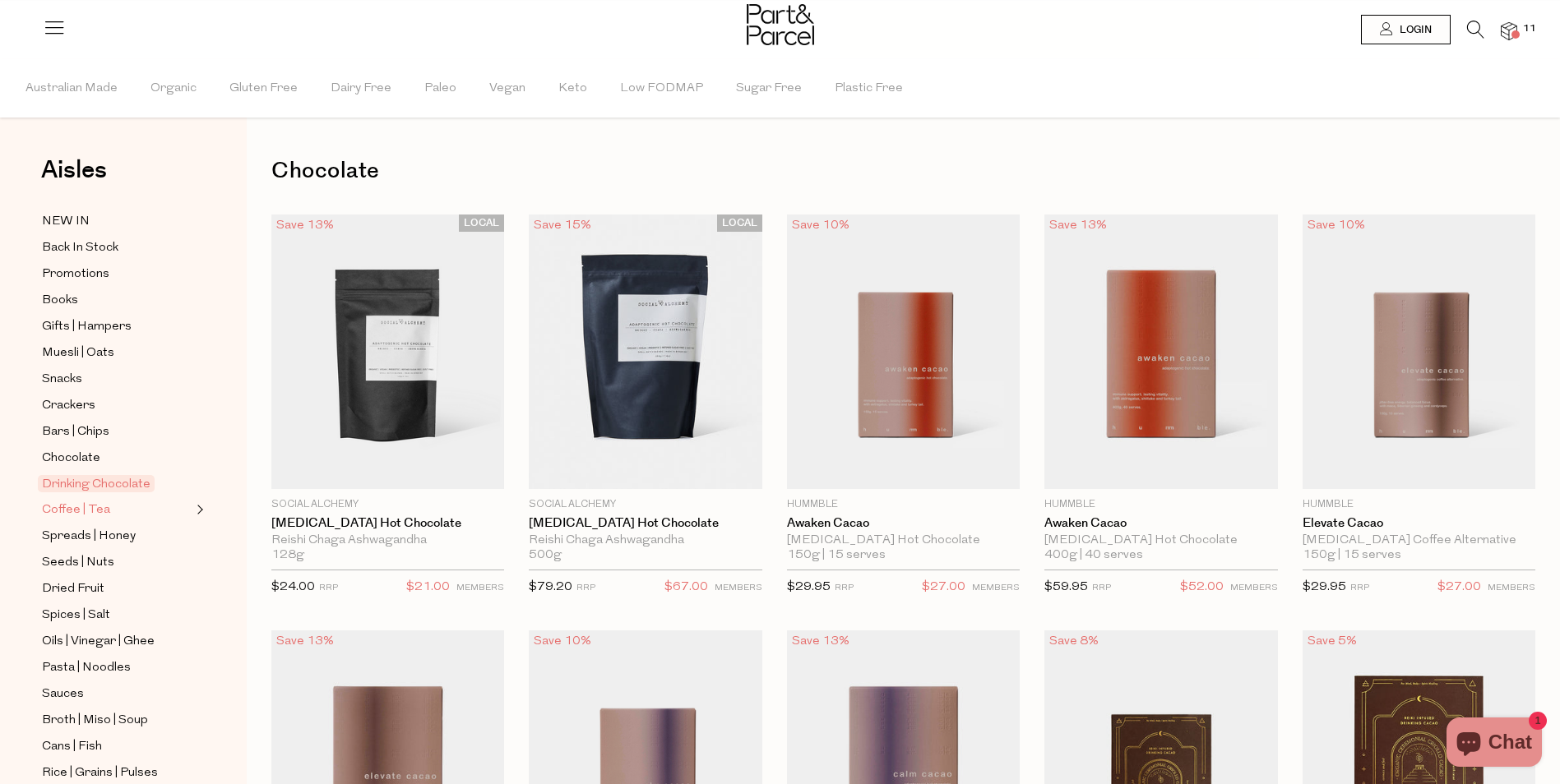
click at [95, 501] on span "Coffee | Tea" at bounding box center [76, 511] width 69 height 20
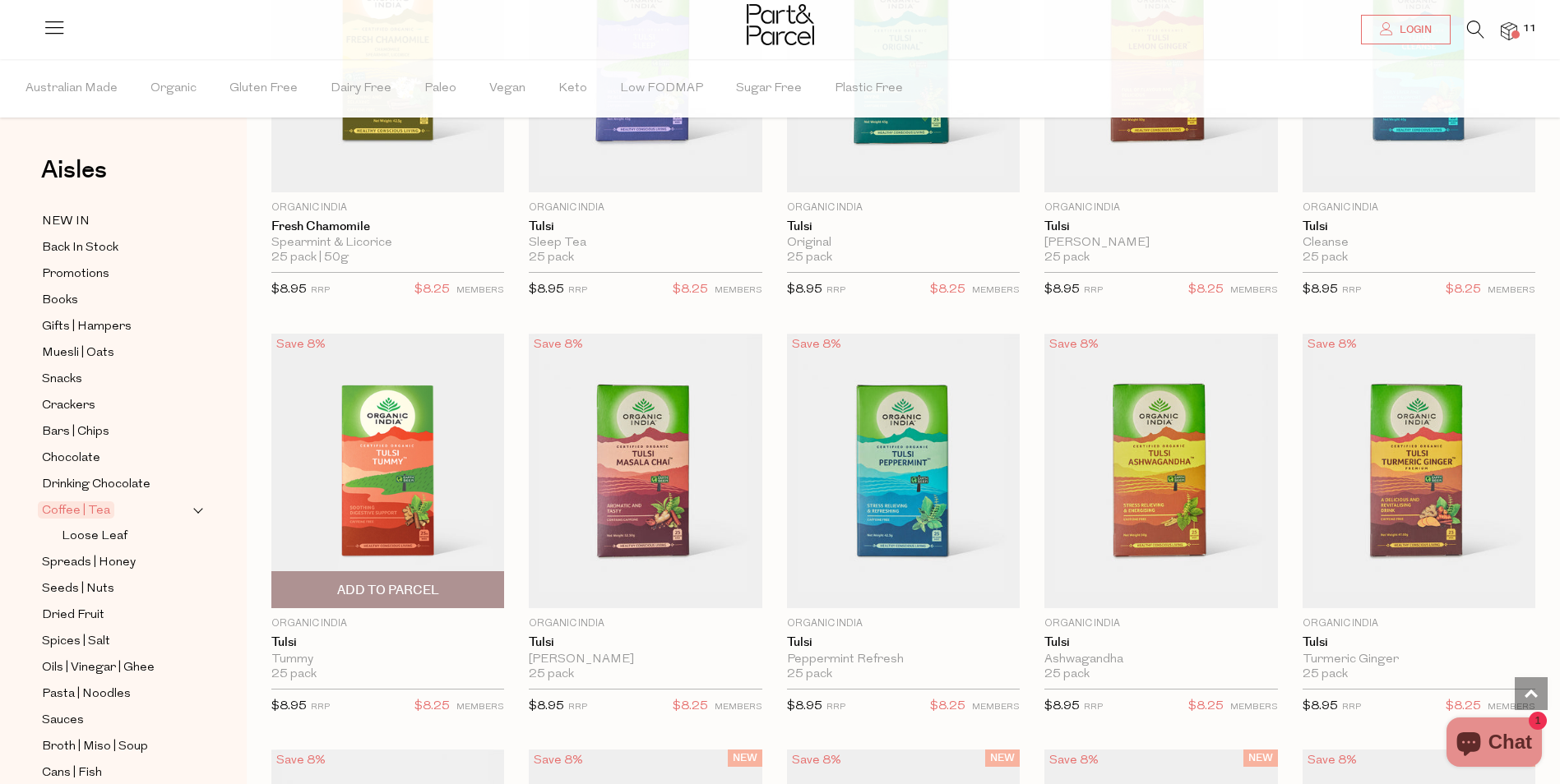
scroll to position [1974, 0]
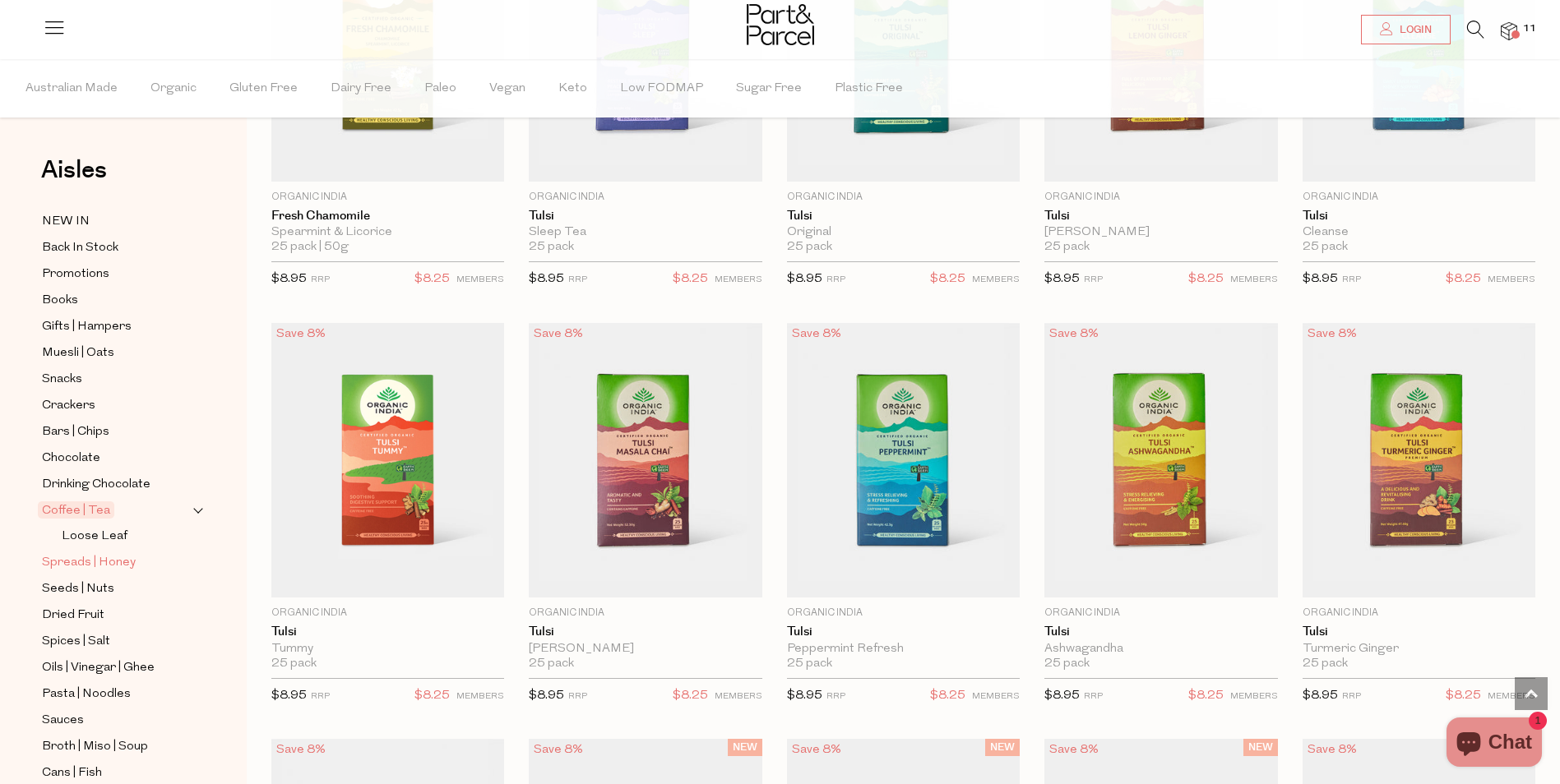
click at [93, 554] on span "Spreads | Honey" at bounding box center [88, 563] width 93 height 20
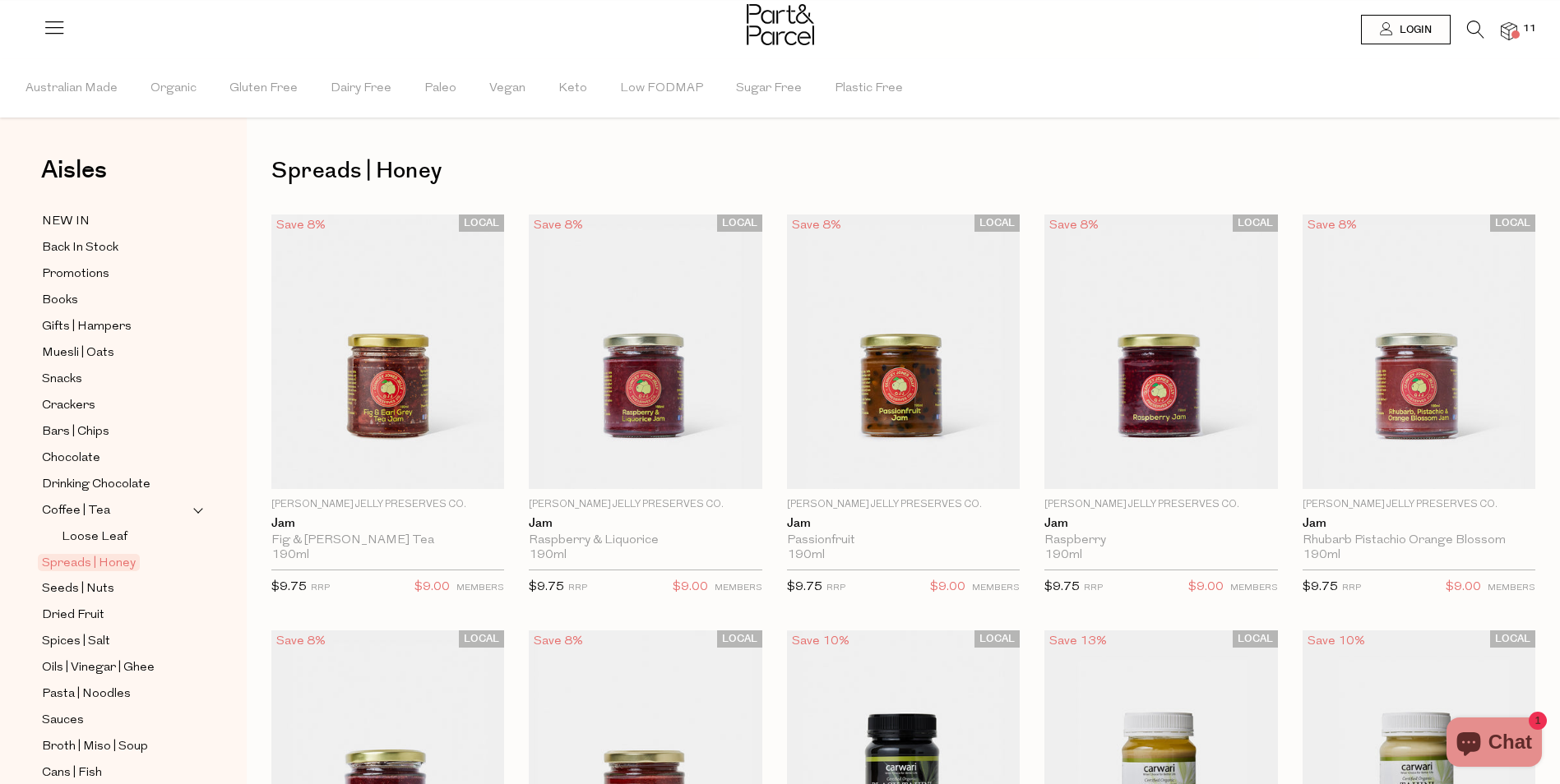
click at [1522, 27] on span "11" at bounding box center [1530, 28] width 21 height 15
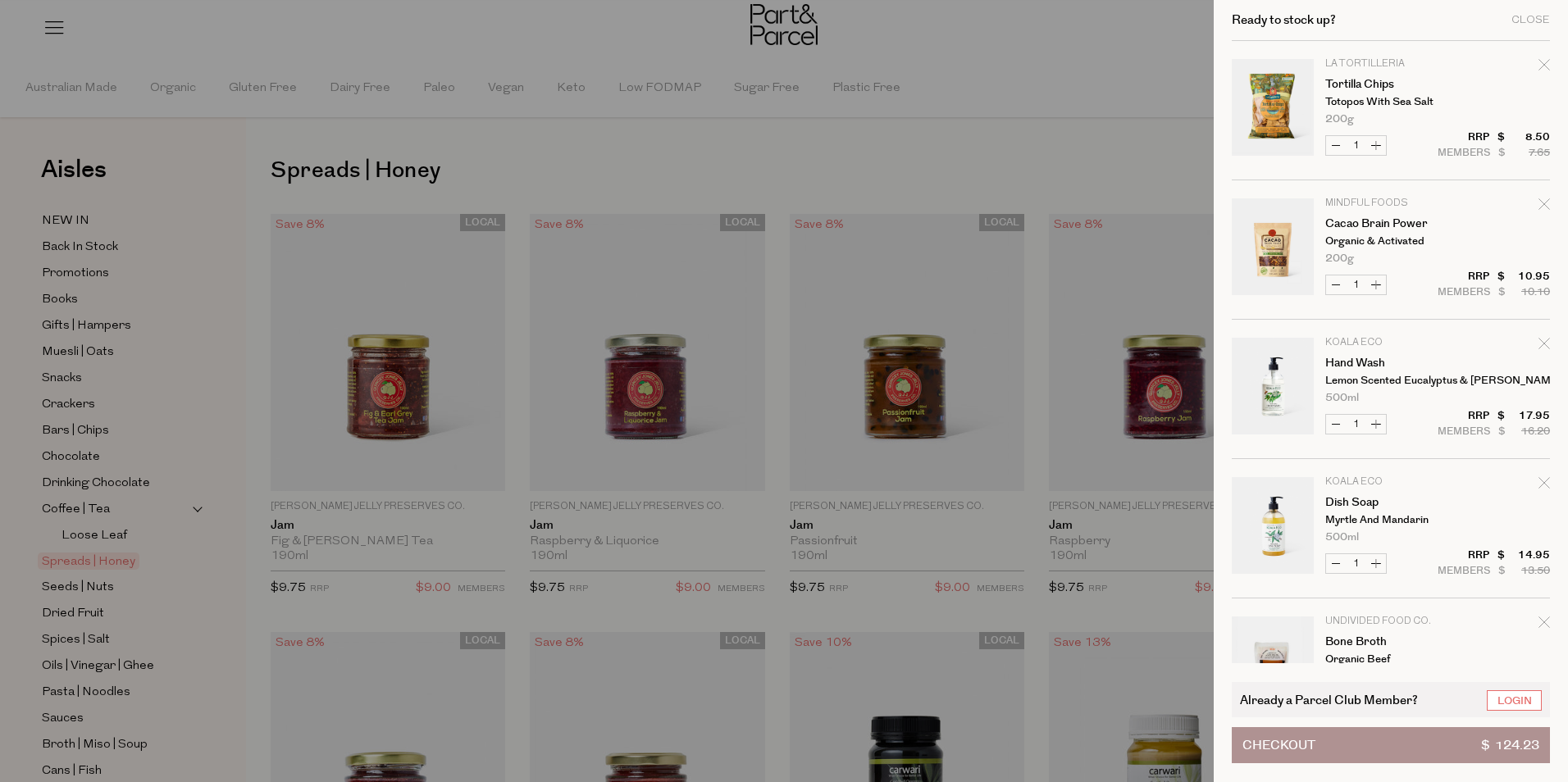
click at [1014, 95] on div at bounding box center [784, 391] width 1568 height 782
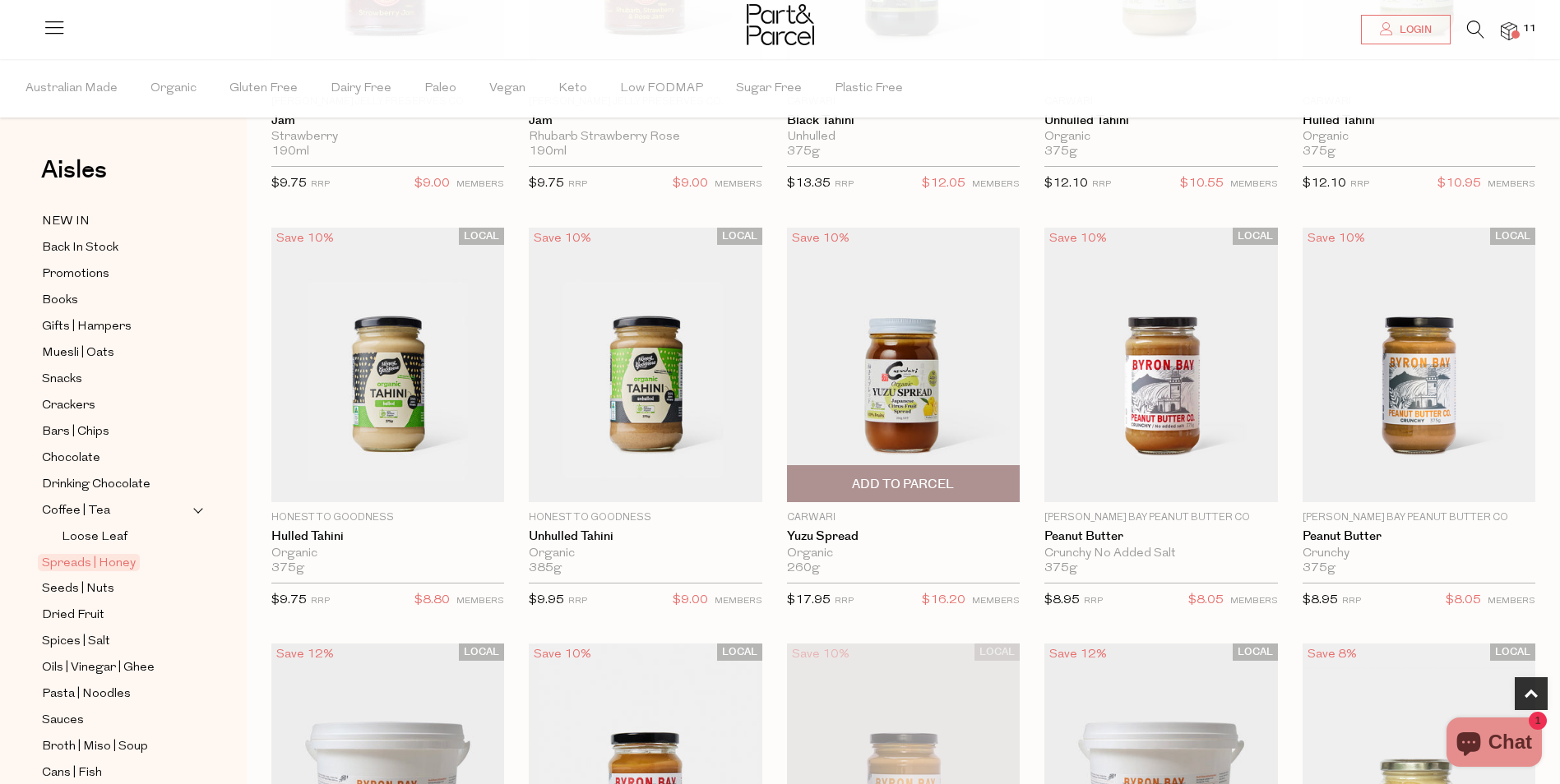
scroll to position [822, 0]
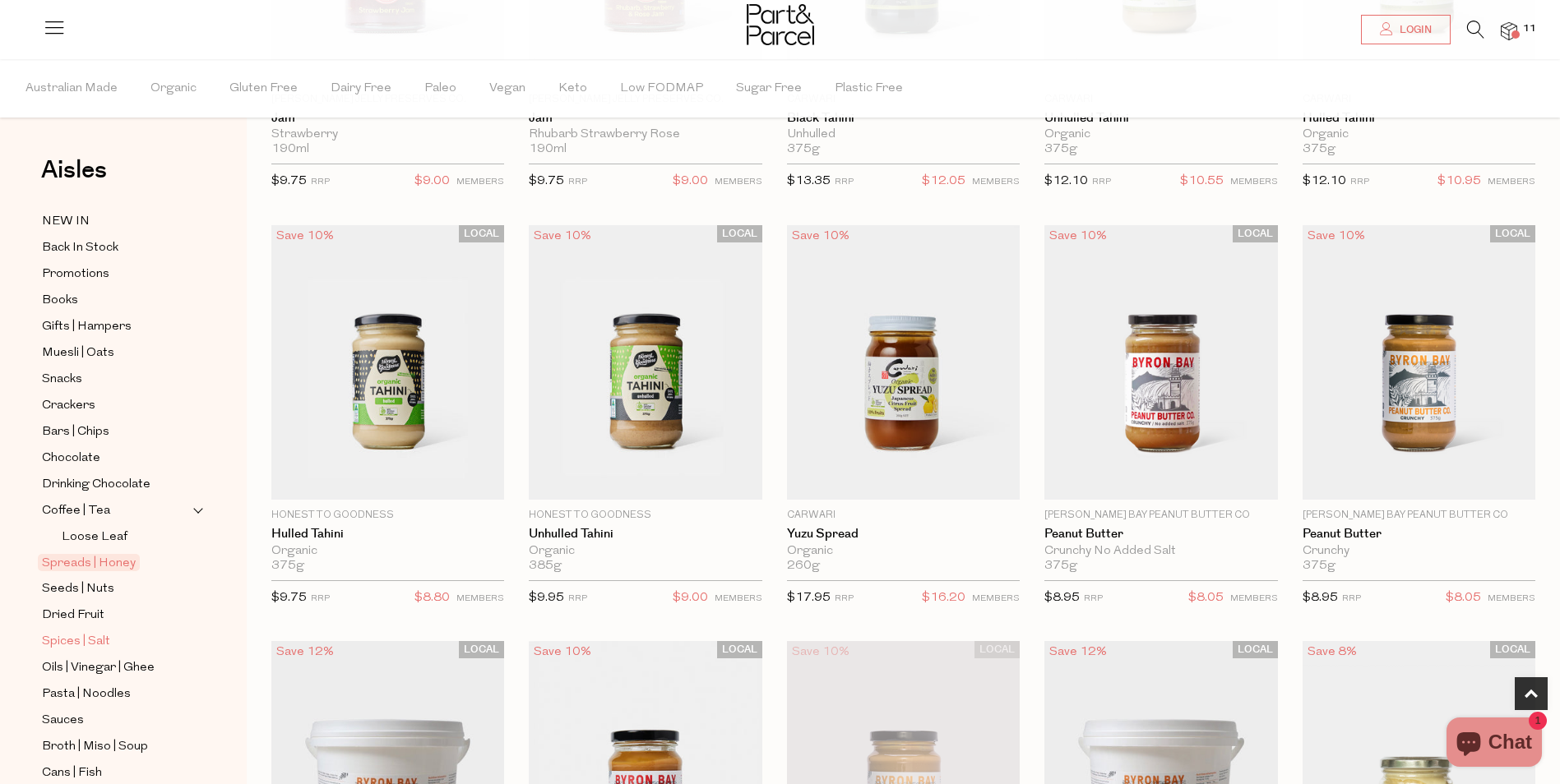
click at [83, 633] on span "Spices | Salt" at bounding box center [76, 643] width 69 height 20
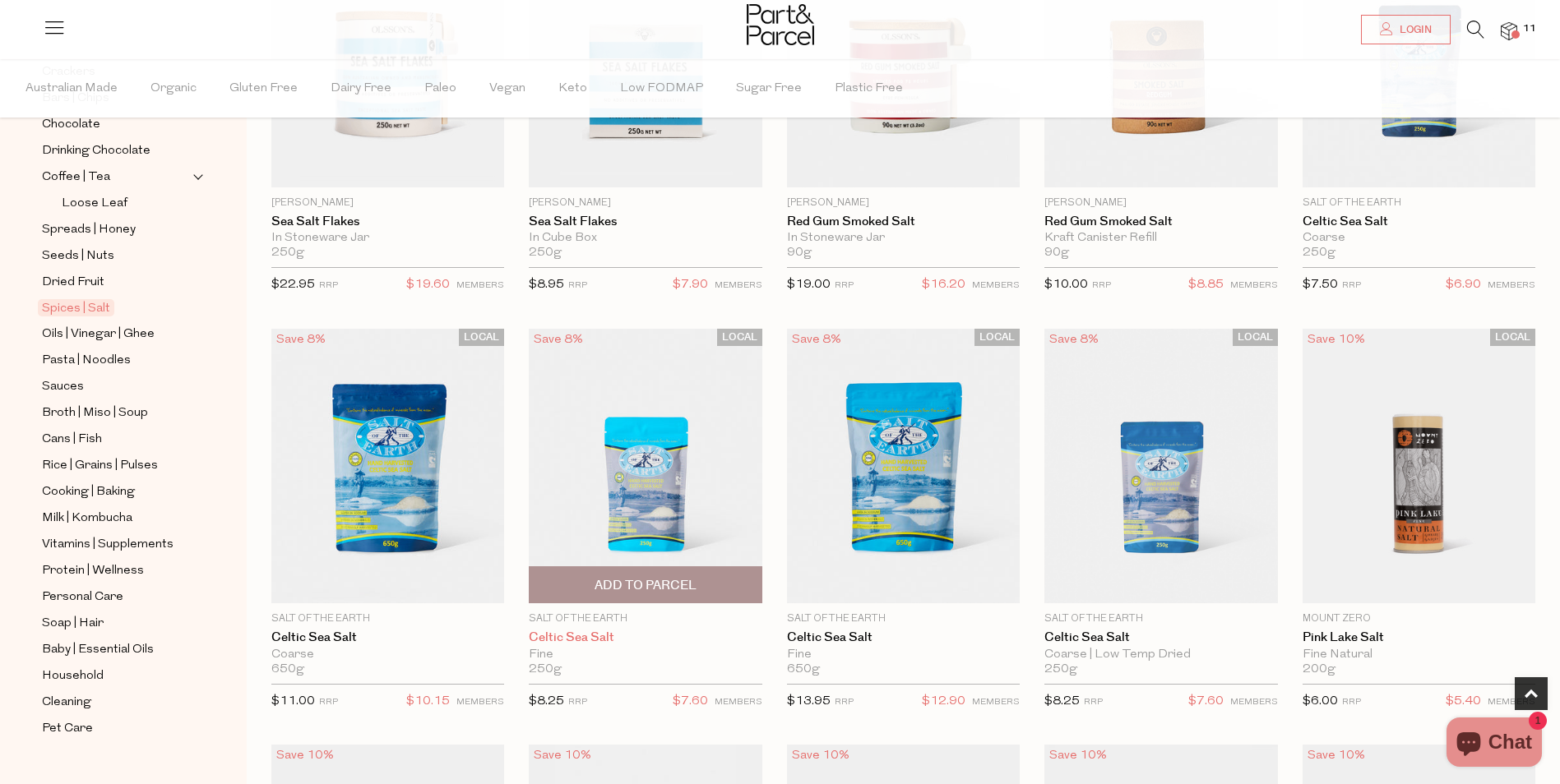
scroll to position [329, 0]
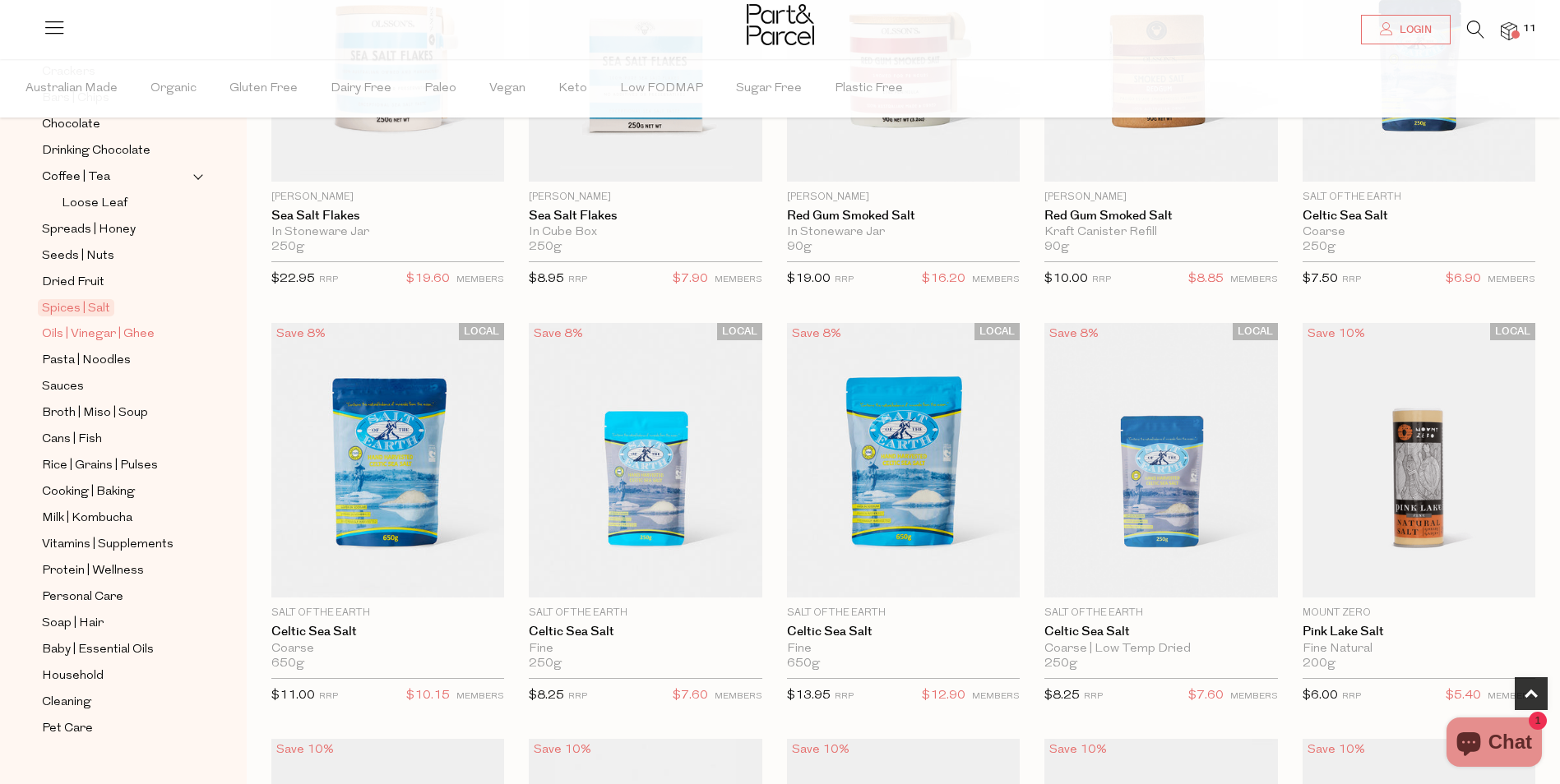
click at [74, 329] on span "Oils | Vinegar | Ghee" at bounding box center [98, 335] width 113 height 20
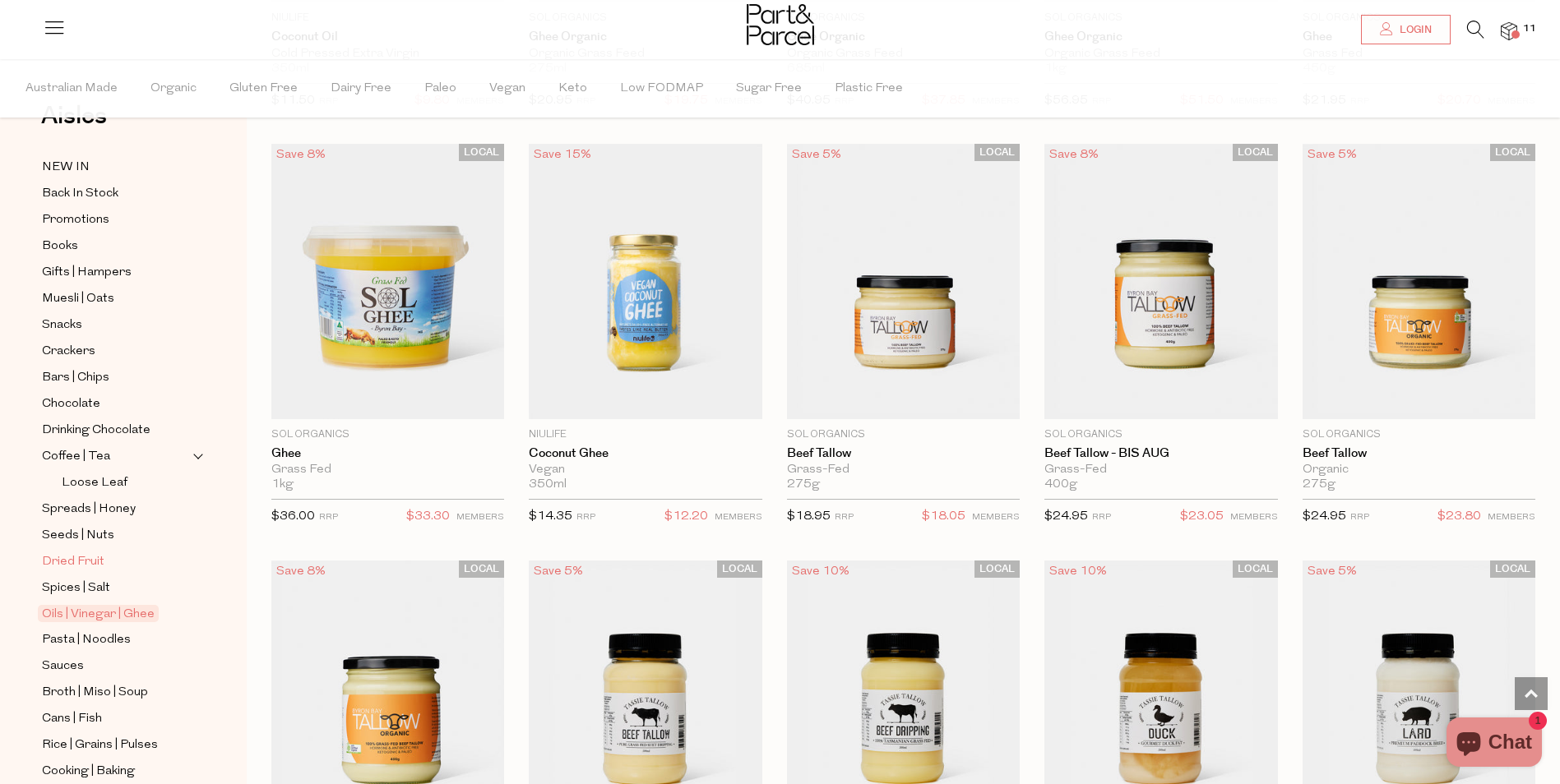
scroll to position [165, 0]
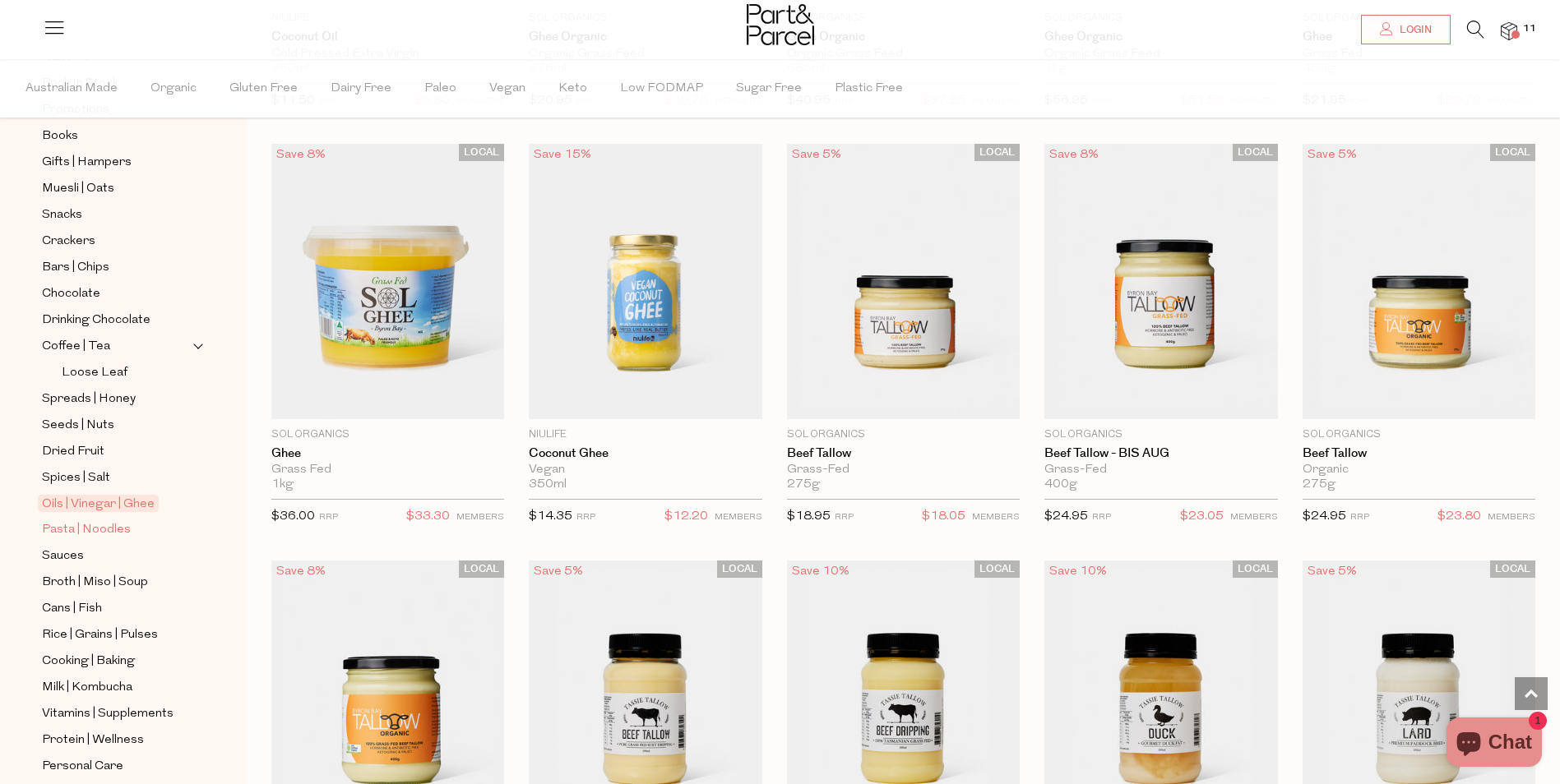
click at [104, 523] on span "Pasta | Noodles" at bounding box center [86, 530] width 89 height 20
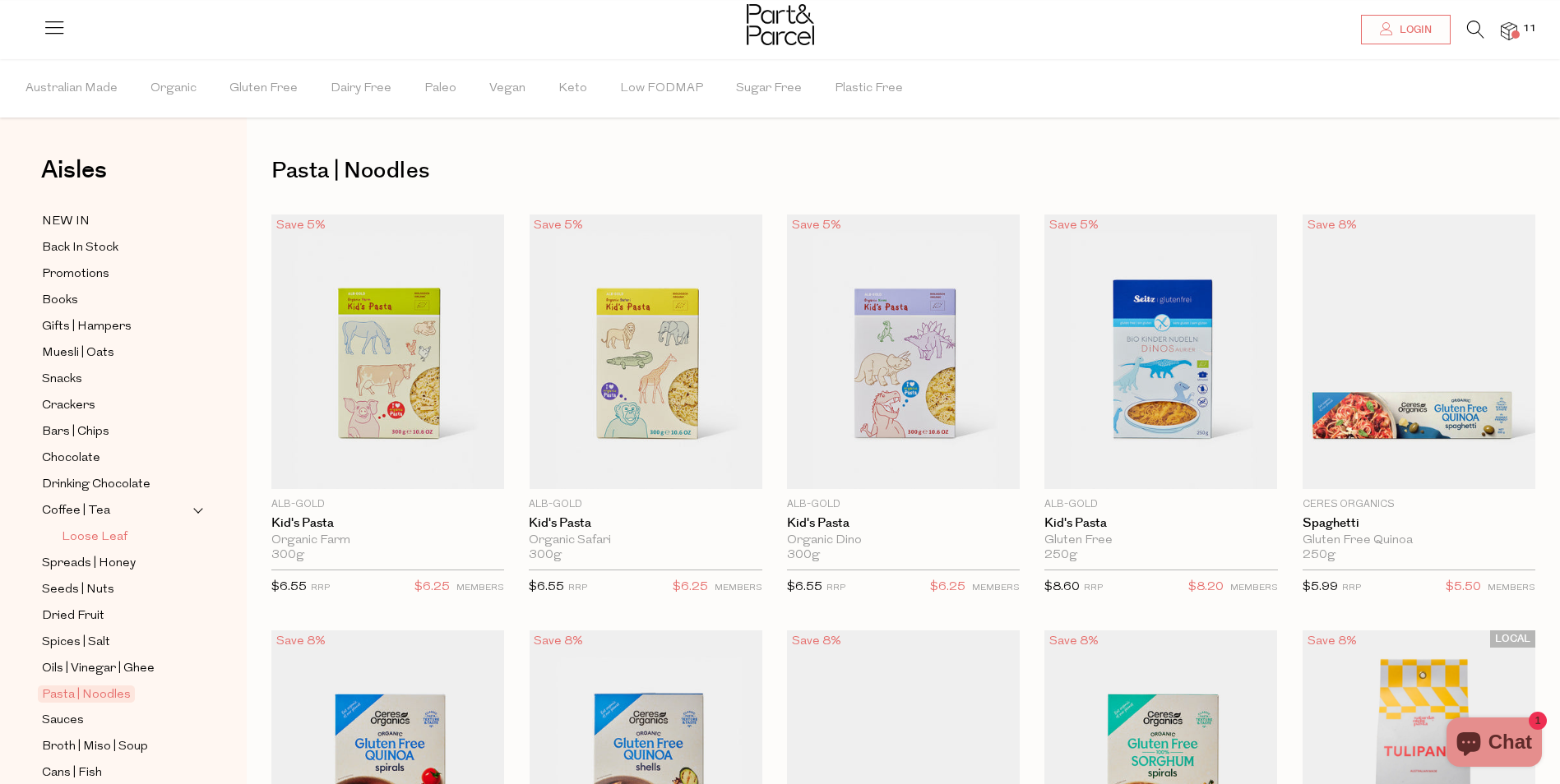
click at [69, 536] on span "Loose Leaf" at bounding box center [94, 537] width 66 height 20
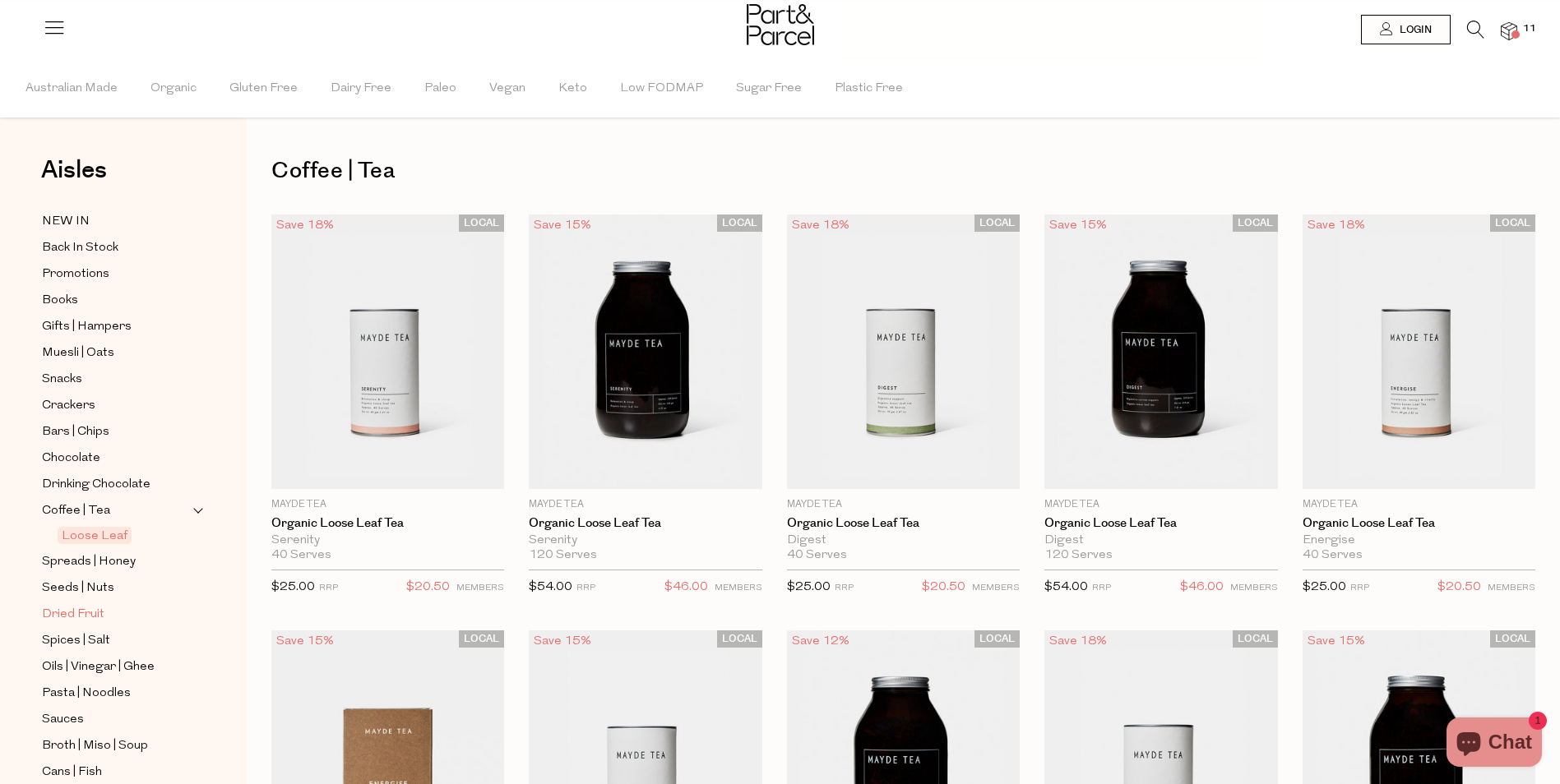
scroll to position [247, 0]
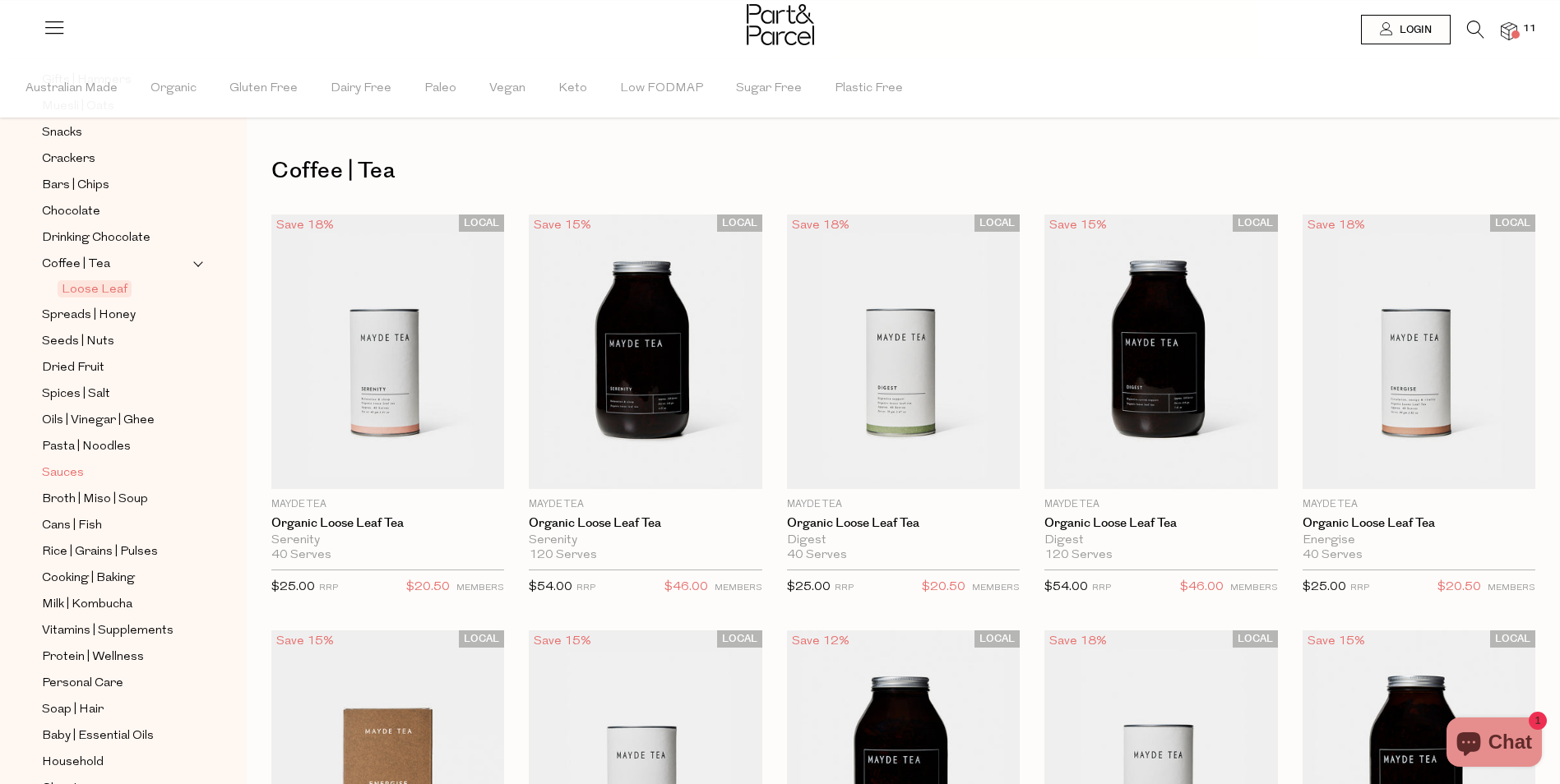
click at [71, 464] on span "Sauces" at bounding box center [62, 473] width 42 height 20
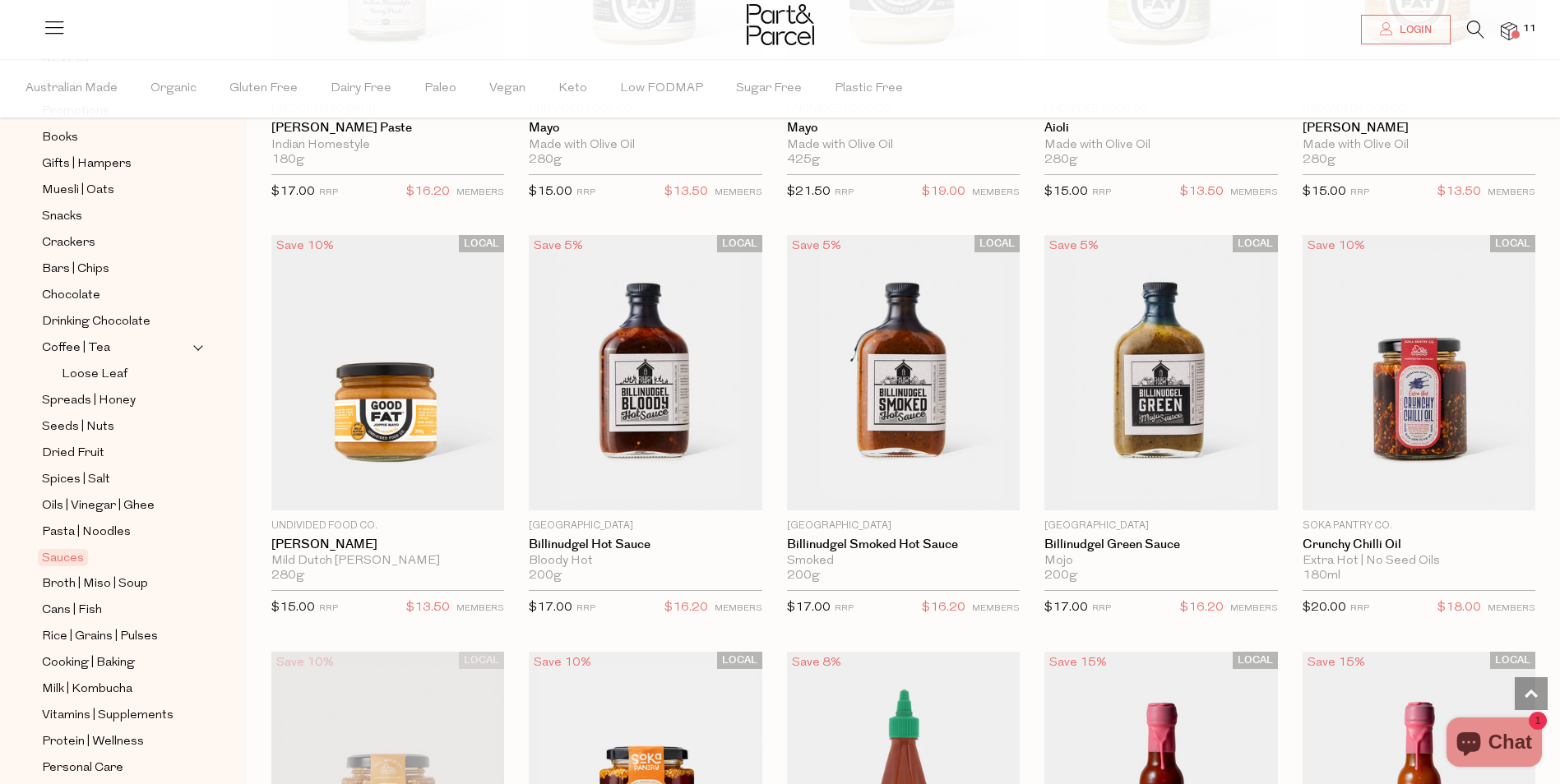
scroll to position [165, 0]
click at [53, 573] on span "Broth | Miso | Soup" at bounding box center [94, 583] width 106 height 20
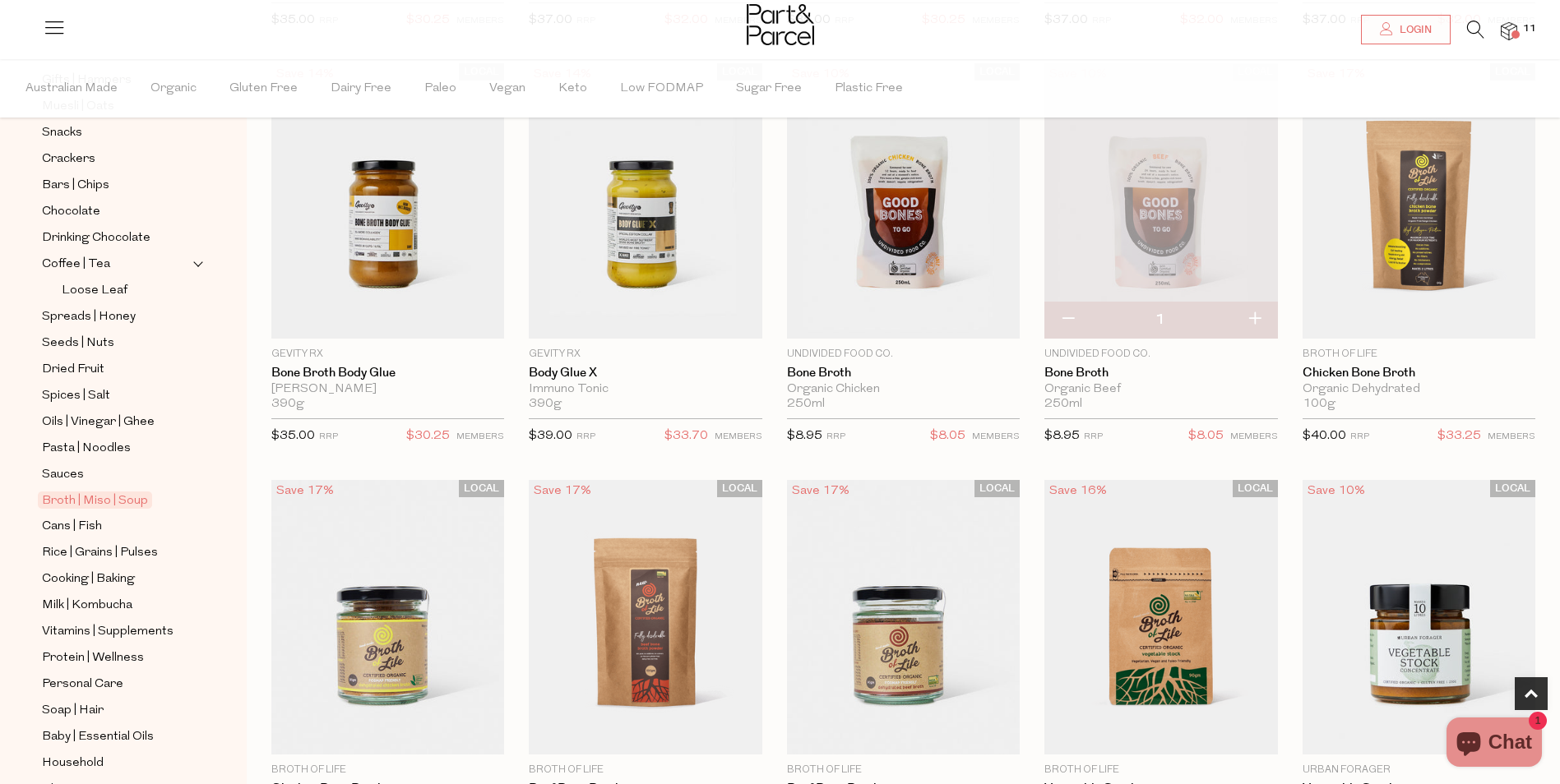
scroll to position [576, 0]
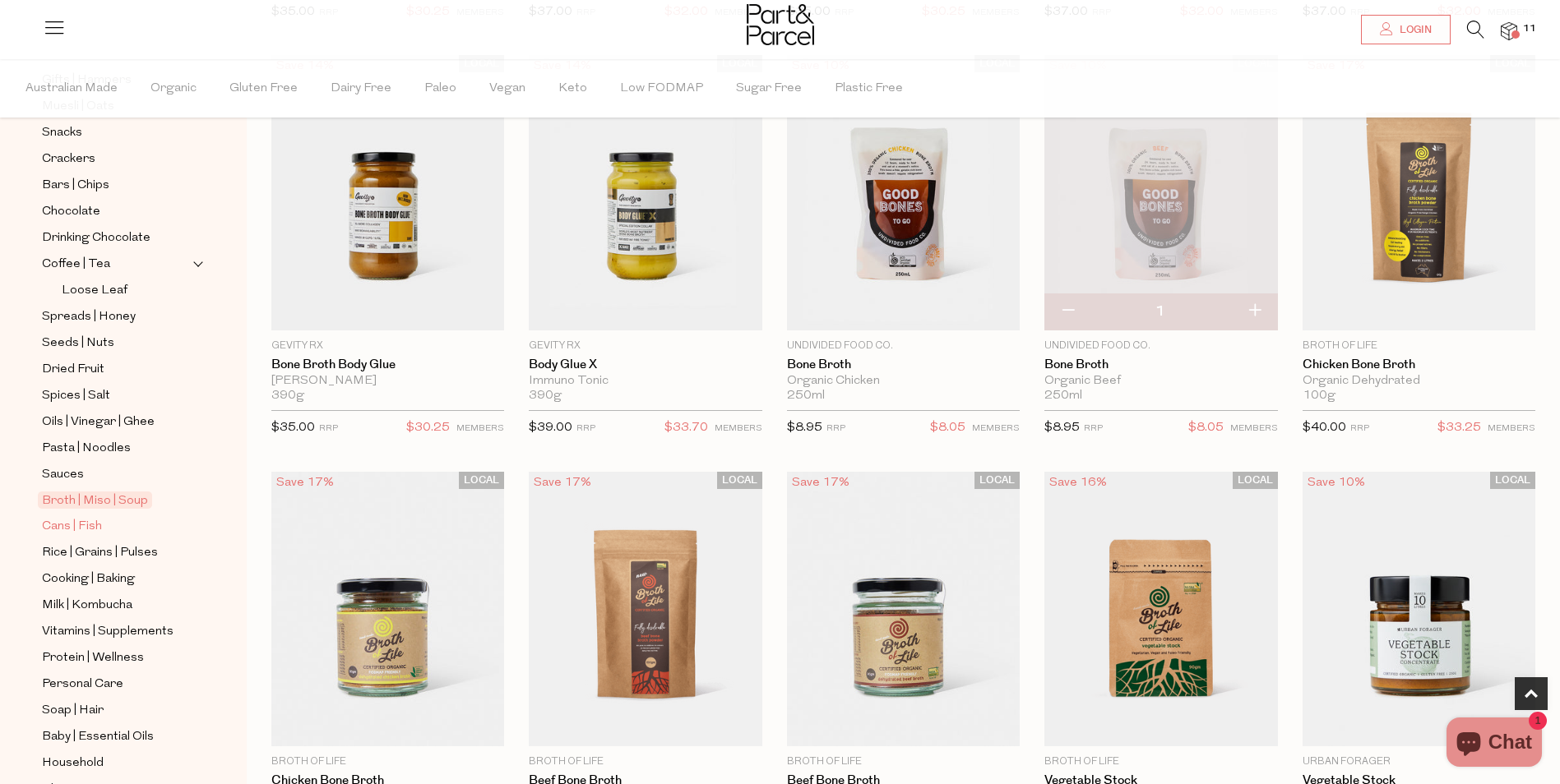
click at [76, 517] on span "Cans | Fish" at bounding box center [71, 527] width 60 height 20
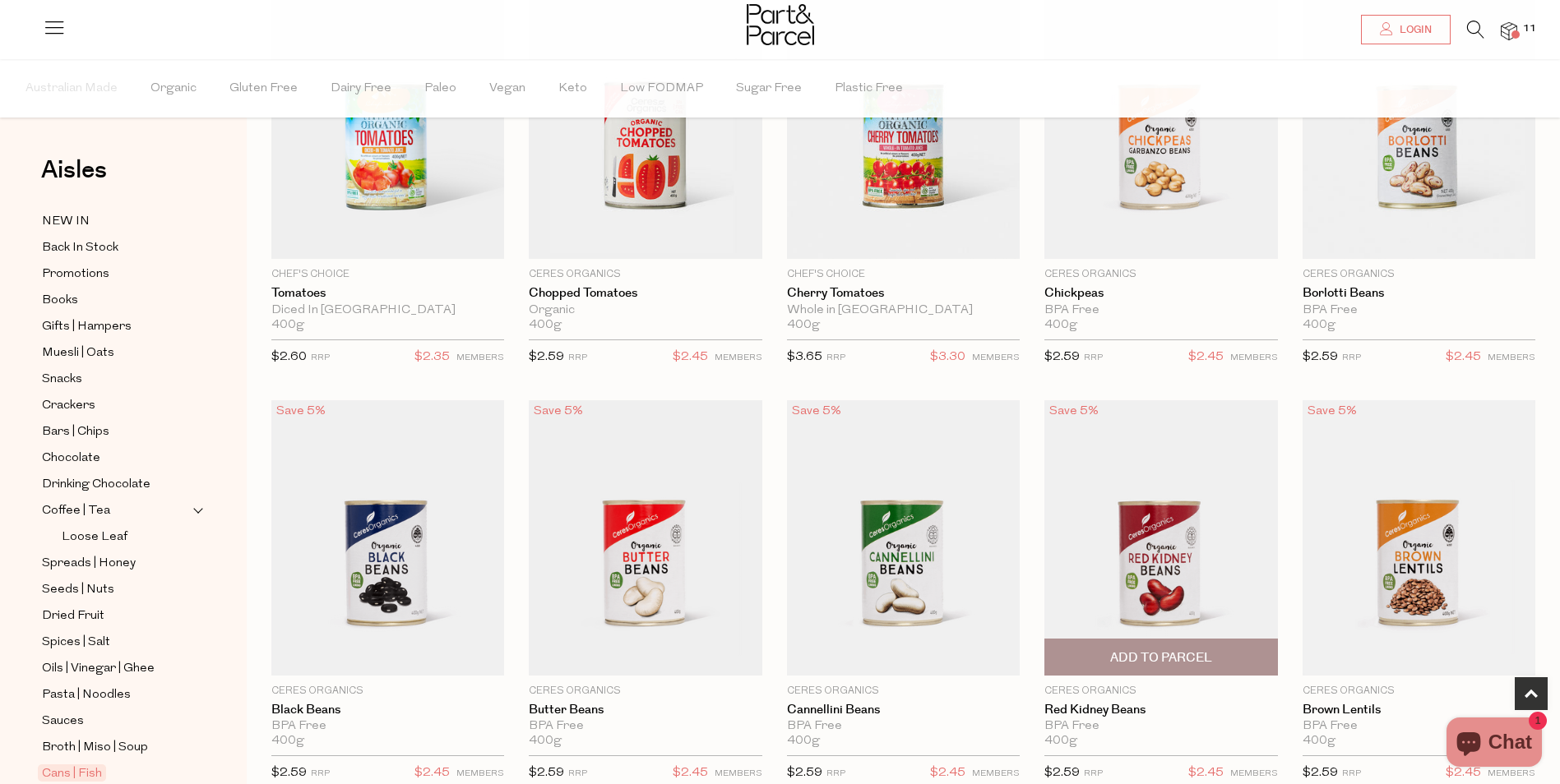
scroll to position [329, 0]
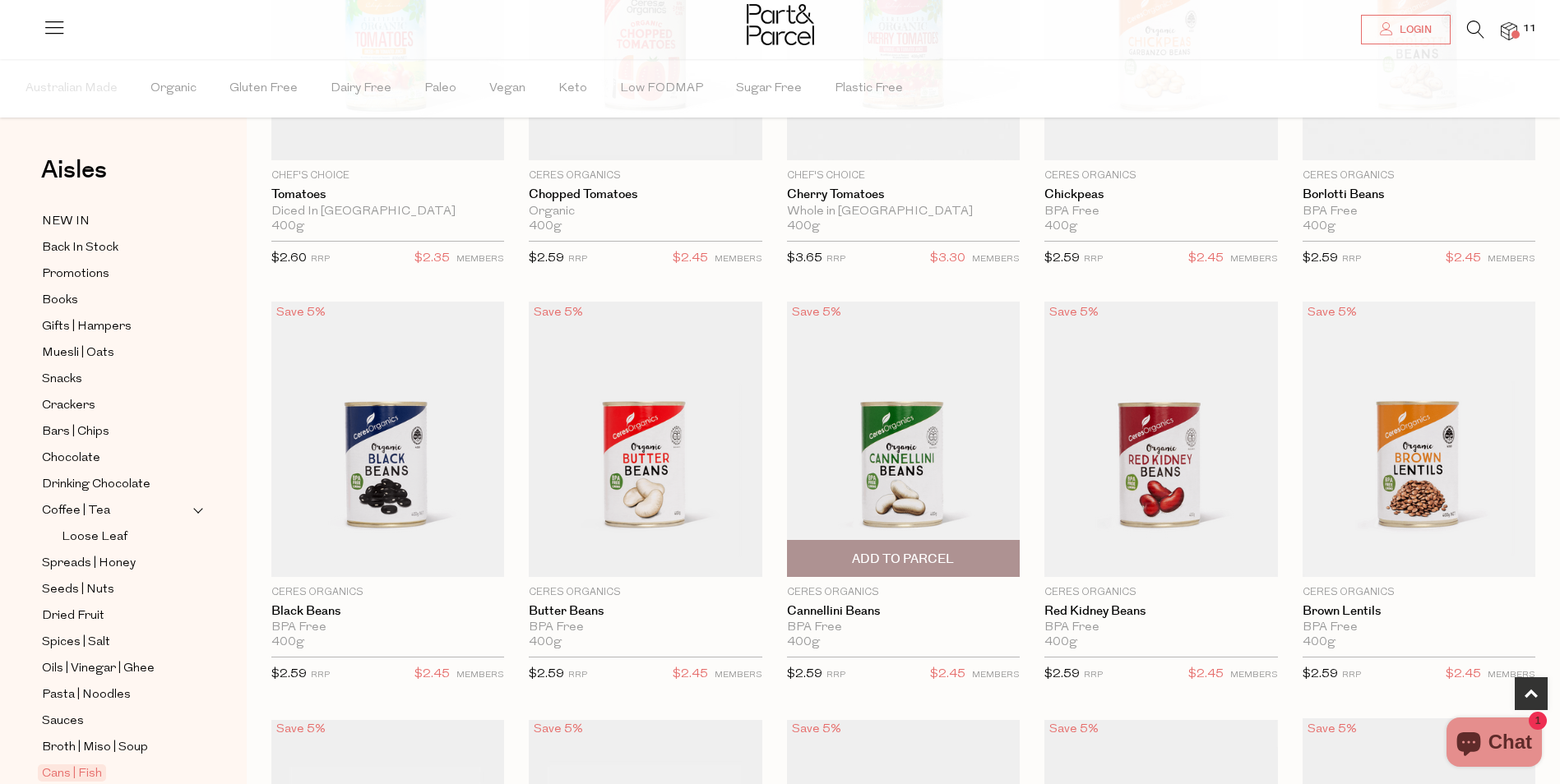
click at [942, 556] on span "Add To Parcel" at bounding box center [902, 559] width 102 height 17
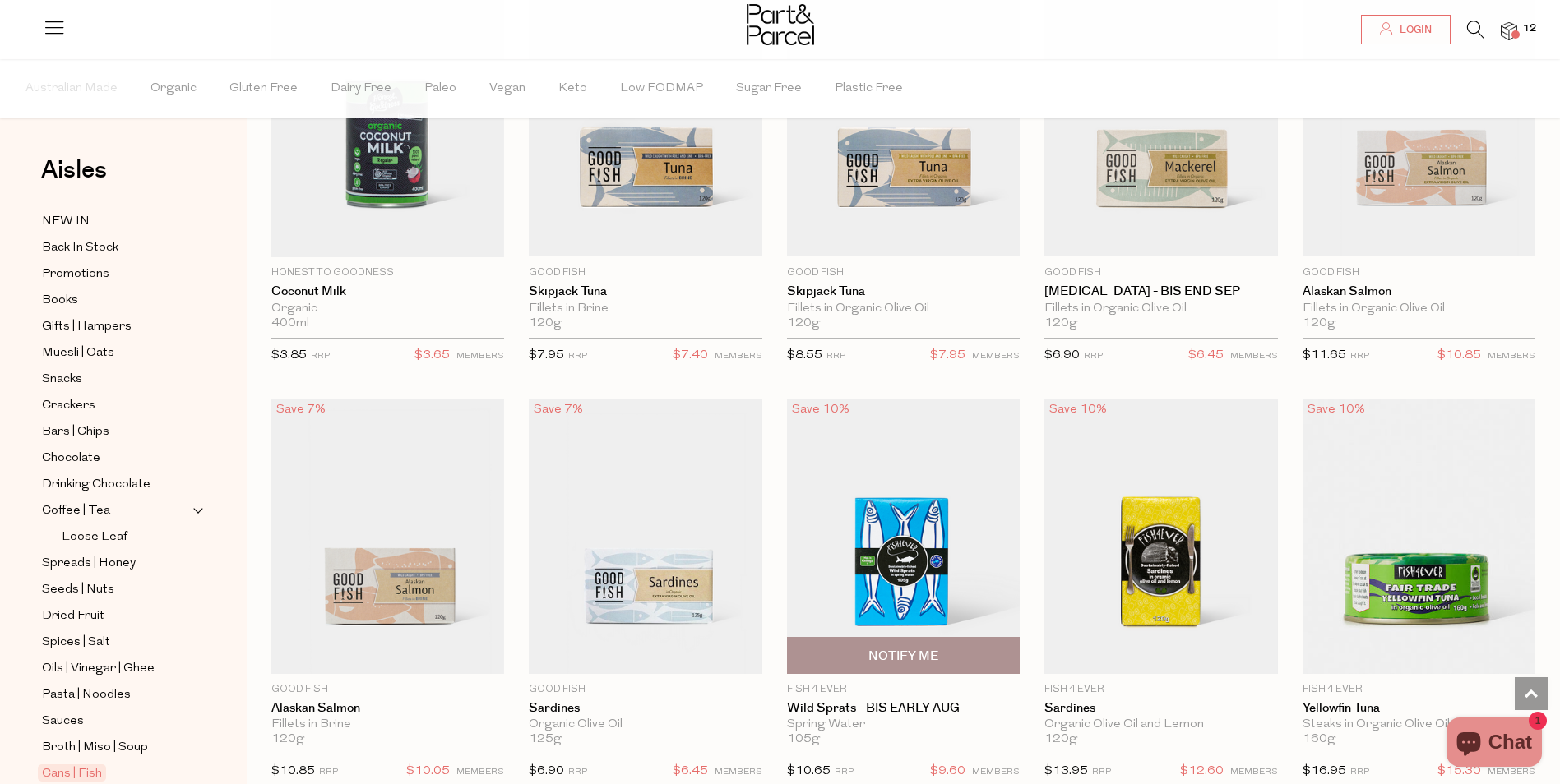
scroll to position [1315, 0]
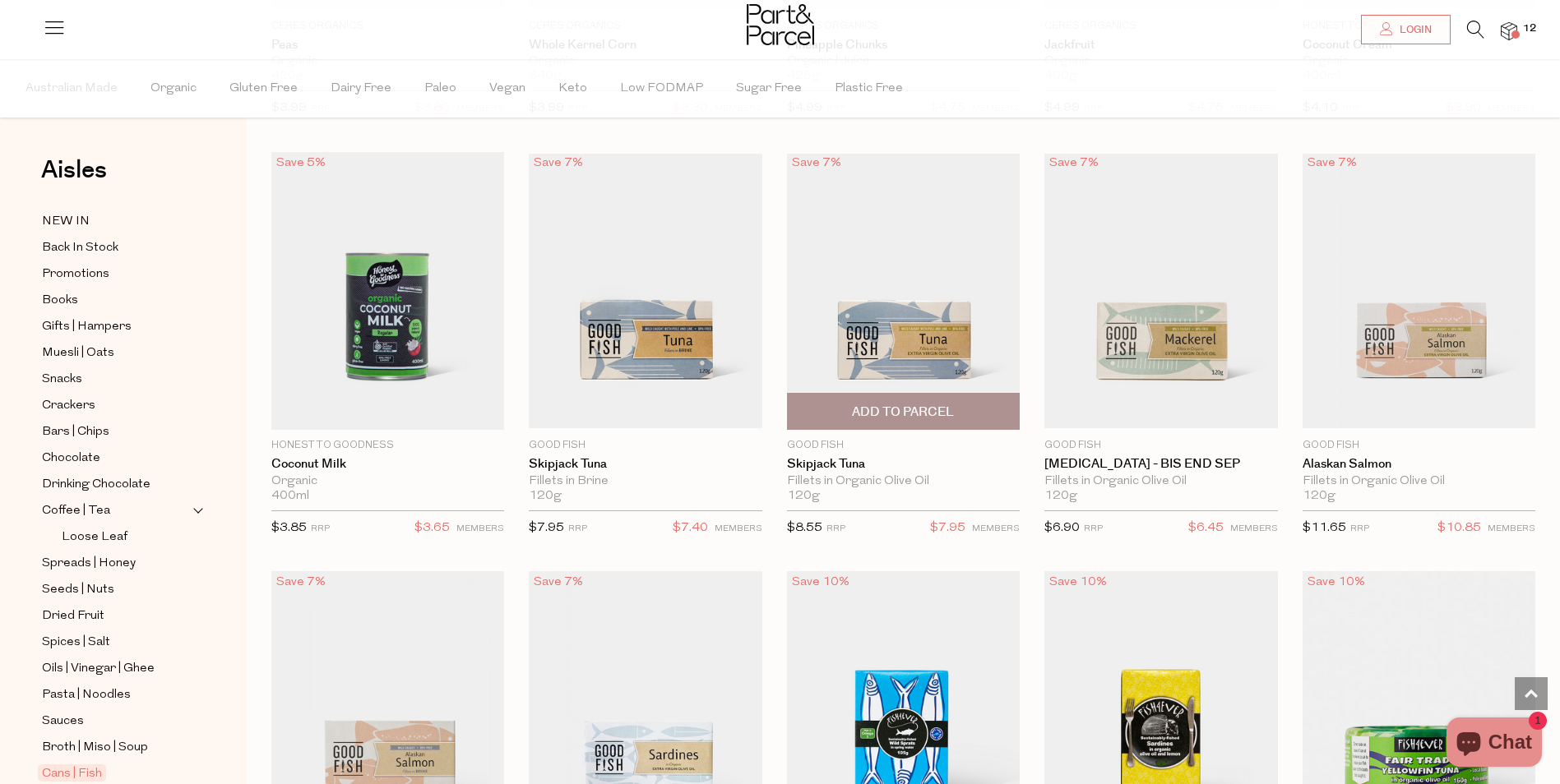
click at [935, 405] on span "Add To Parcel" at bounding box center [902, 412] width 102 height 17
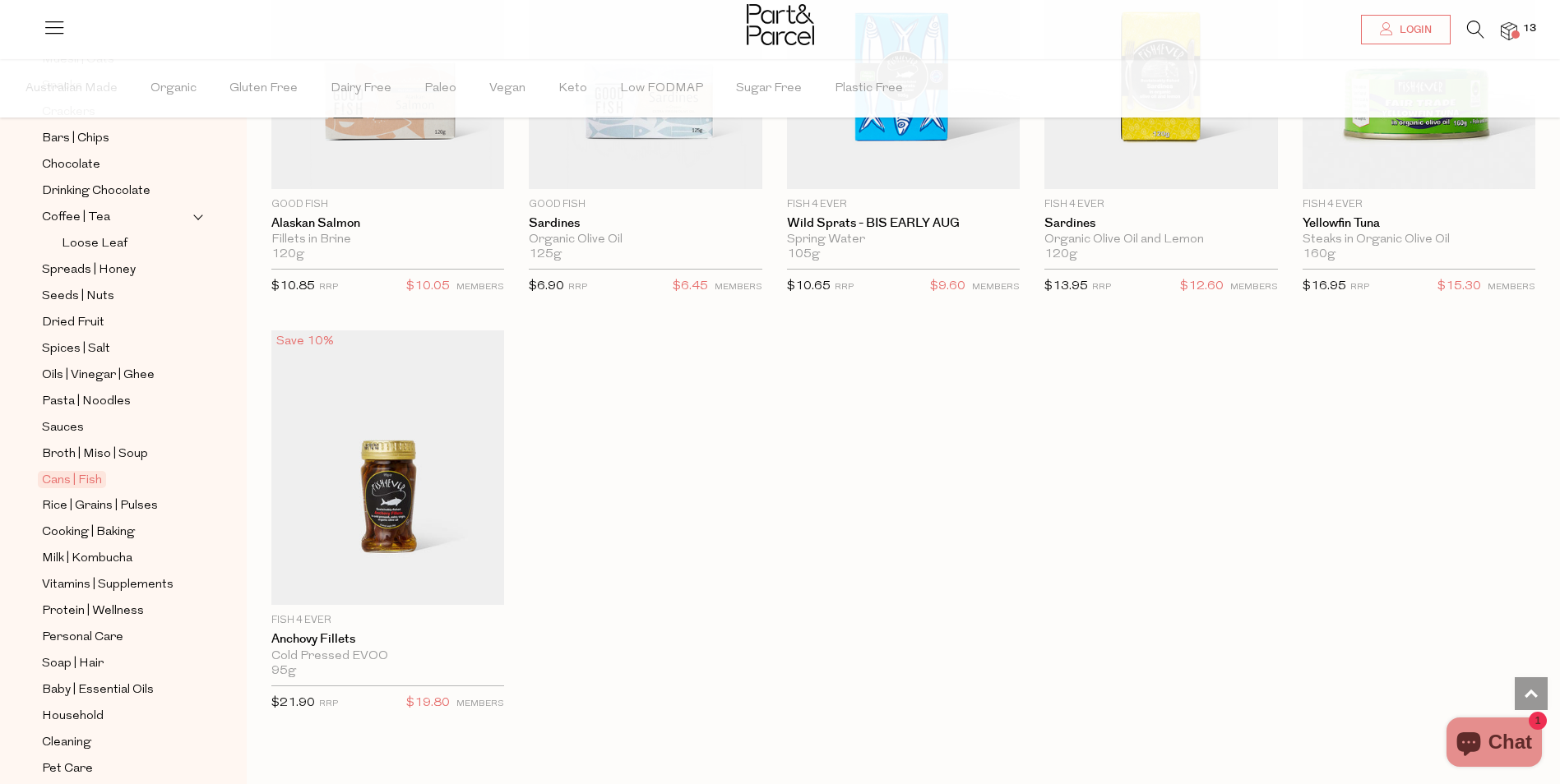
scroll to position [329, 0]
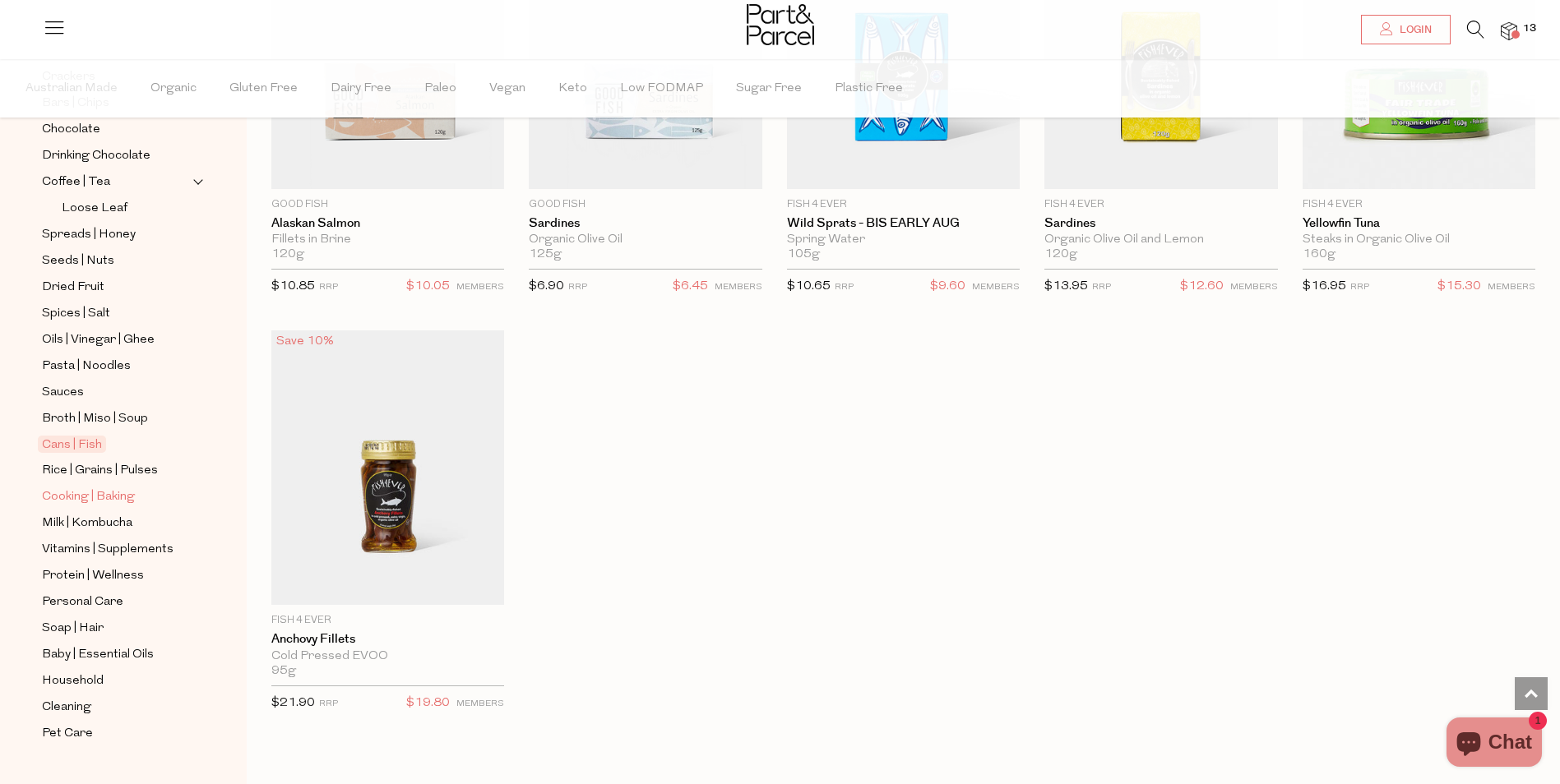
click at [105, 488] on span "Cooking | Baking" at bounding box center [88, 497] width 93 height 20
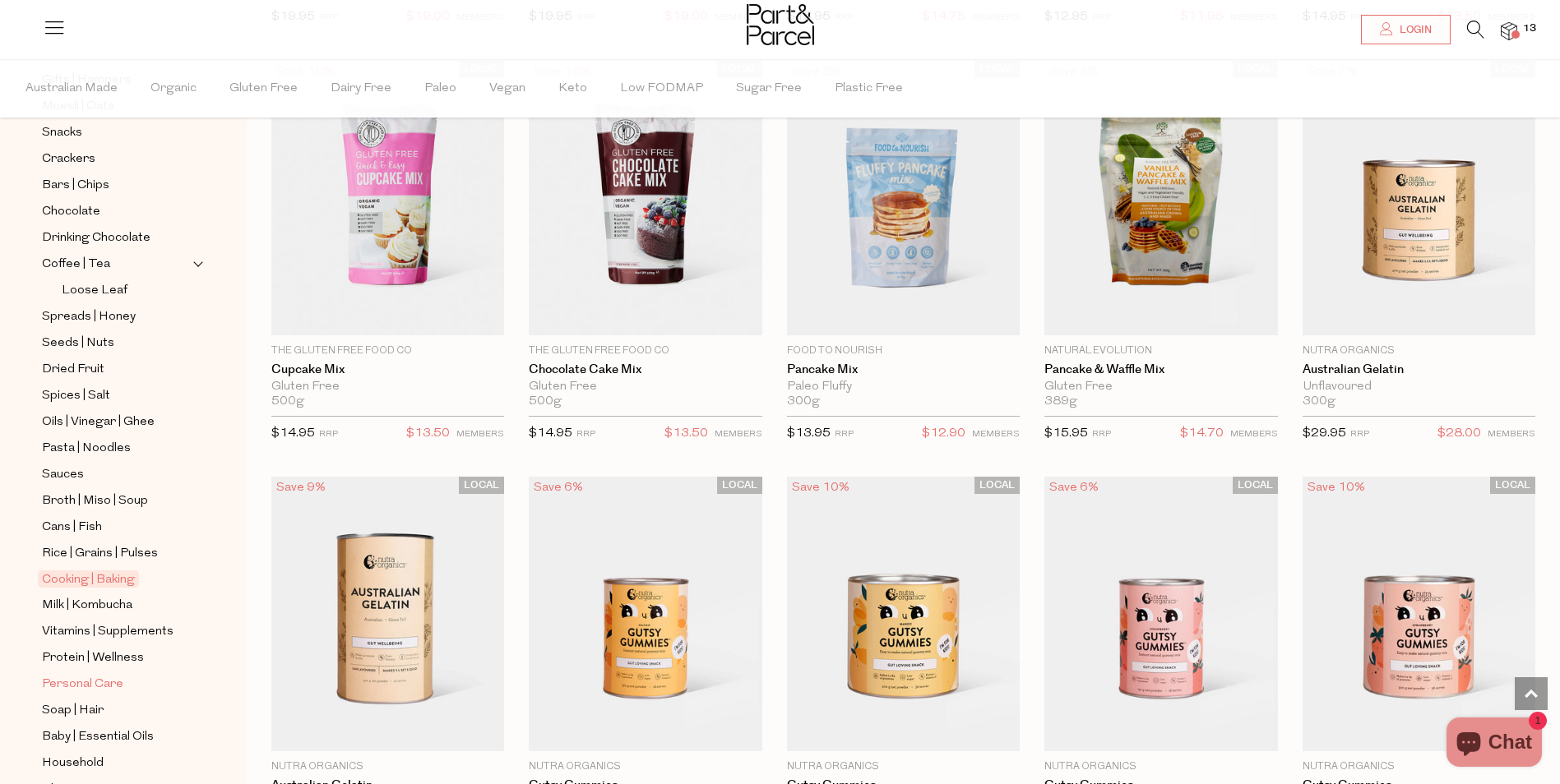
scroll to position [329, 0]
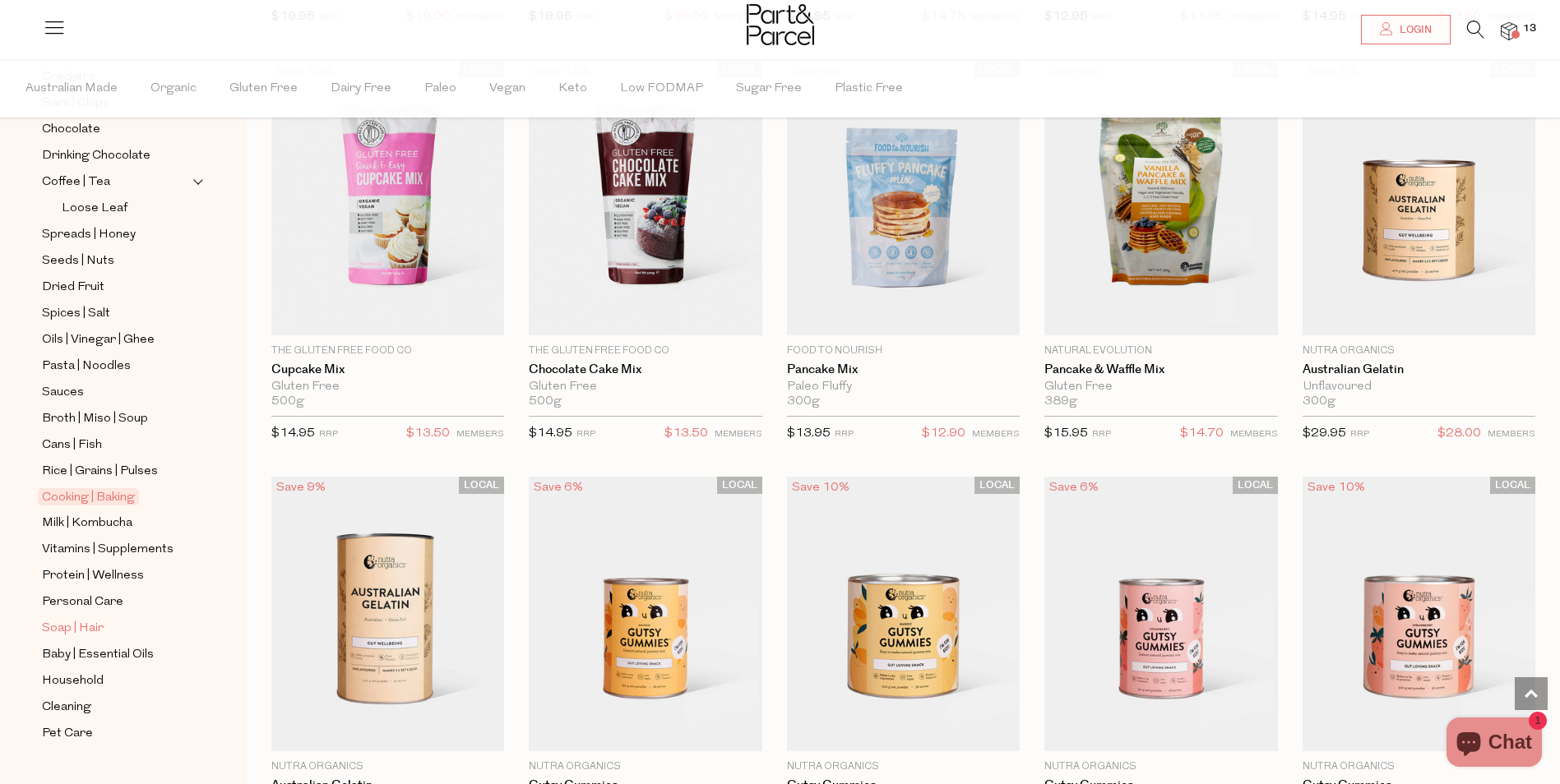
click at [80, 619] on span "Soap | Hair" at bounding box center [72, 629] width 61 height 20
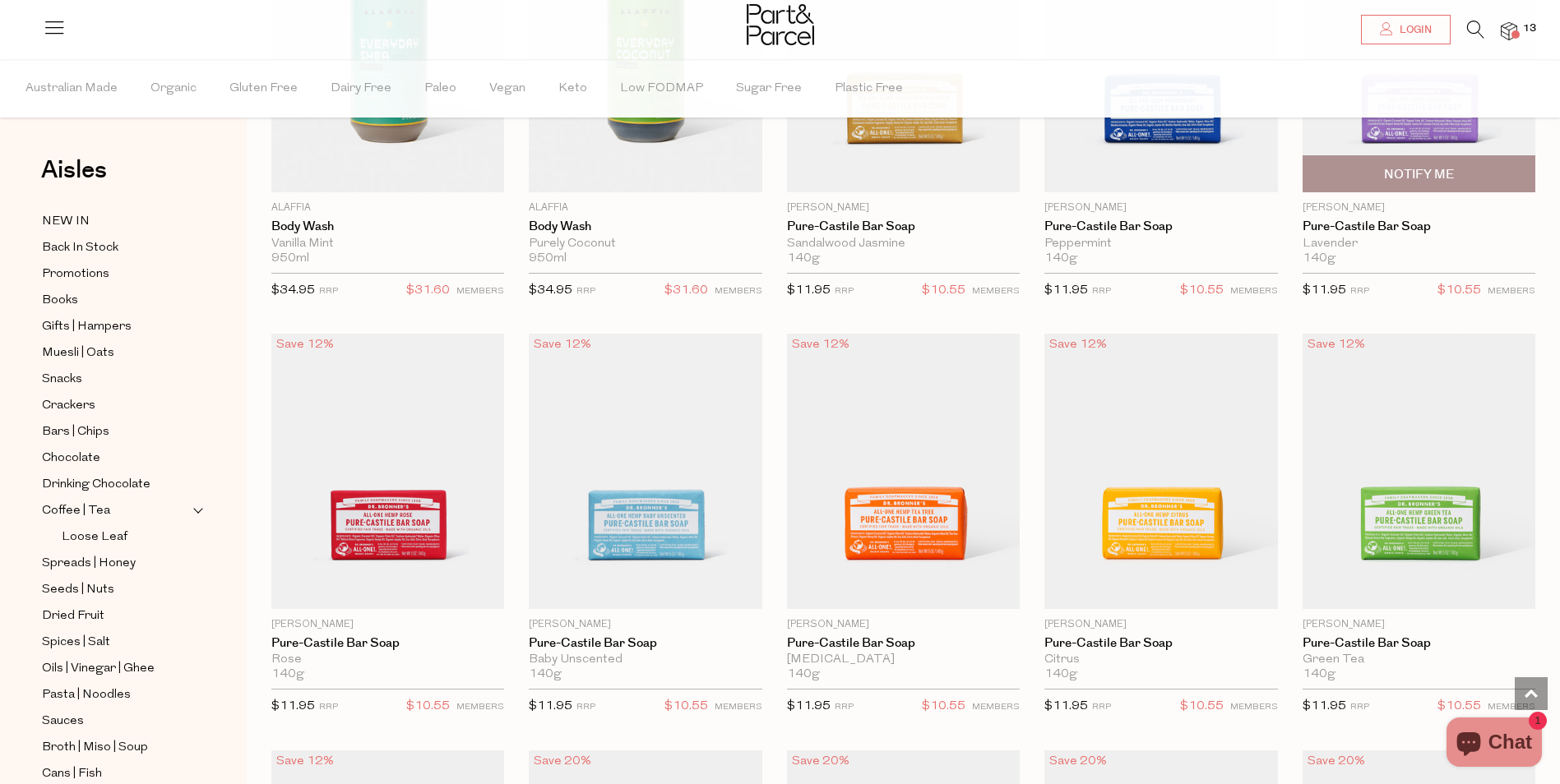
scroll to position [1398, 0]
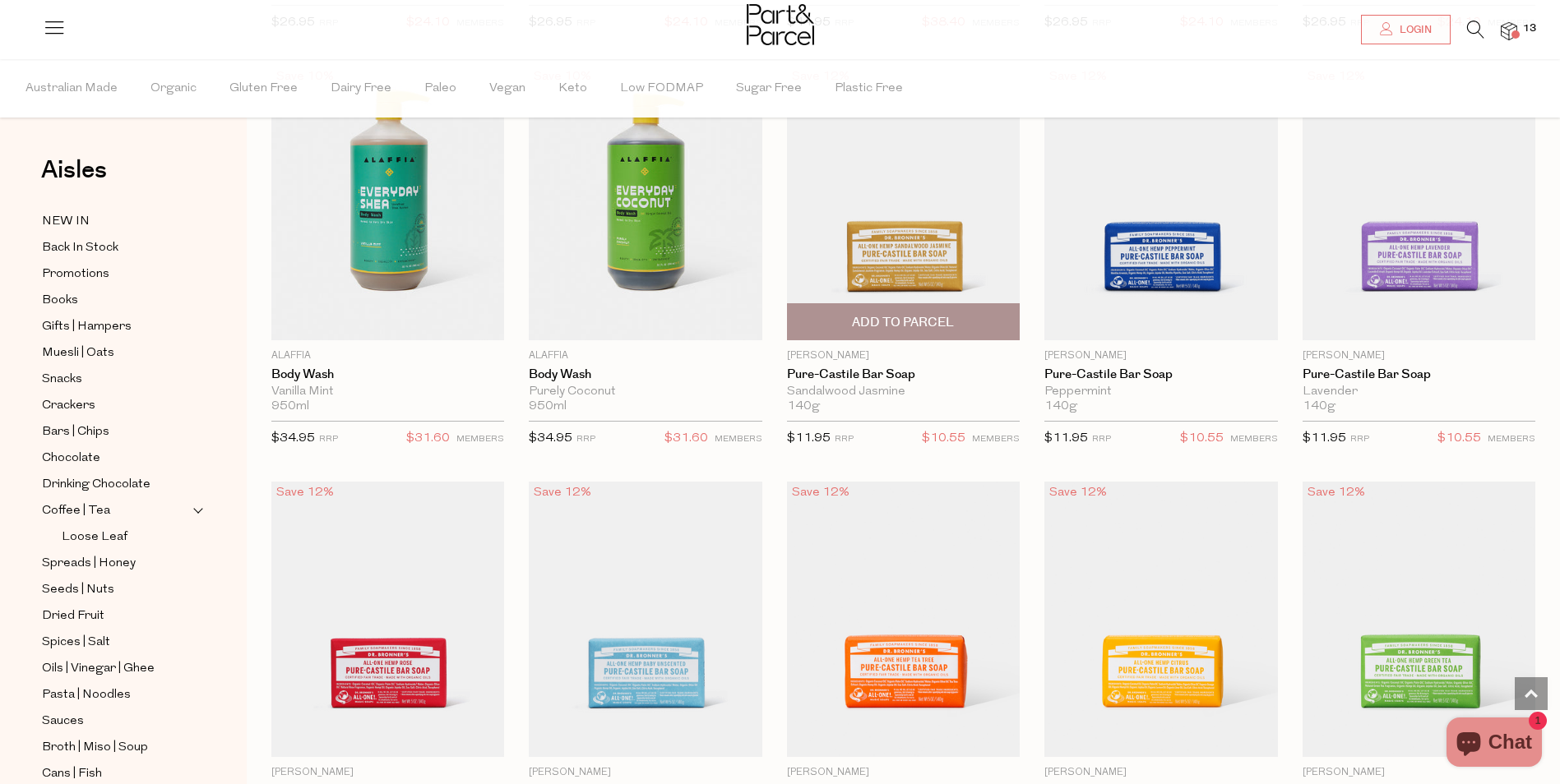
click at [886, 319] on span "Add To Parcel" at bounding box center [902, 322] width 102 height 17
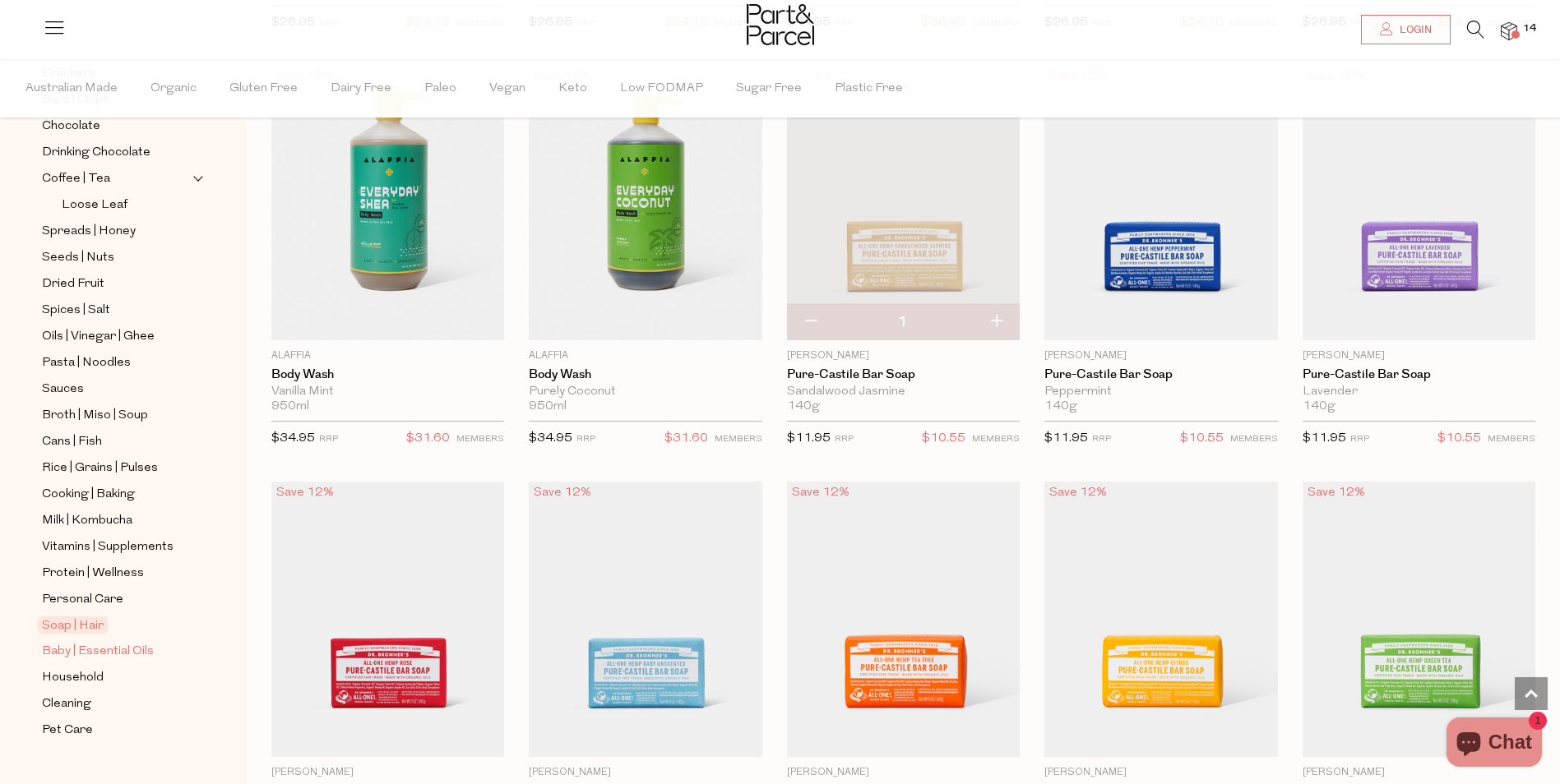
scroll to position [334, 0]
click at [73, 667] on span "Household" at bounding box center [72, 676] width 61 height 20
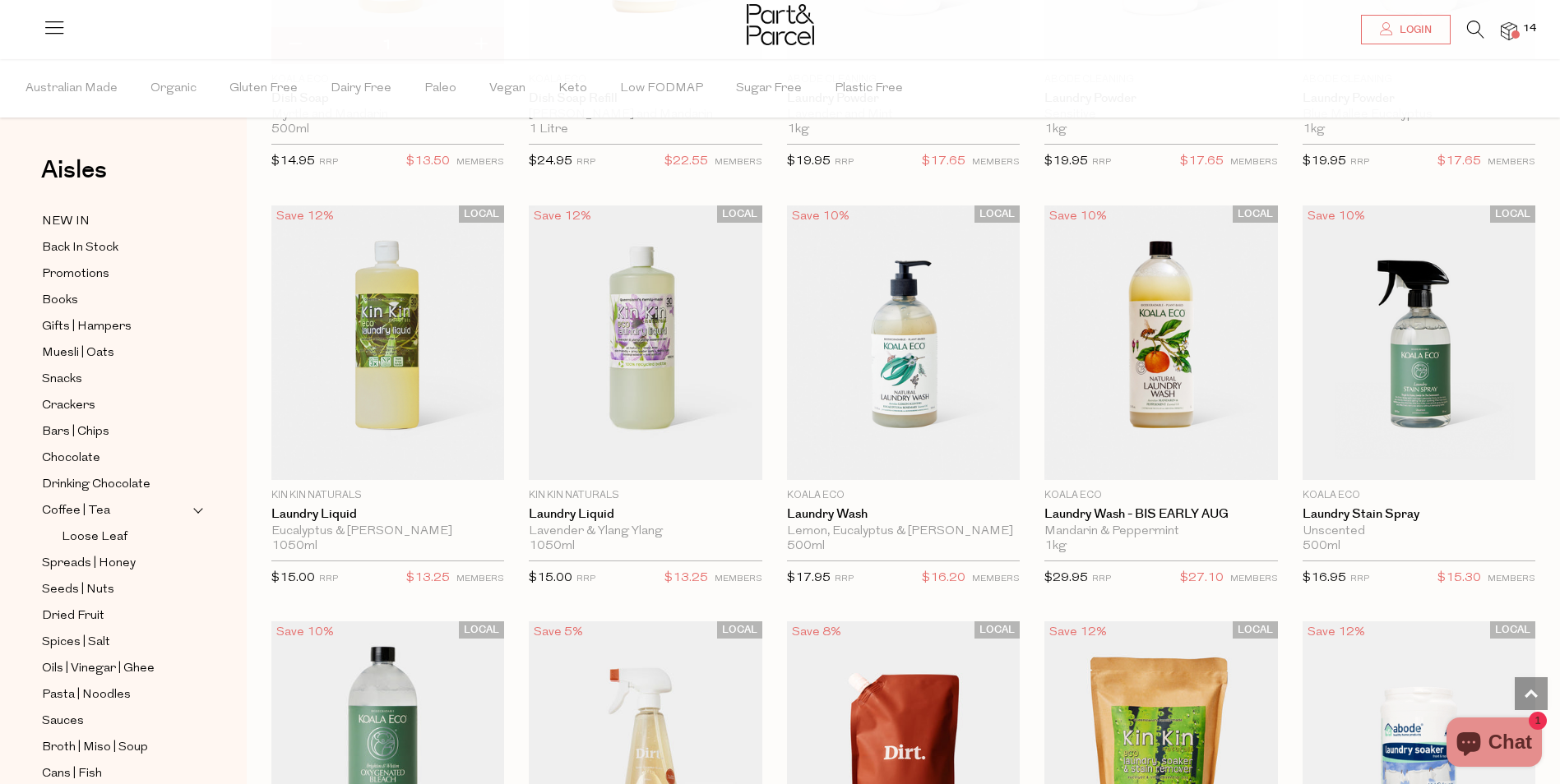
scroll to position [3536, 0]
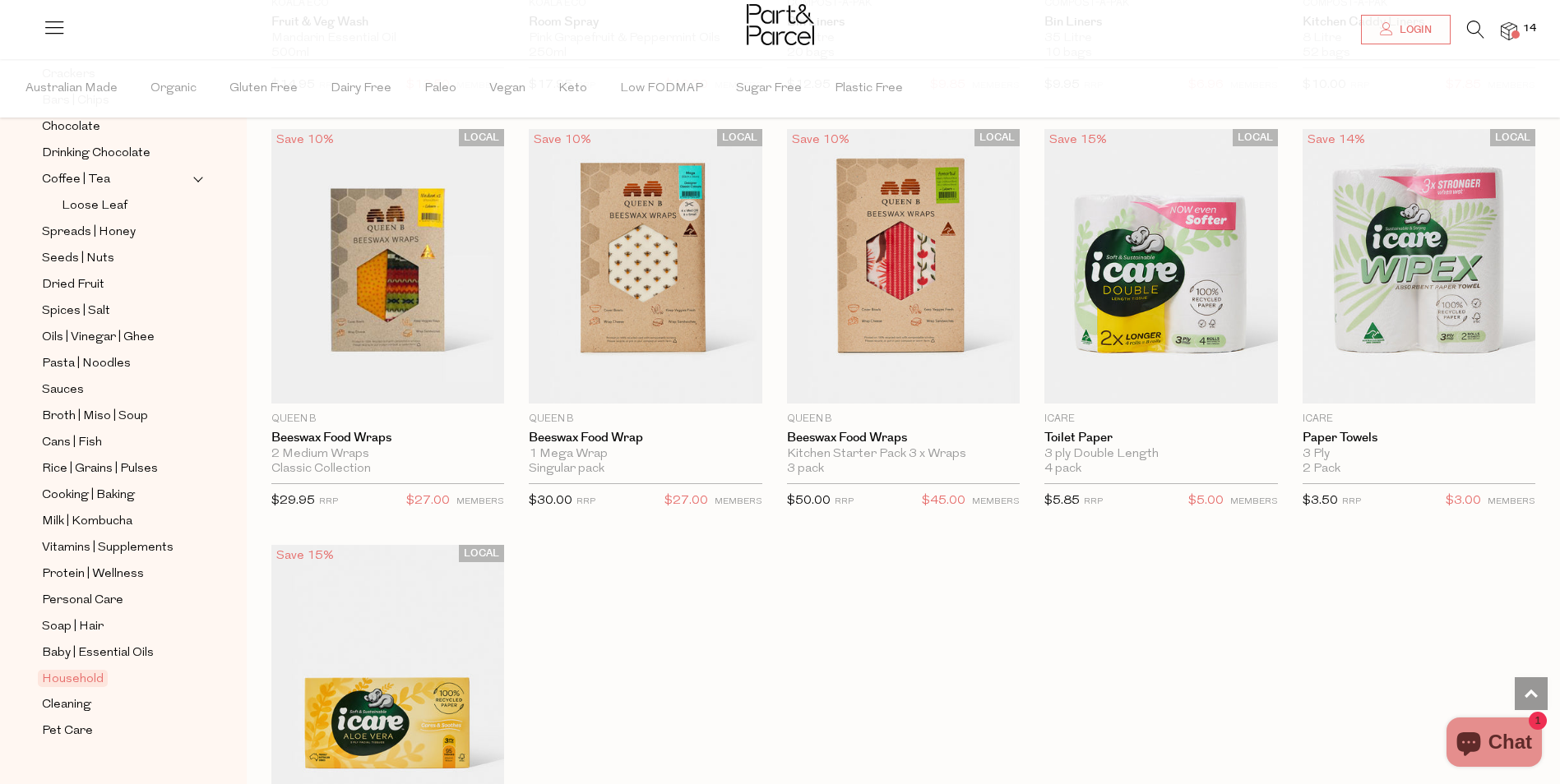
scroll to position [334, 0]
click at [84, 693] on span "Cleaning" at bounding box center [66, 703] width 49 height 20
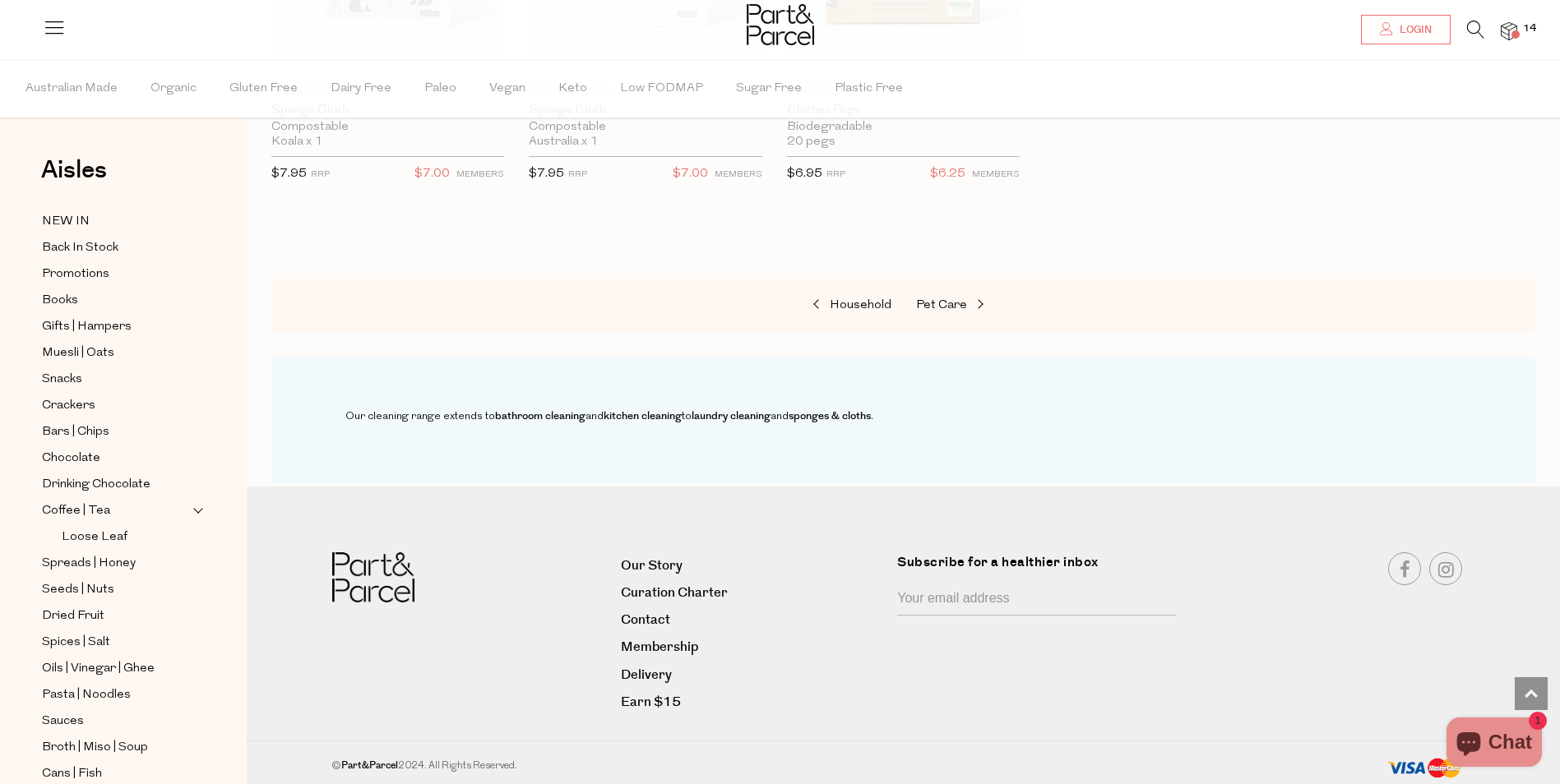
scroll to position [334, 0]
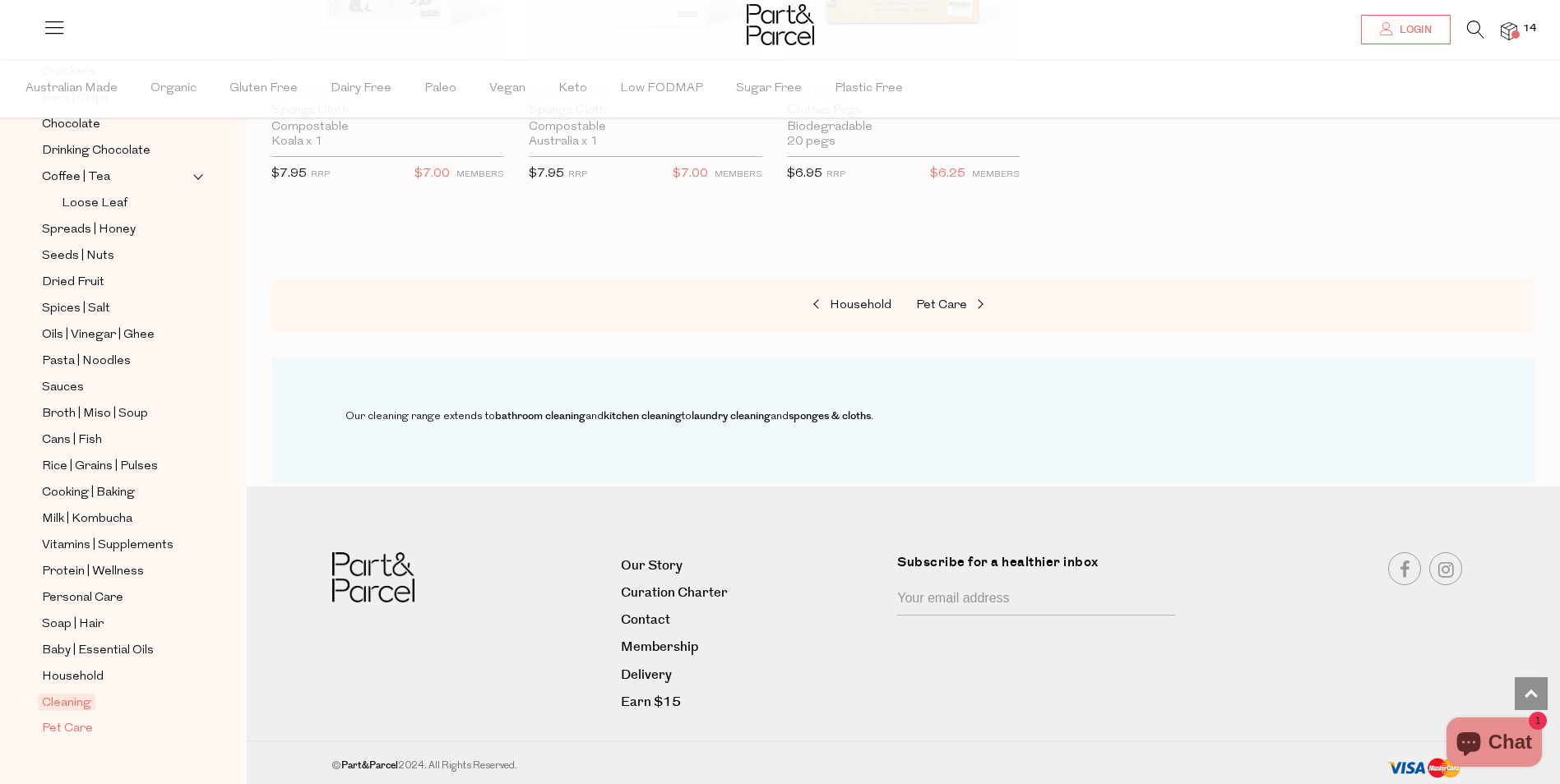
click at [83, 719] on span "Pet Care" at bounding box center [67, 729] width 51 height 20
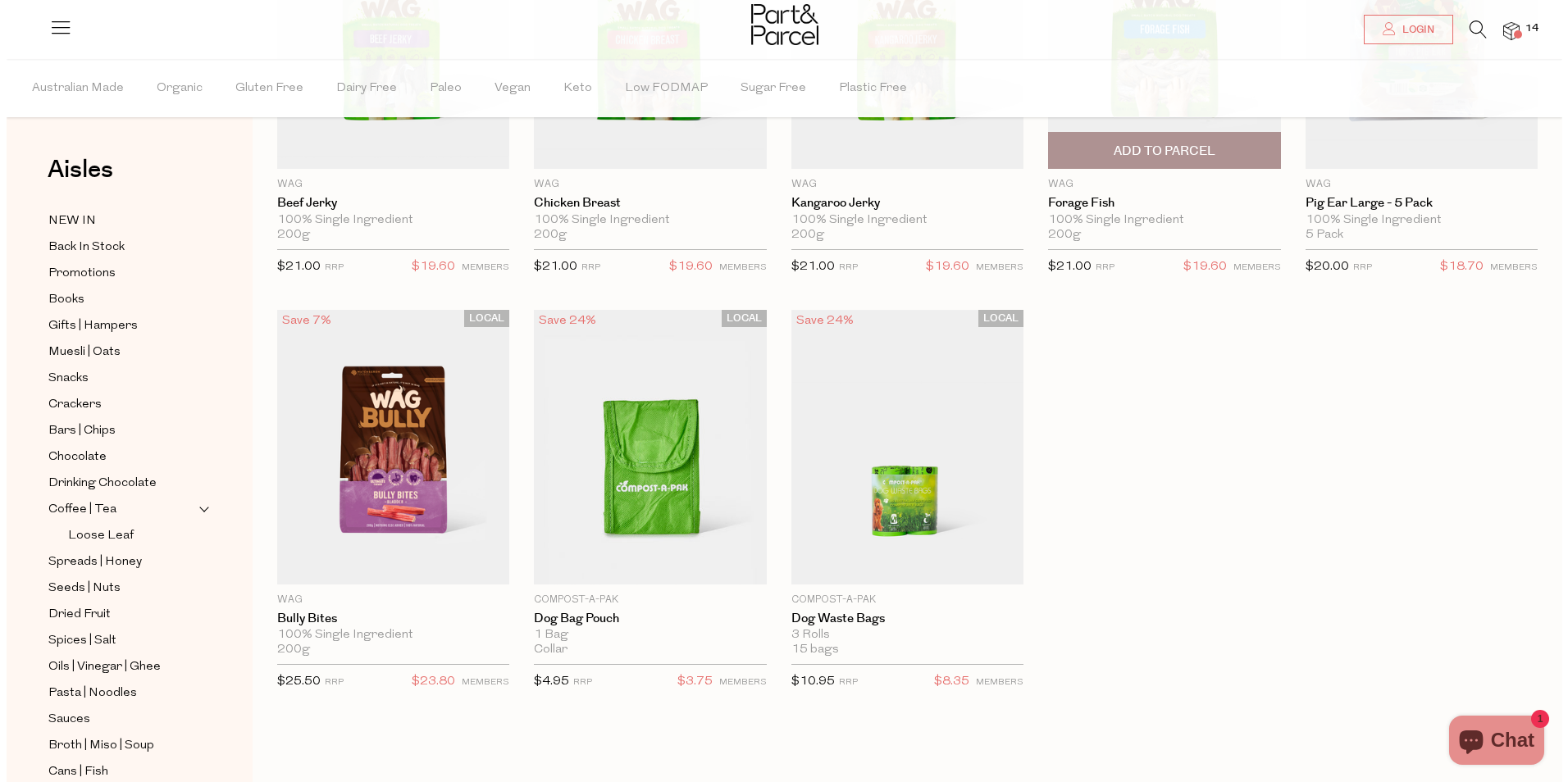
scroll to position [82, 0]
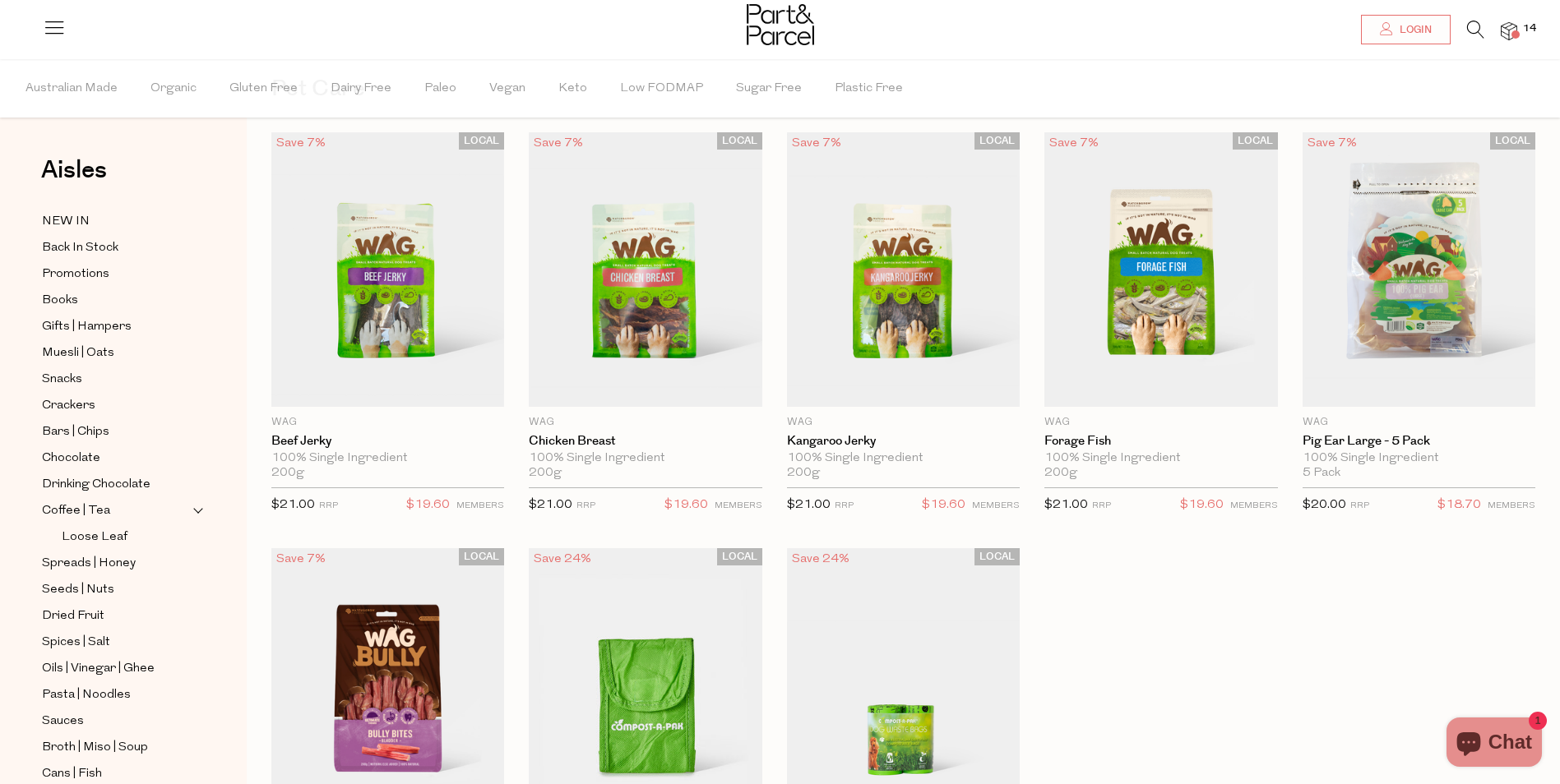
click at [1514, 28] on img at bounding box center [1508, 31] width 16 height 19
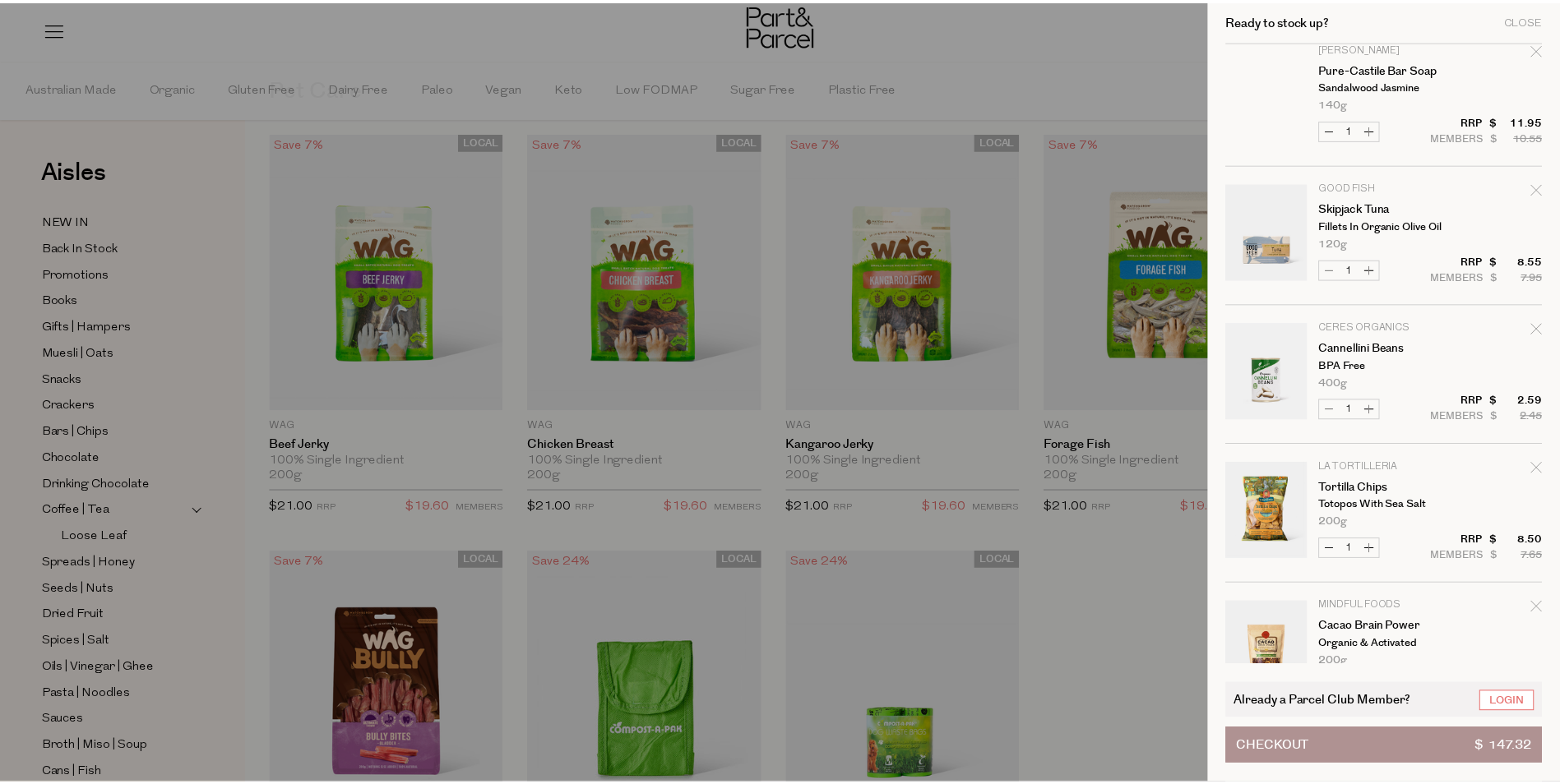
scroll to position [0, 0]
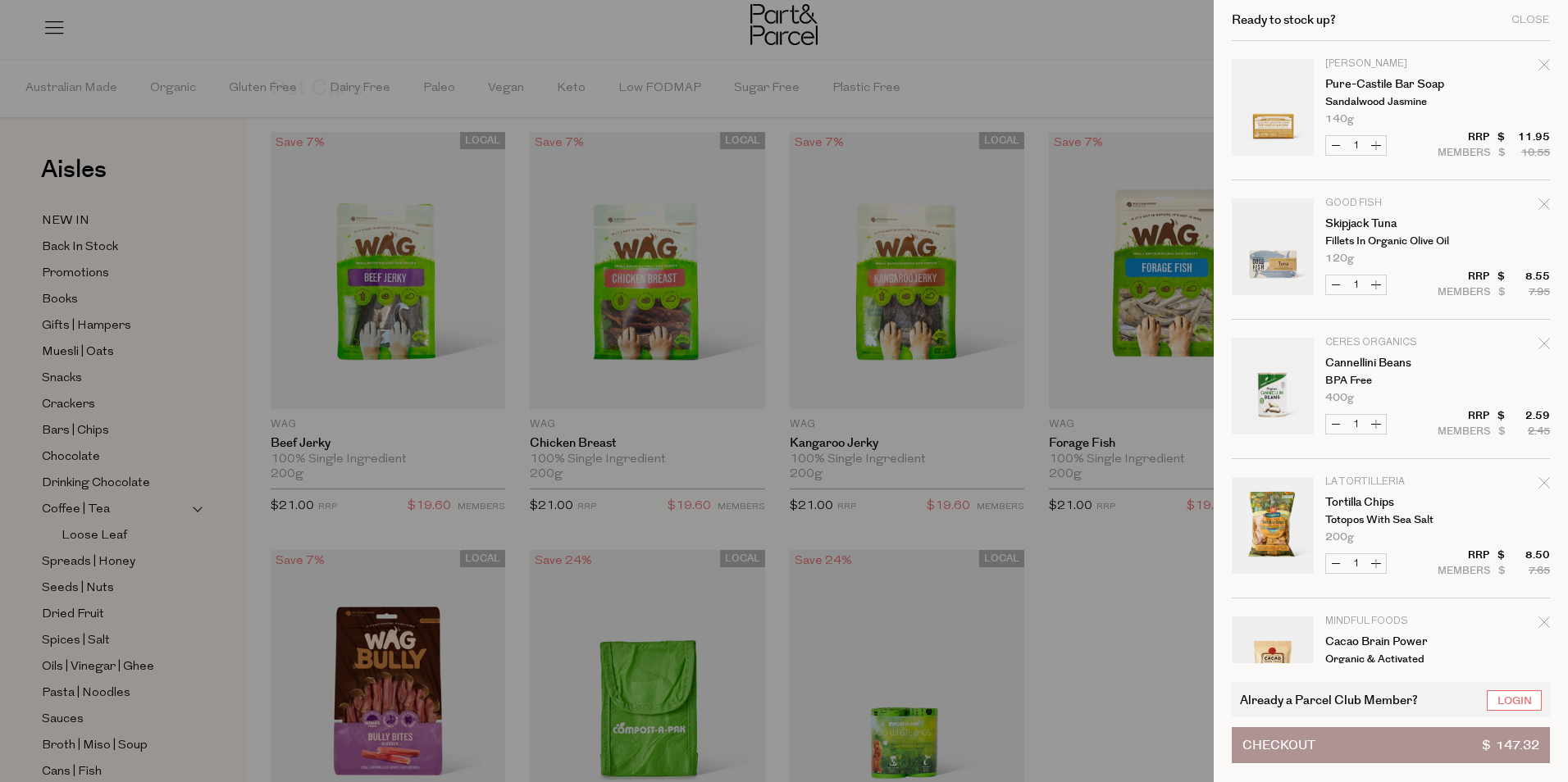
click at [550, 44] on div at bounding box center [784, 391] width 1568 height 782
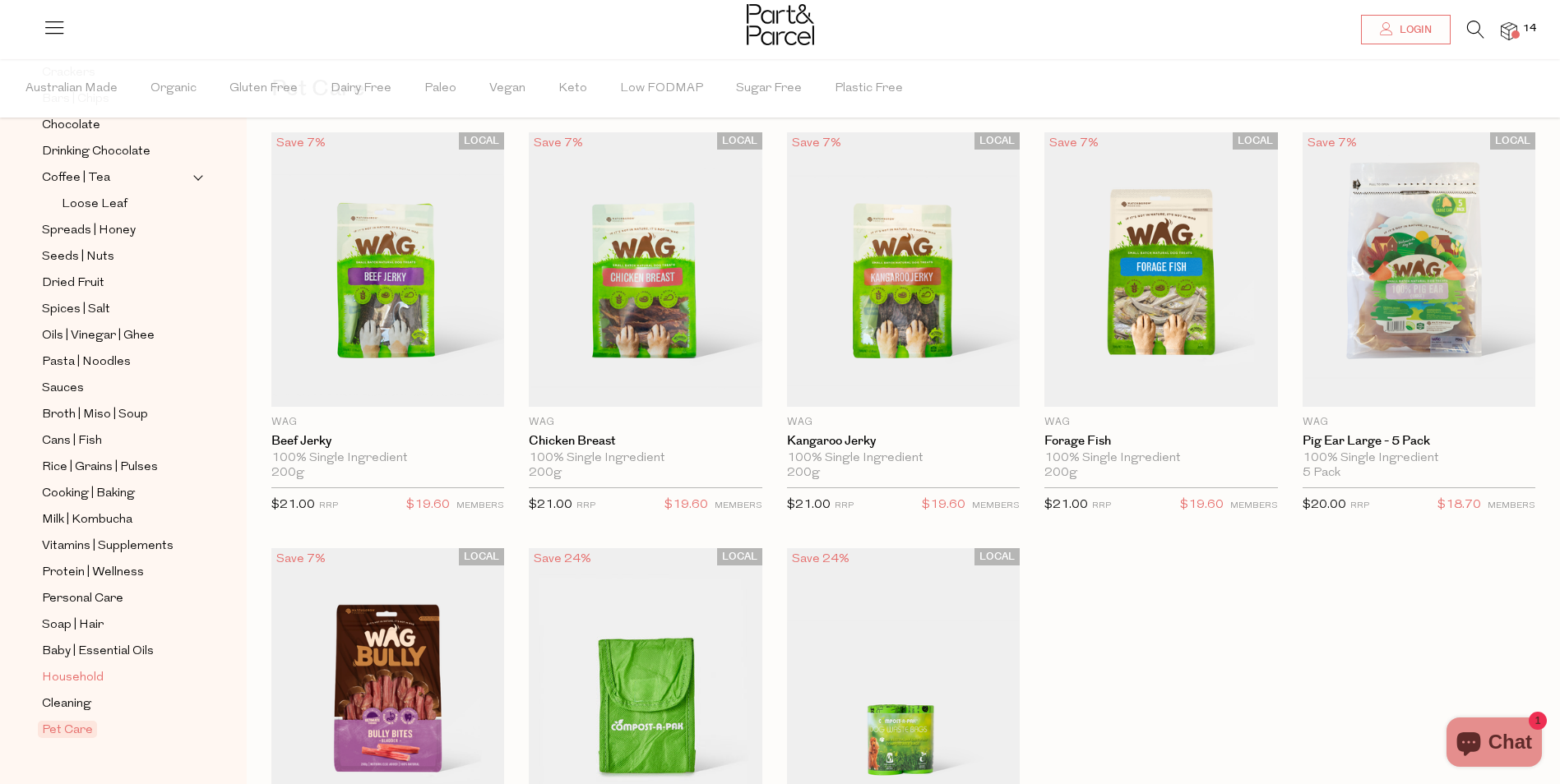
scroll to position [334, 0]
click at [72, 694] on span "Cleaning" at bounding box center [66, 704] width 49 height 20
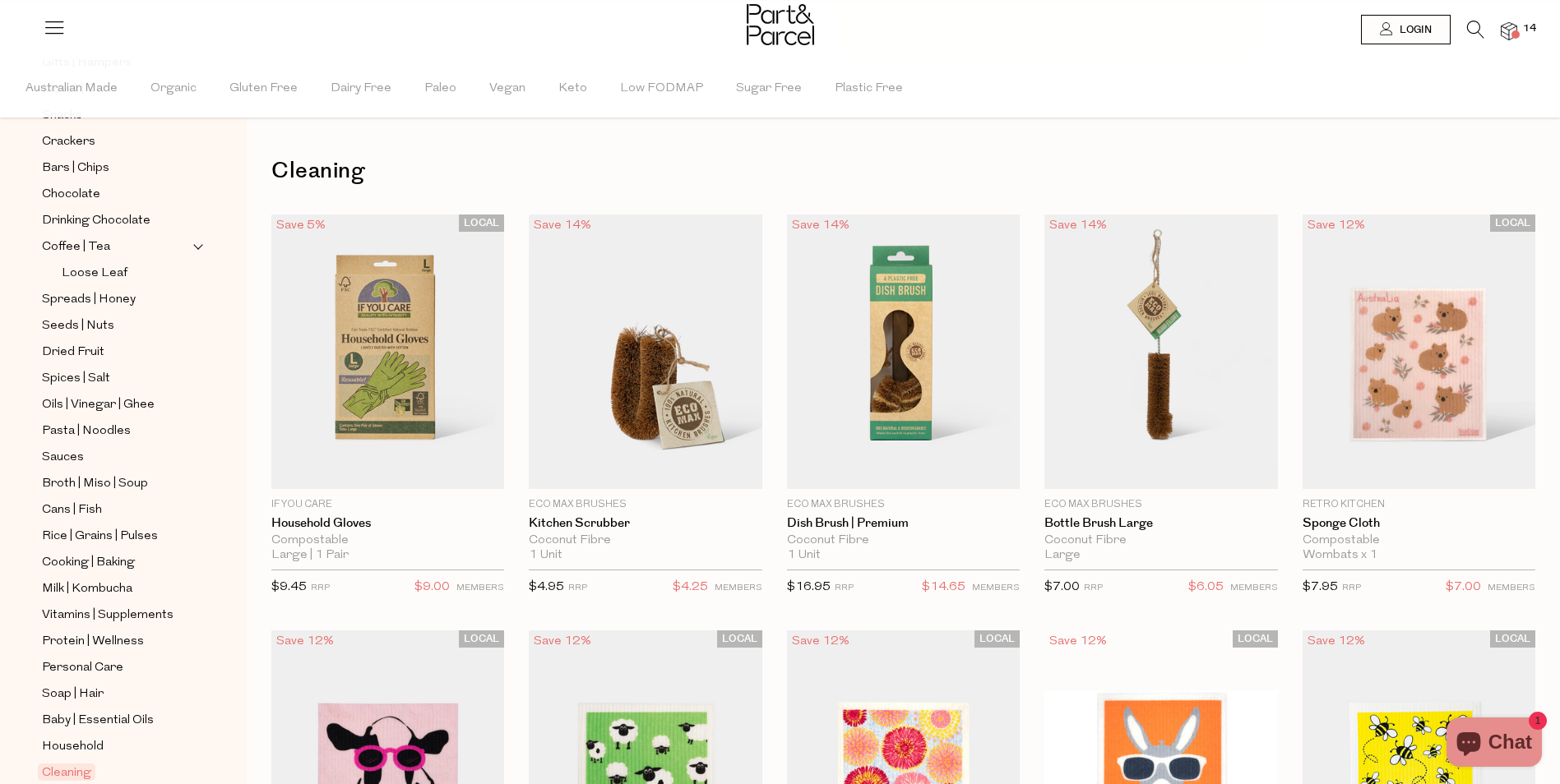
scroll to position [329, 0]
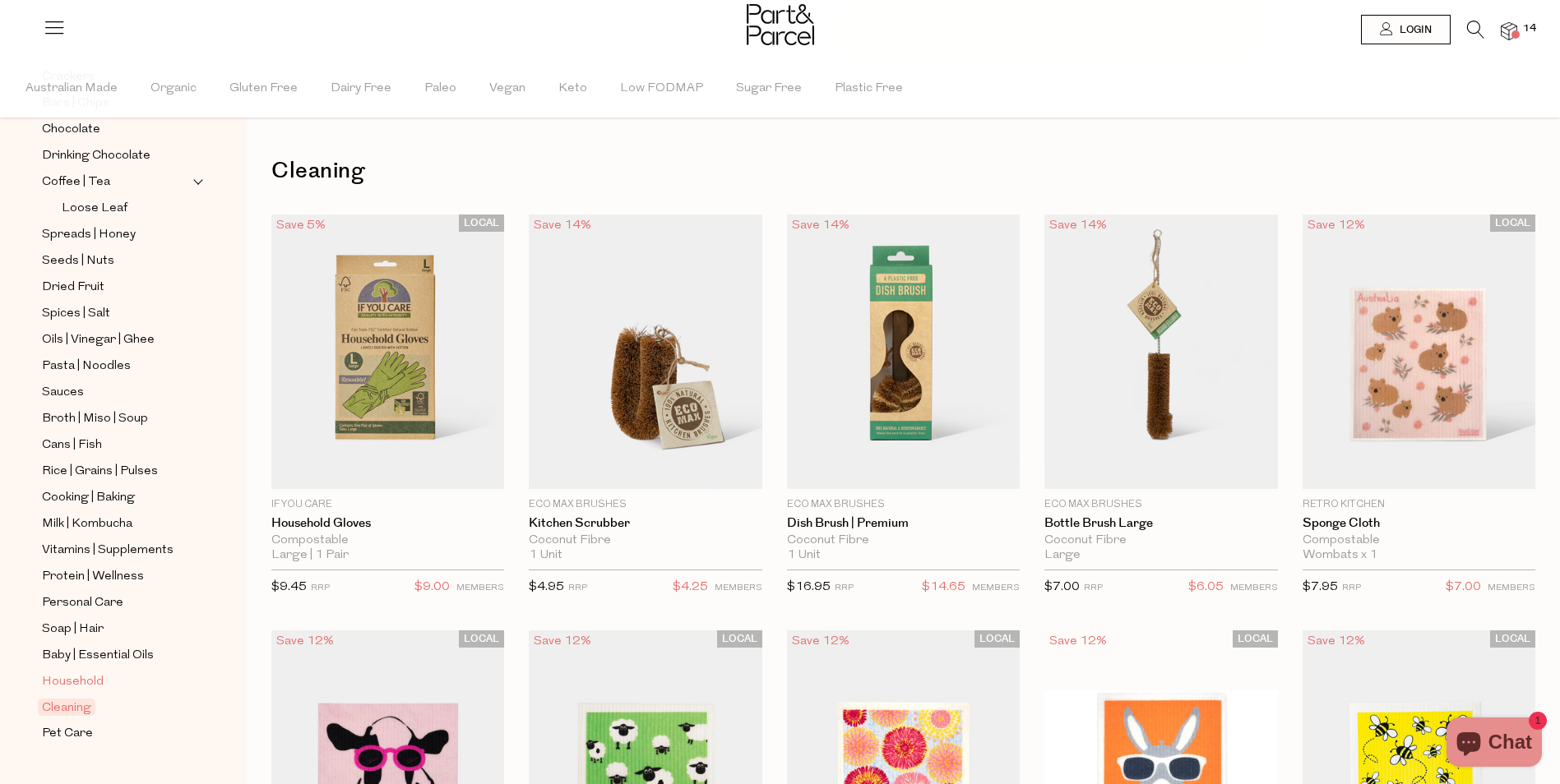
click at [76, 673] on span "Household" at bounding box center [72, 683] width 61 height 20
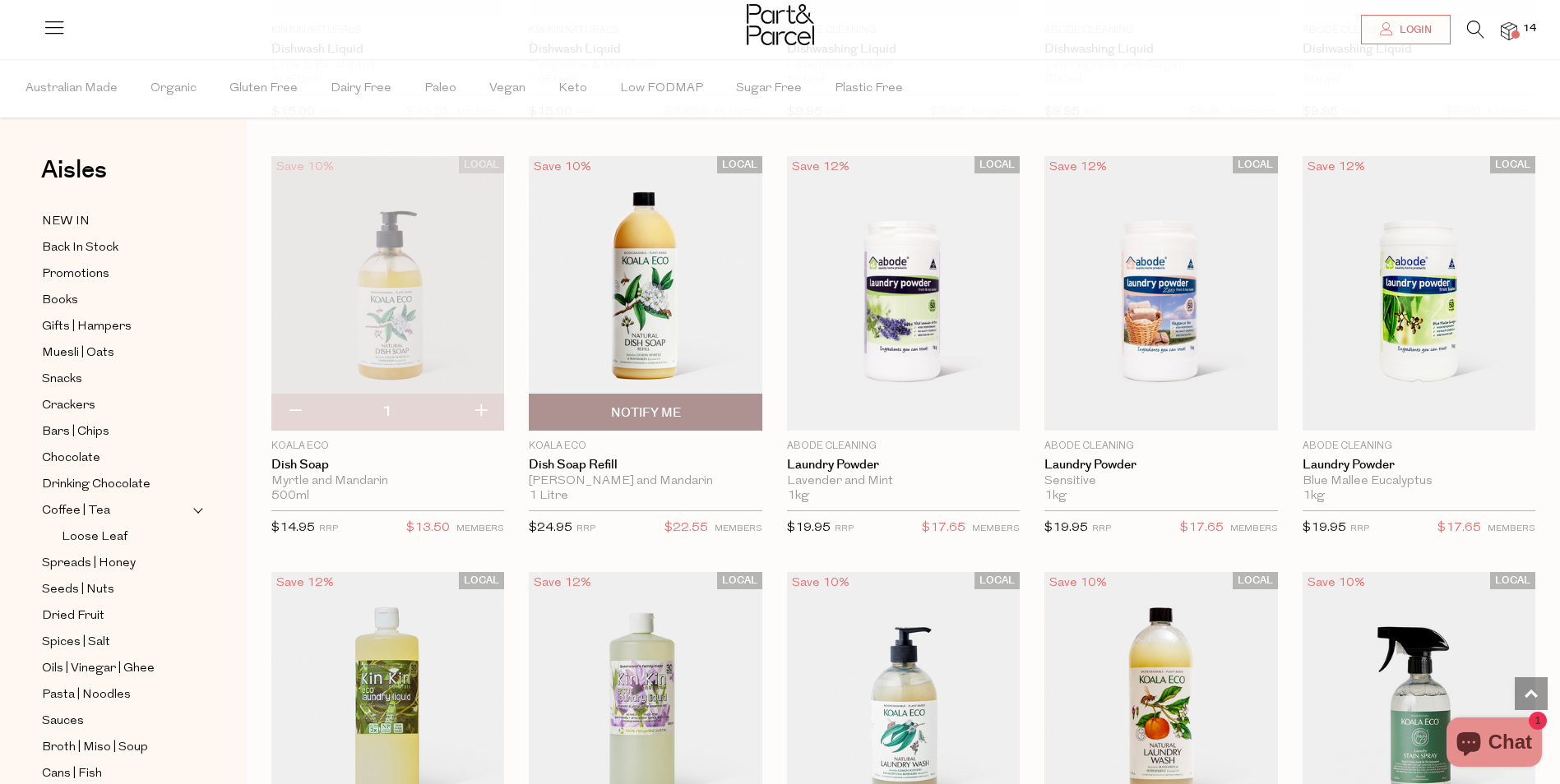
scroll to position [3206, 0]
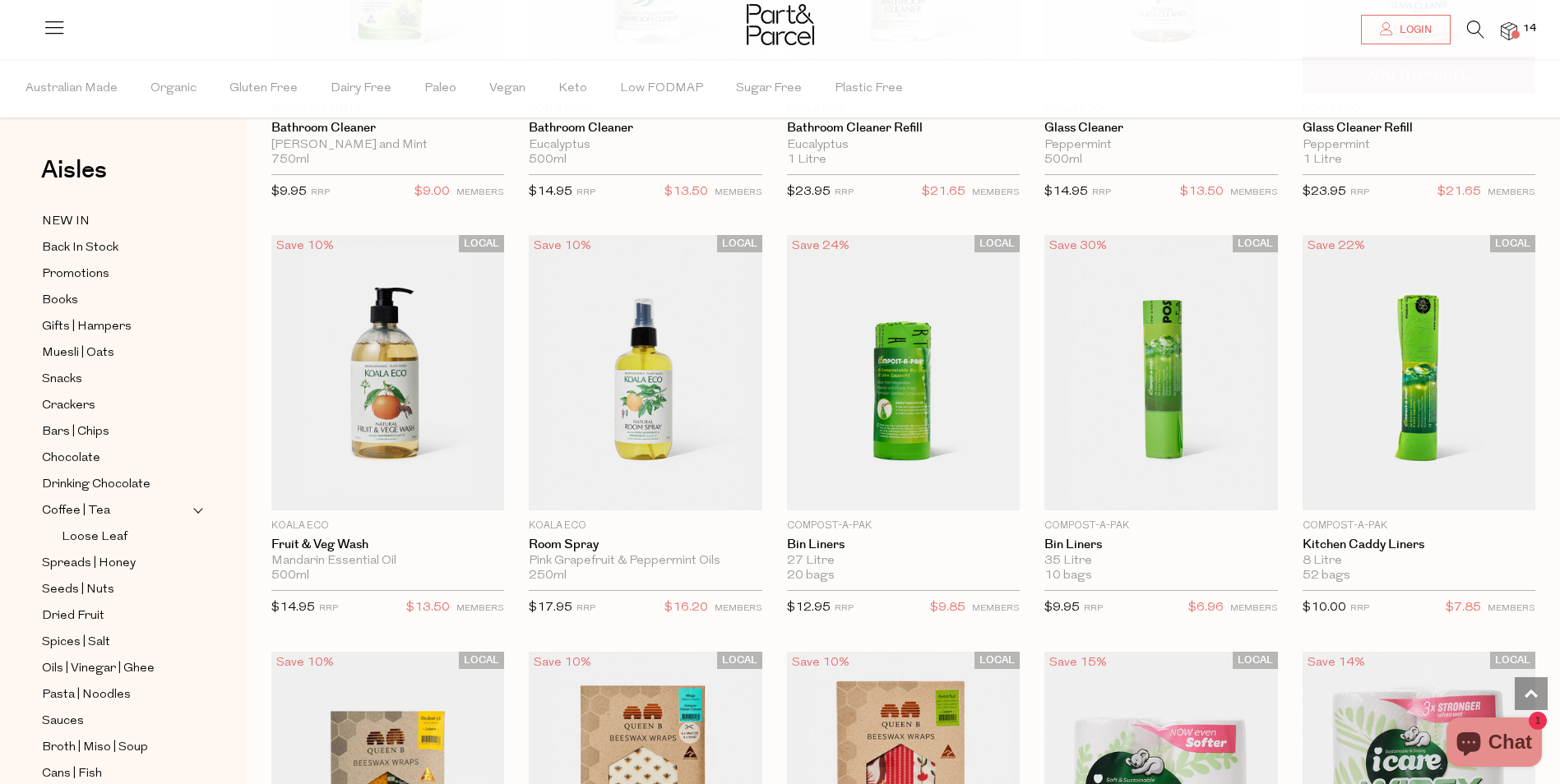
scroll to position [6002, 0]
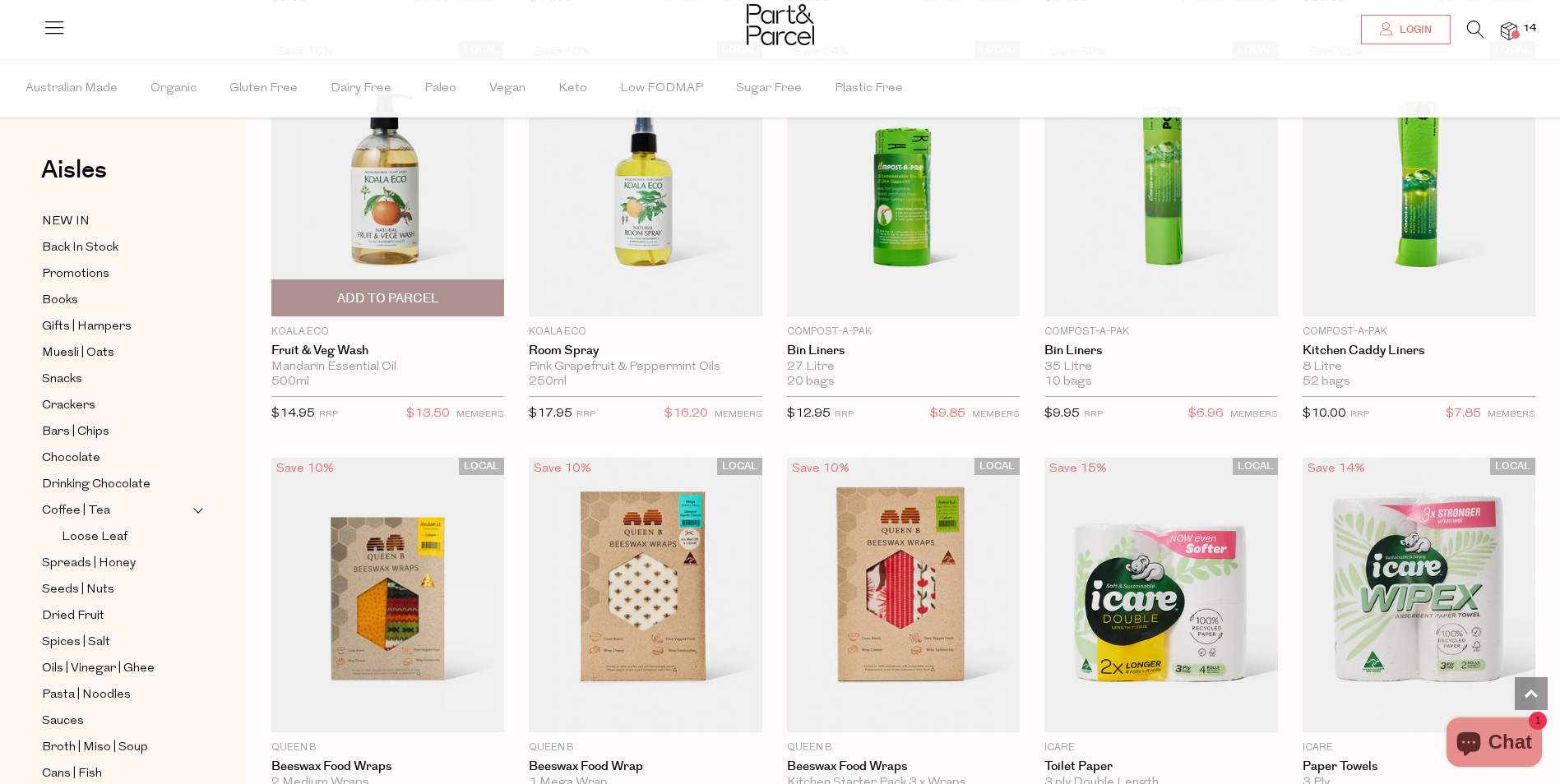
click at [397, 290] on span "Add To Parcel" at bounding box center [388, 298] width 102 height 17
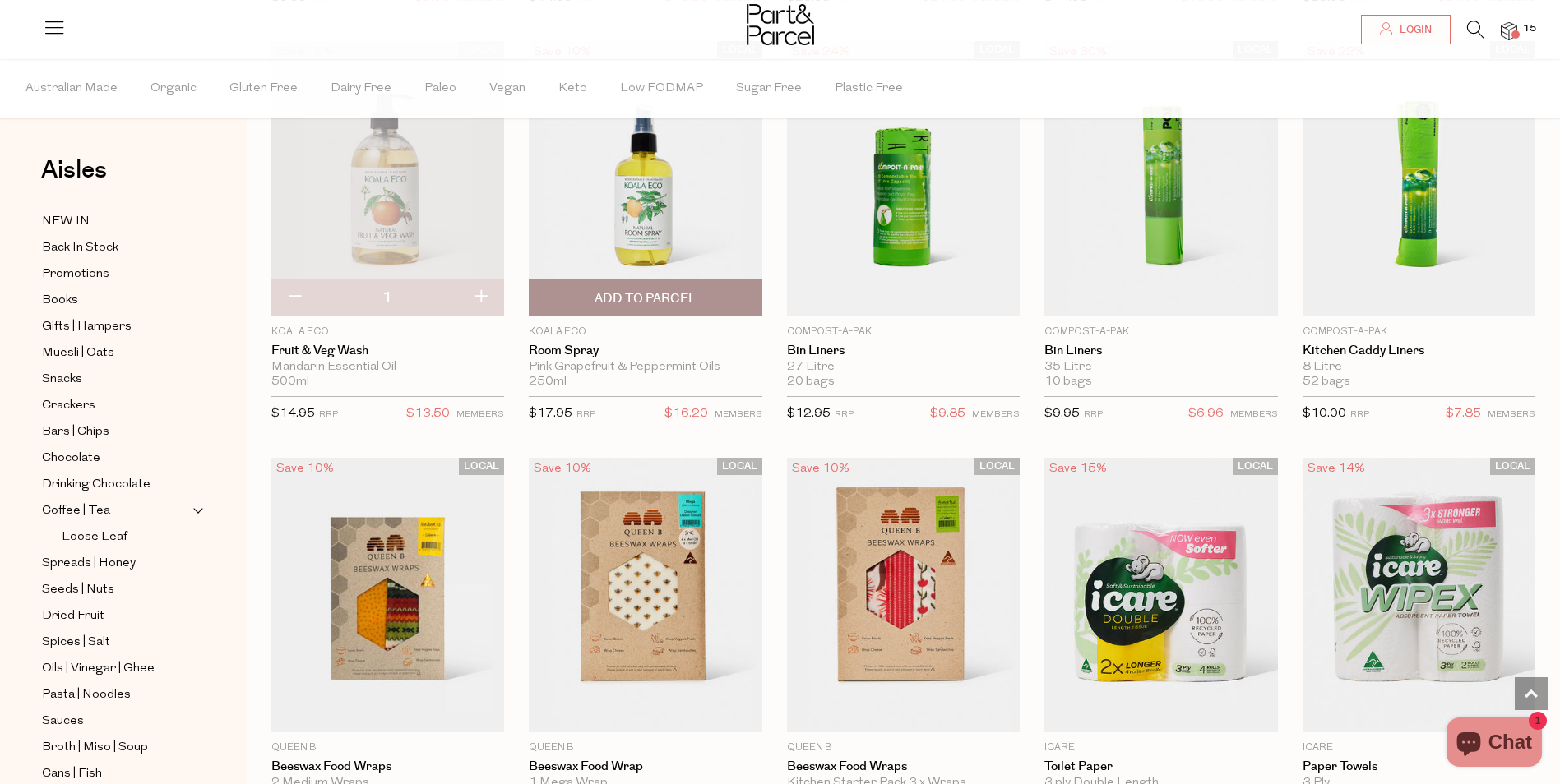
click at [632, 290] on span "Add To Parcel" at bounding box center [645, 298] width 102 height 17
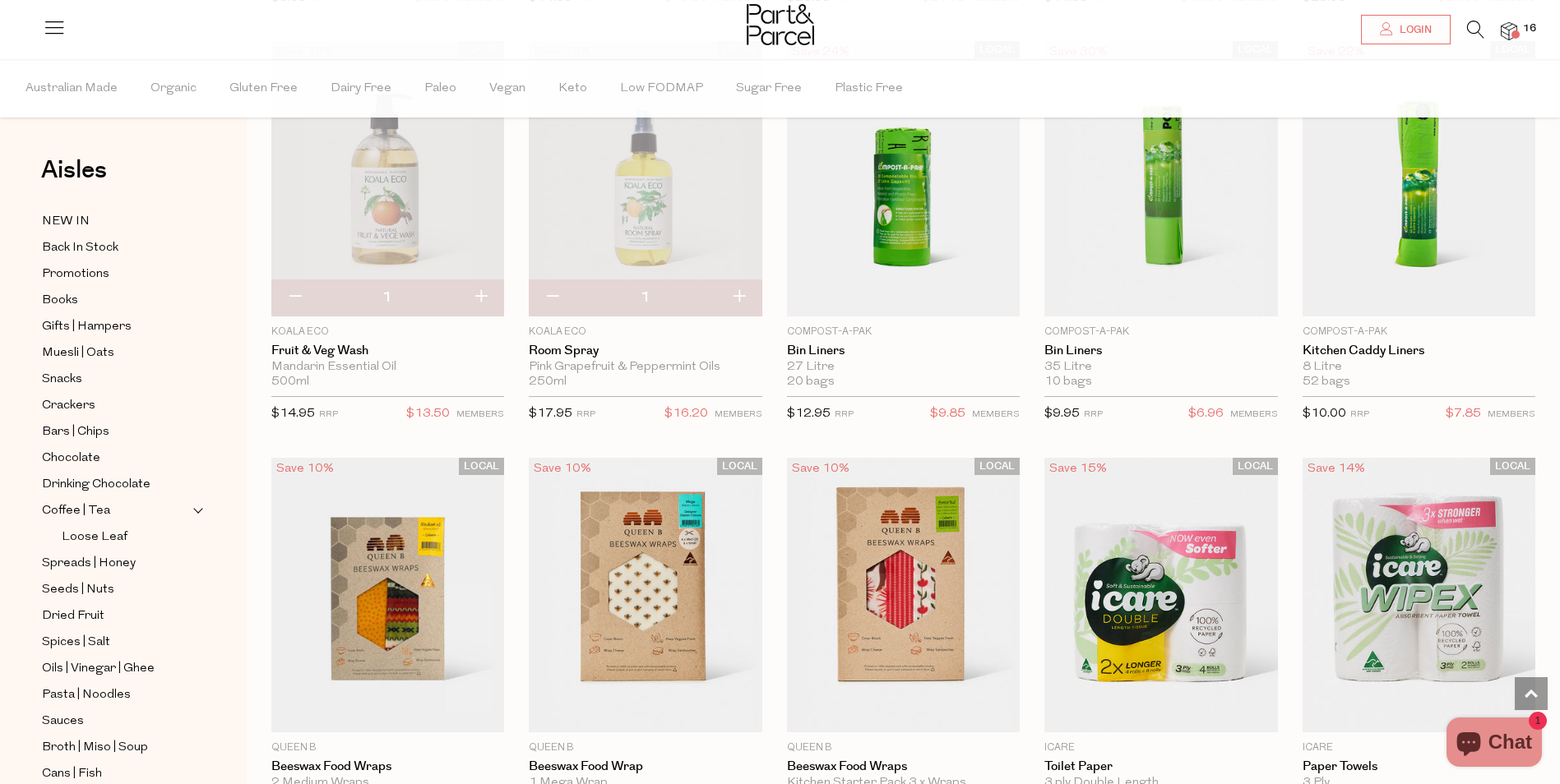
click at [1512, 34] on span at bounding box center [1515, 34] width 8 height 8
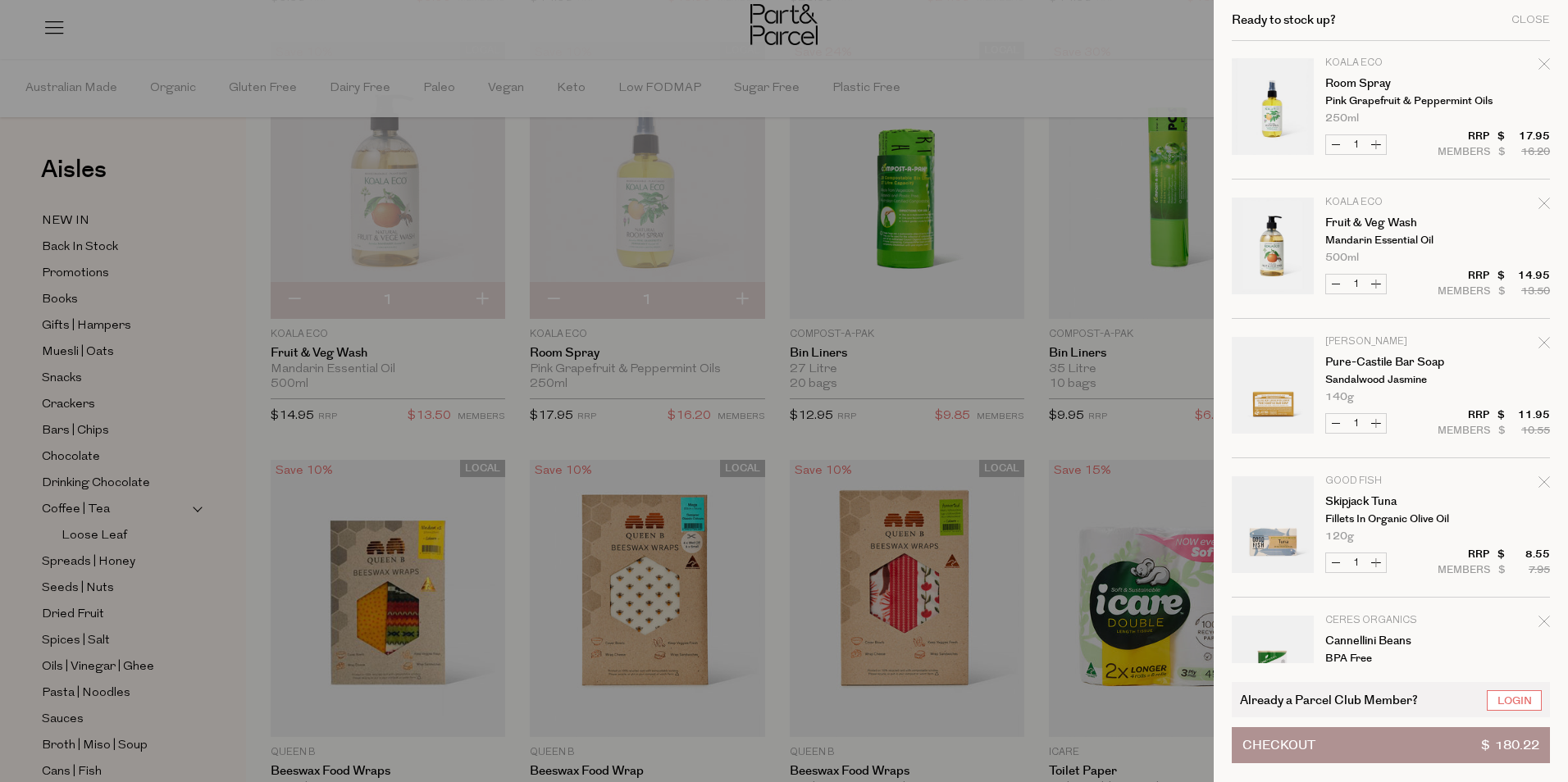
scroll to position [0, 0]
click at [948, 40] on div at bounding box center [784, 391] width 1568 height 782
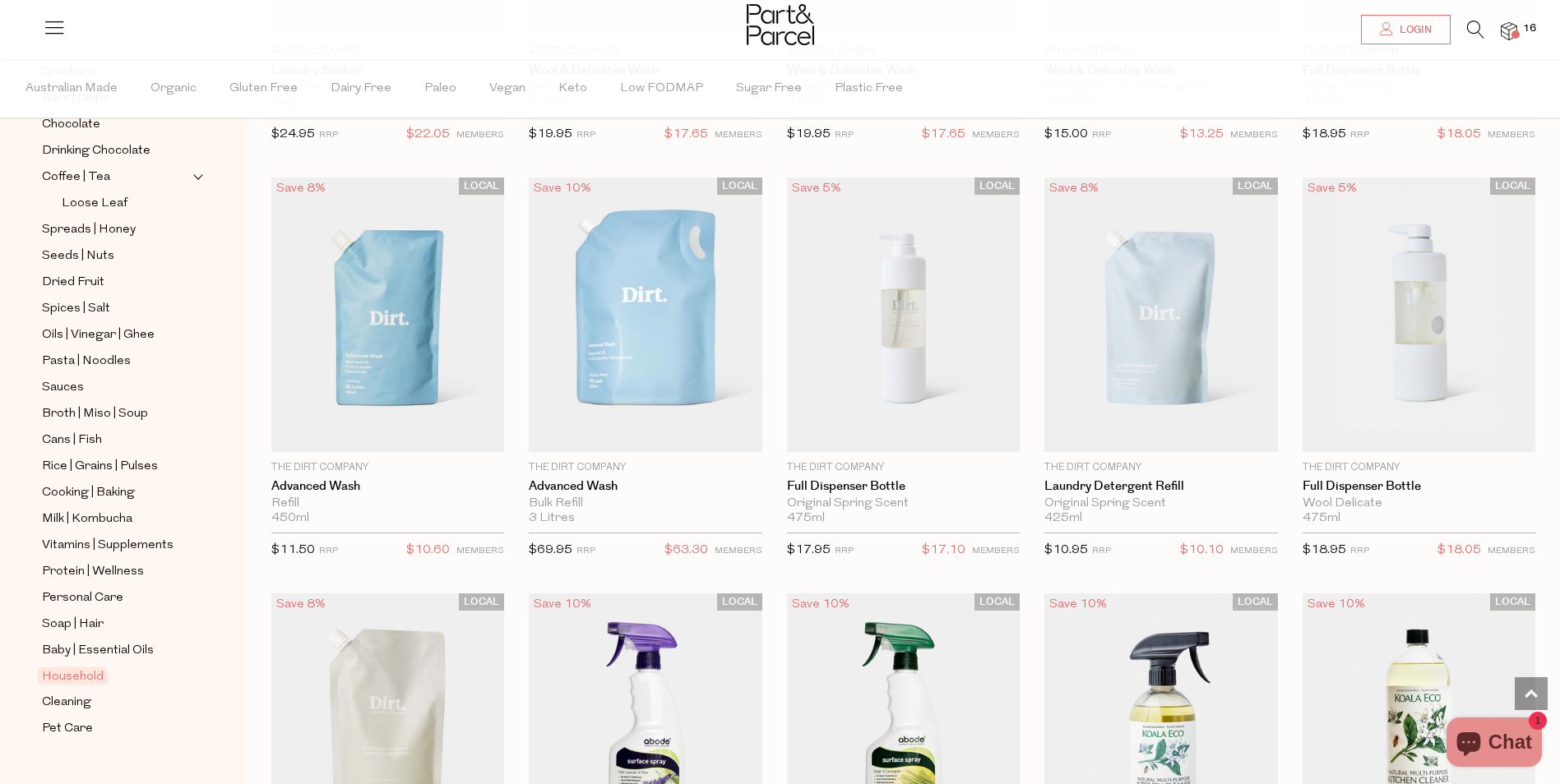
scroll to position [5098, 0]
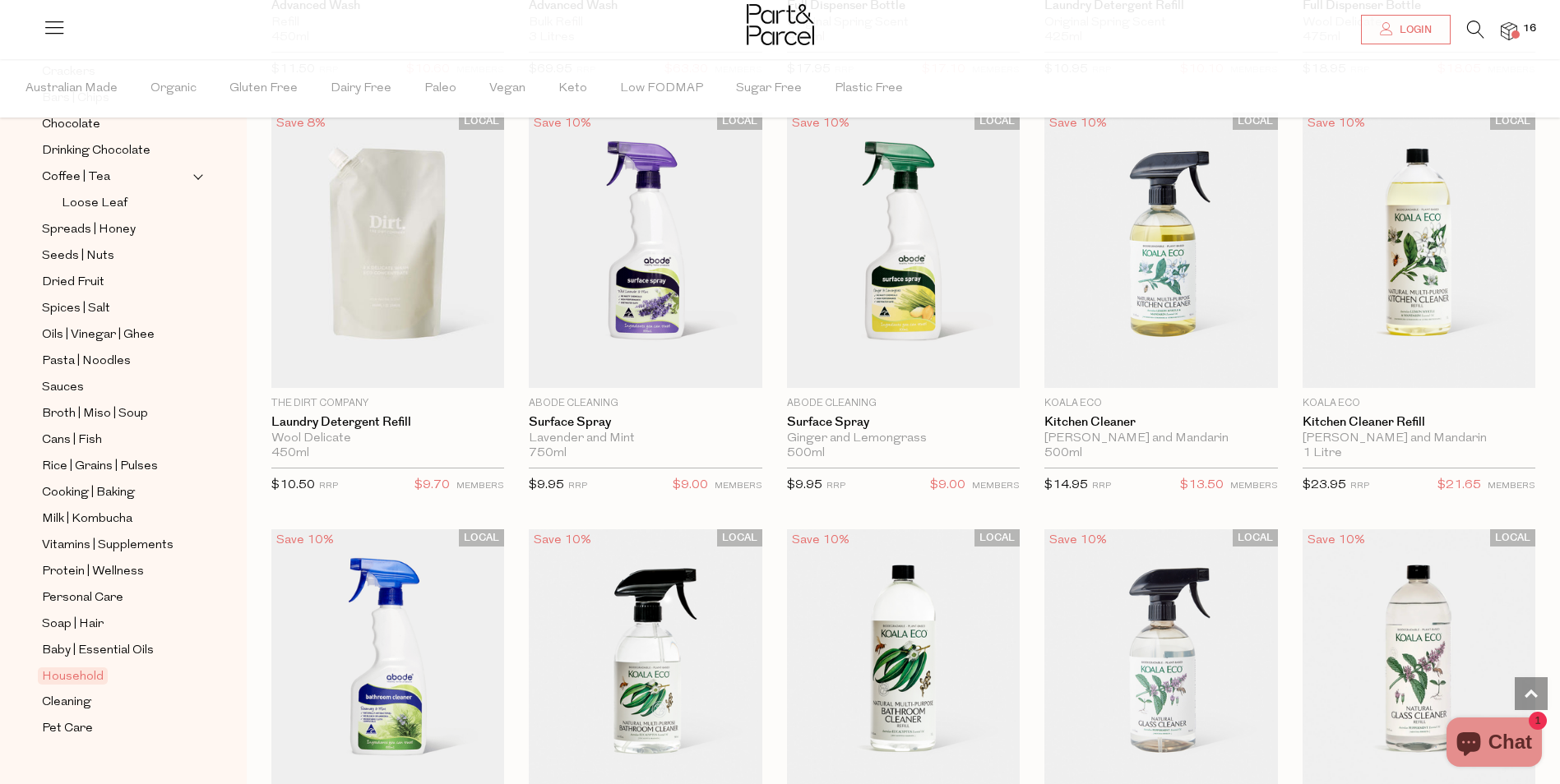
click at [1506, 27] on img at bounding box center [1508, 31] width 16 height 19
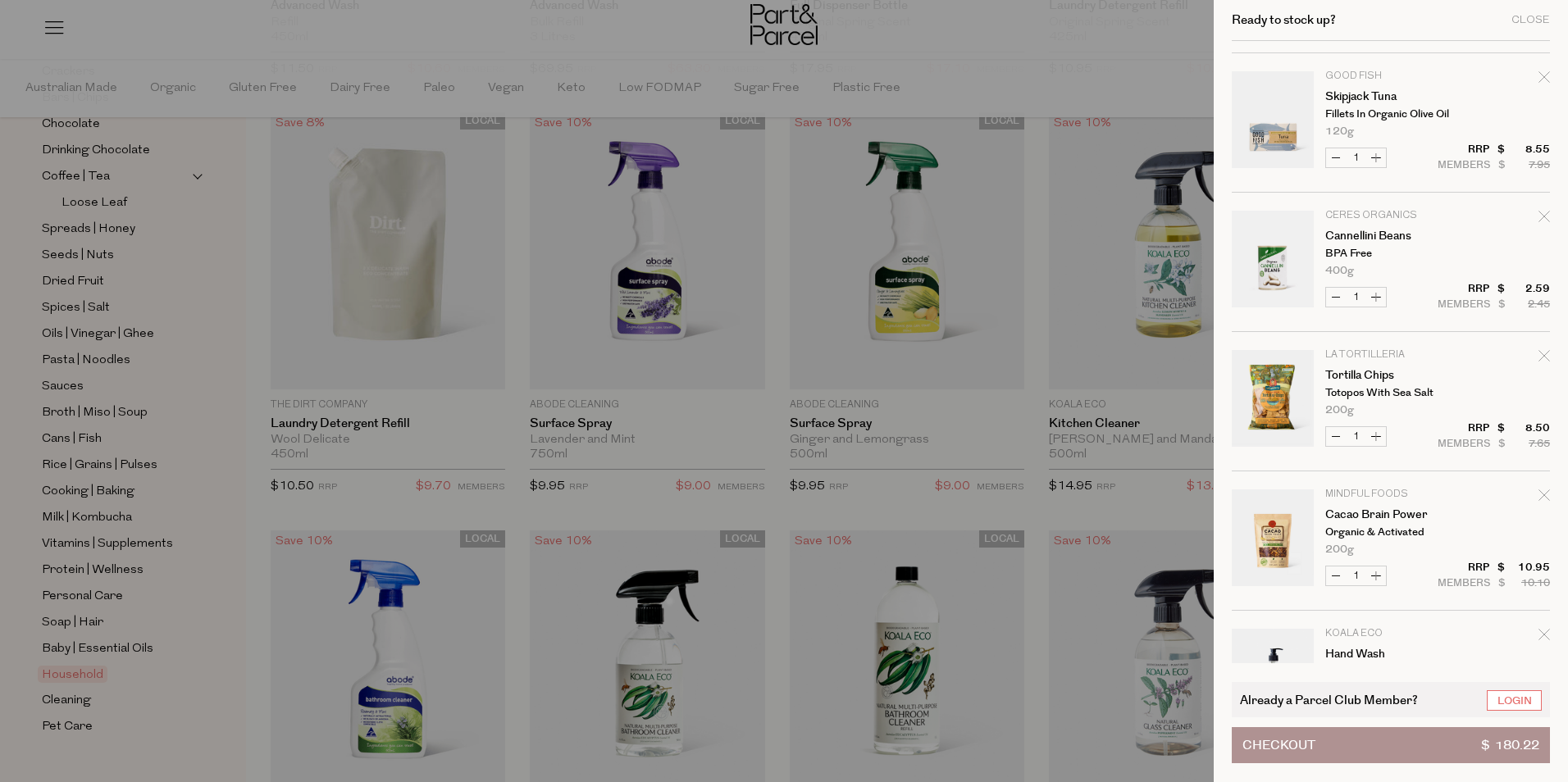
scroll to position [164, 0]
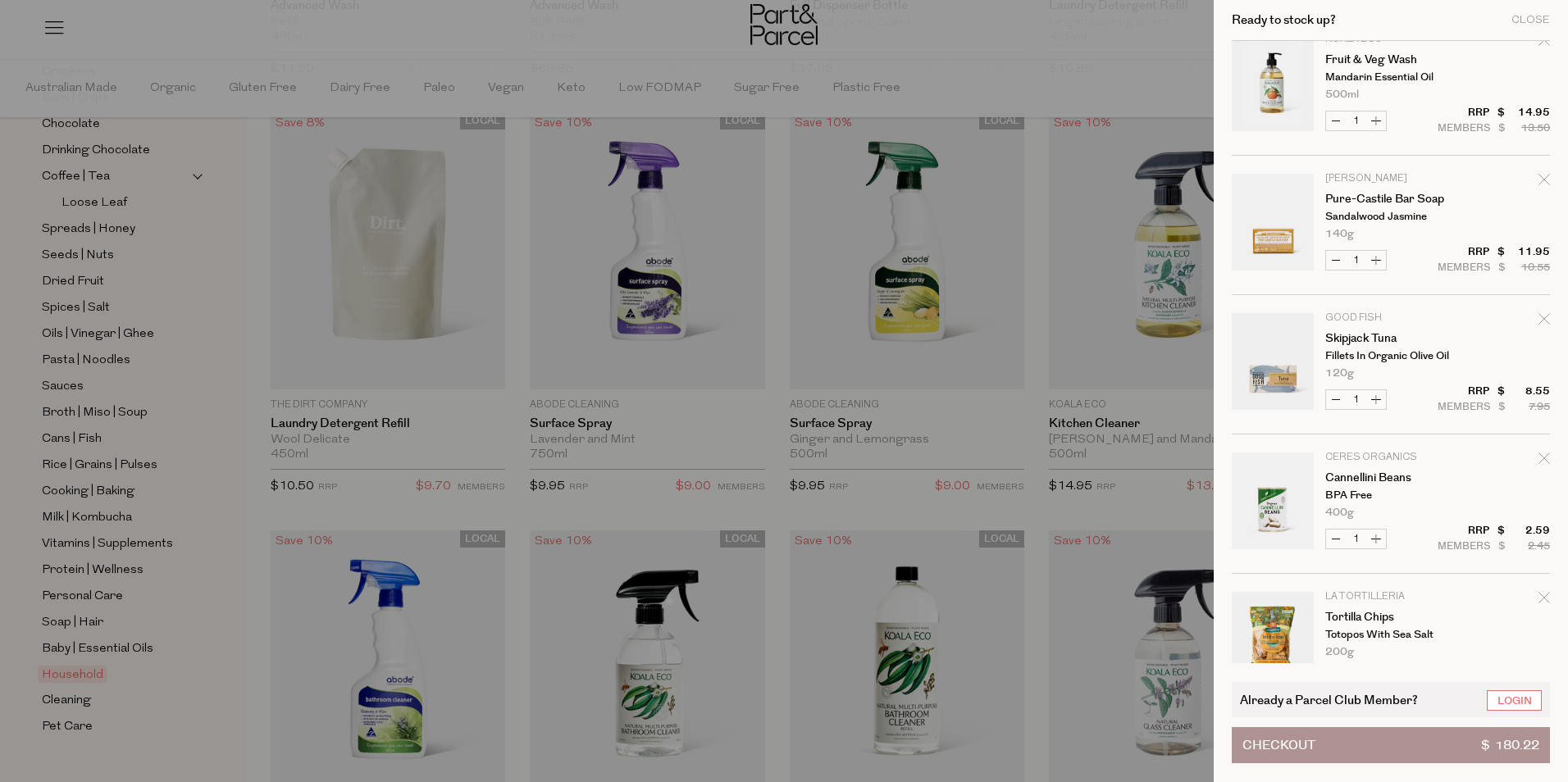
click at [1538, 178] on icon "Remove Pure-Castile Bar Soap" at bounding box center [1543, 179] width 12 height 12
type input "Add Membership"
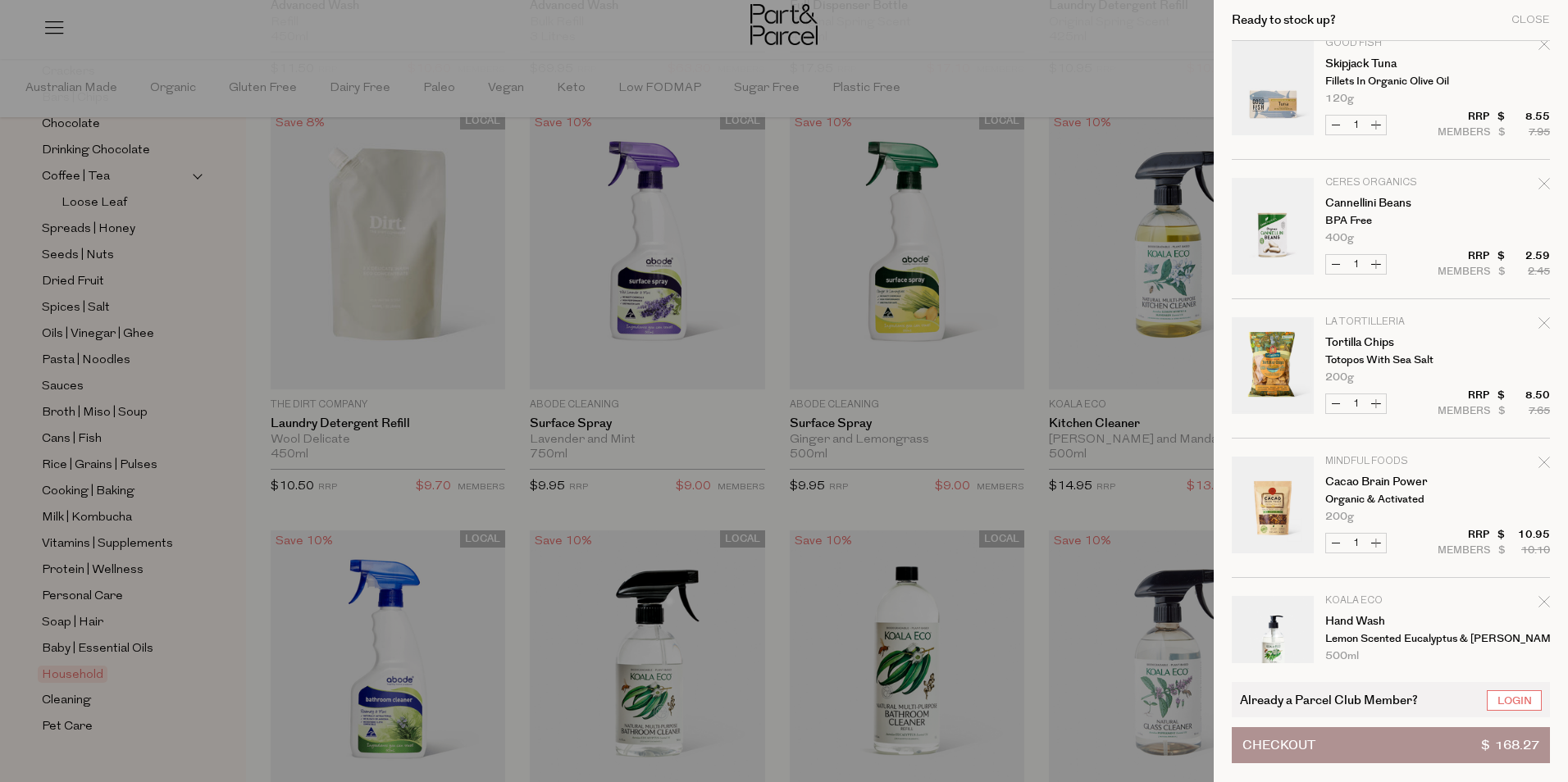
scroll to position [0, 0]
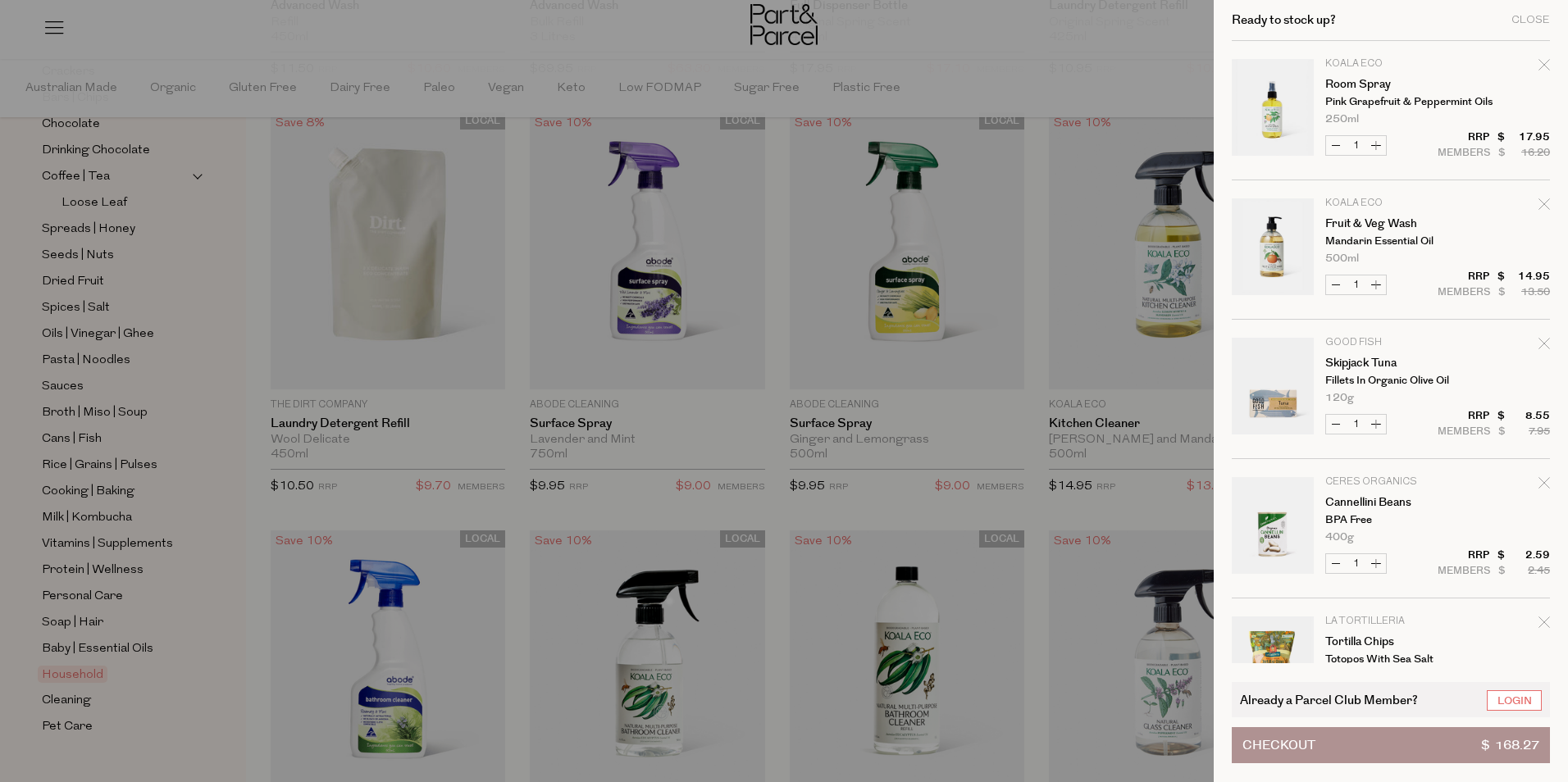
click at [150, 413] on div at bounding box center [784, 391] width 1568 height 782
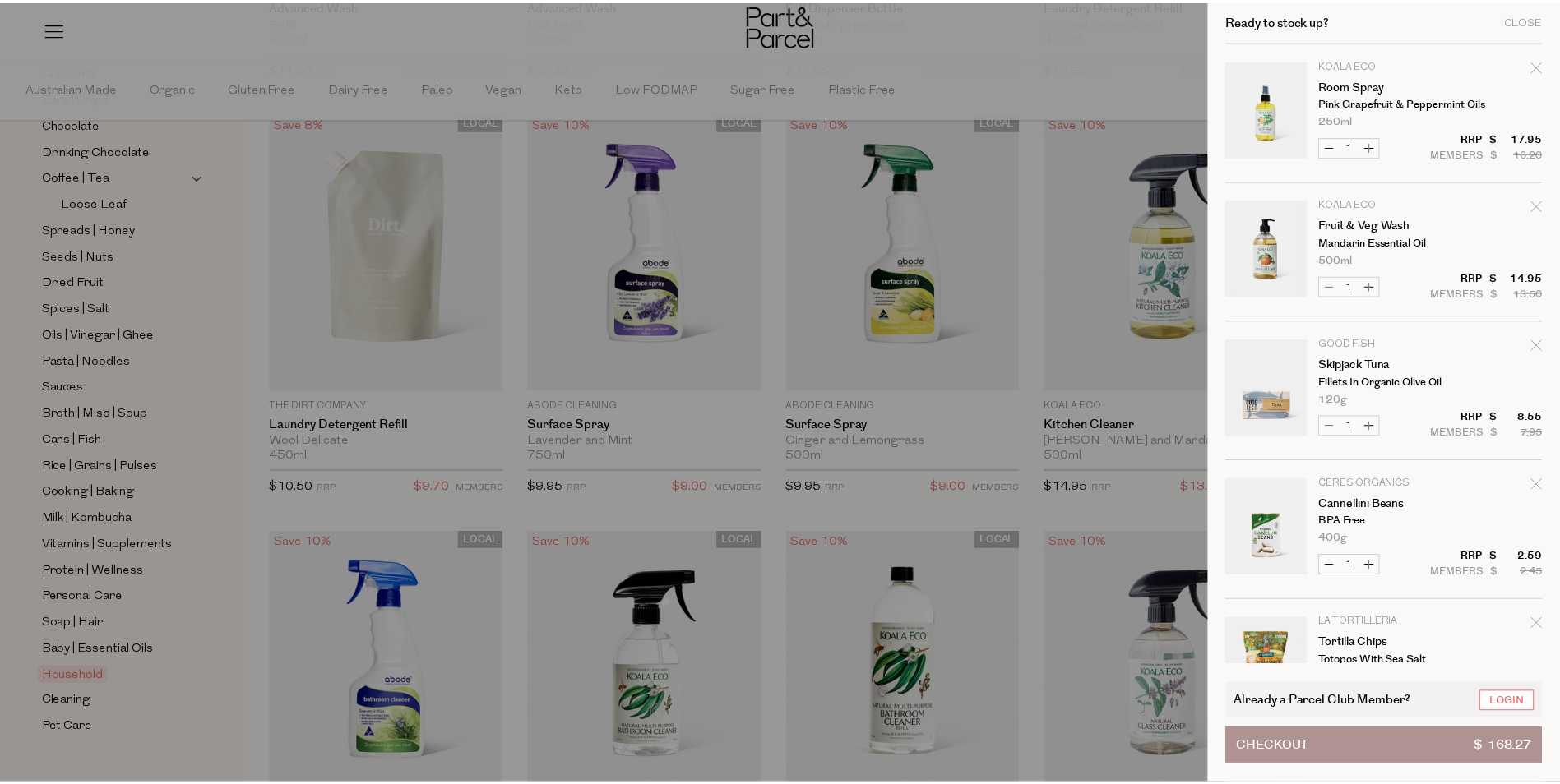
scroll to position [5898, 0]
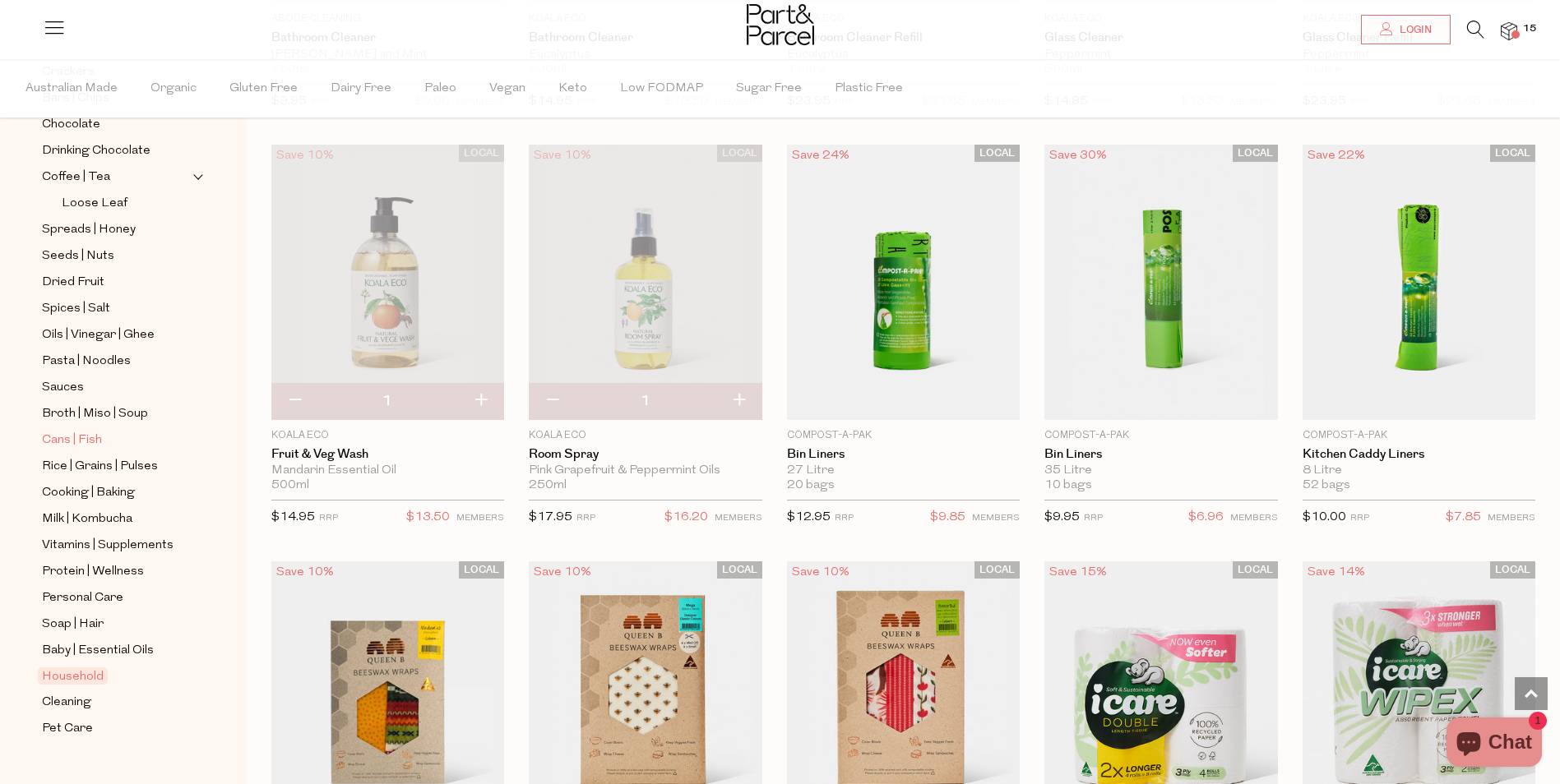
click at [85, 431] on span "Cans | Fish" at bounding box center [71, 440] width 60 height 20
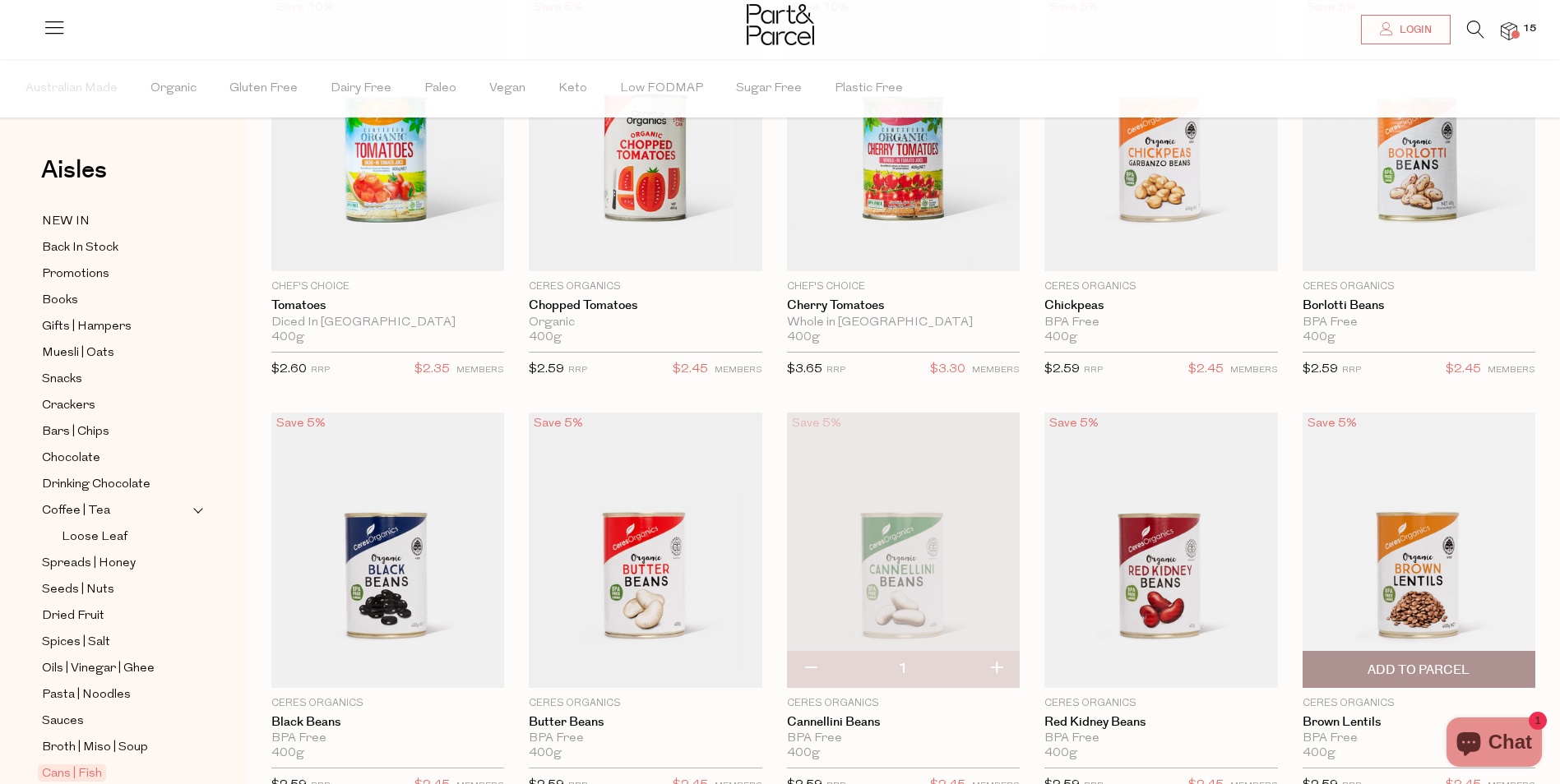
scroll to position [247, 0]
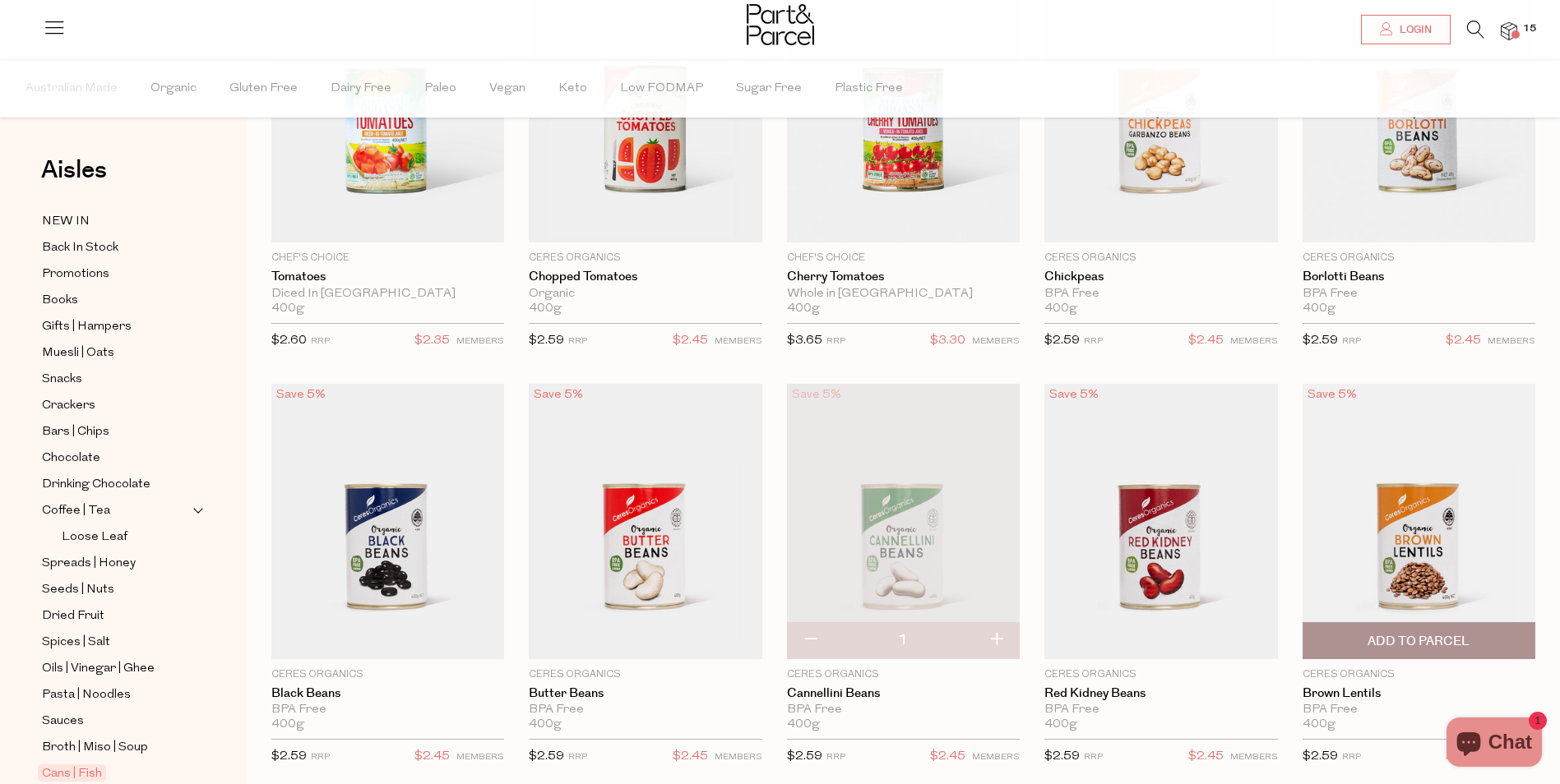
click at [1403, 638] on span "Add To Parcel" at bounding box center [1419, 641] width 102 height 17
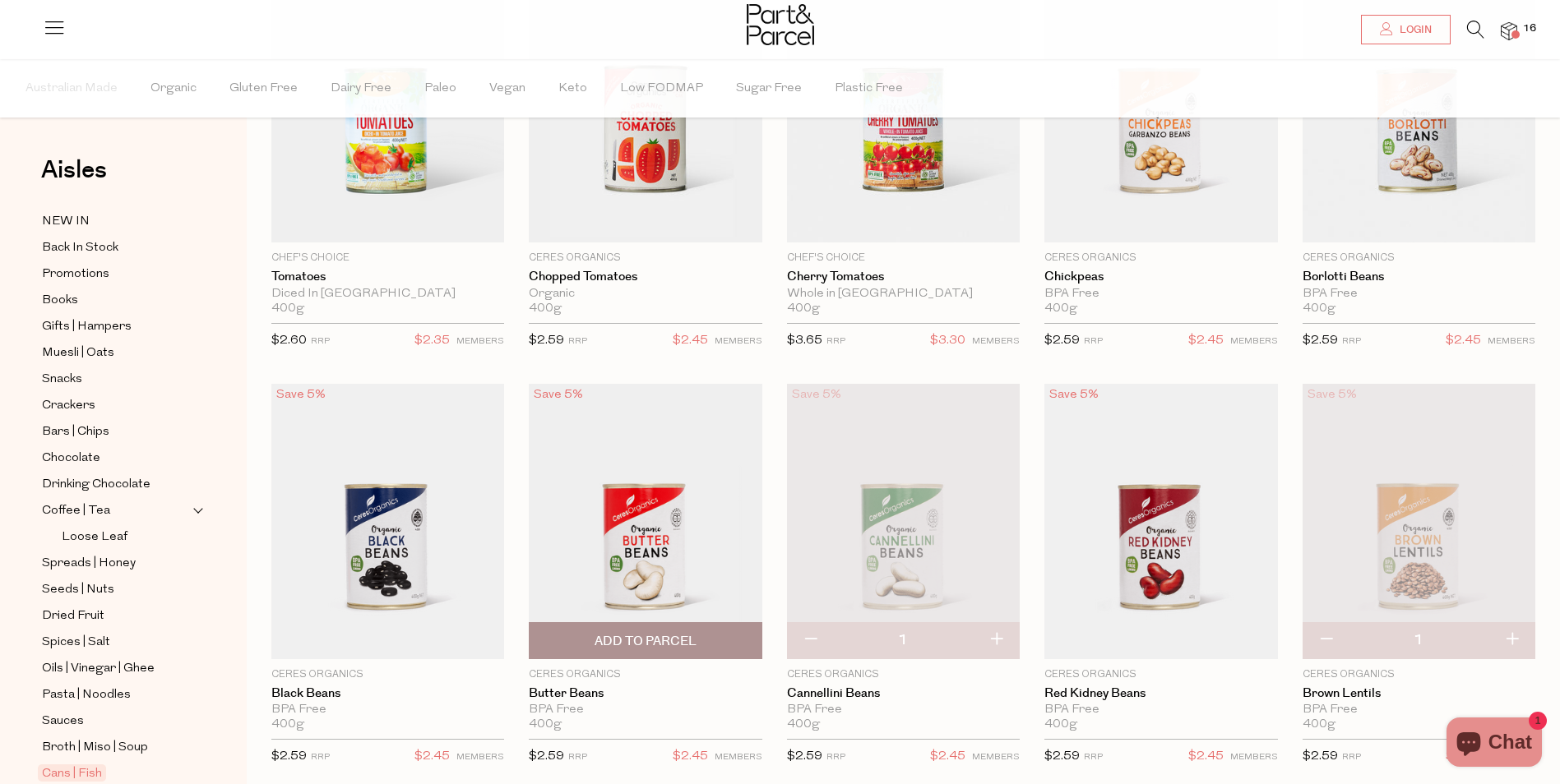
scroll to position [165, 0]
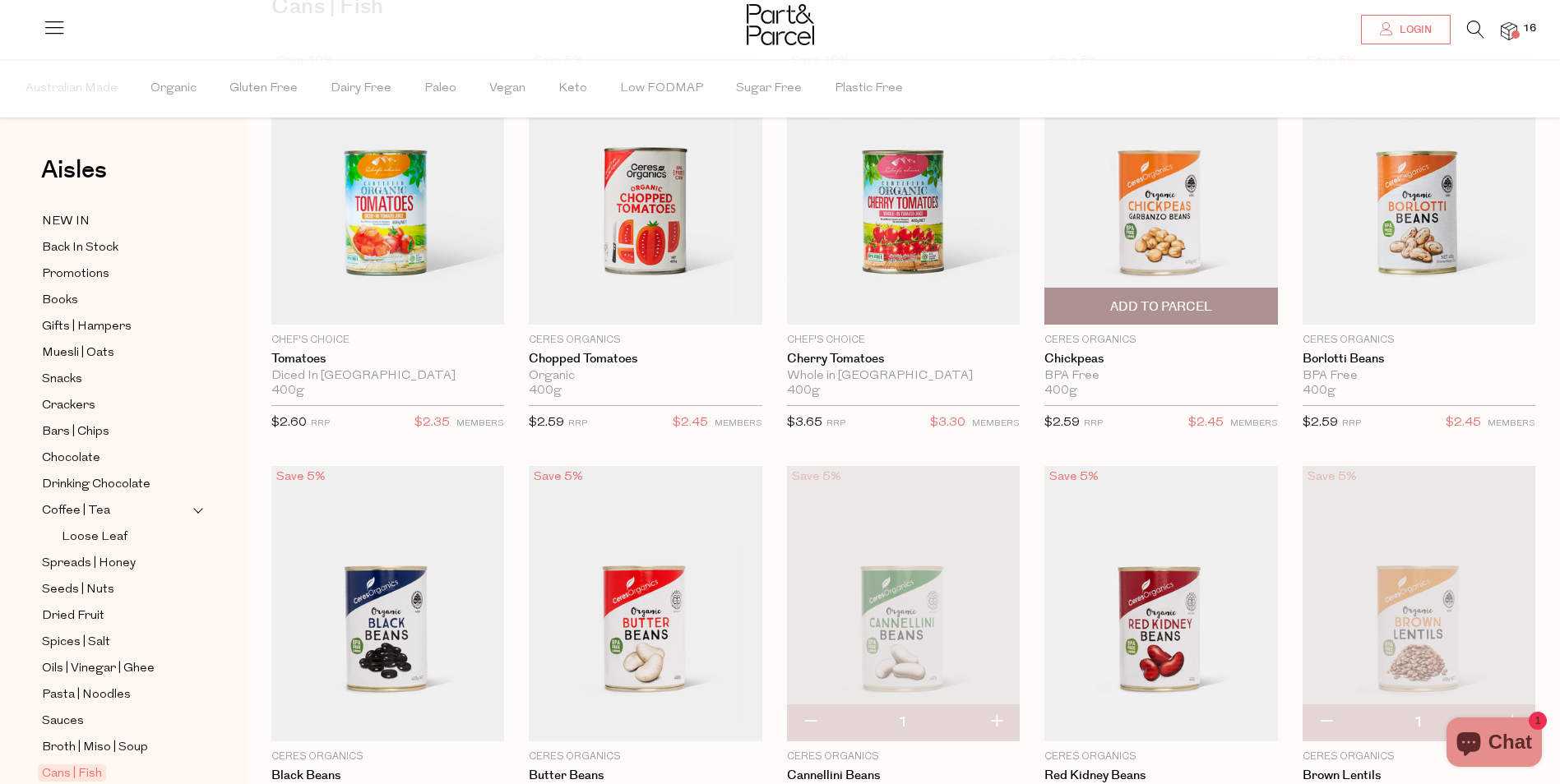
click at [1169, 303] on span "Add To Parcel" at bounding box center [1160, 306] width 102 height 17
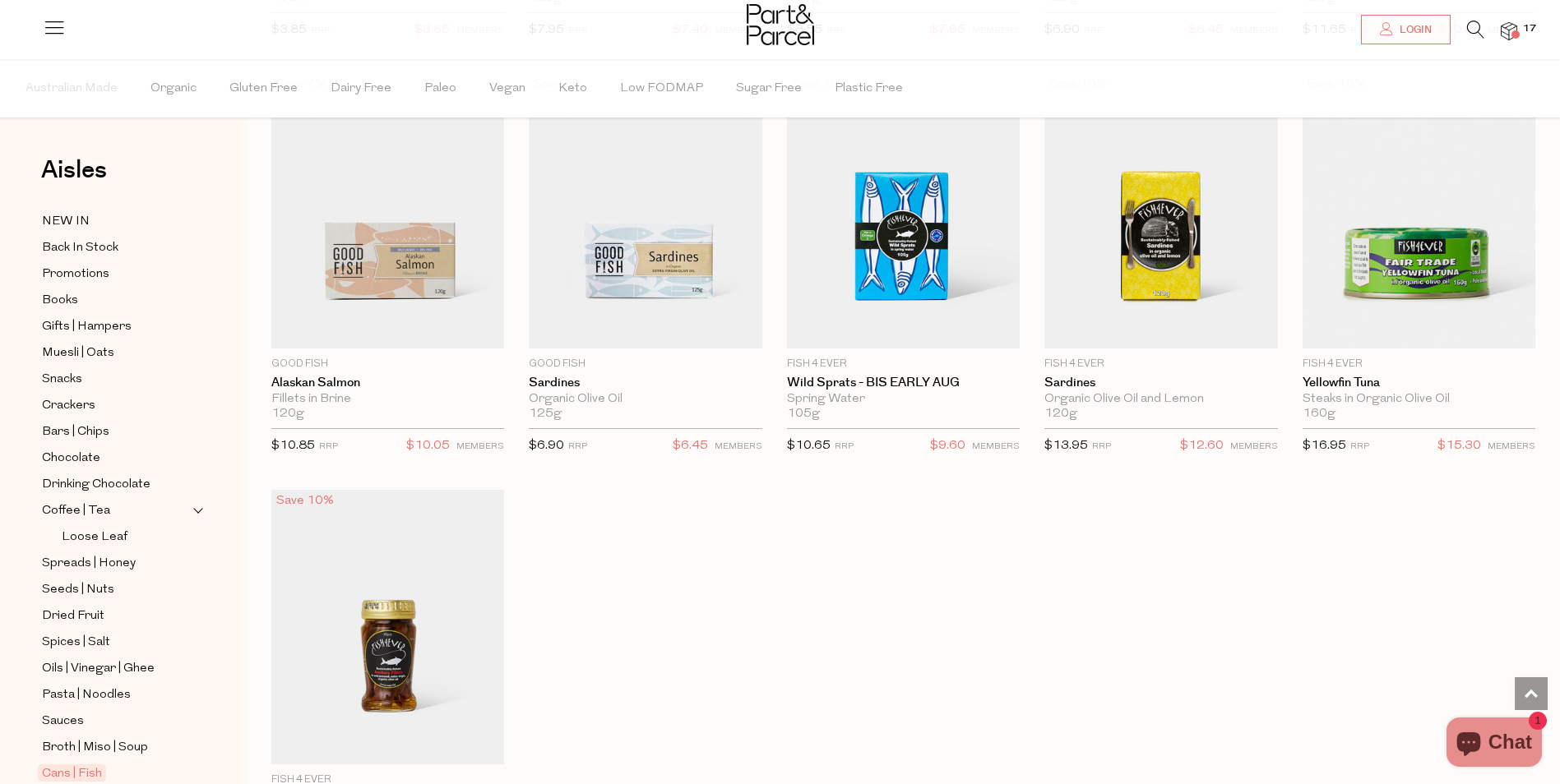
scroll to position [1726, 0]
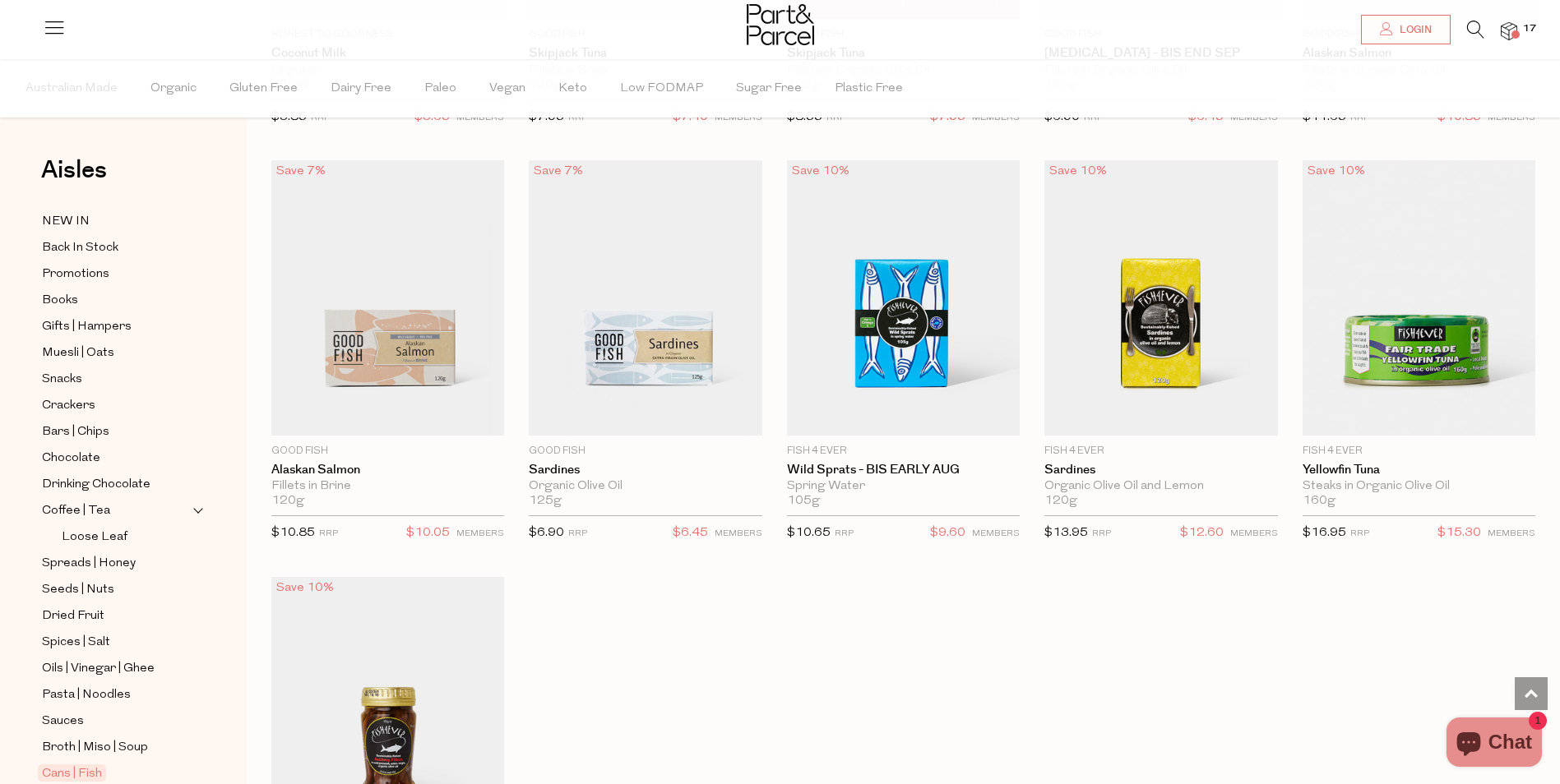
click at [1503, 40] on img at bounding box center [1508, 31] width 16 height 19
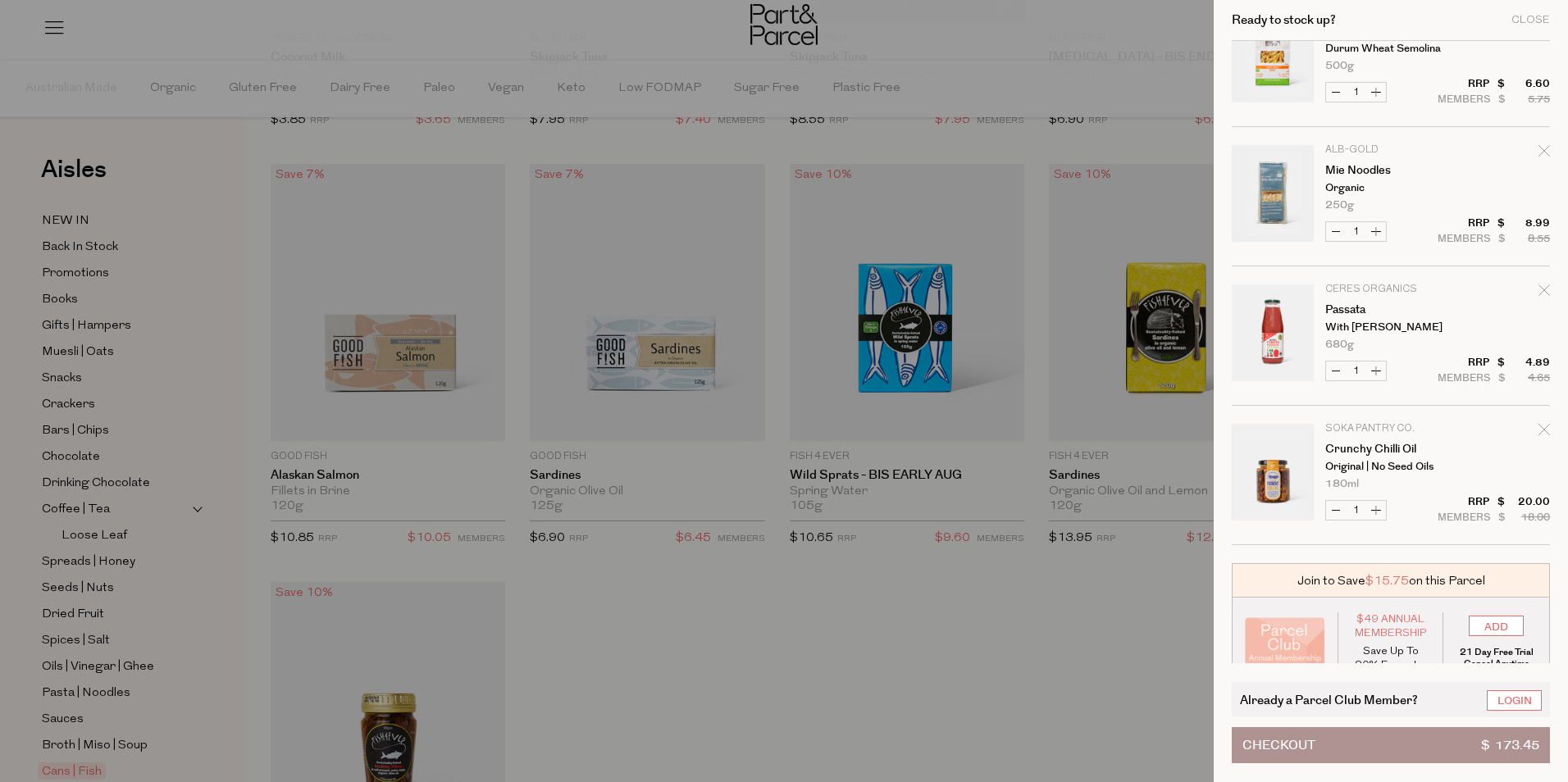
scroll to position [1891, 0]
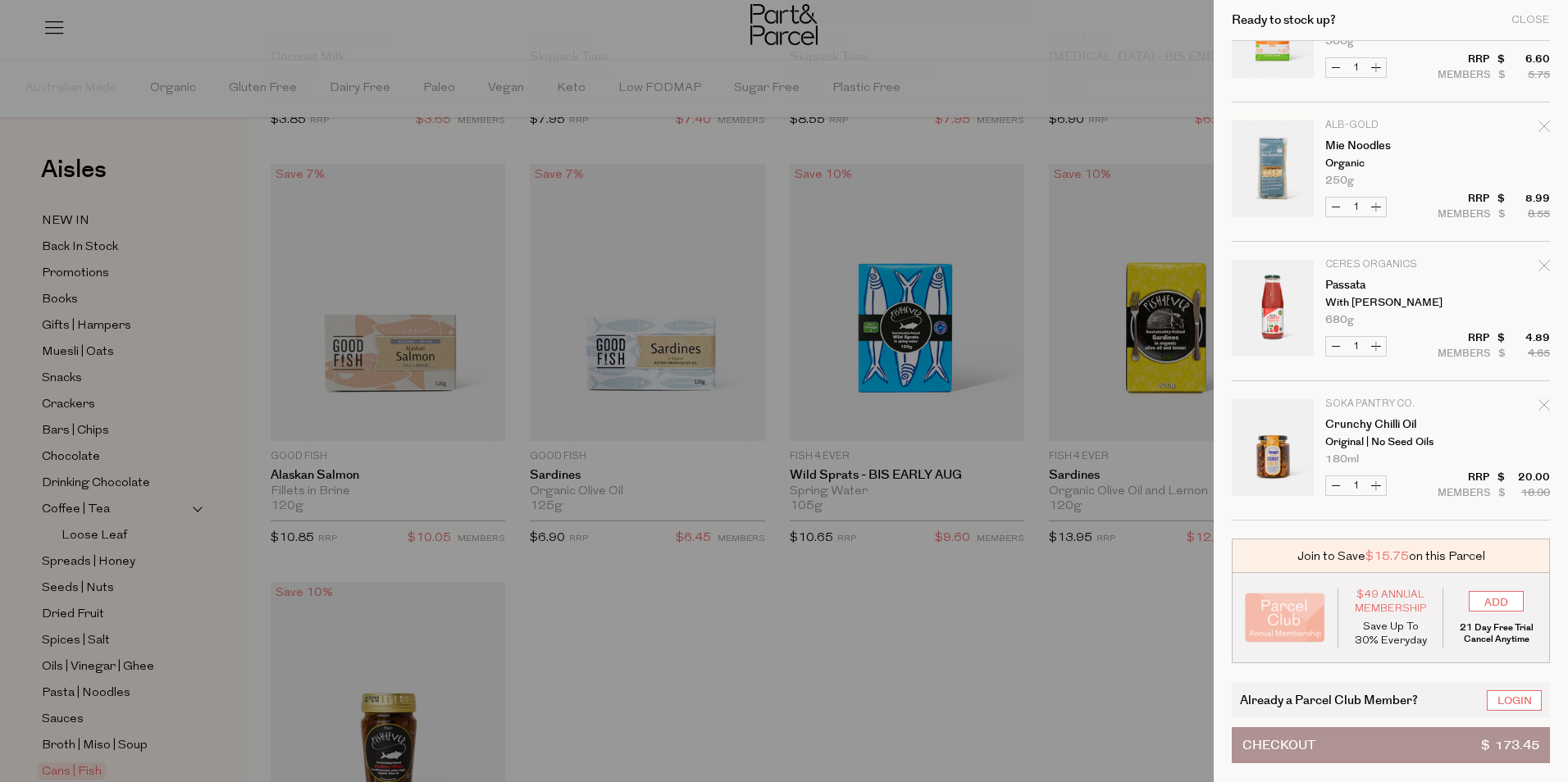
click at [820, 703] on div at bounding box center [784, 391] width 1568 height 782
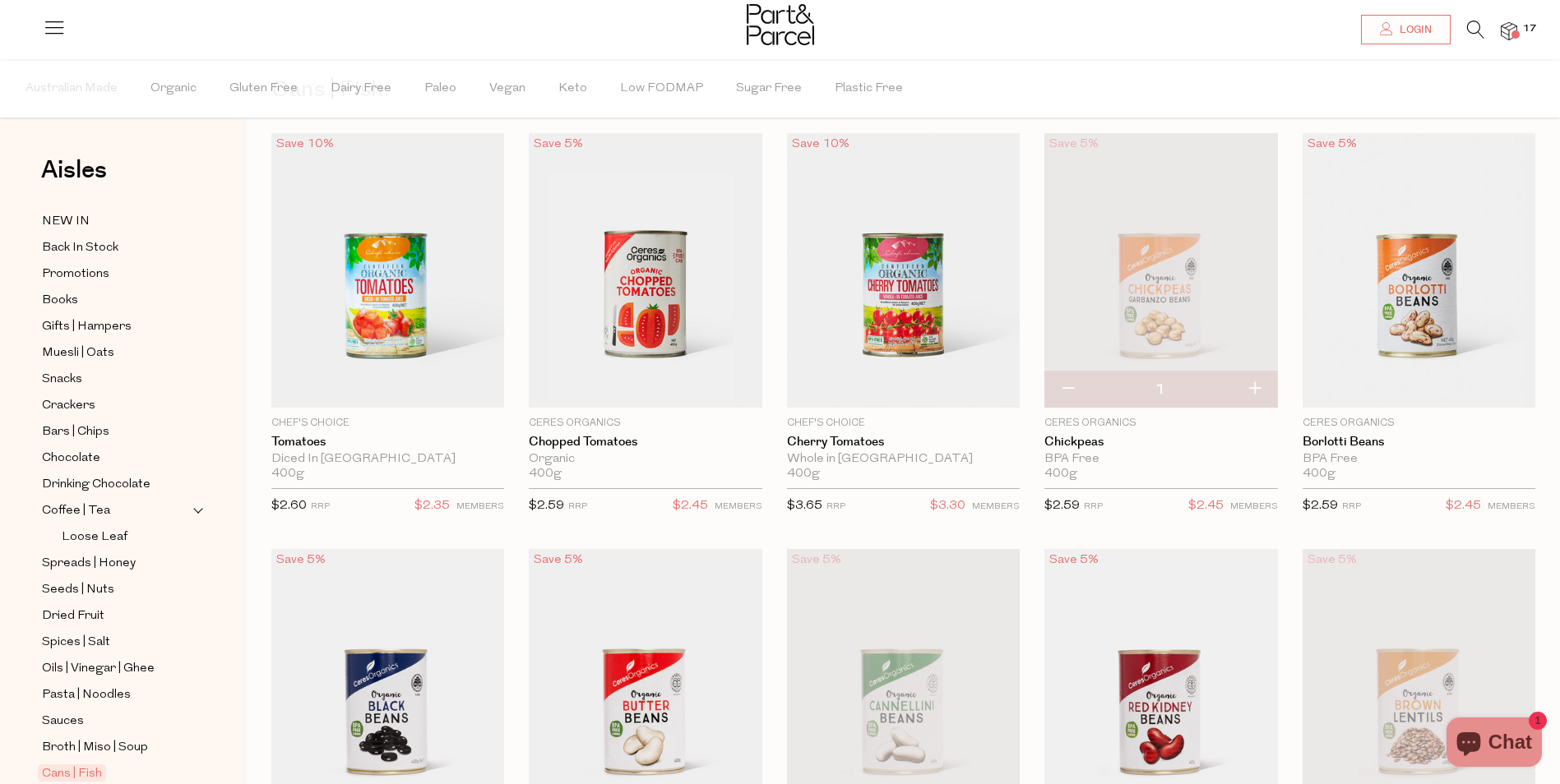
click at [1505, 32] on img at bounding box center [1508, 31] width 16 height 19
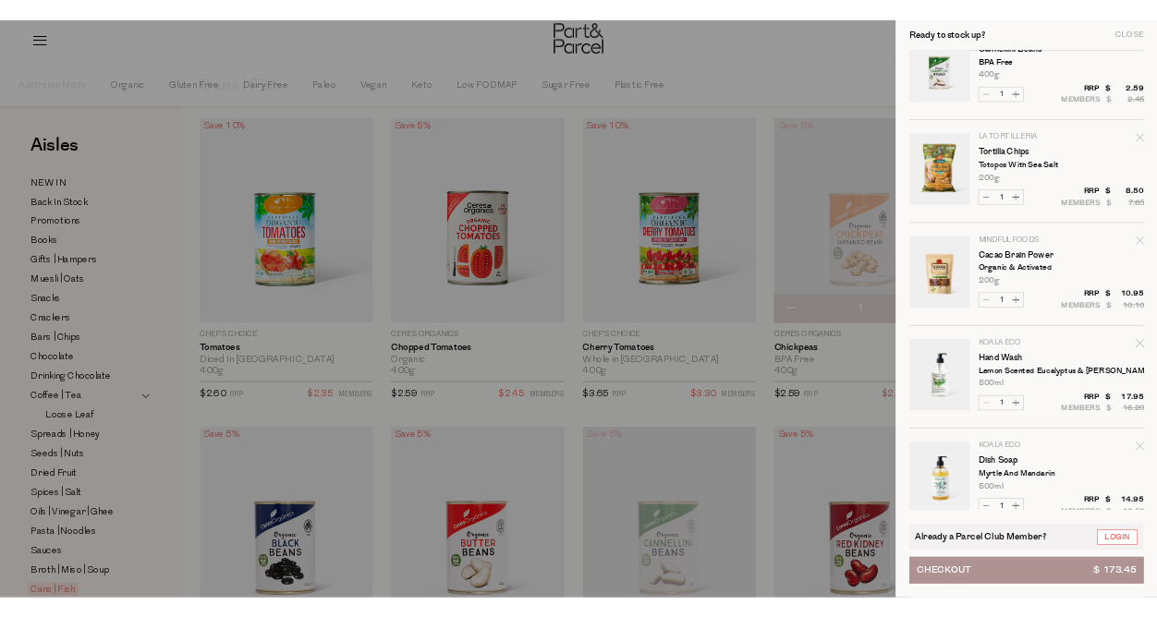
scroll to position [374, 0]
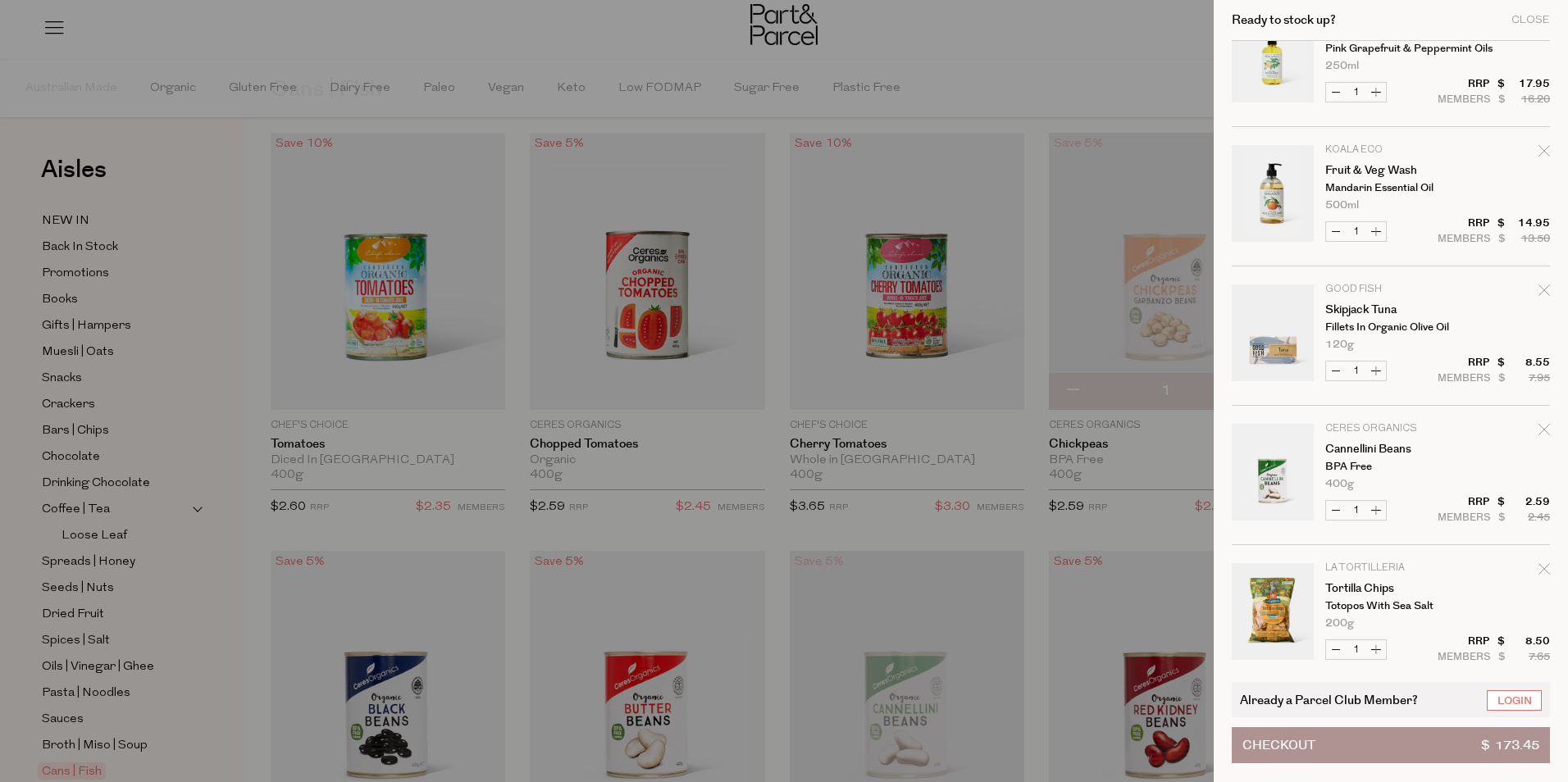
click at [1062, 68] on div at bounding box center [784, 391] width 1568 height 782
